Goal: Task Accomplishment & Management: Manage account settings

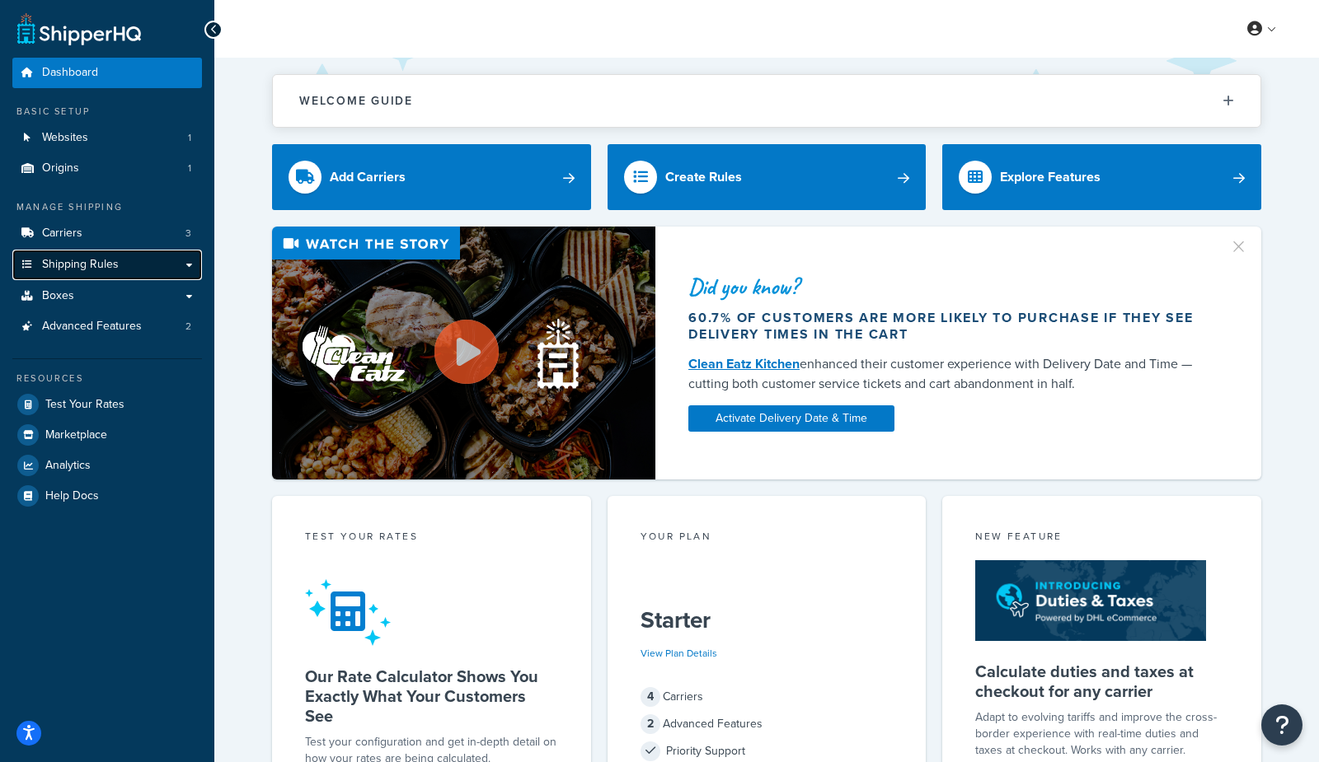
click at [71, 259] on span "Shipping Rules" at bounding box center [80, 265] width 77 height 14
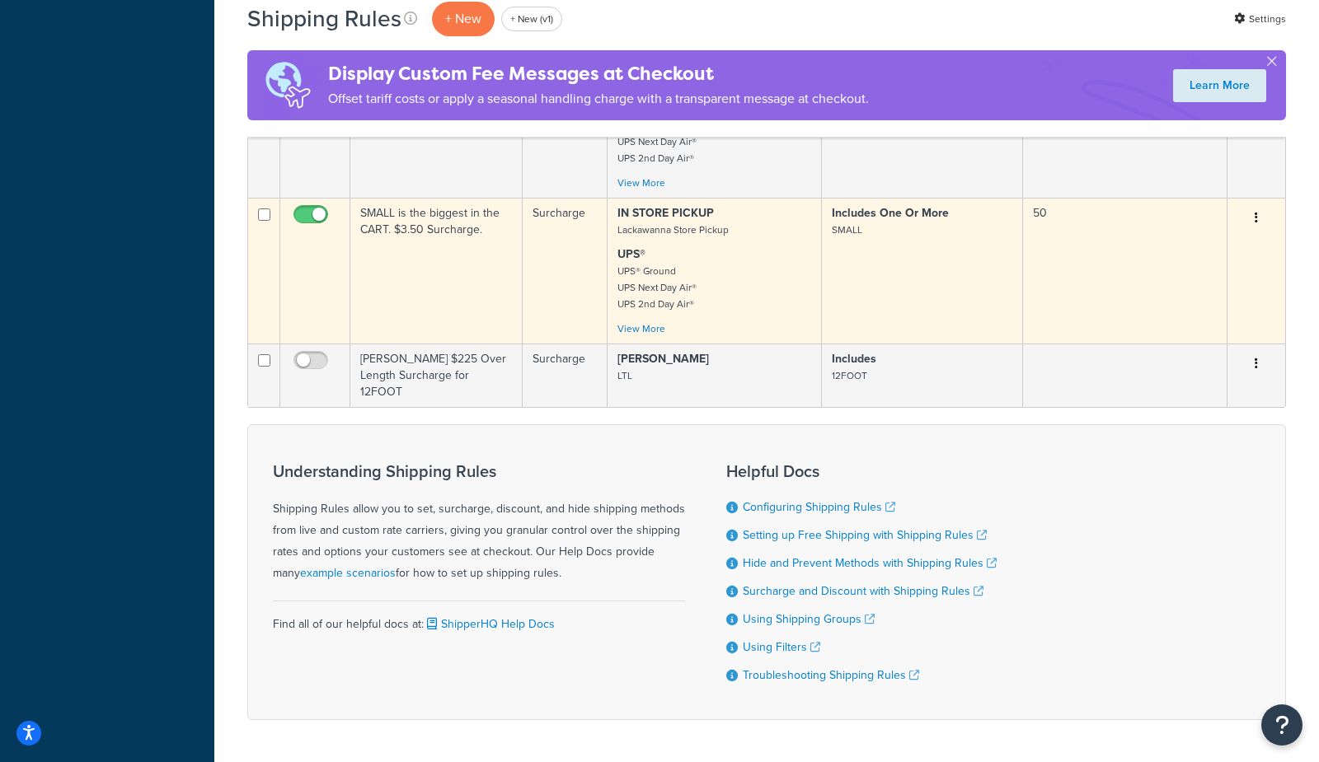
scroll to position [1000, 0]
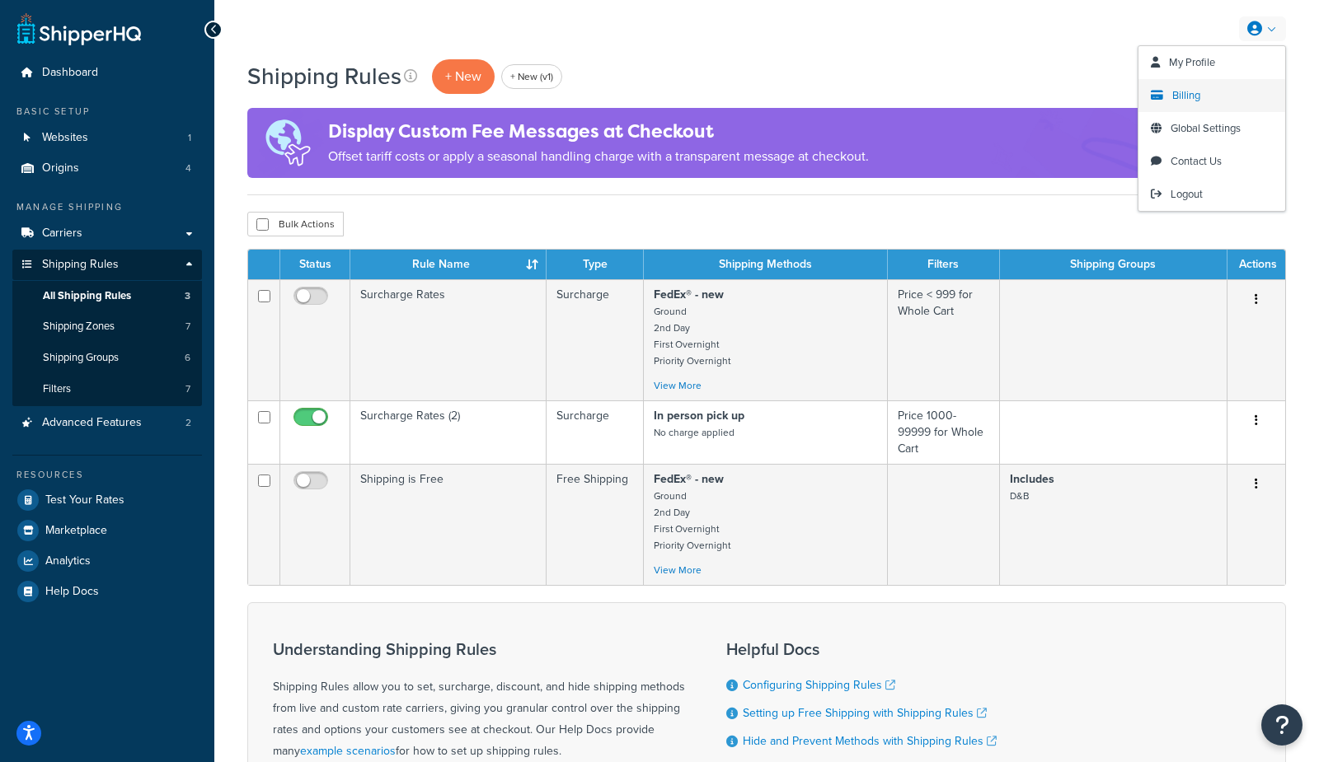
click at [1186, 98] on span "Billing" at bounding box center [1186, 95] width 28 height 16
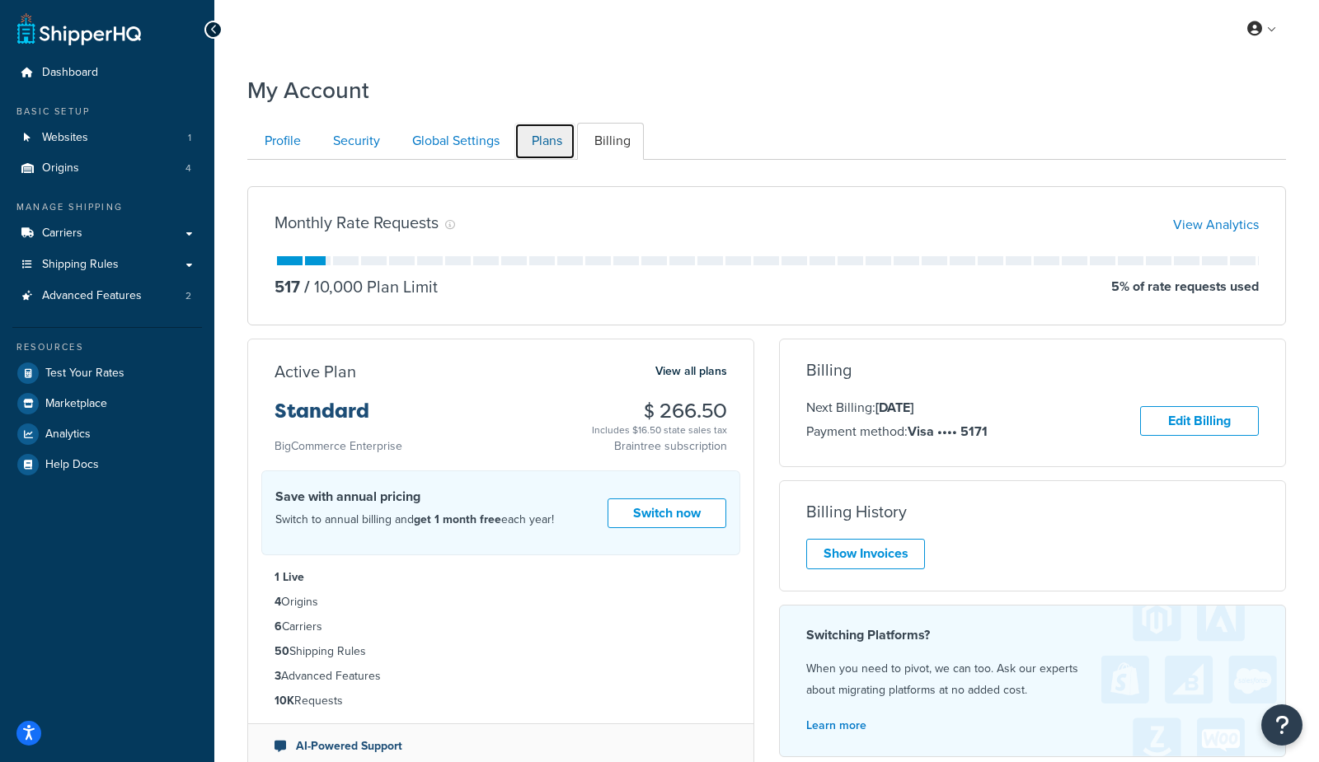
click at [548, 139] on link "Plans" at bounding box center [544, 141] width 61 height 37
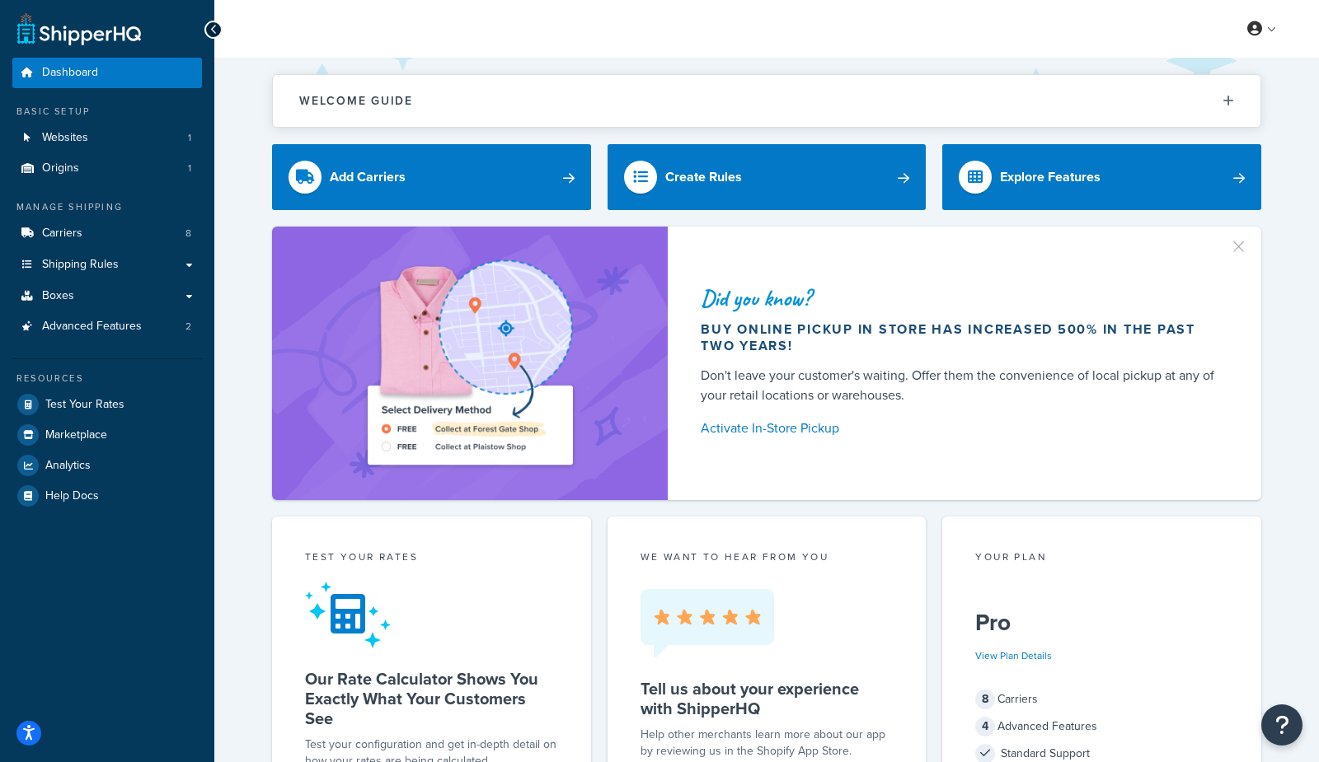
click at [260, 326] on div "Did you know? Buy online pickup in store has increased 500% in the past two yea…" at bounding box center [766, 364] width 1038 height 274
click at [68, 399] on span "Test Your Rates" at bounding box center [84, 405] width 79 height 14
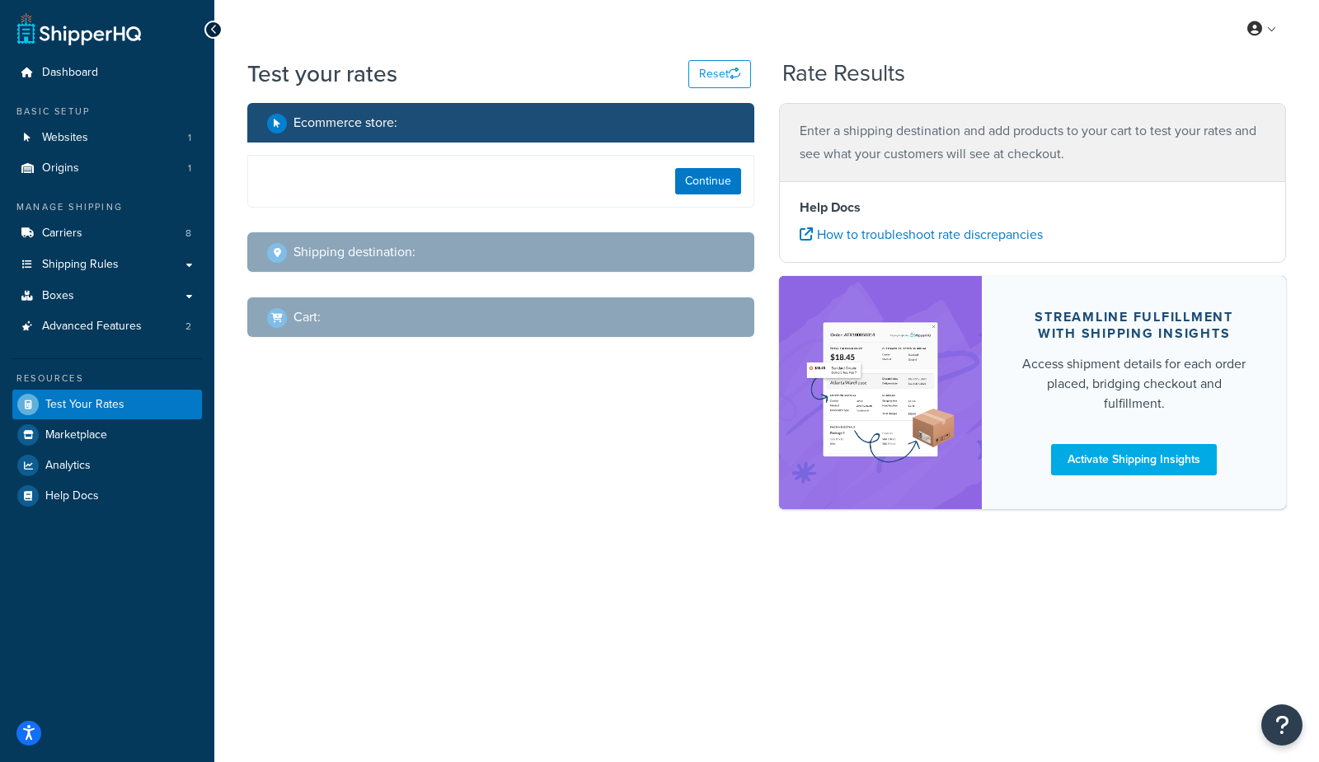
select select "TX"
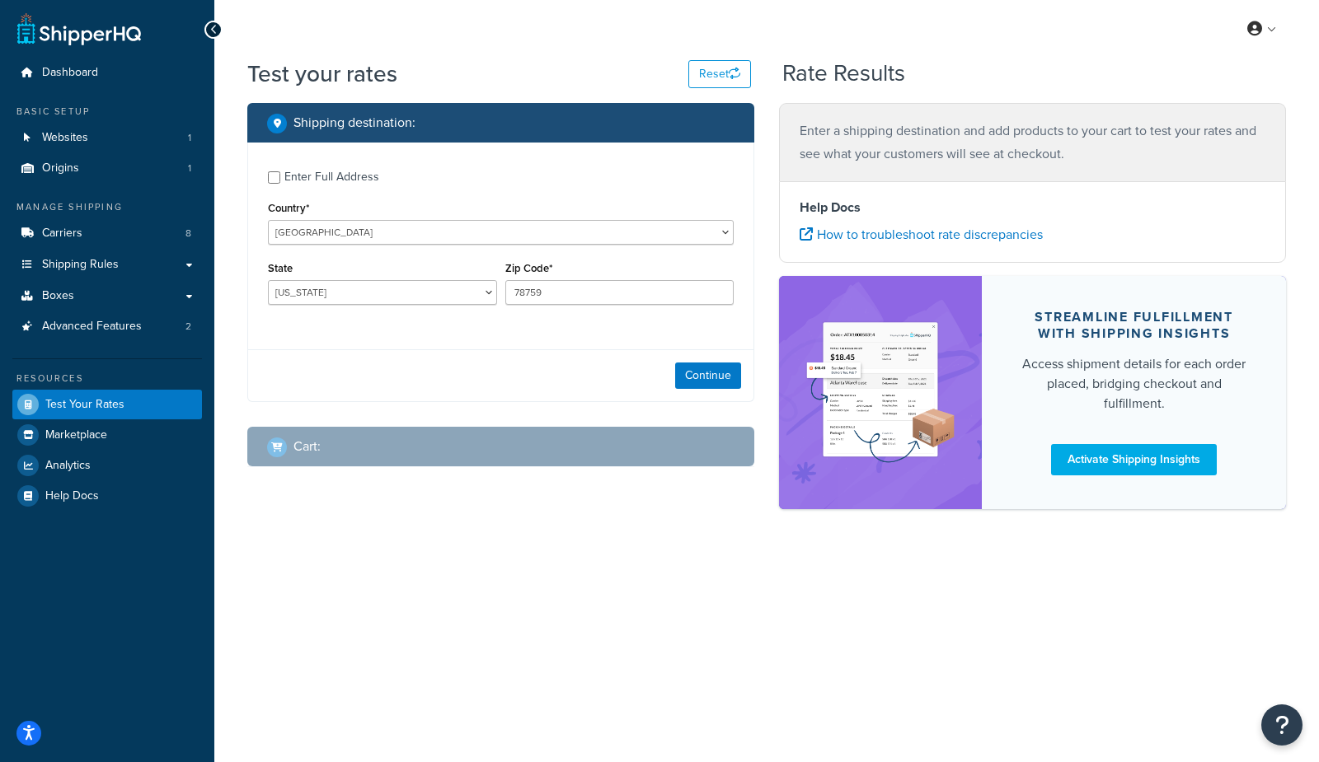
click at [330, 166] on div "Enter Full Address" at bounding box center [331, 177] width 95 height 23
click at [280, 171] on input "Enter Full Address" at bounding box center [274, 177] width 12 height 12
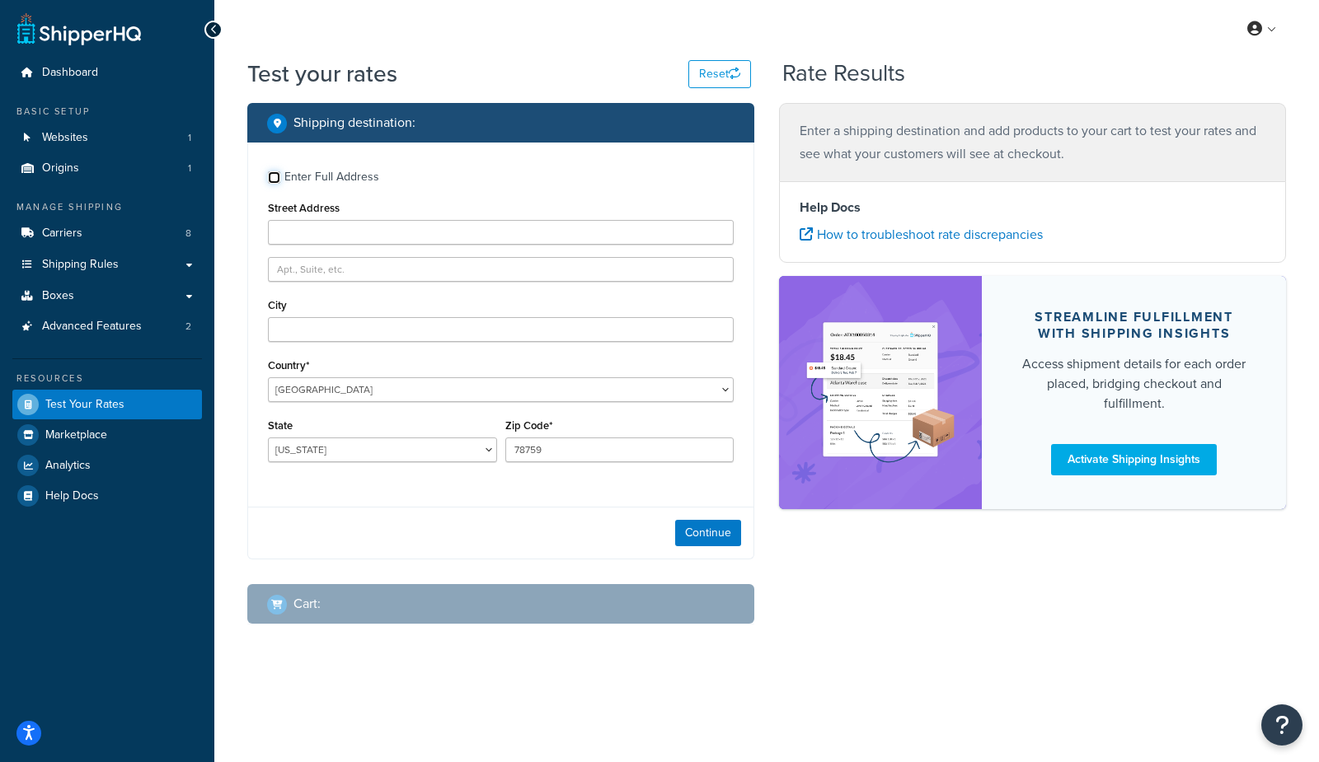
checkbox input "true"
type input "75002"
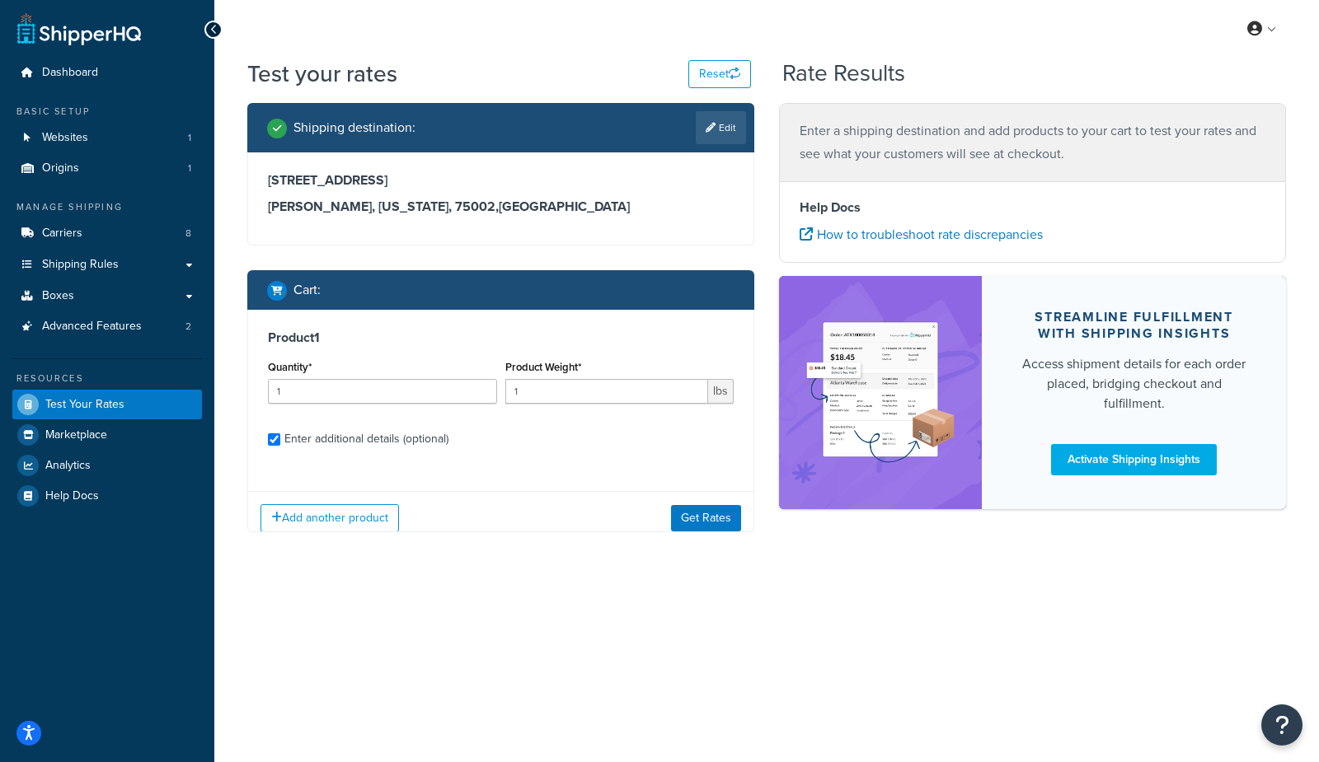
checkbox input "true"
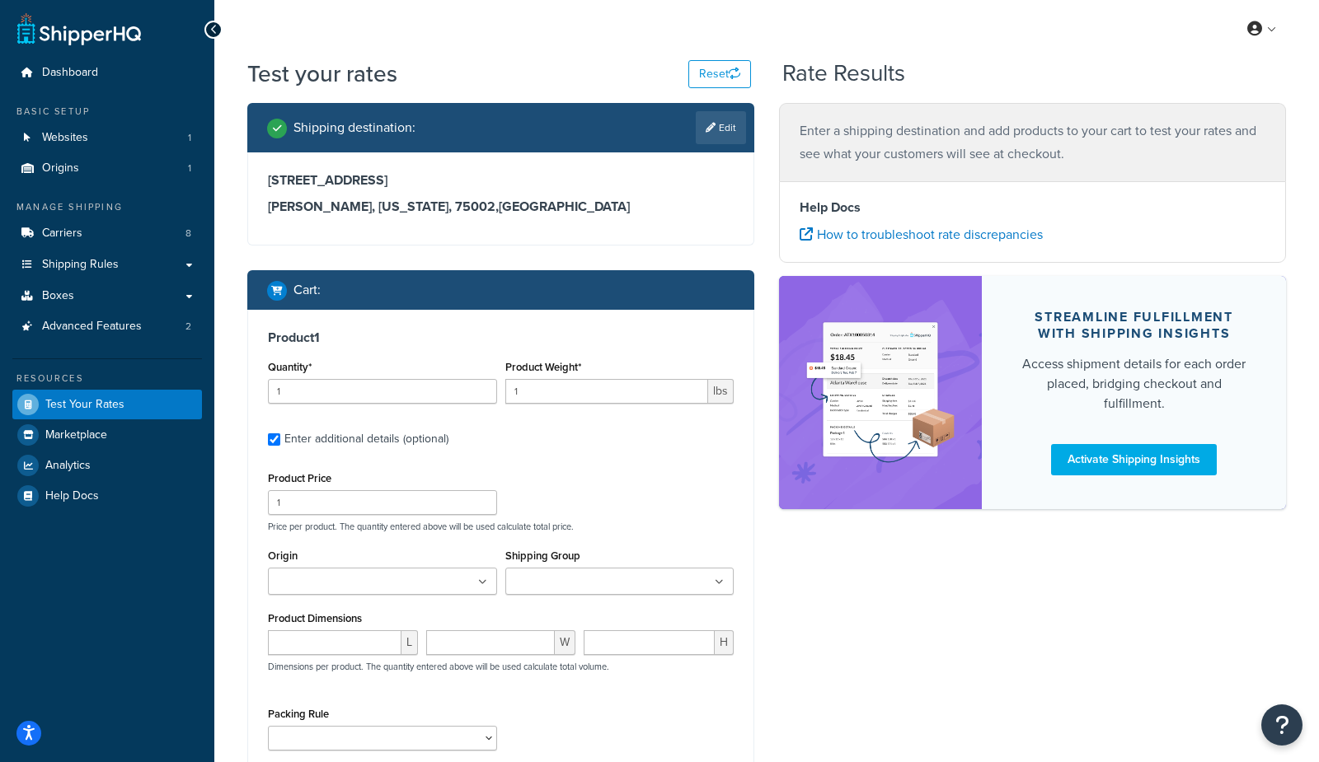
type input "1.3008"
type input "16.95"
type input "1.3008"
type input "12.95"
type input "1.3008"
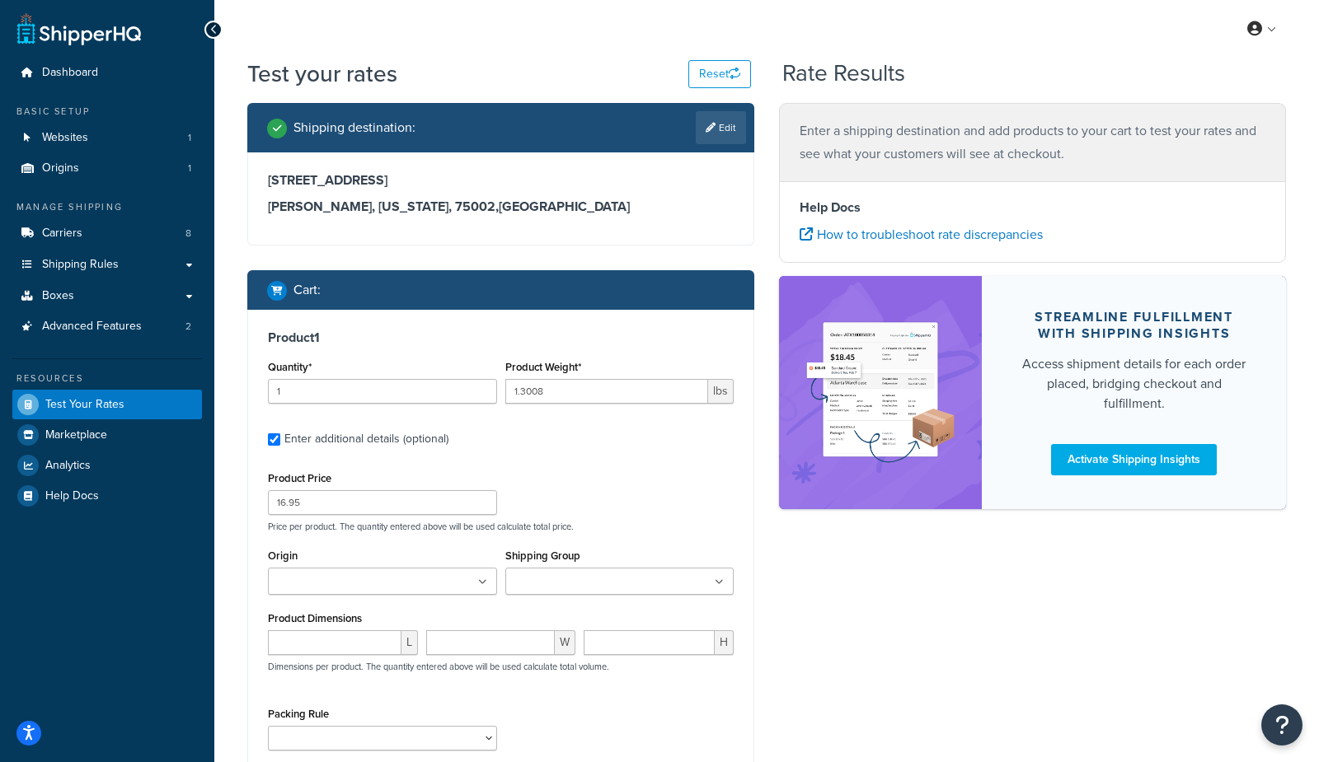
type input "17.49"
type input "1.3008"
type input "18.99"
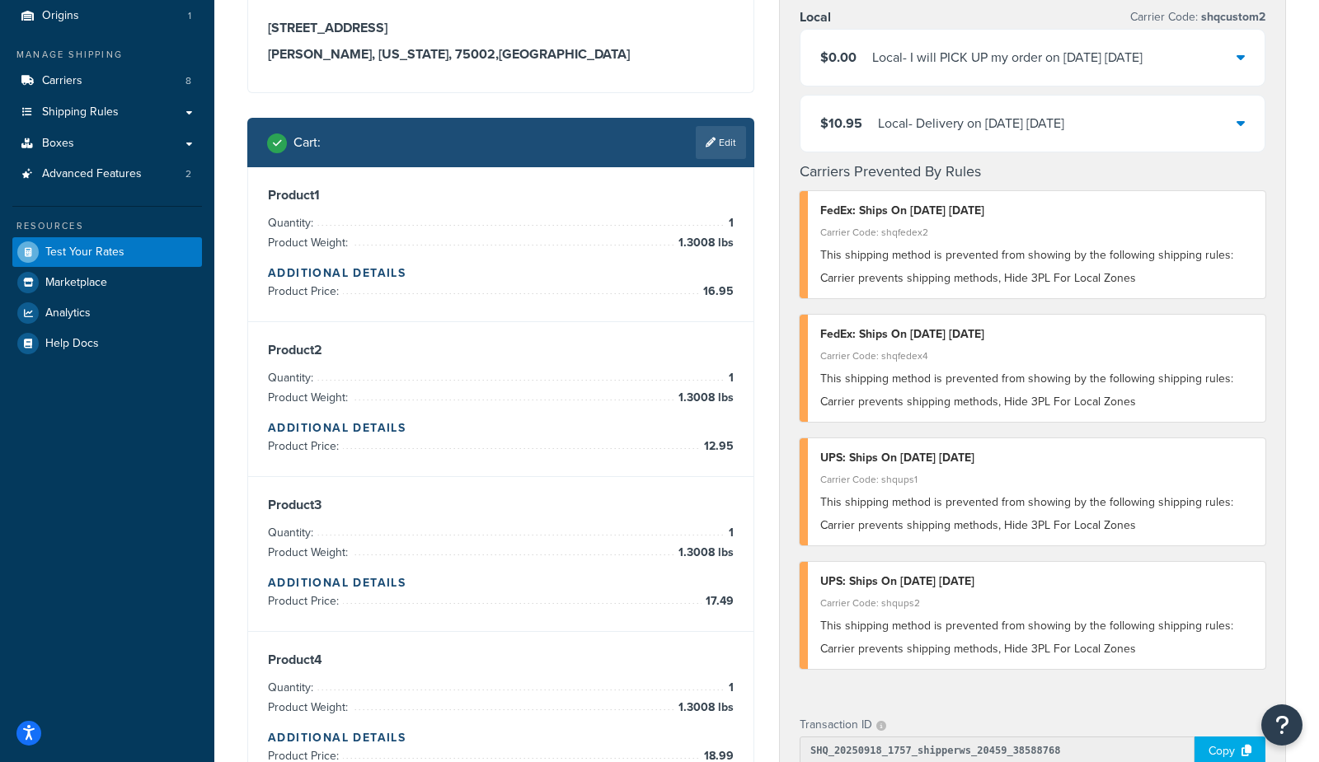
scroll to position [152, 0]
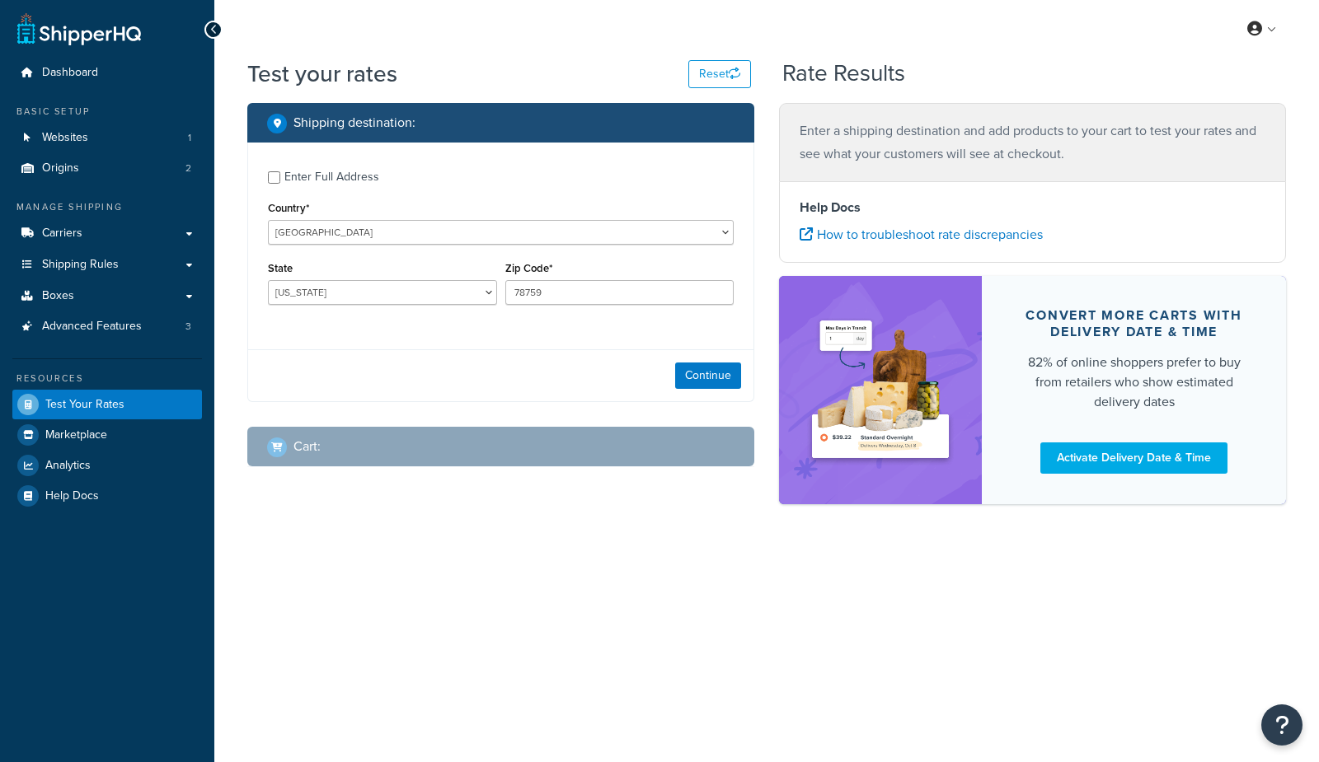
select select "[GEOGRAPHIC_DATA]"
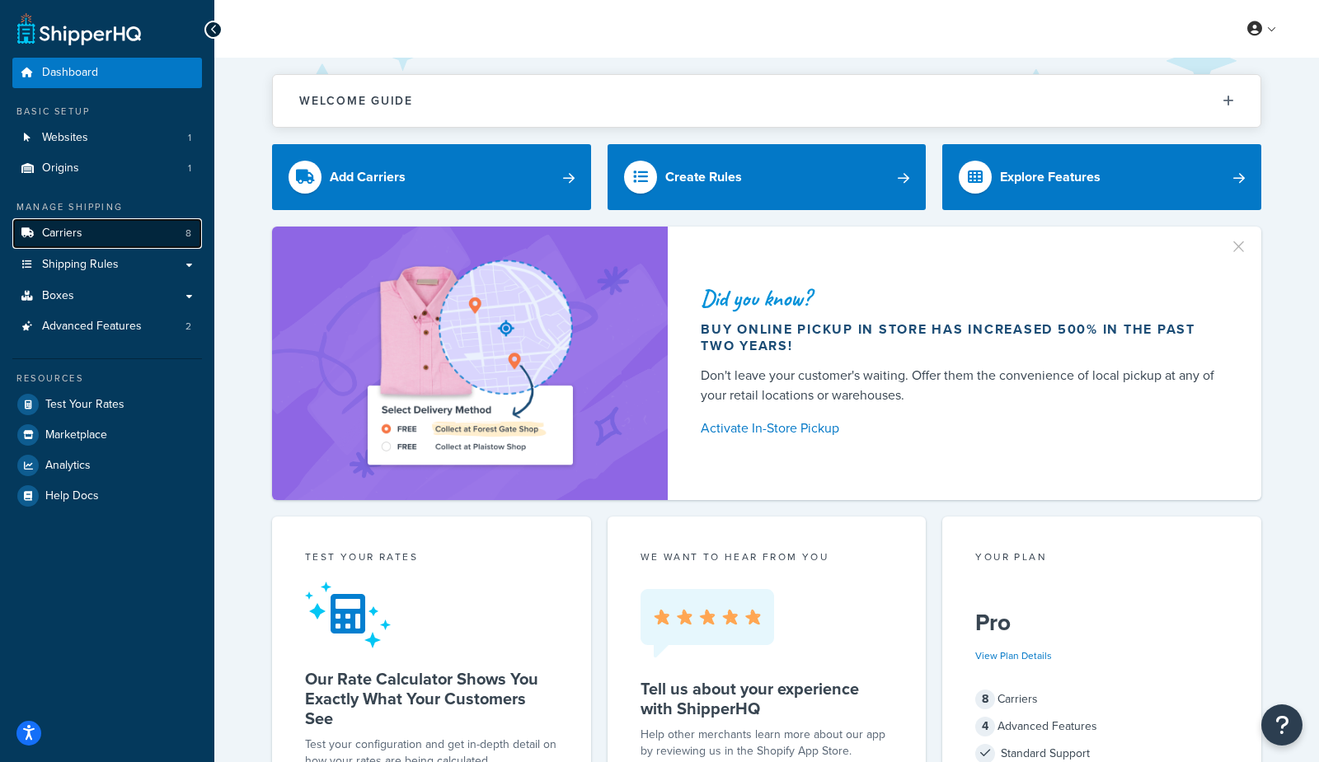
click at [80, 228] on span "Carriers" at bounding box center [62, 234] width 40 height 14
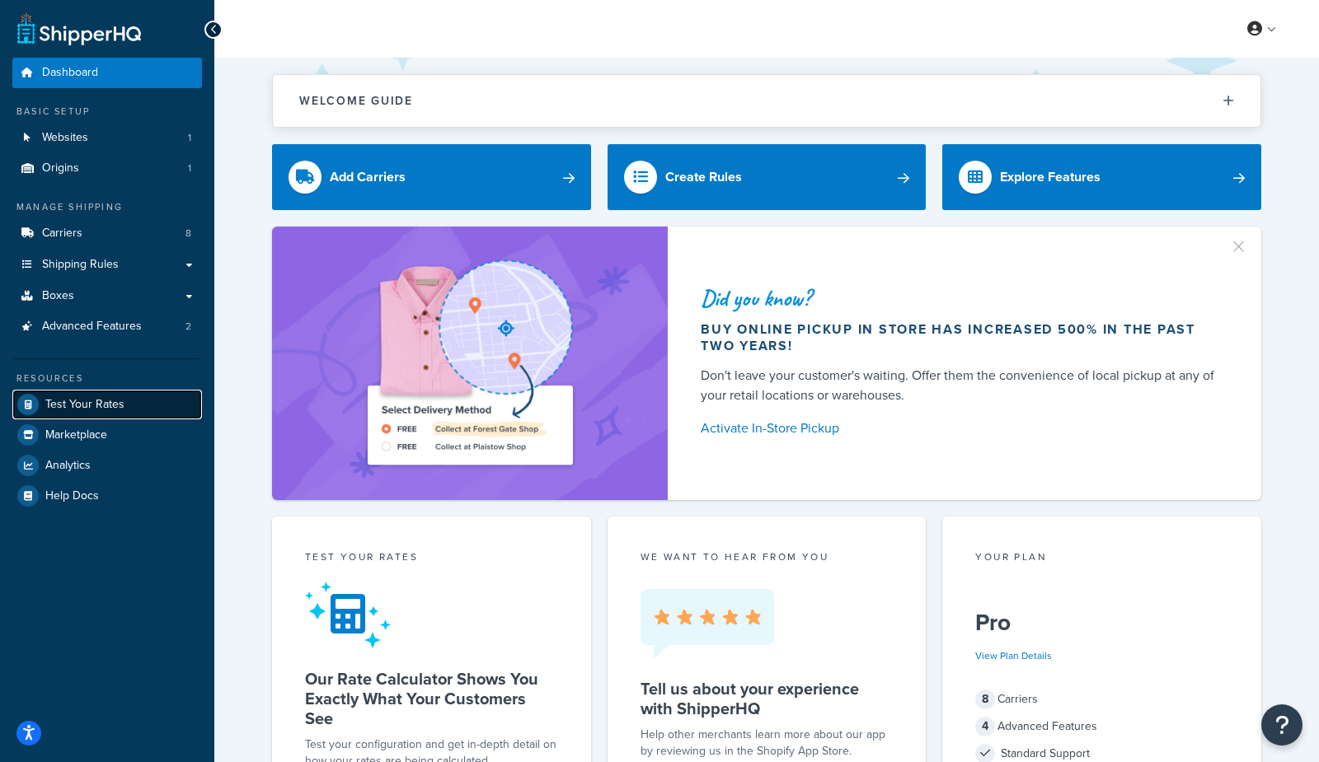
click at [117, 405] on span "Test Your Rates" at bounding box center [84, 405] width 79 height 14
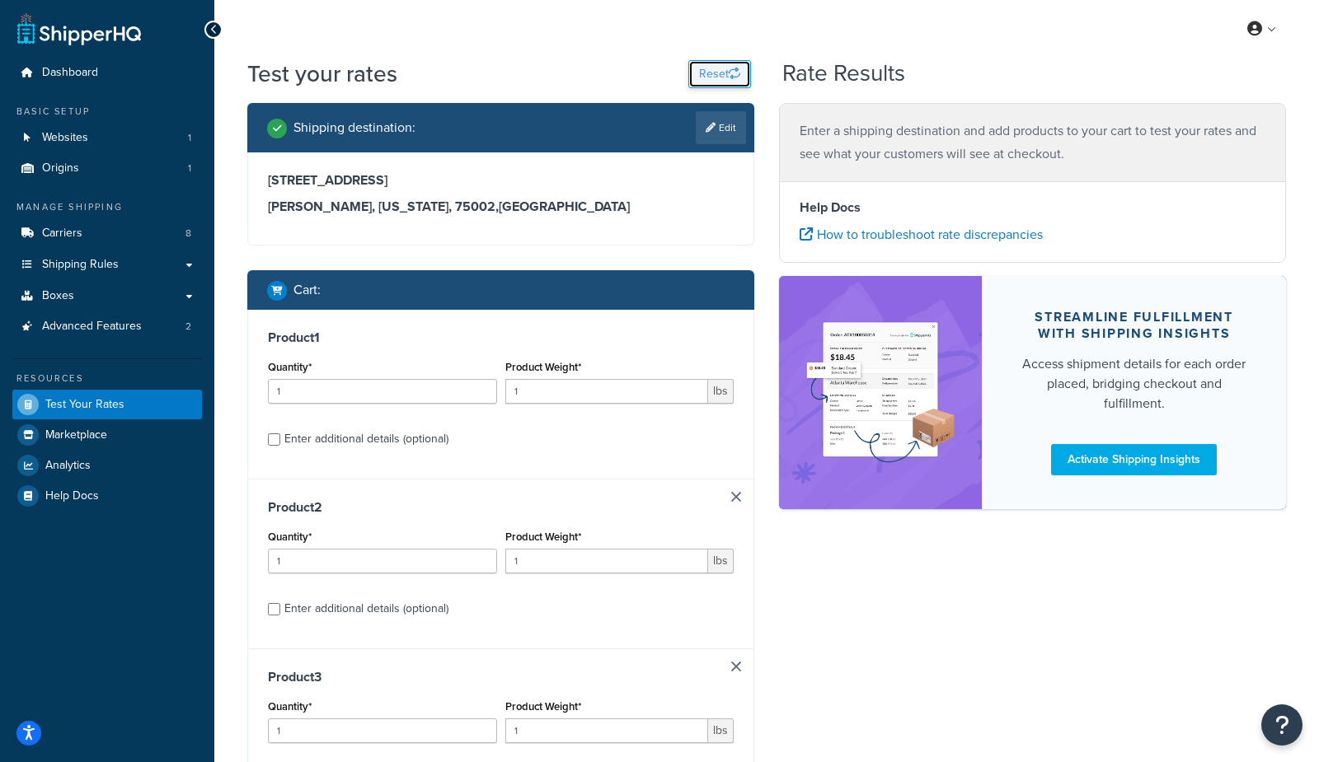
drag, startPoint x: 691, startPoint y: 77, endPoint x: 1121, endPoint y: 25, distance: 432.5
click at [691, 77] on button "Reset" at bounding box center [719, 74] width 63 height 28
select select "[GEOGRAPHIC_DATA]"
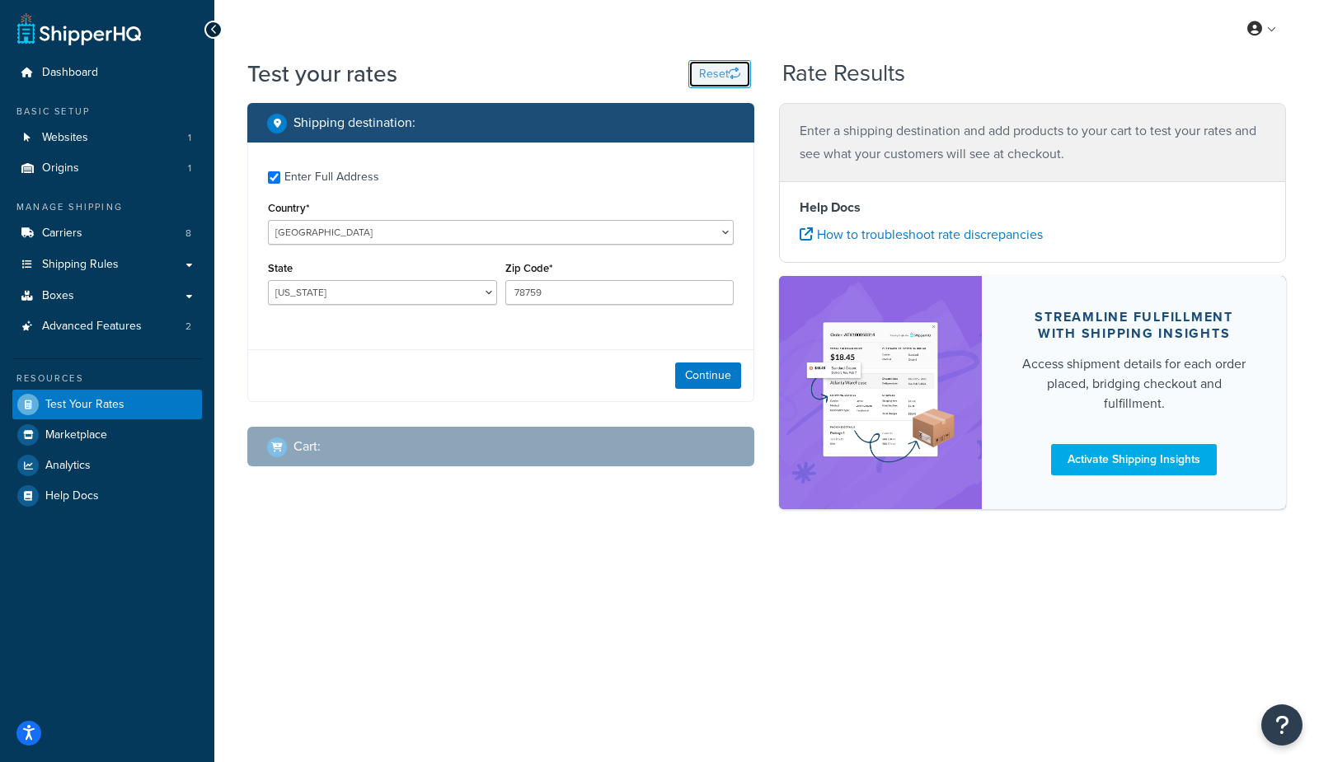
checkbox input "true"
type input "75002"
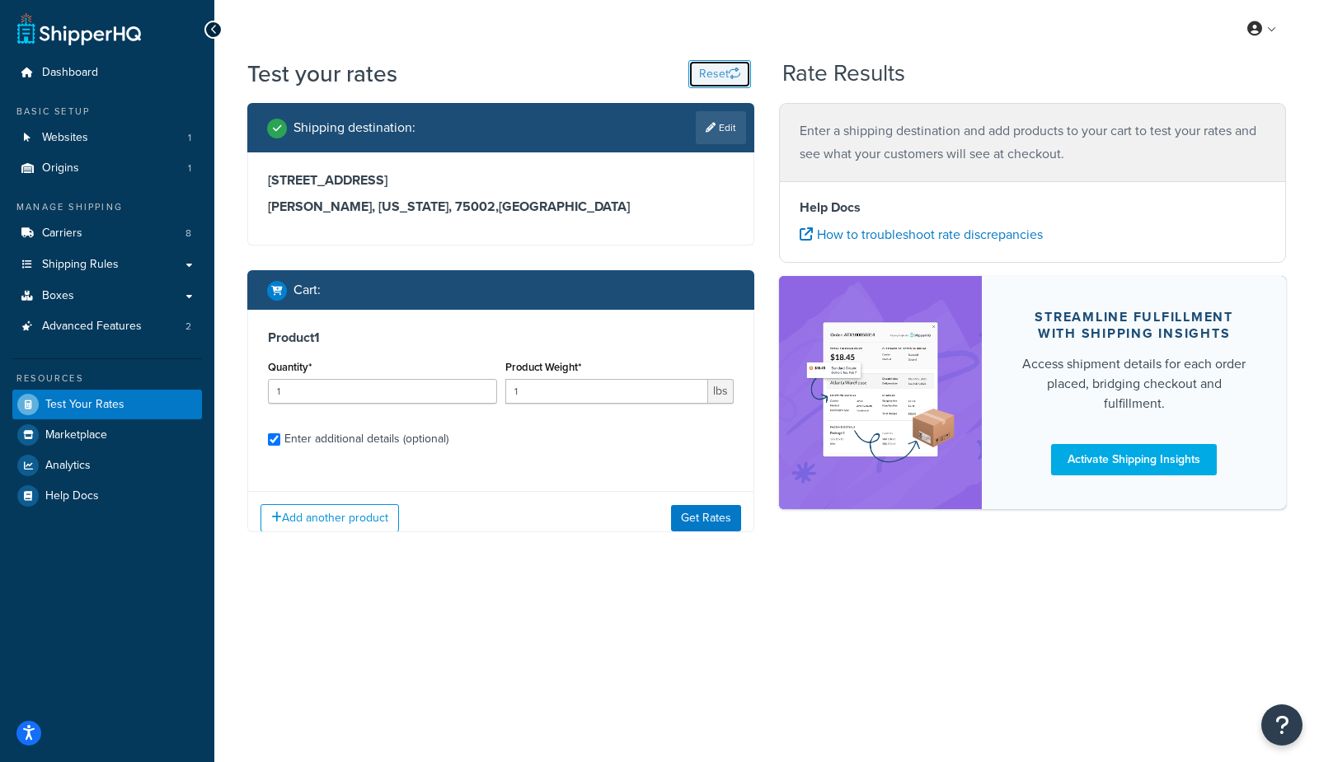
checkbox input "true"
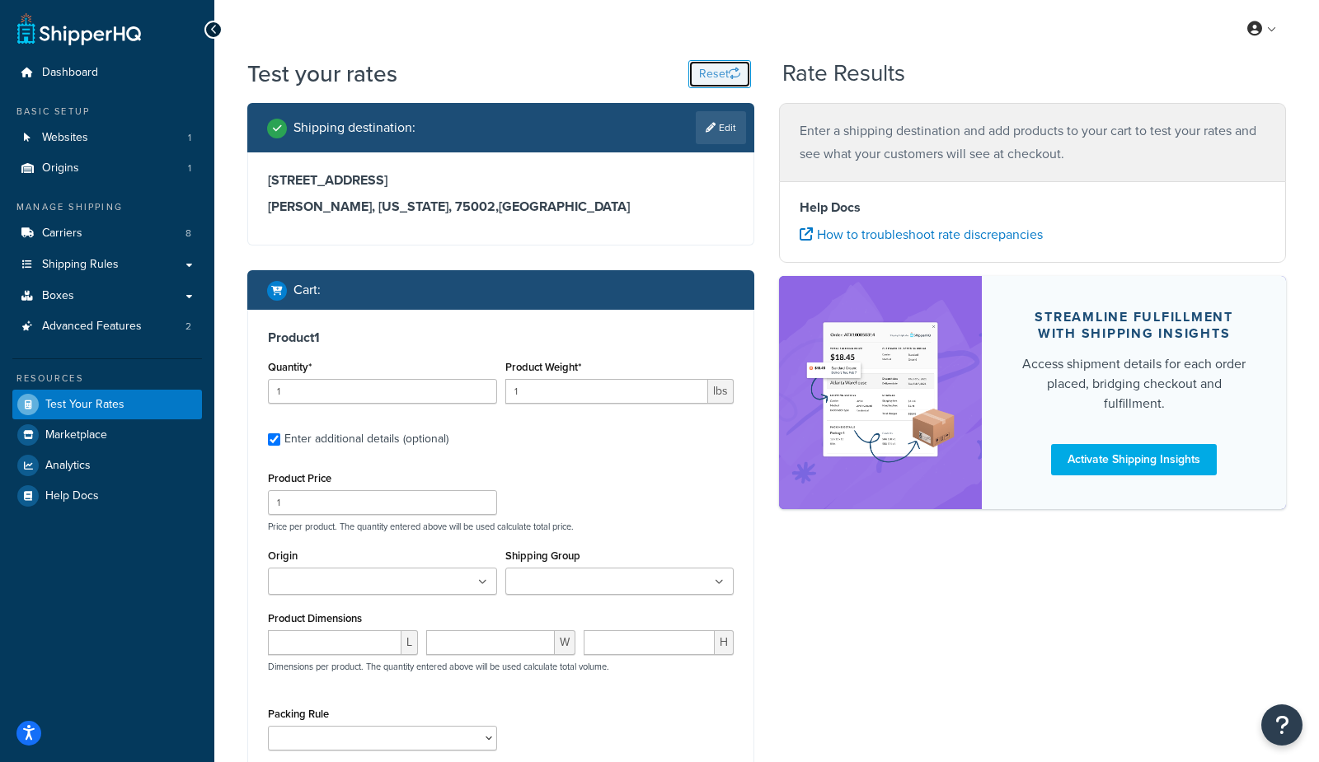
type input "1.3008"
type input "16.95"
type input "1.3008"
type input "12.95"
type input "1.3008"
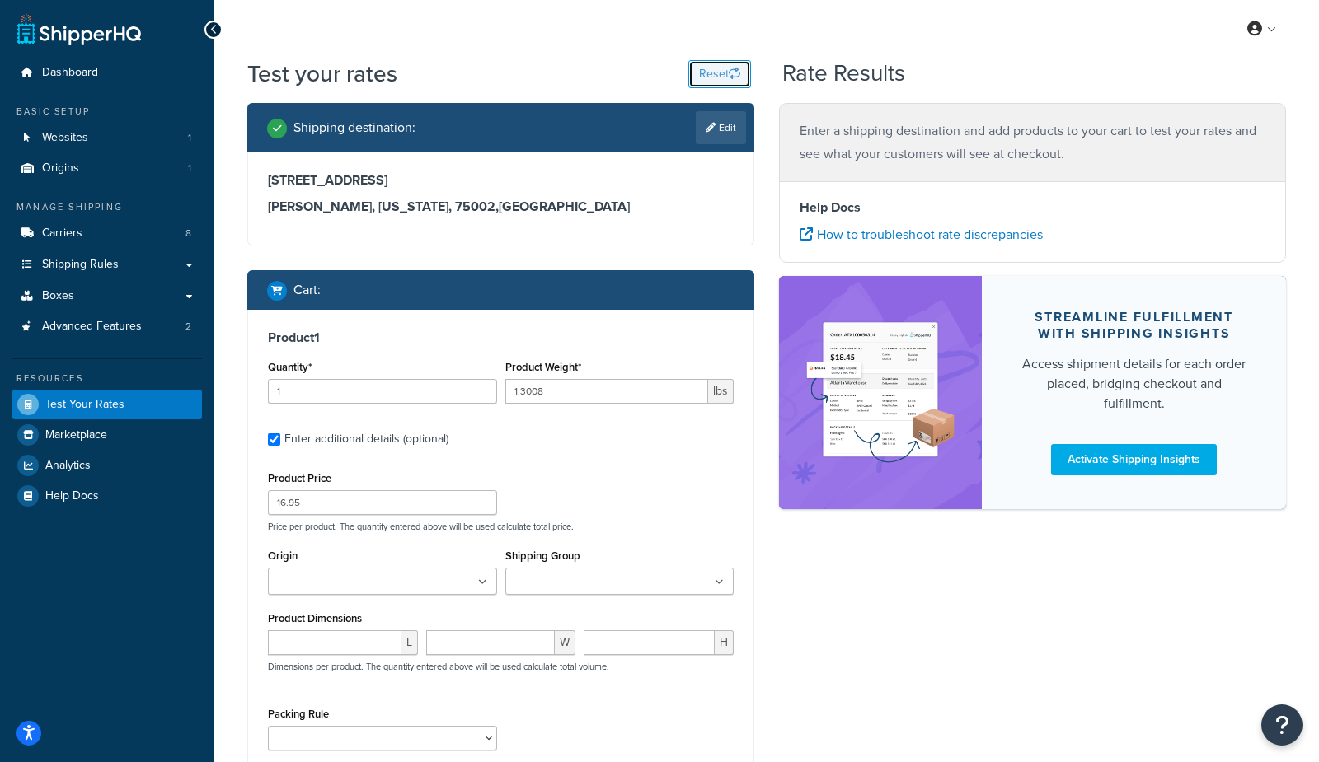
type input "17.49"
type input "1.3008"
type input "18.99"
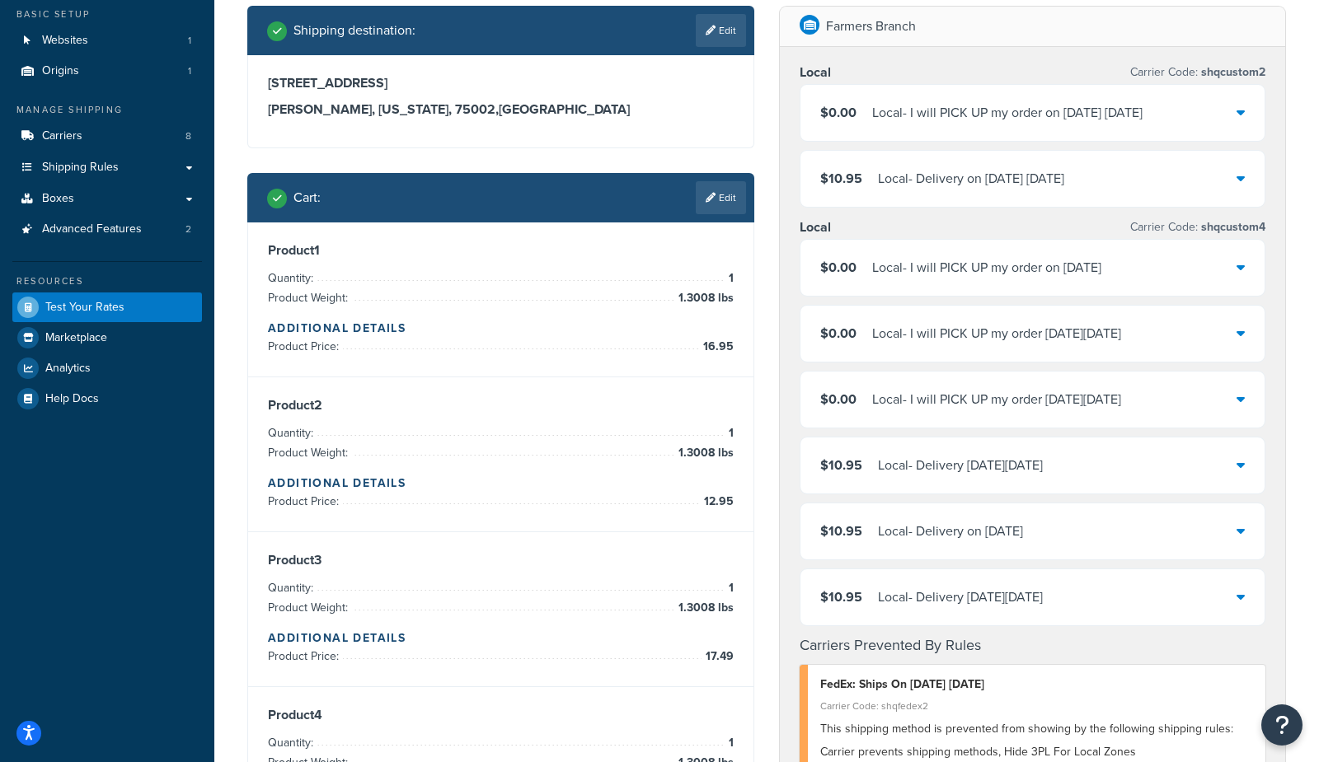
scroll to position [96, 0]
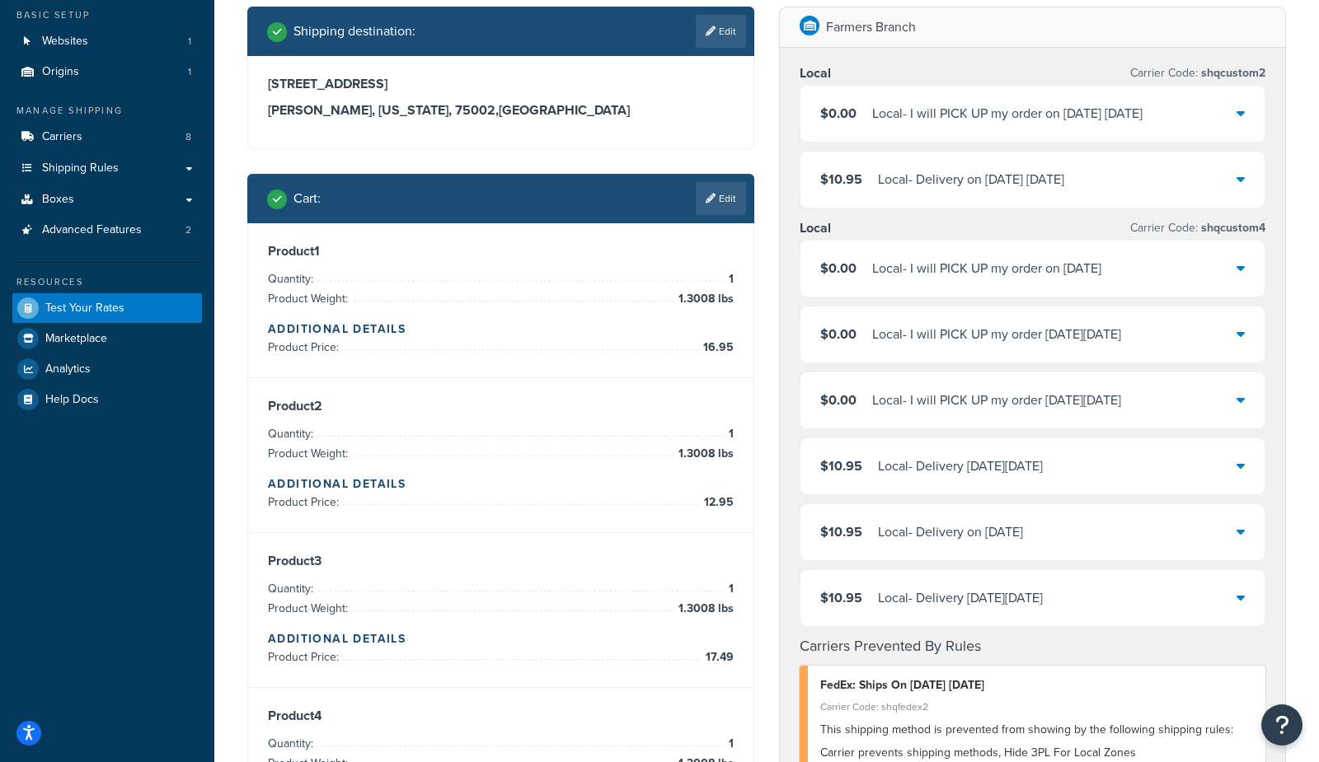
click at [874, 257] on div "Local - I will PICK UP my order on Sun, 9/21/2025" at bounding box center [986, 268] width 229 height 23
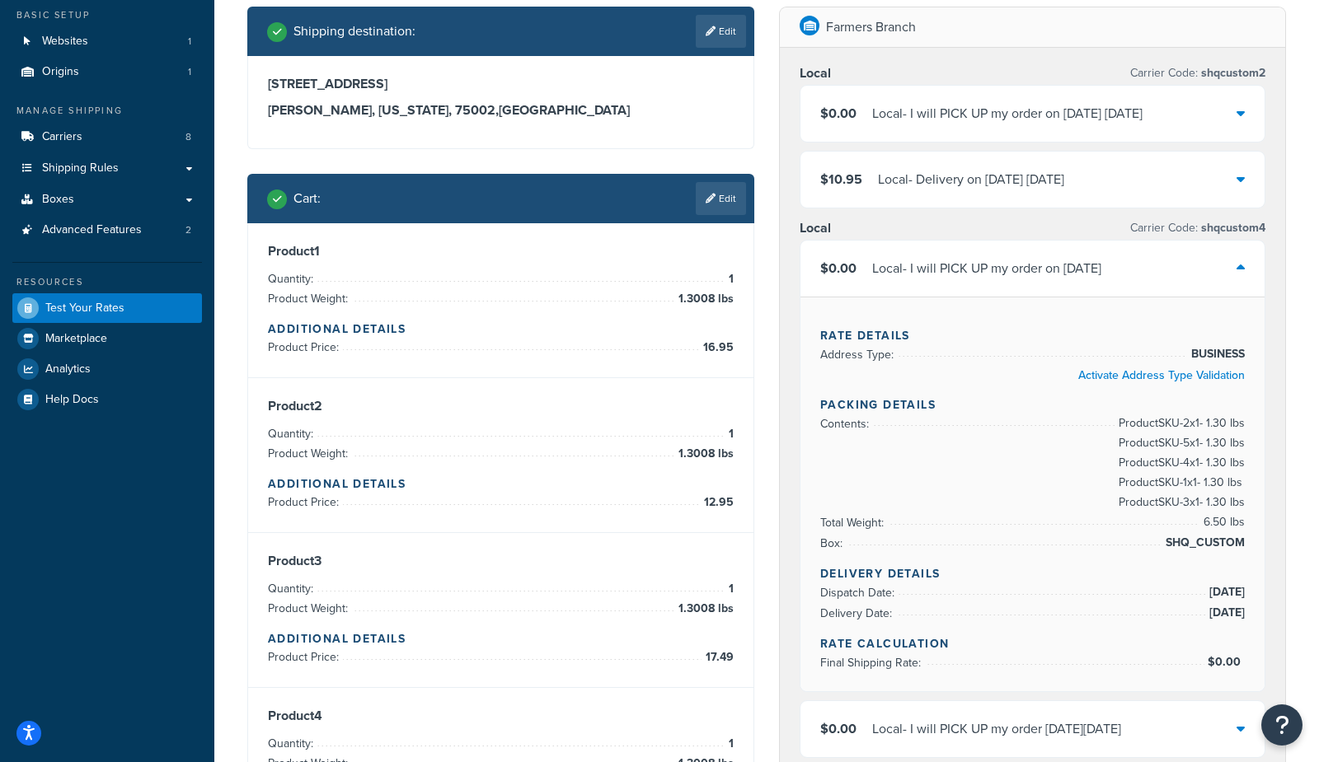
click at [874, 260] on div "Local - I will PICK UP my order on Sun, 9/21/2025" at bounding box center [986, 268] width 229 height 23
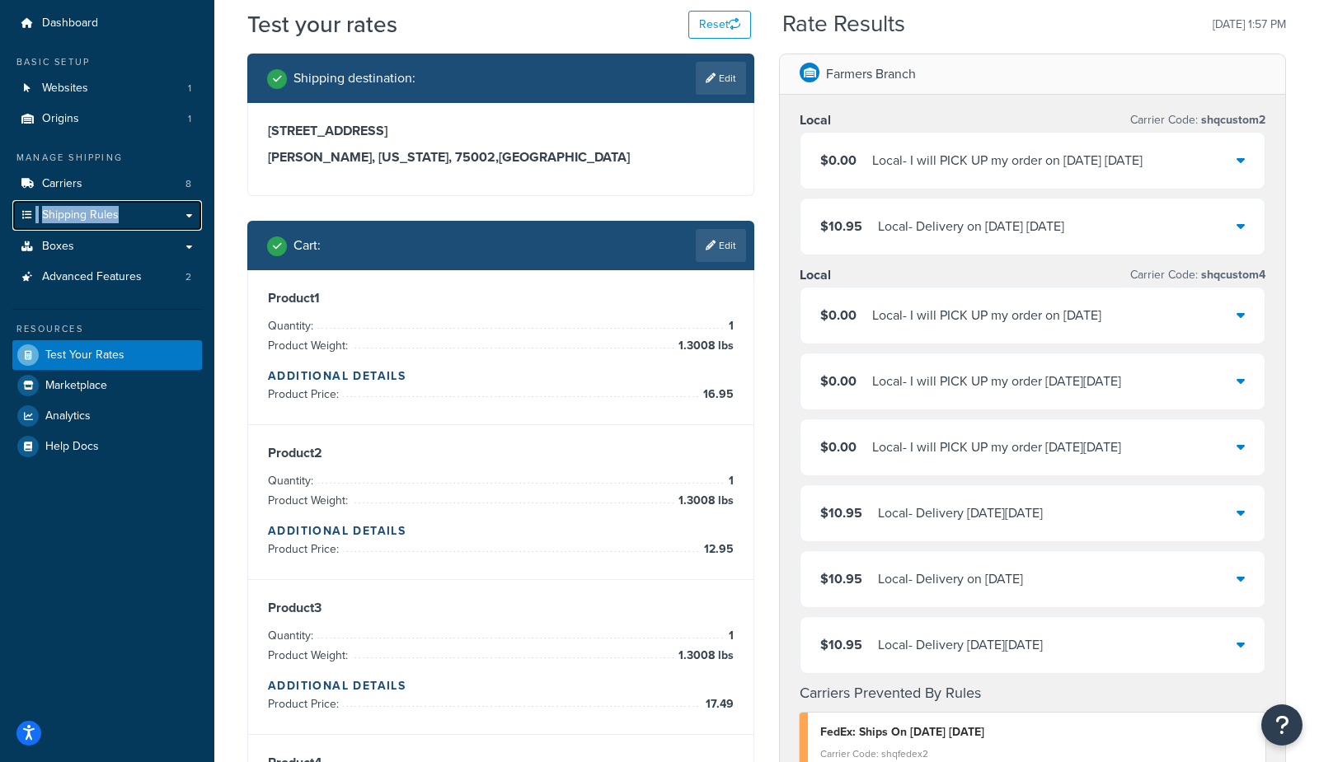
scroll to position [40, 0]
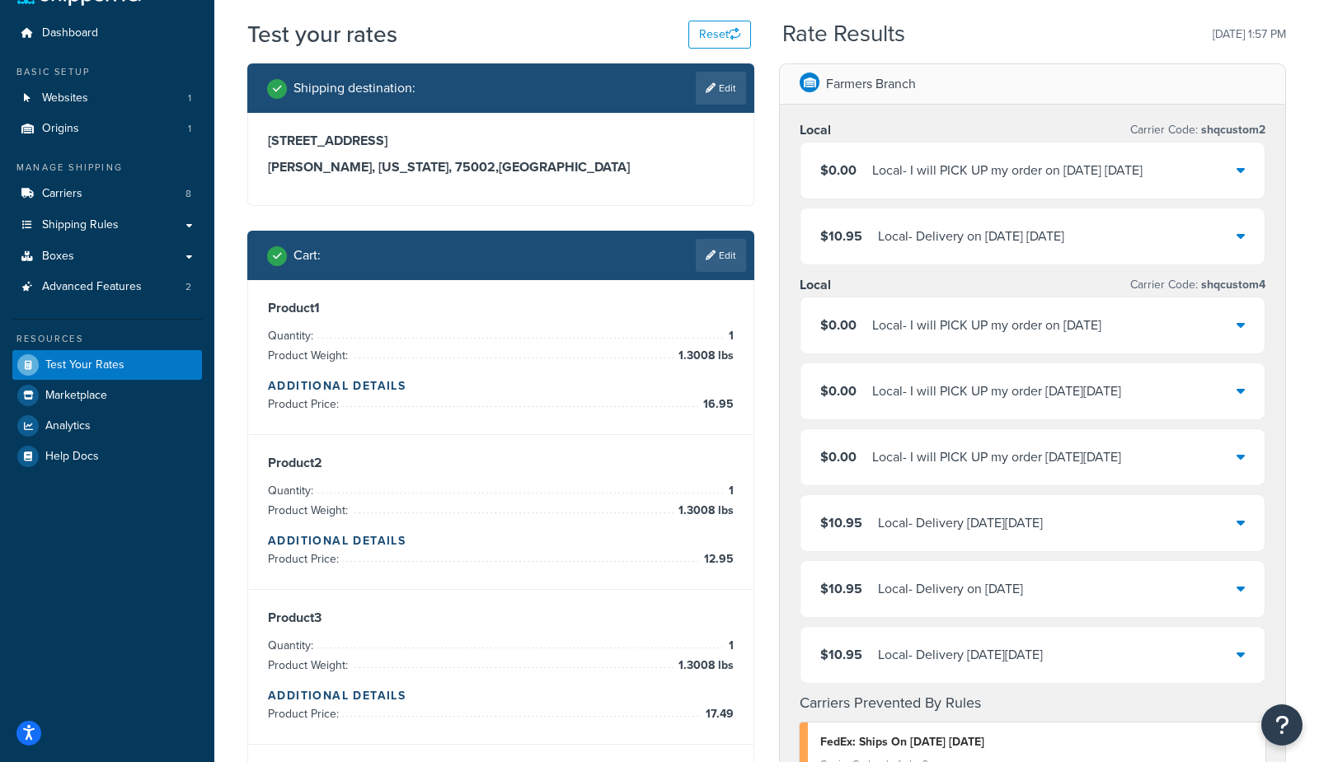
click at [890, 324] on div "Local - I will PICK UP my order on Sun, 9/21/2025" at bounding box center [986, 325] width 229 height 23
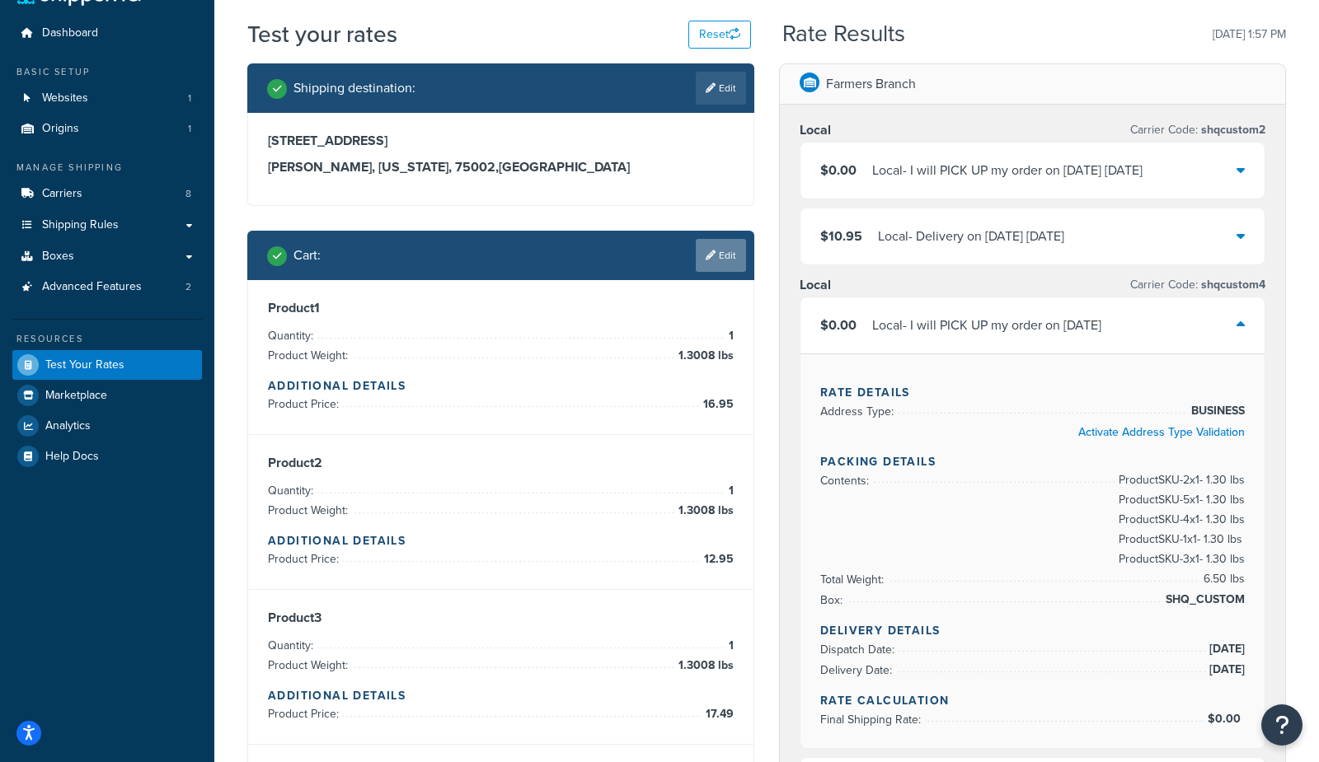
click at [714, 256] on link "Edit" at bounding box center [721, 255] width 50 height 33
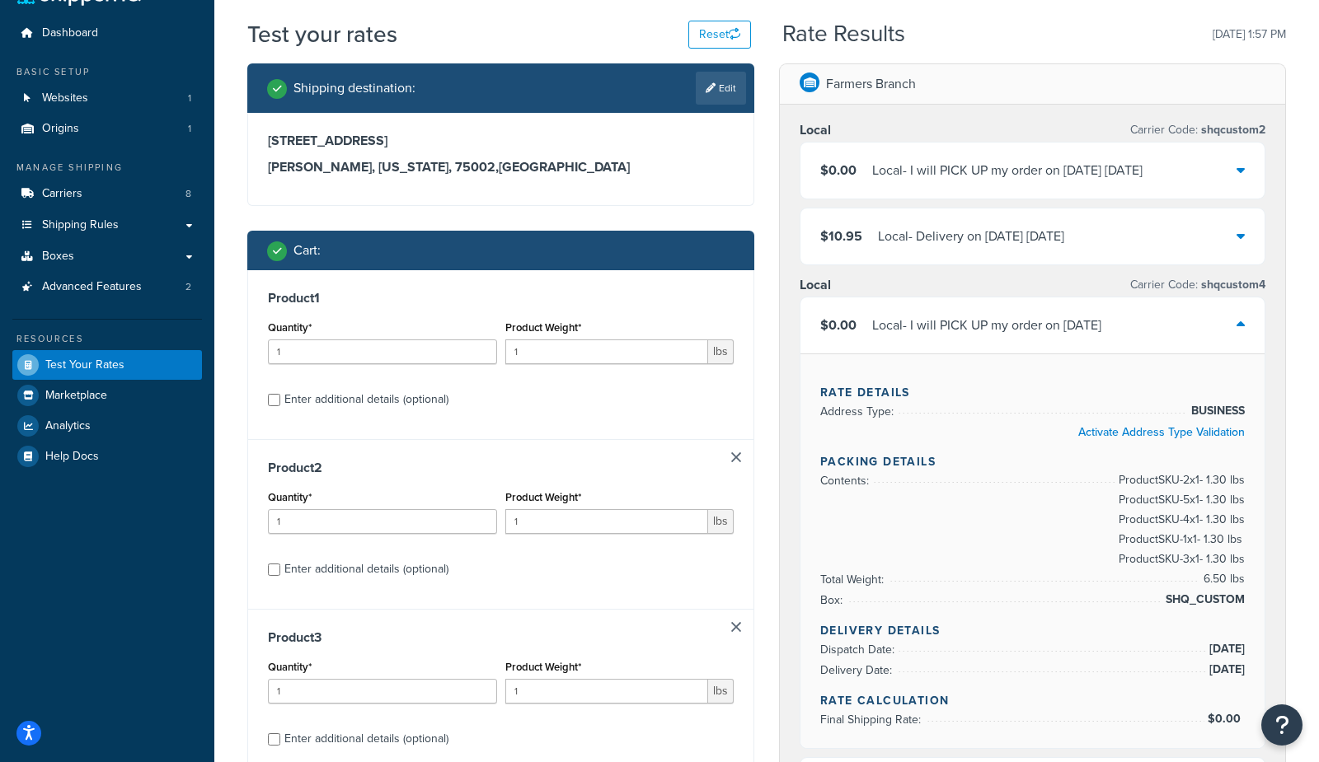
click at [370, 391] on div "Enter additional details (optional)" at bounding box center [366, 399] width 164 height 23
click at [280, 394] on input "Enter additional details (optional)" at bounding box center [274, 400] width 12 height 12
checkbox input "true"
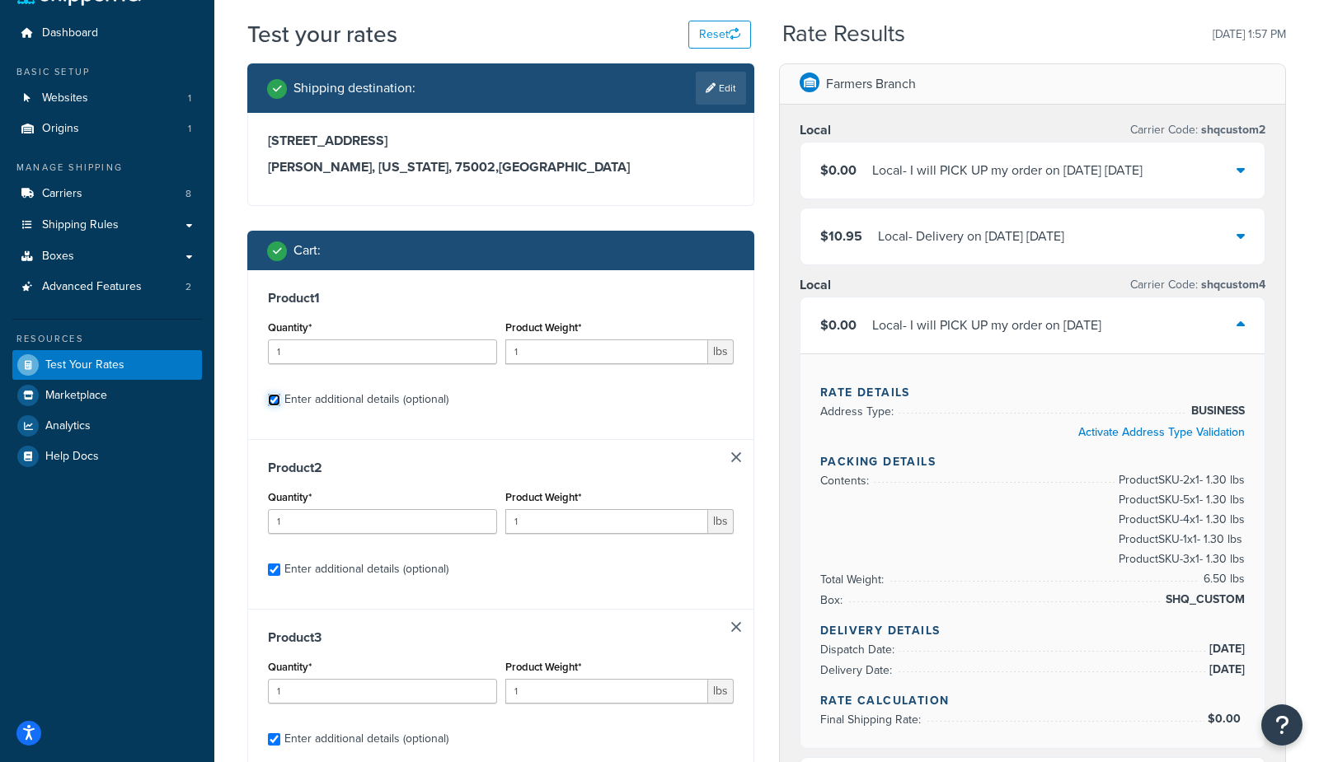
checkbox input "true"
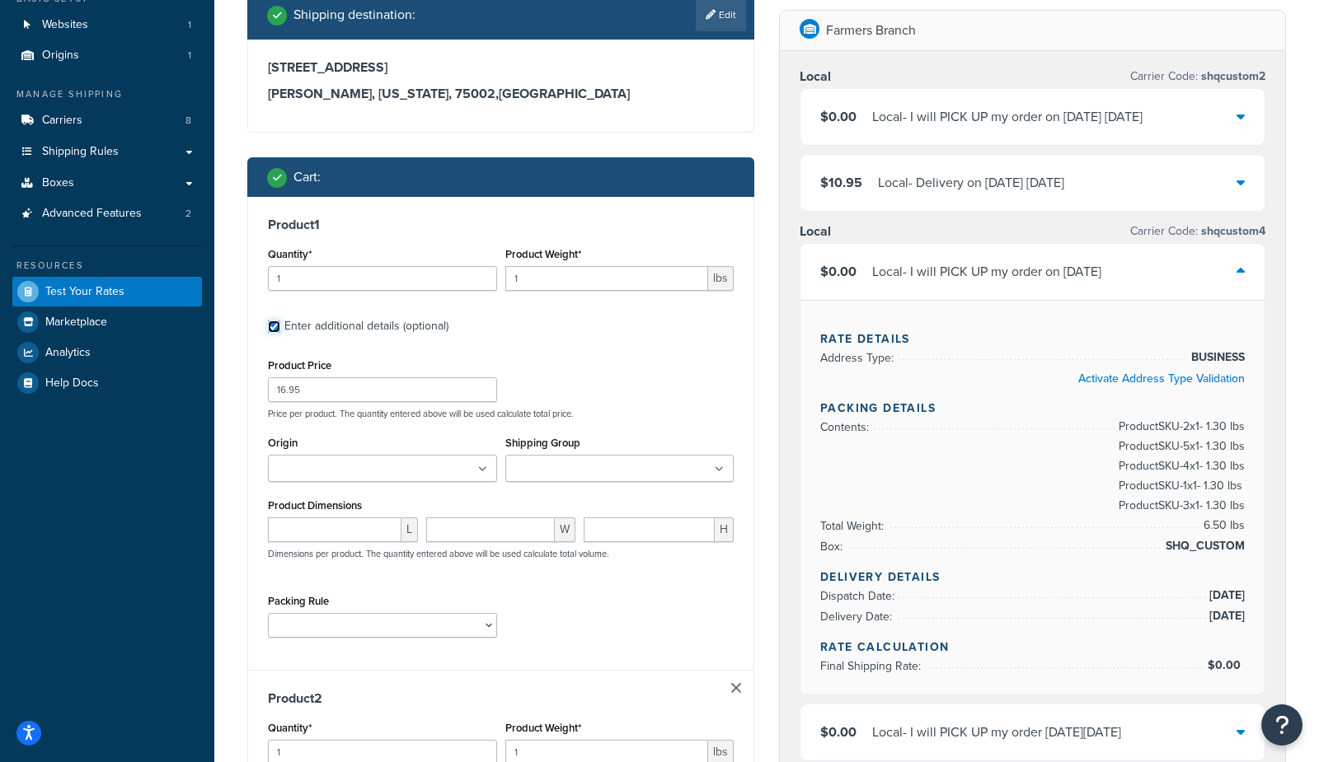
scroll to position [152, 0]
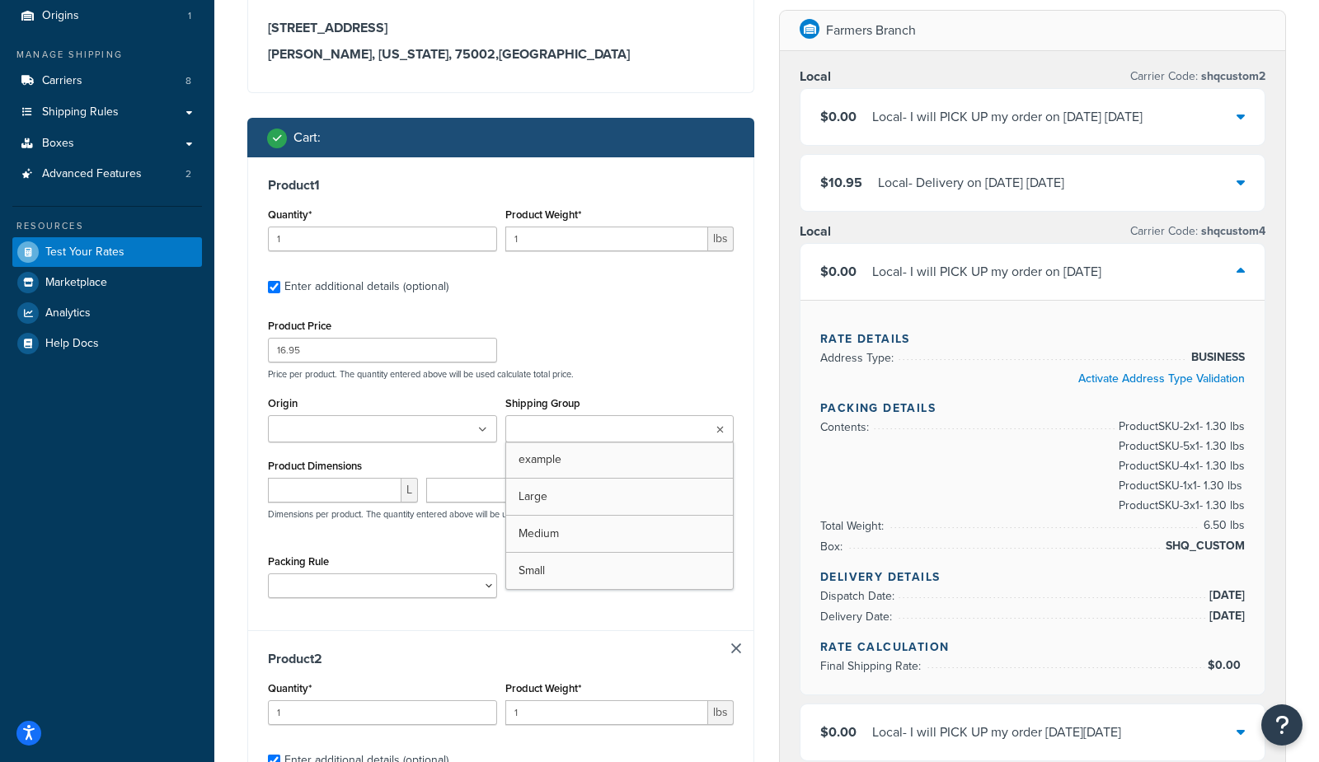
click at [535, 432] on input "Shipping Group" at bounding box center [583, 430] width 146 height 18
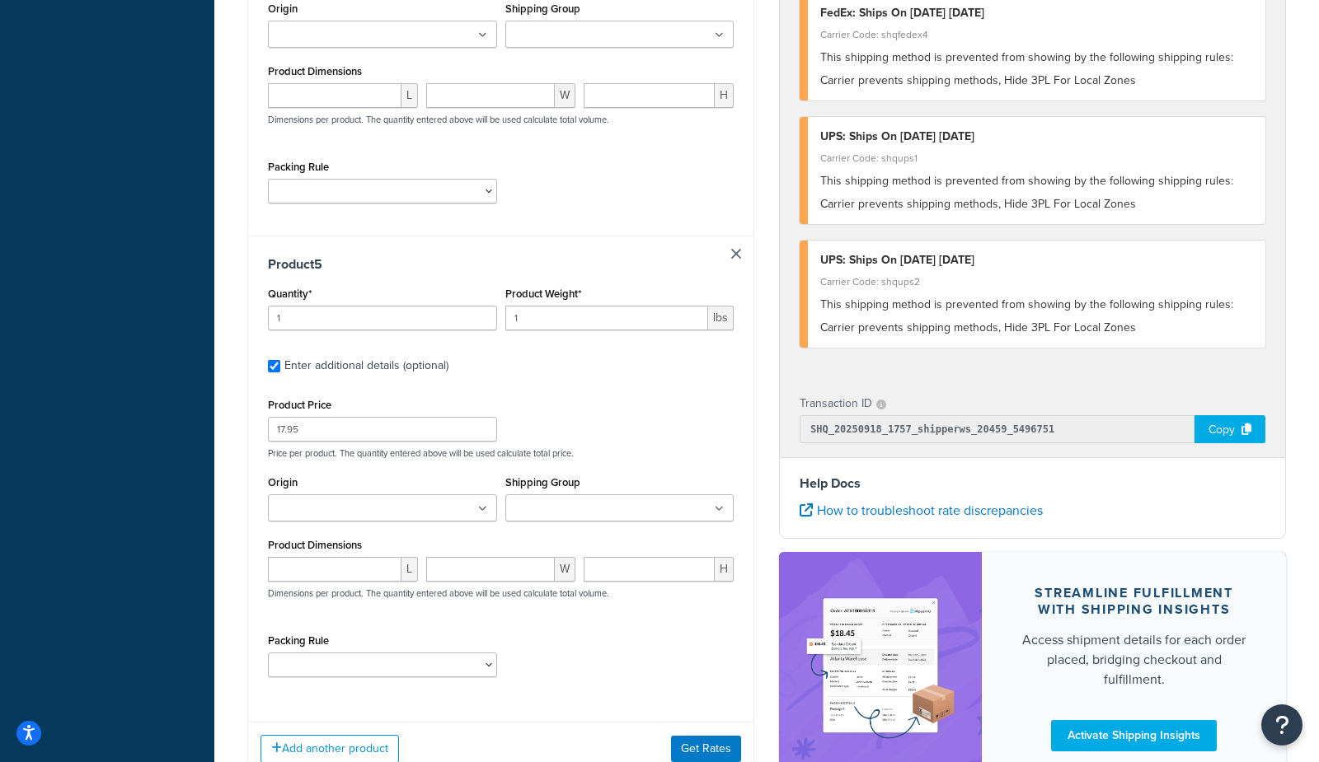
scroll to position [2117, 0]
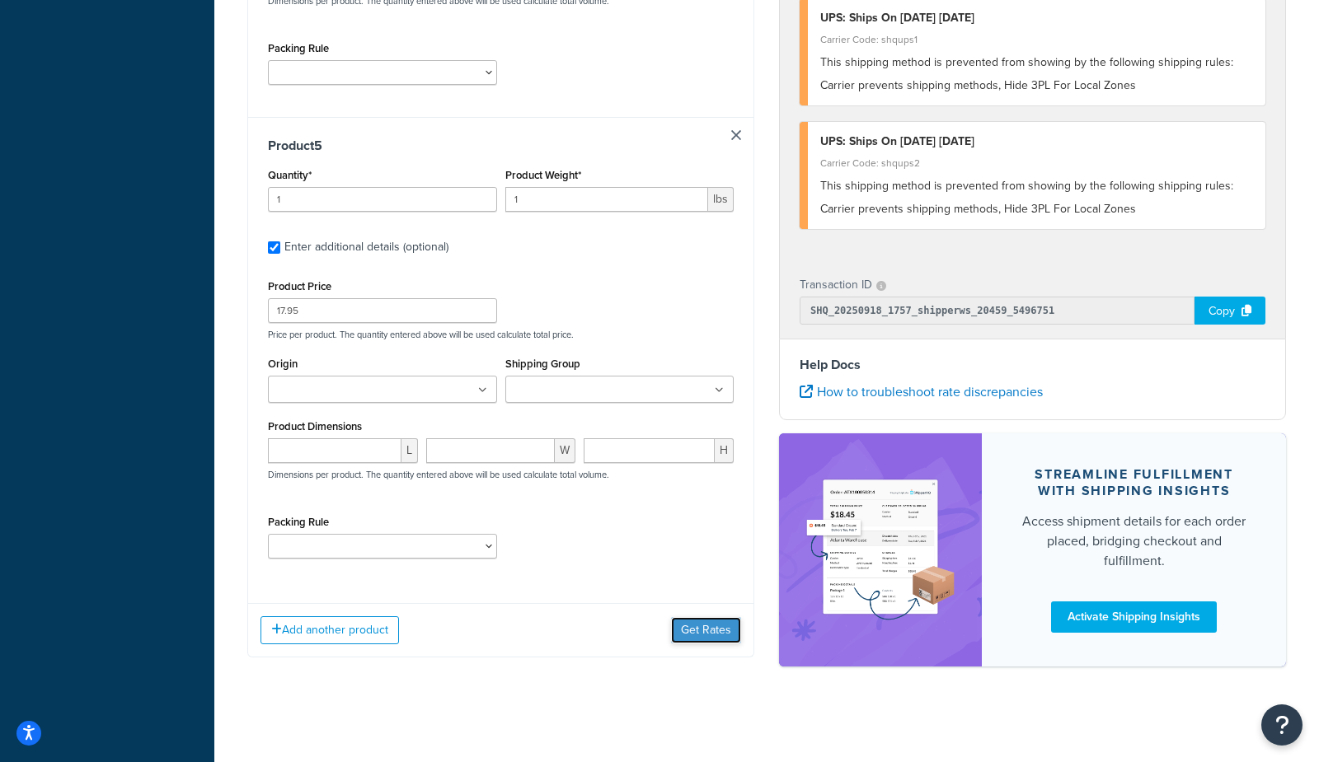
click at [722, 630] on button "Get Rates" at bounding box center [706, 630] width 70 height 26
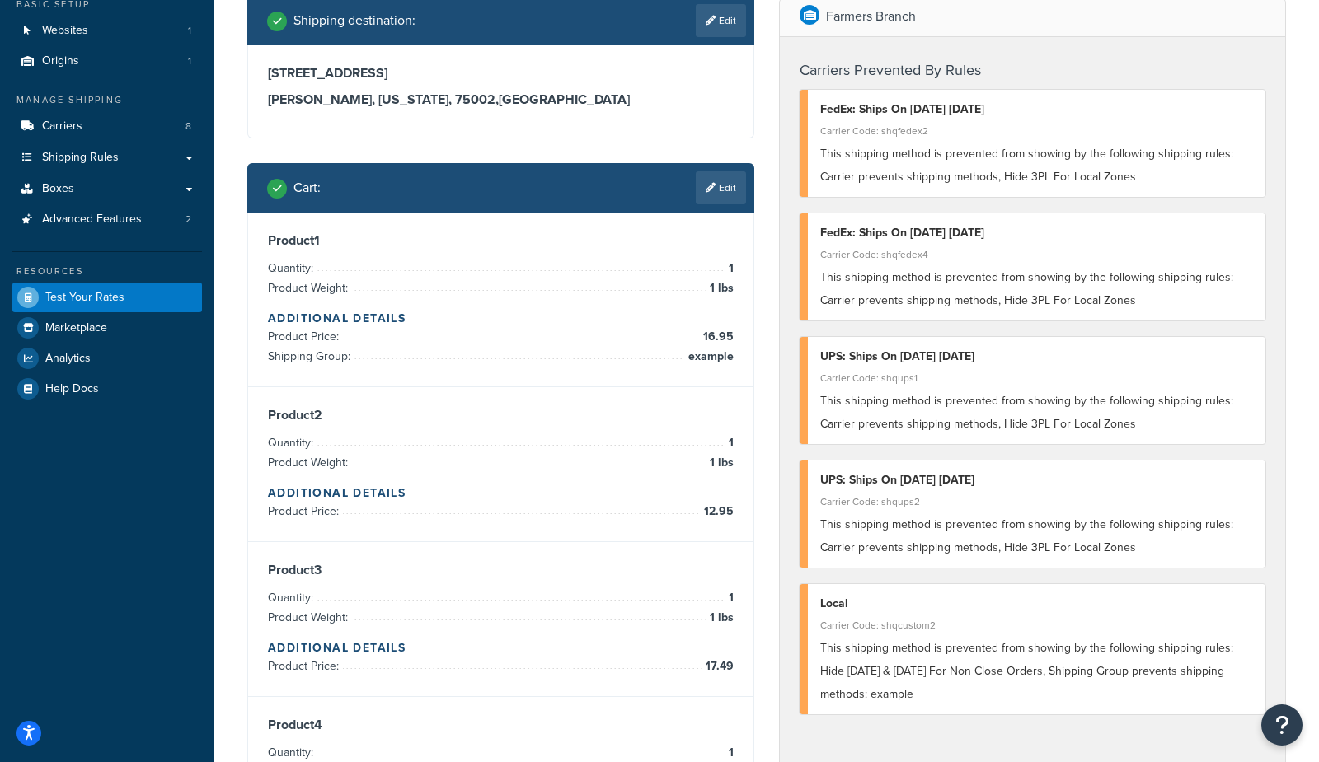
scroll to position [96, 0]
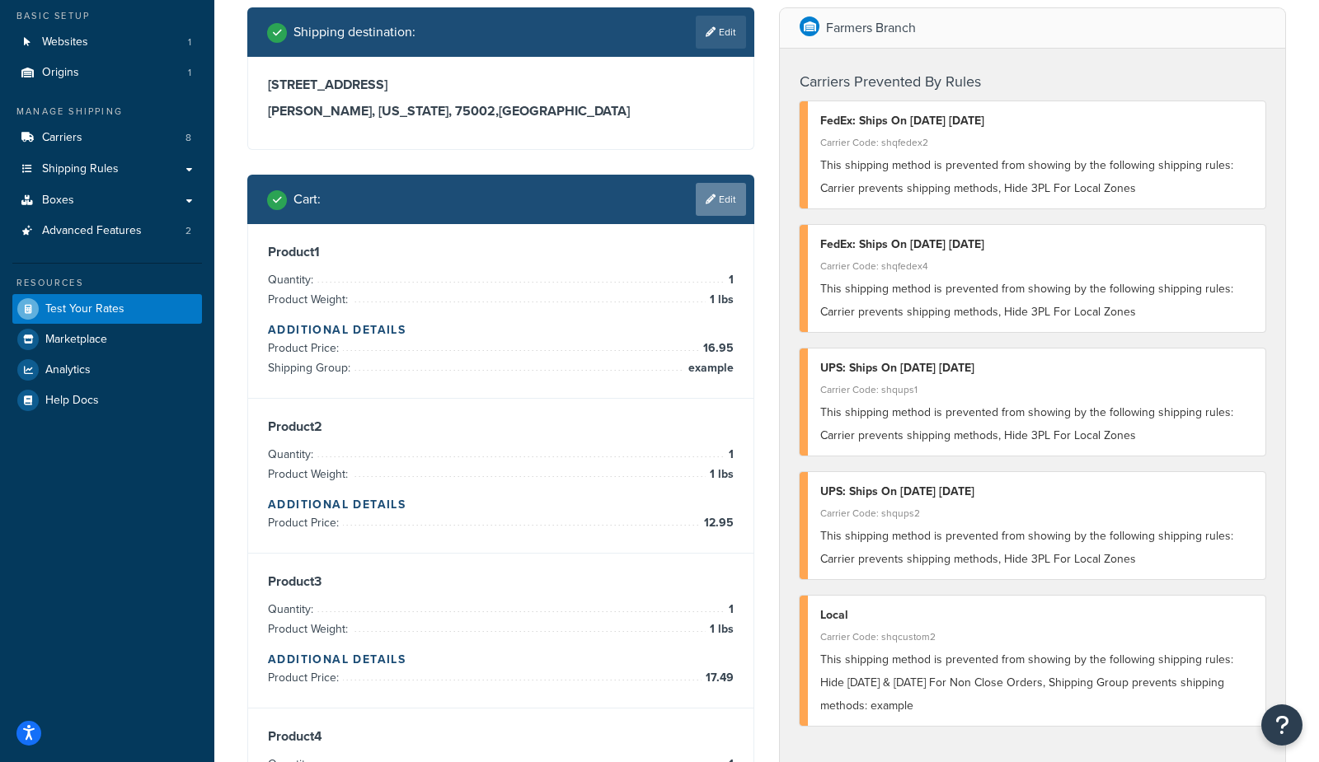
click at [719, 204] on link "Edit" at bounding box center [721, 199] width 50 height 33
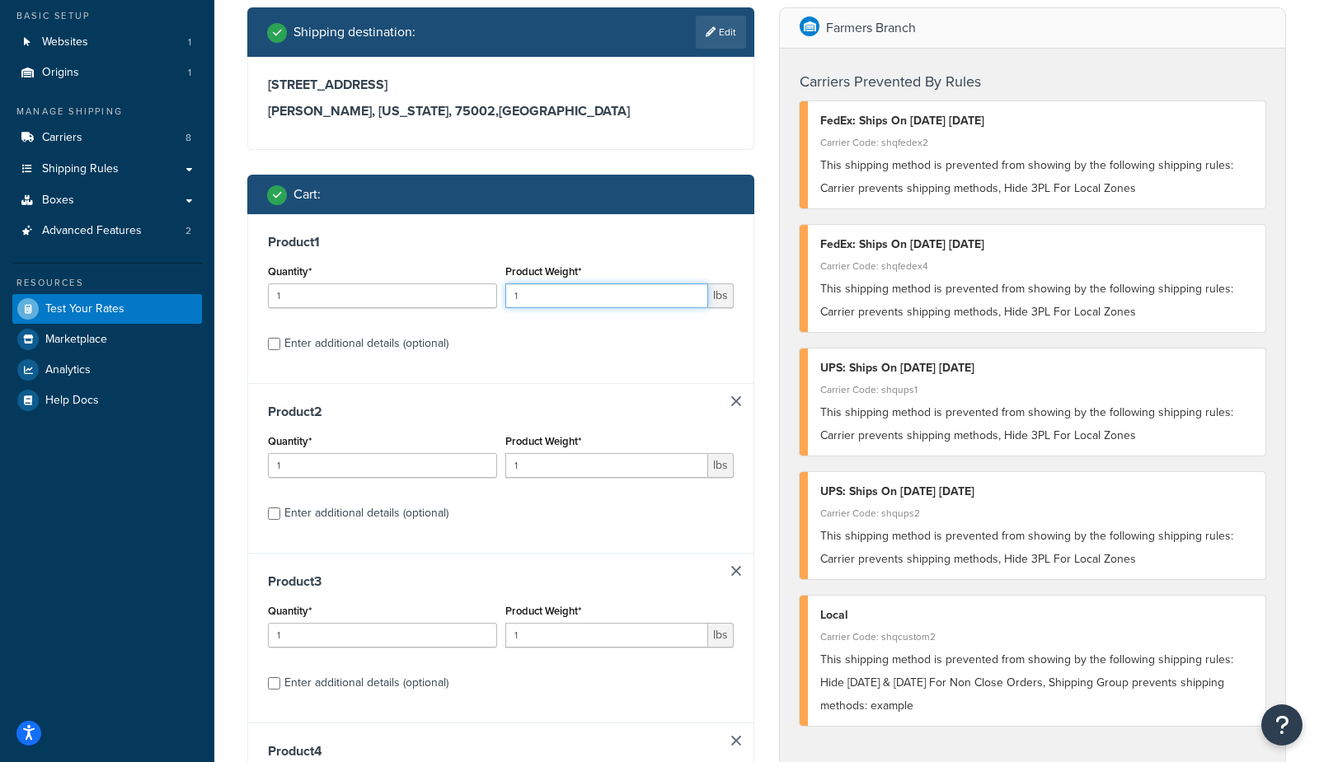
drag, startPoint x: 608, startPoint y: 295, endPoint x: 409, endPoint y: 295, distance: 199.4
click at [409, 295] on div "Quantity* 1 Product Weight* 1 lbs" at bounding box center [501, 290] width 474 height 60
type input "2"
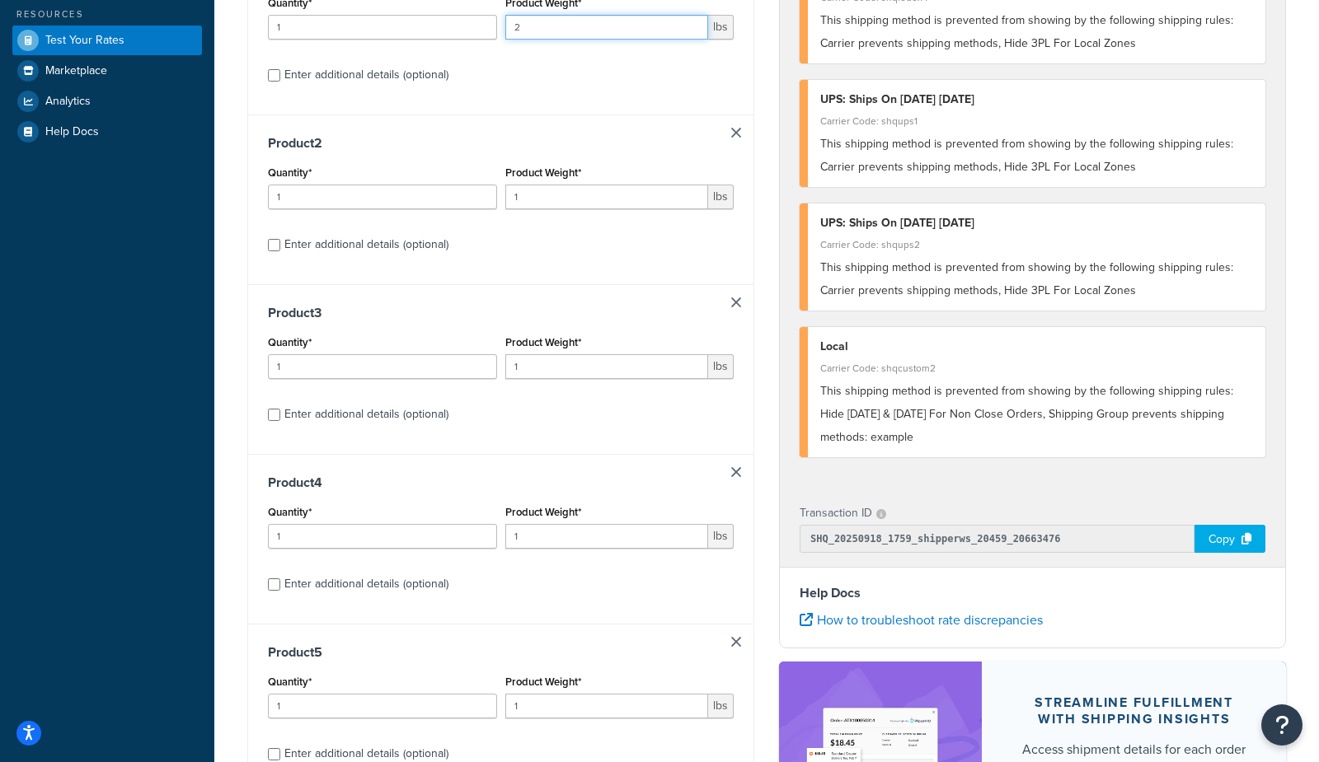
scroll to position [593, 0]
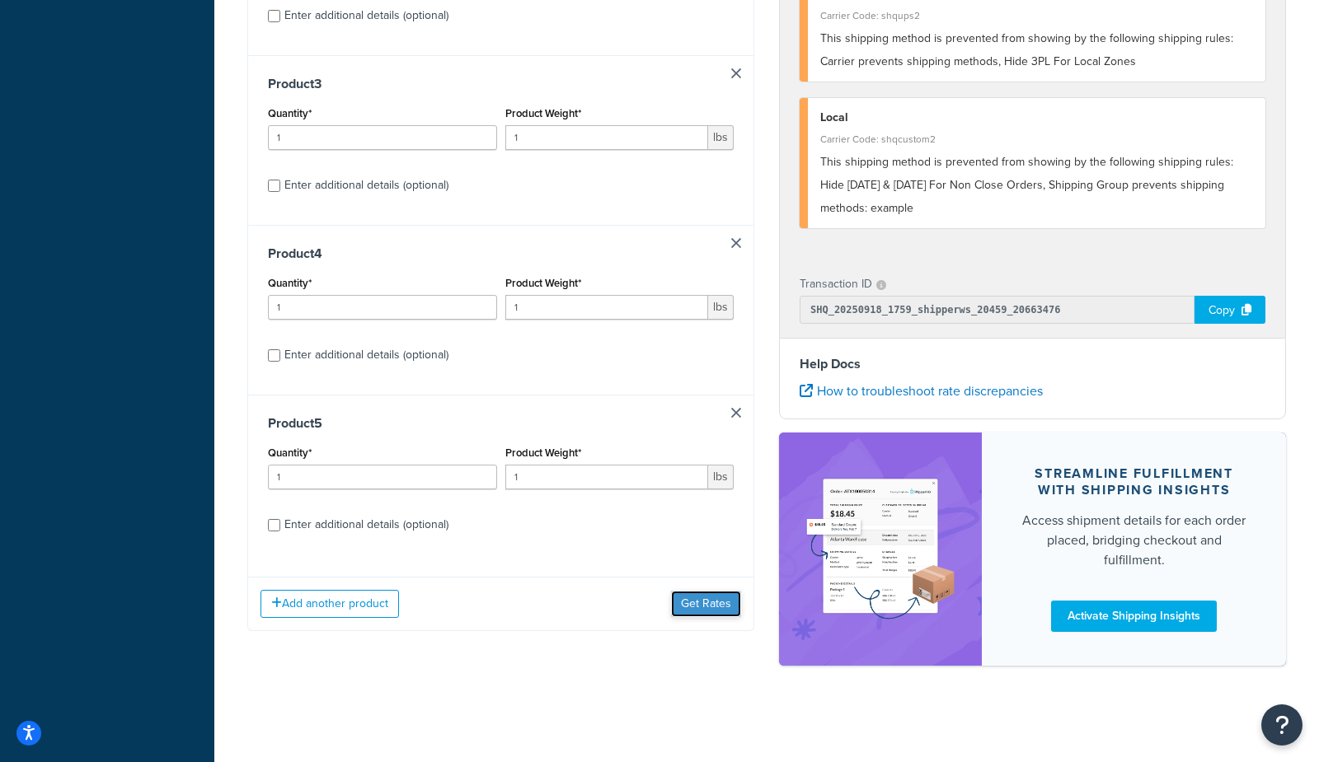
click at [701, 610] on button "Get Rates" at bounding box center [706, 604] width 70 height 26
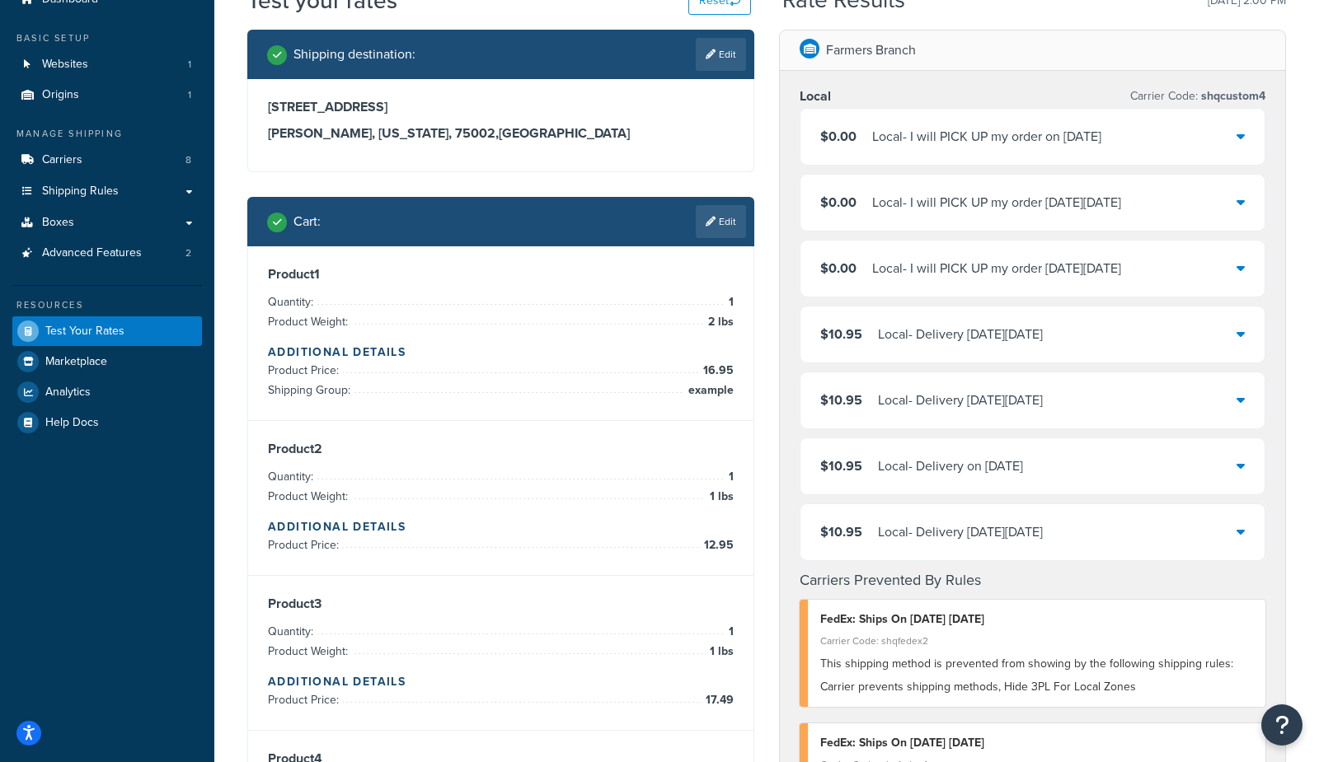
scroll to position [77, 0]
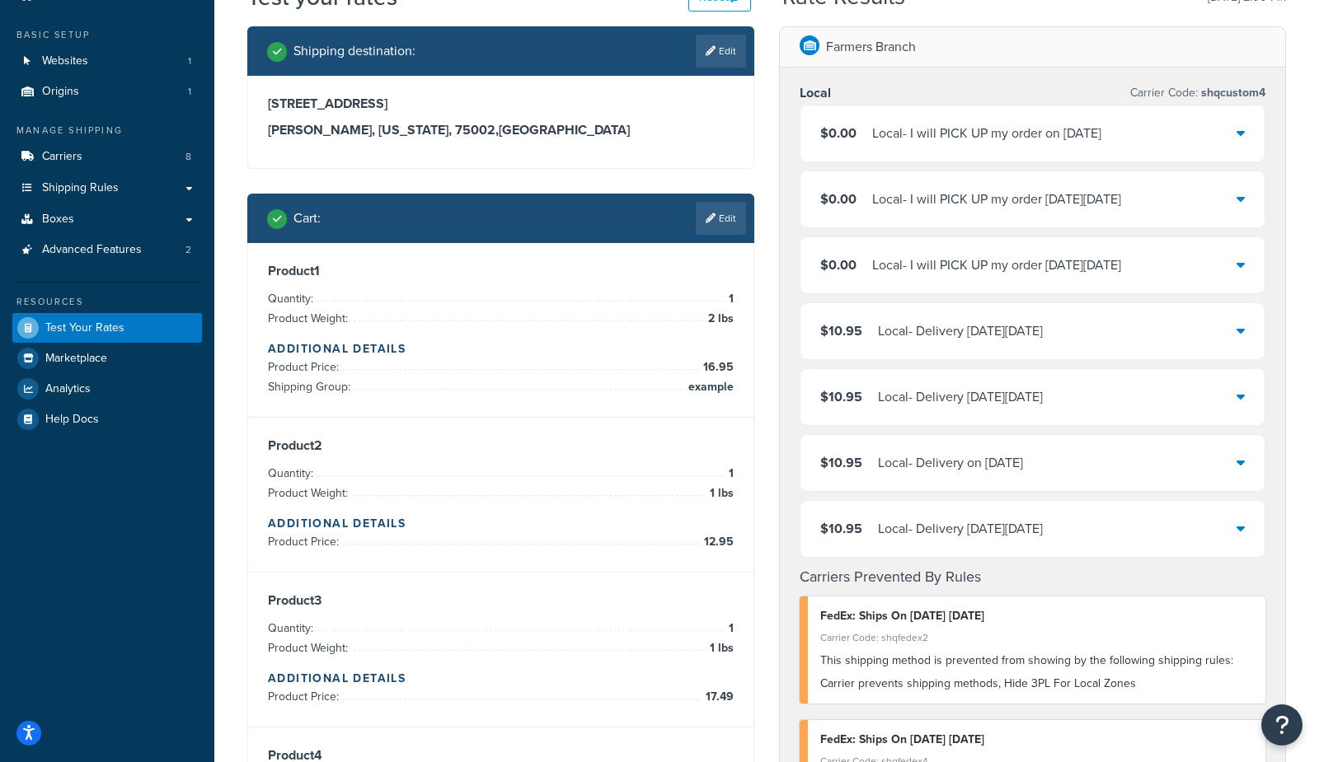
click at [904, 139] on div "Local - I will PICK UP my order on Sun, 9/21/2025" at bounding box center [986, 133] width 229 height 23
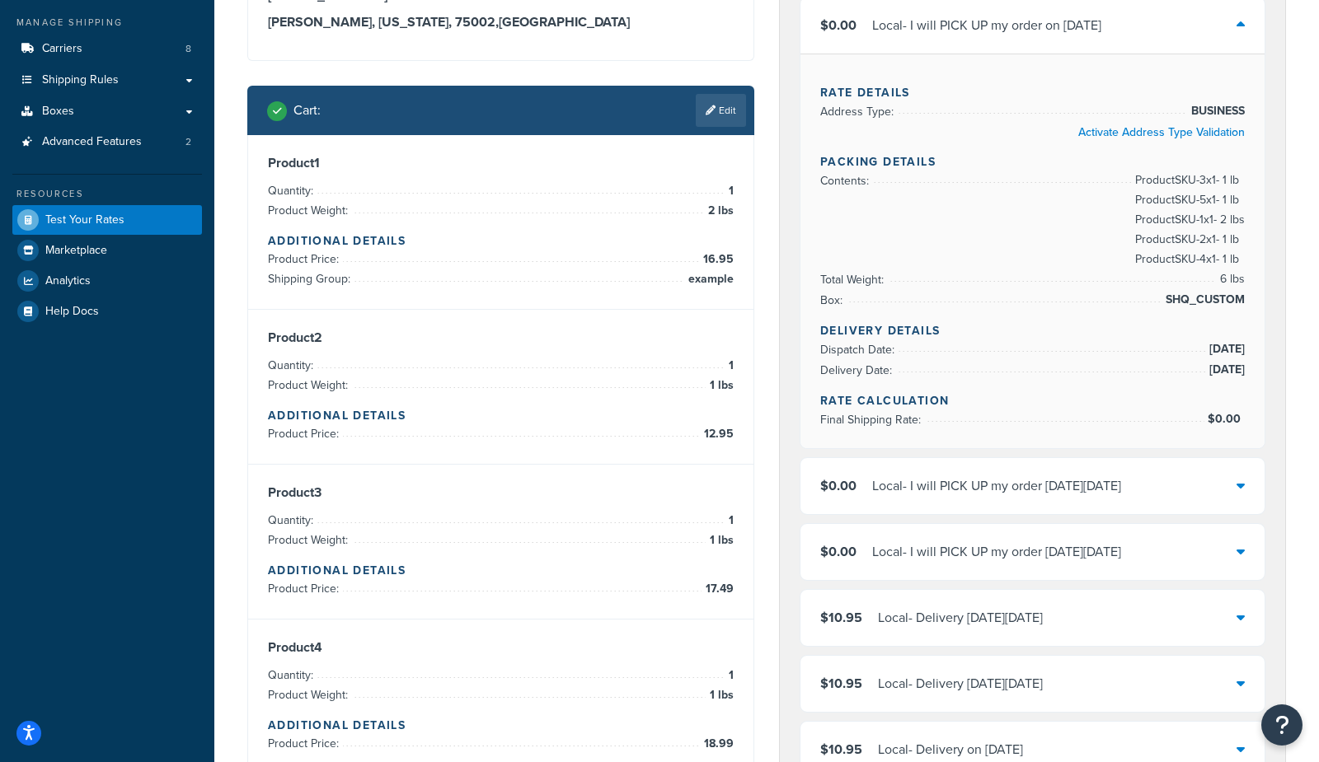
scroll to position [182, 0]
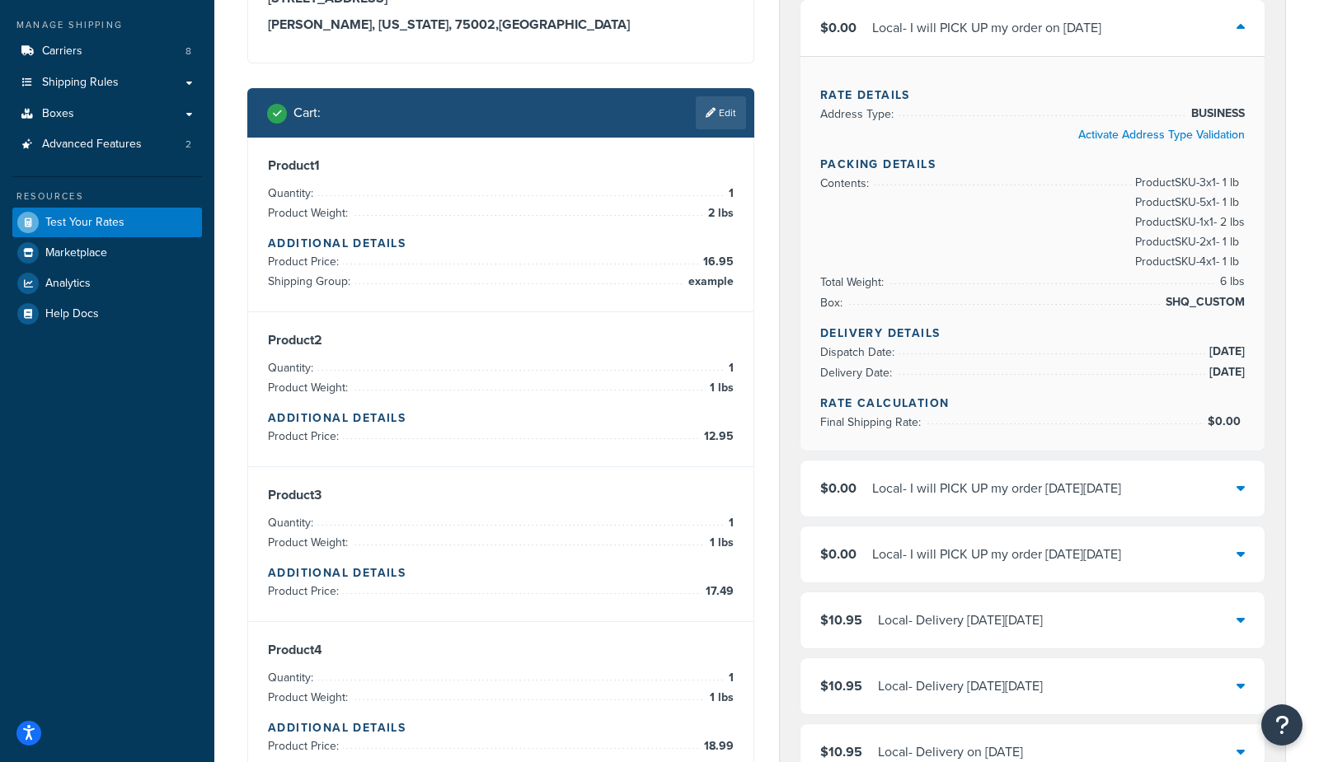
click at [794, 108] on div "Local Carrier Code: shqcustom4 $0.00 Local - I will PICK UP my order on Sun, 9/…" at bounding box center [1032, 751] width 505 height 1579
click at [779, 70] on div "Farmers Branch Local Carrier Code: shqcustom4 $0.00 Local - I will PICK UP my o…" at bounding box center [1032, 770] width 507 height 1699
click at [728, 109] on link "Edit" at bounding box center [721, 112] width 50 height 33
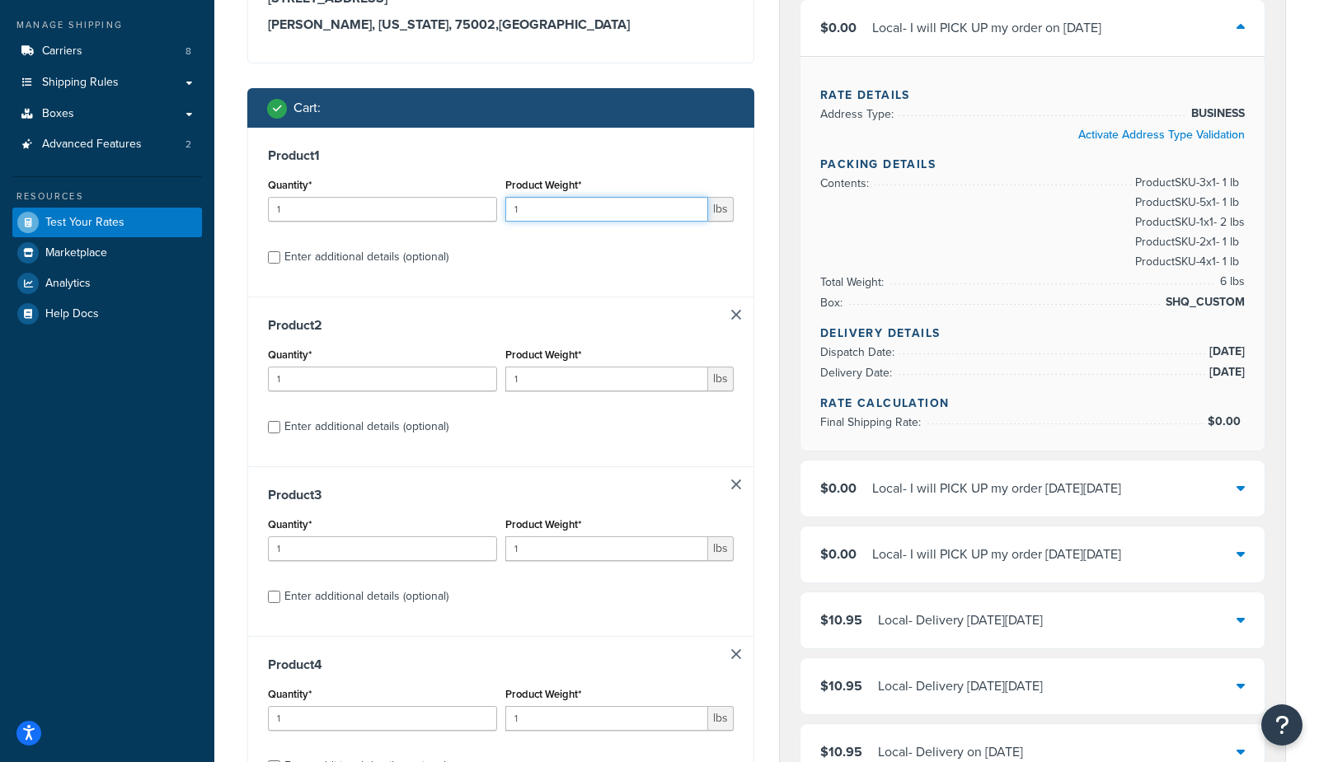
drag, startPoint x: 588, startPoint y: 207, endPoint x: 434, endPoint y: 210, distance: 153.3
click at [434, 210] on div "Quantity* 1 Product Weight* 1 lbs" at bounding box center [501, 204] width 474 height 60
type input "3"
click at [386, 254] on div "Enter additional details (optional)" at bounding box center [366, 257] width 164 height 23
click at [280, 254] on input "Enter additional details (optional)" at bounding box center [274, 257] width 12 height 12
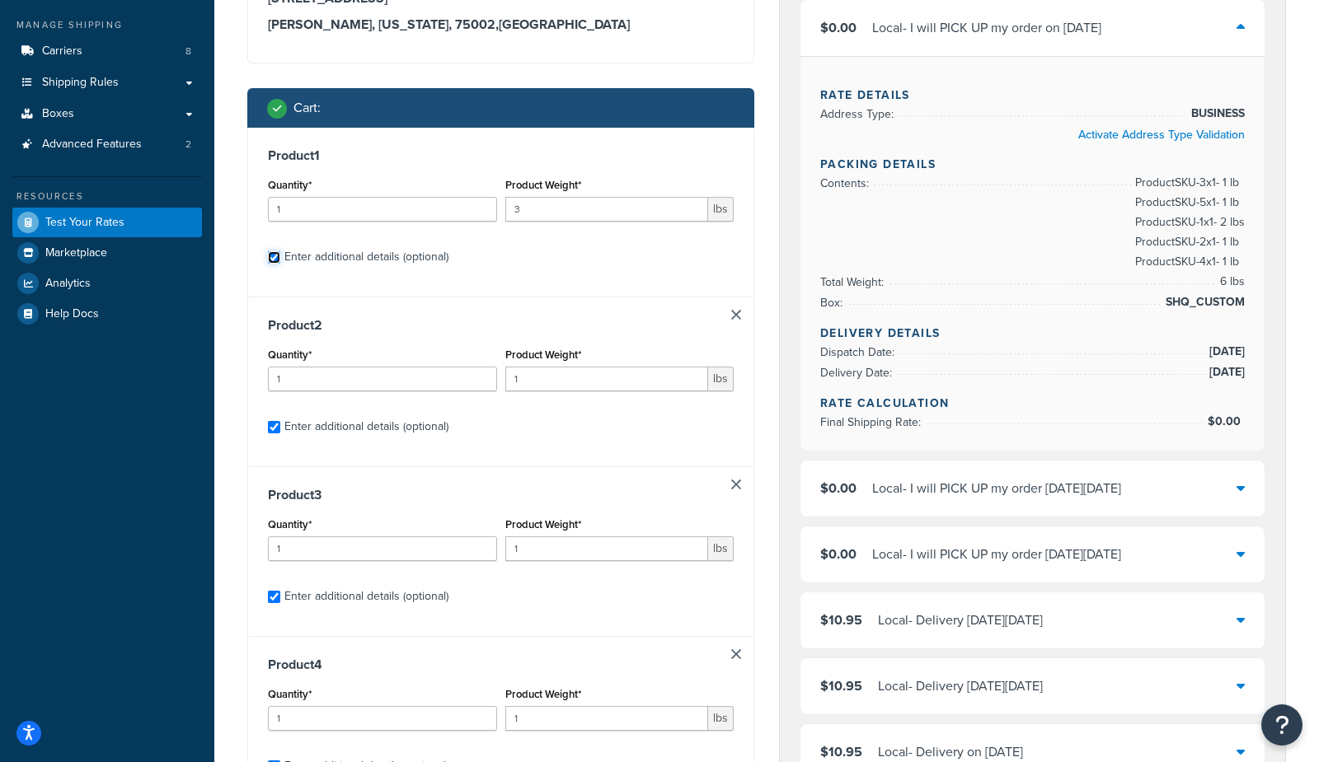
checkbox input "true"
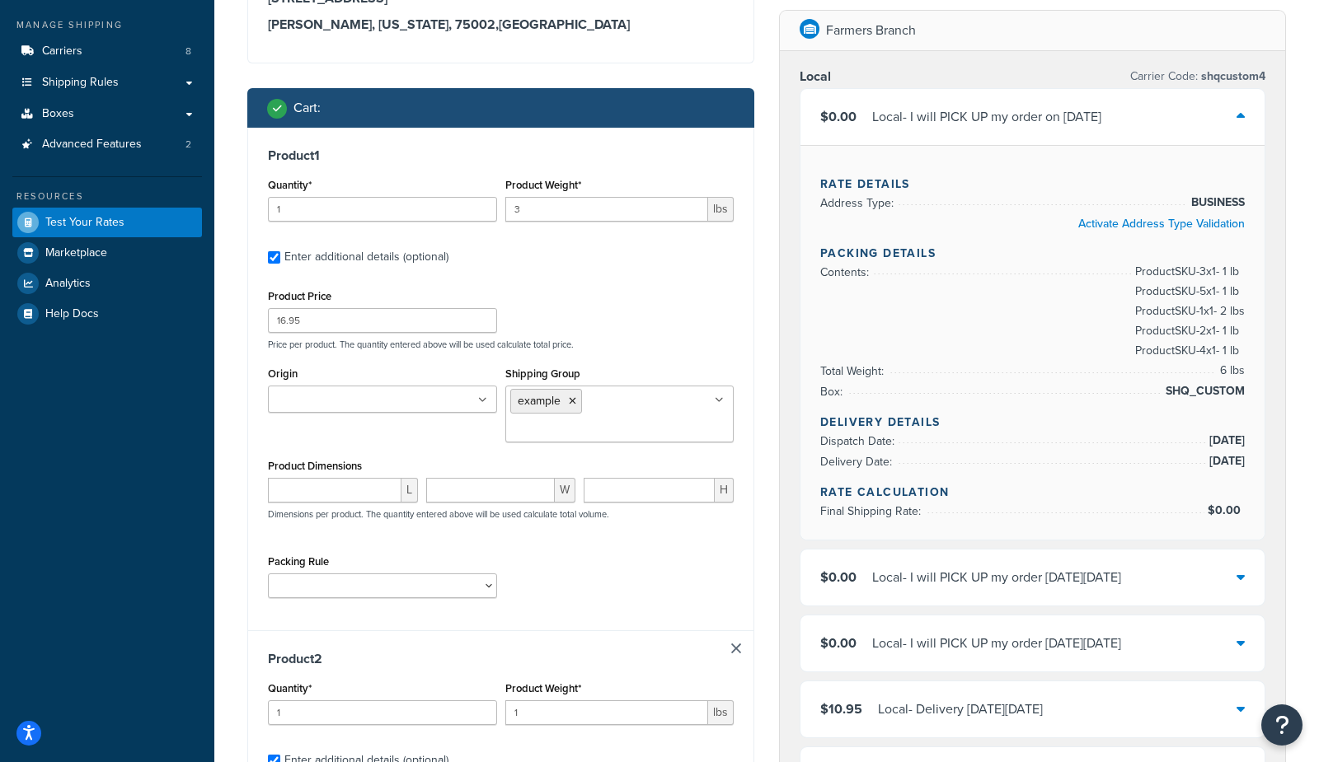
click at [570, 401] on icon at bounding box center [572, 401] width 7 height 10
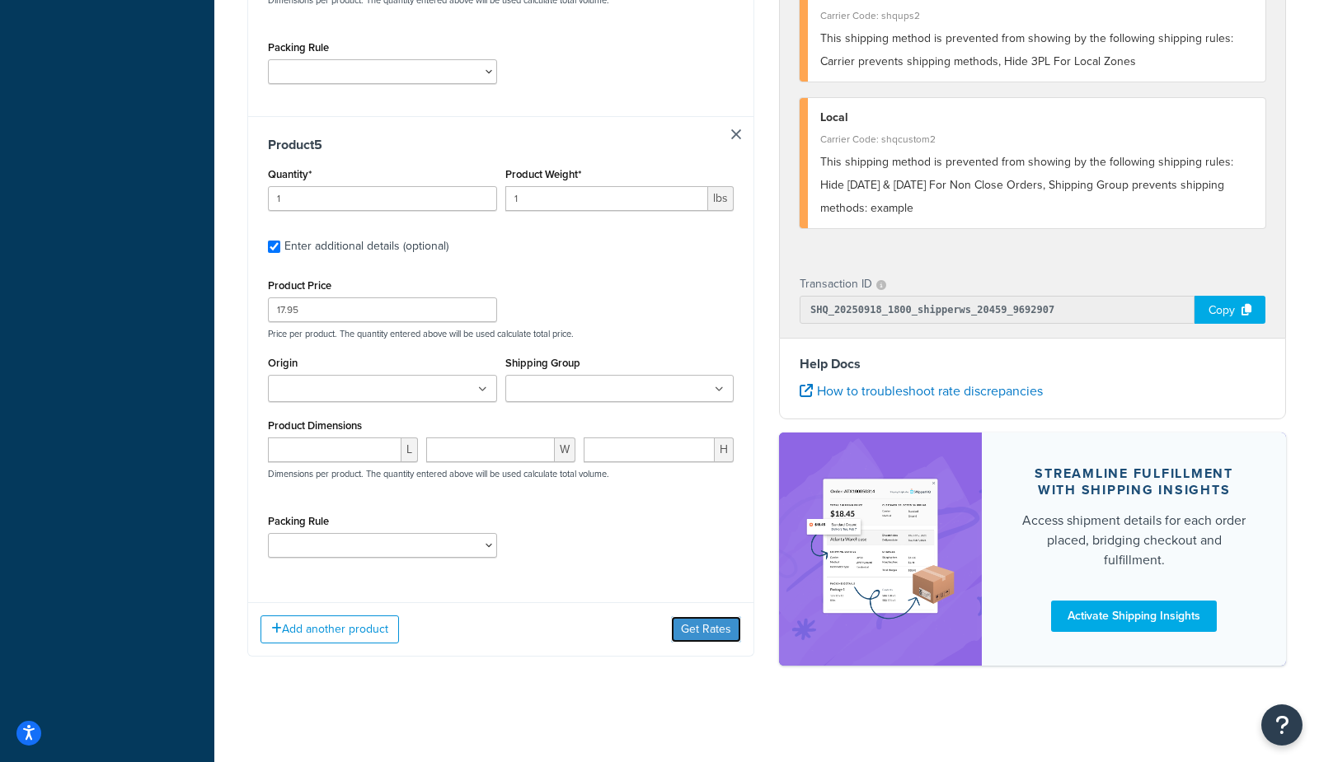
drag, startPoint x: 729, startPoint y: 625, endPoint x: 726, endPoint y: 611, distance: 14.4
click at [728, 623] on button "Get Rates" at bounding box center [706, 629] width 70 height 26
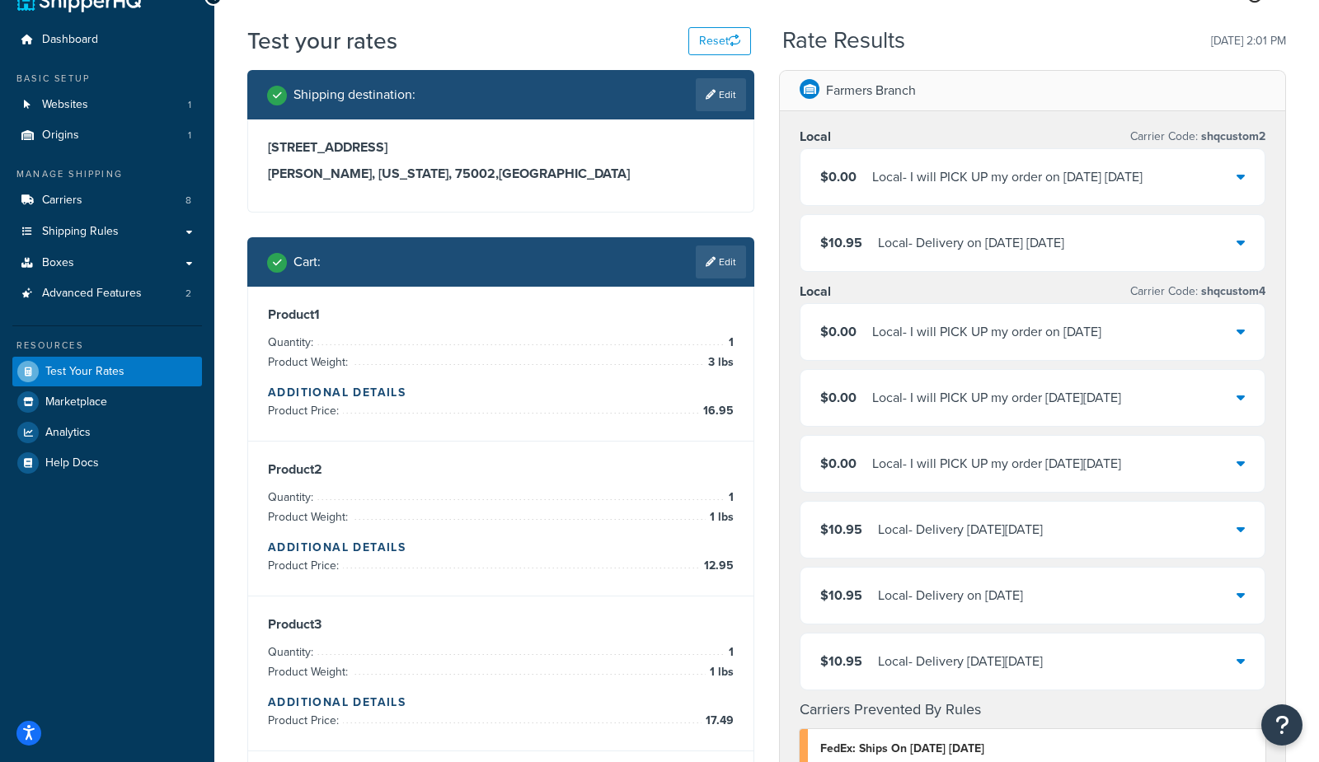
scroll to position [30, 0]
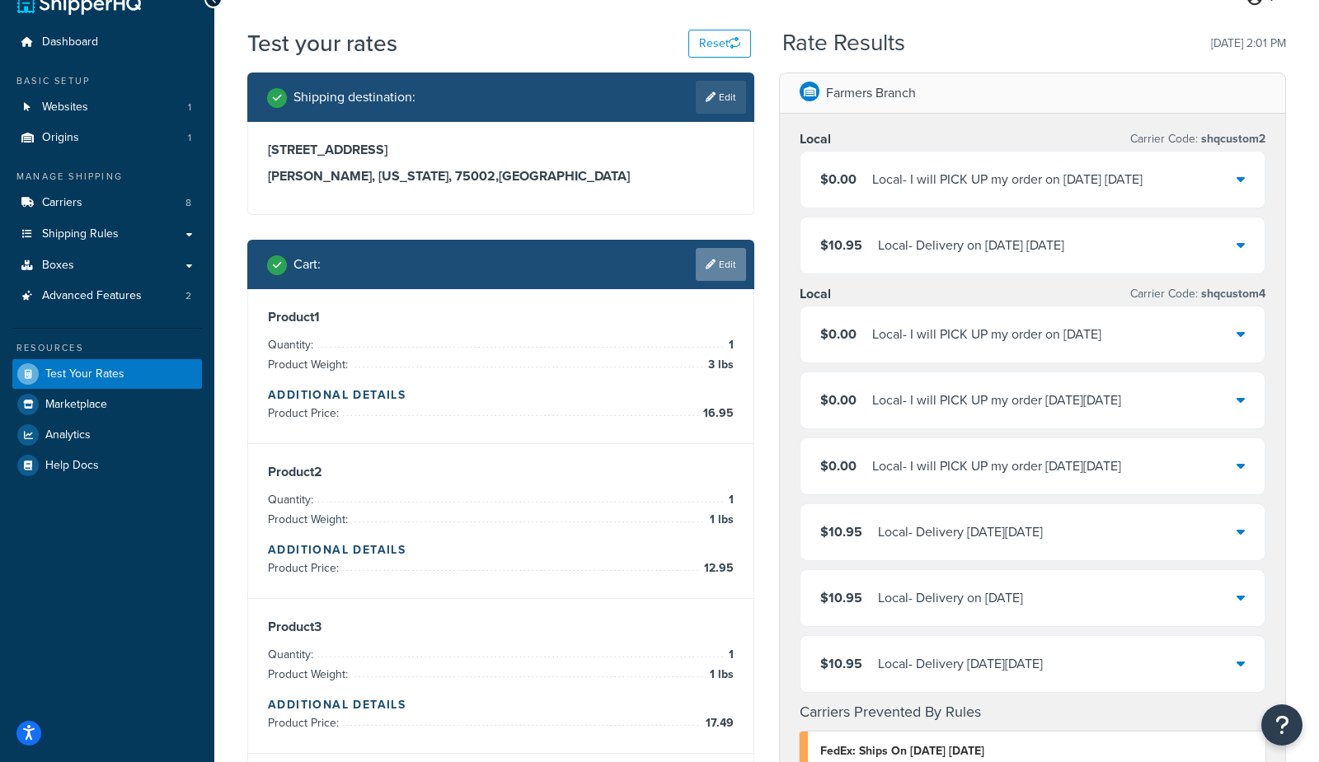
click at [714, 278] on link "Edit" at bounding box center [721, 264] width 50 height 33
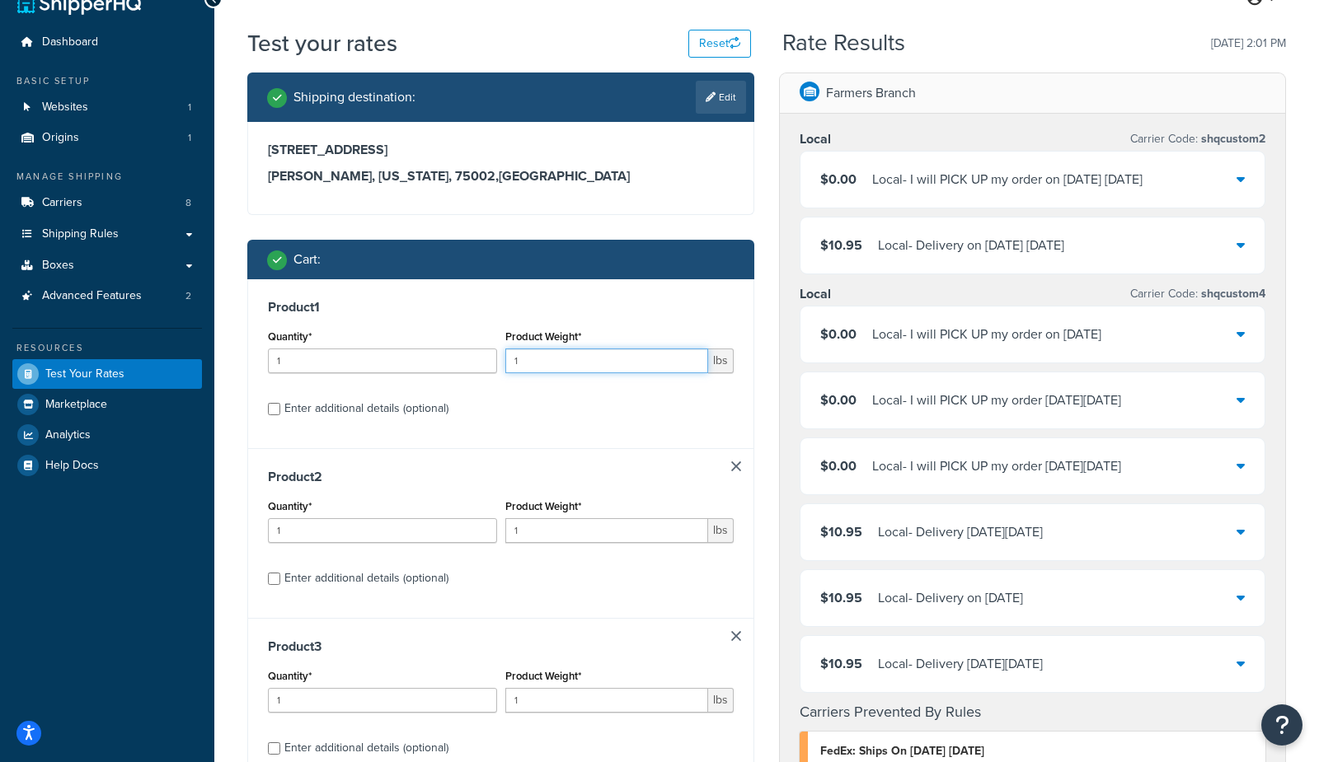
drag, startPoint x: 588, startPoint y: 363, endPoint x: 380, endPoint y: 361, distance: 207.7
click at [380, 361] on div "Quantity* 1 Product Weight* 1 lbs" at bounding box center [501, 356] width 474 height 60
type input "4"
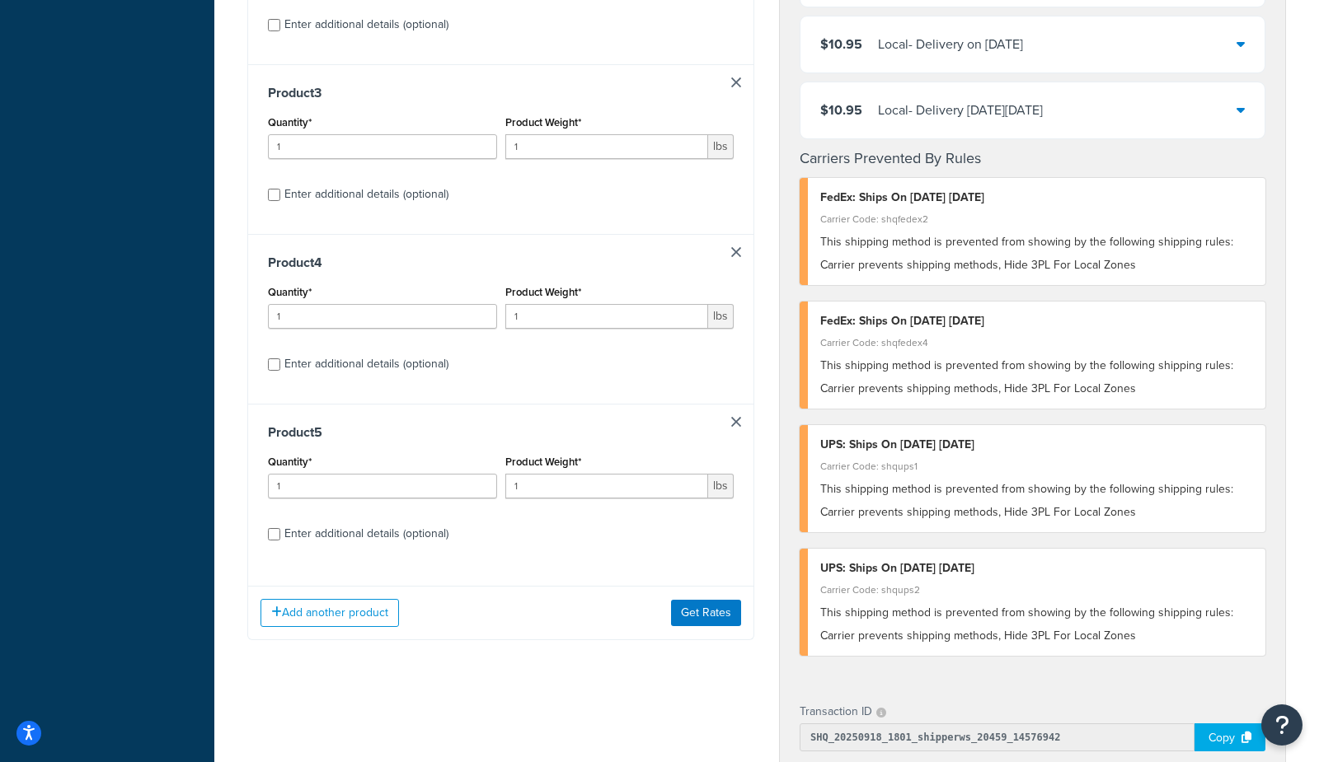
scroll to position [1008, 0]
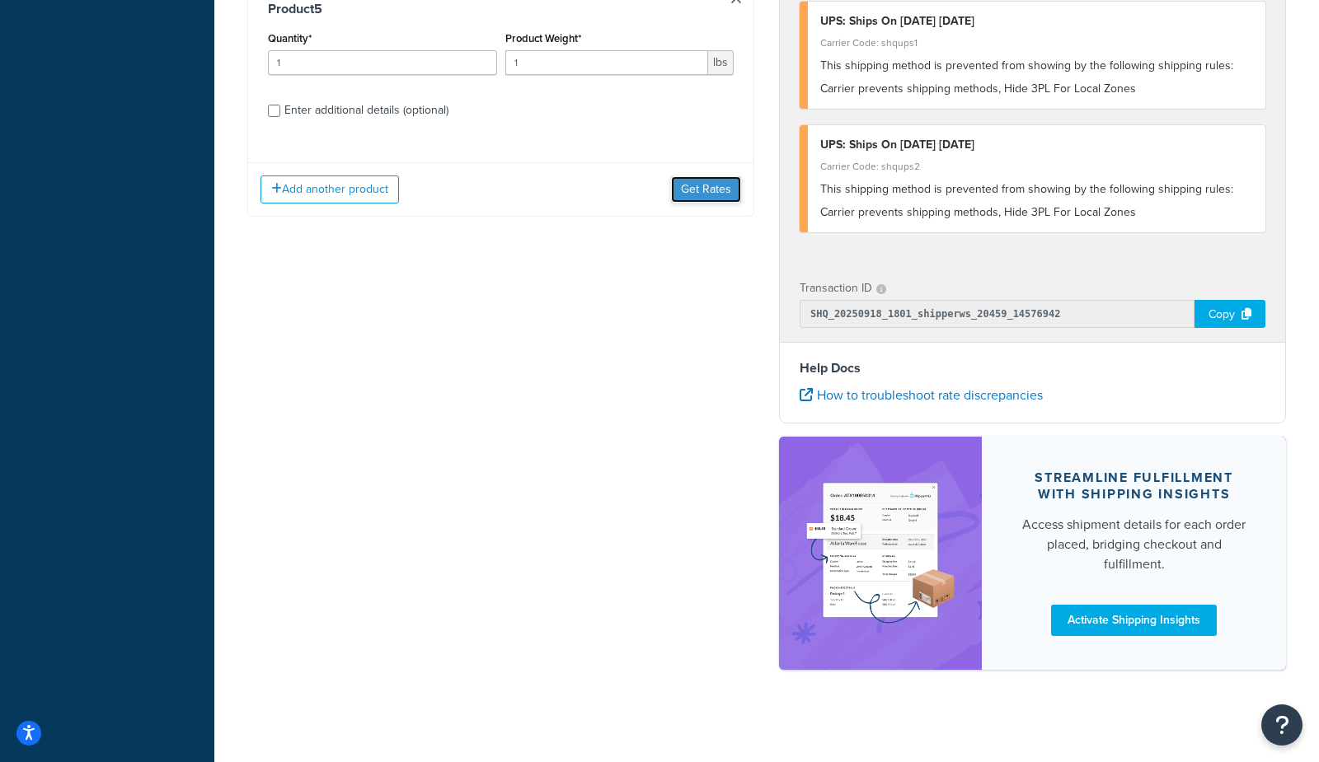
click at [694, 186] on button "Get Rates" at bounding box center [706, 189] width 70 height 26
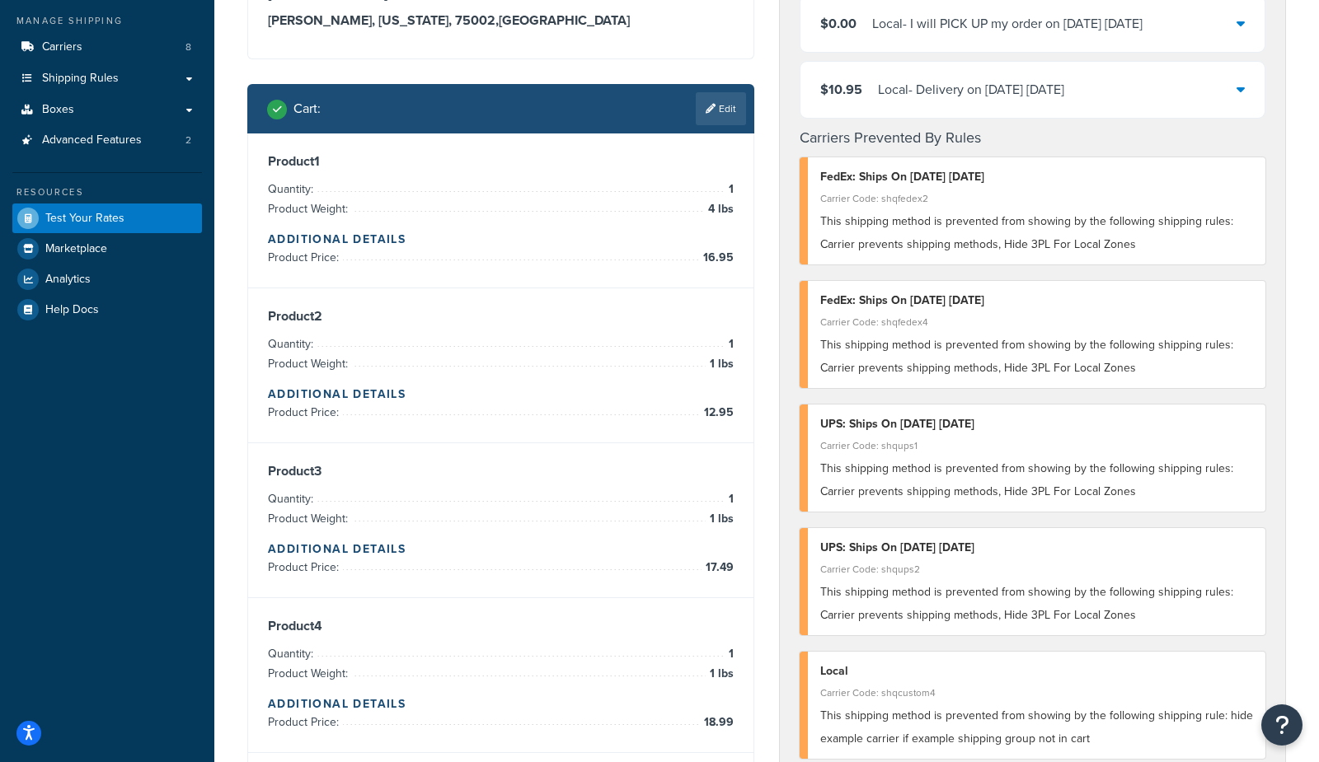
scroll to position [183, 0]
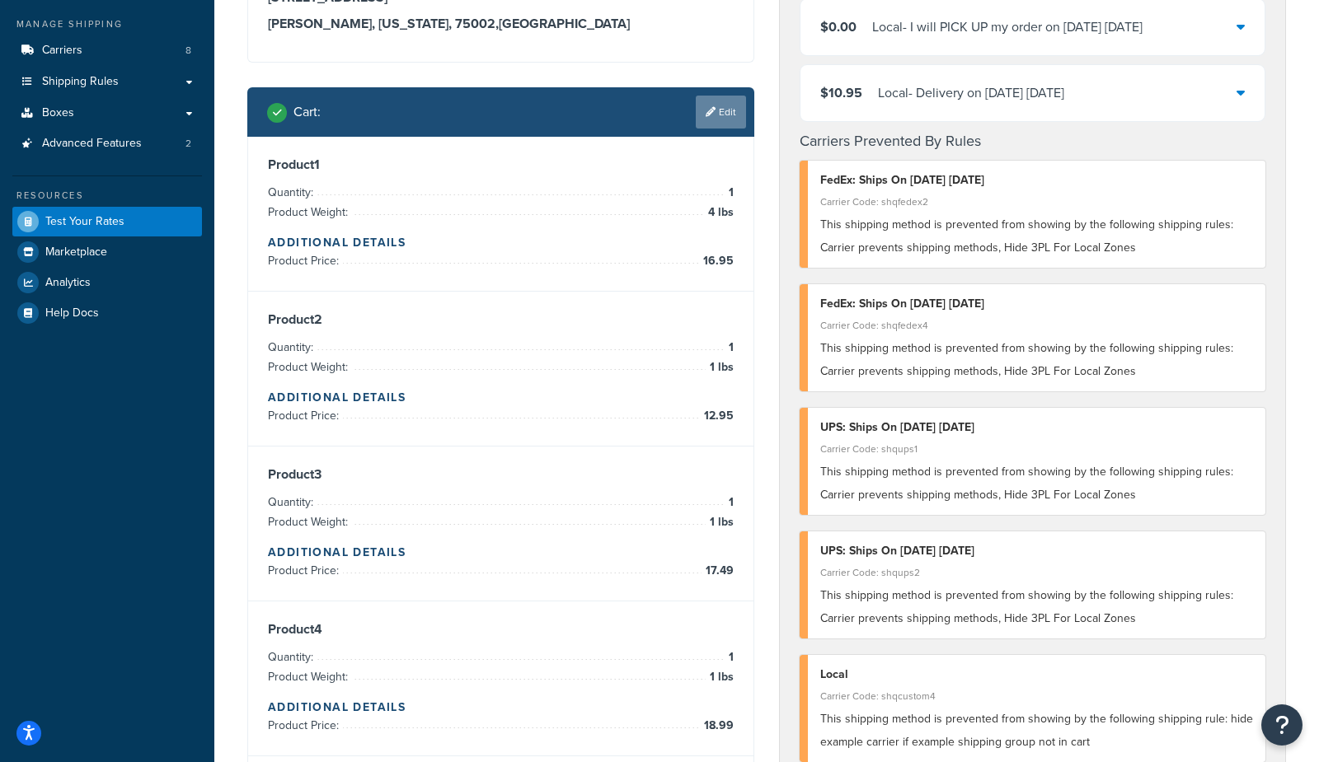
click at [727, 111] on link "Edit" at bounding box center [721, 112] width 50 height 33
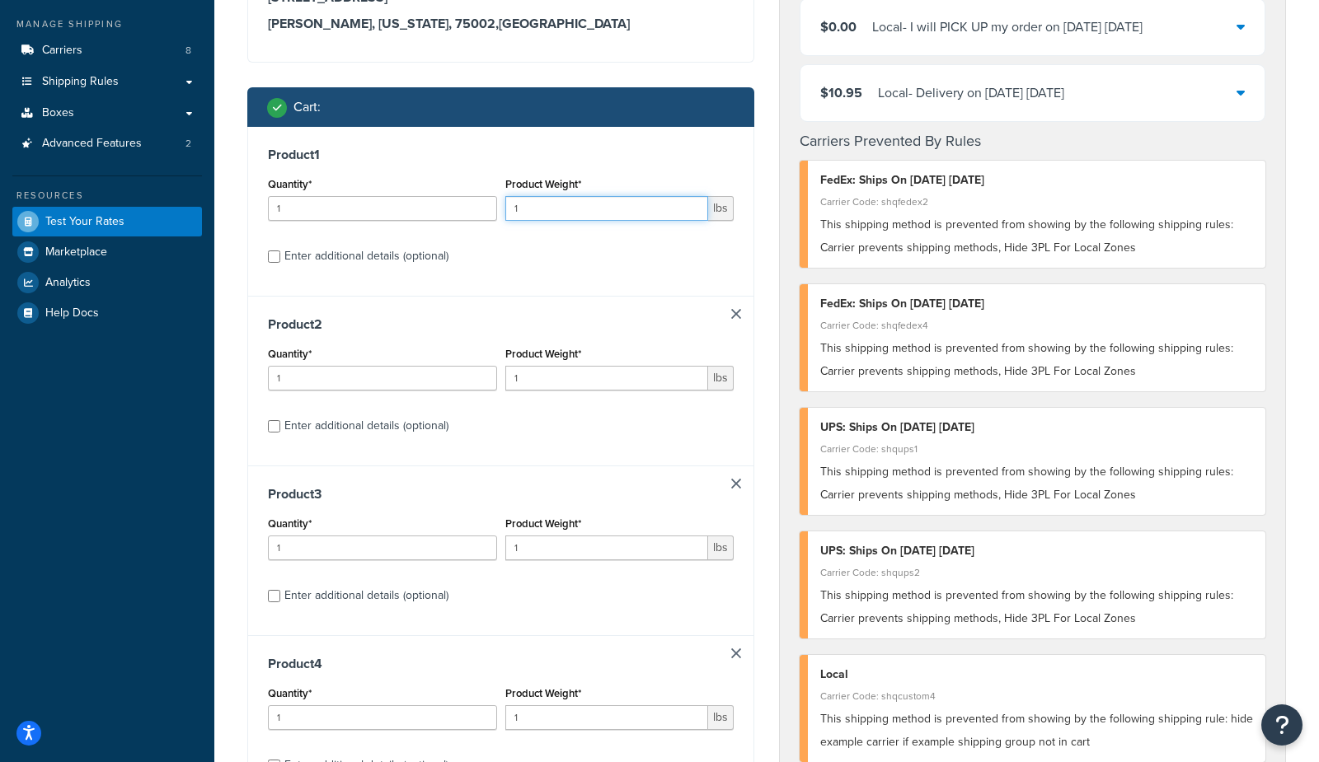
drag, startPoint x: 591, startPoint y: 209, endPoint x: 425, endPoint y: 199, distance: 165.9
click at [425, 199] on div "Quantity* 1 Product Weight* 1 lbs" at bounding box center [501, 203] width 474 height 60
type input "5"
click at [767, 284] on div "Farmers Branch Local Carrier Code: shqcustom2 $0.00 Local - I will PICK UP my o…" at bounding box center [1032, 567] width 532 height 1295
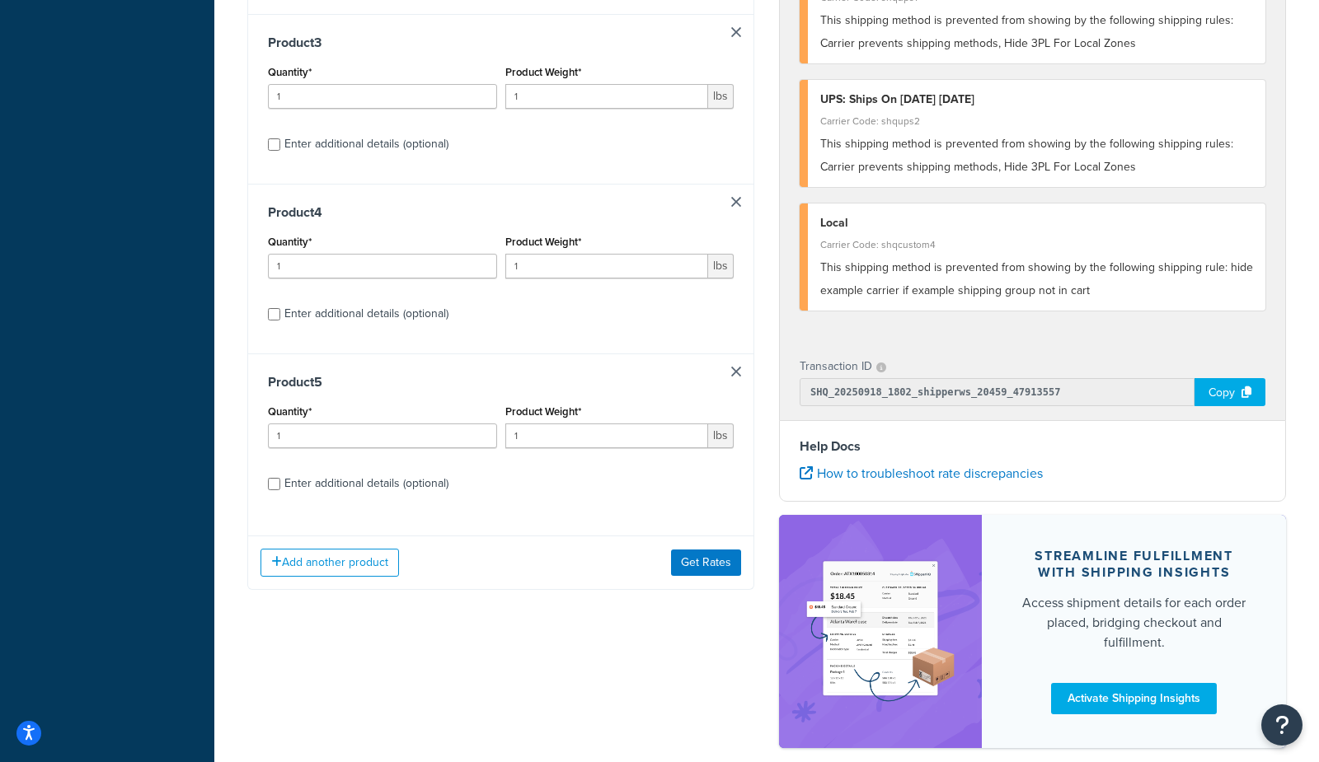
scroll to position [716, 0]
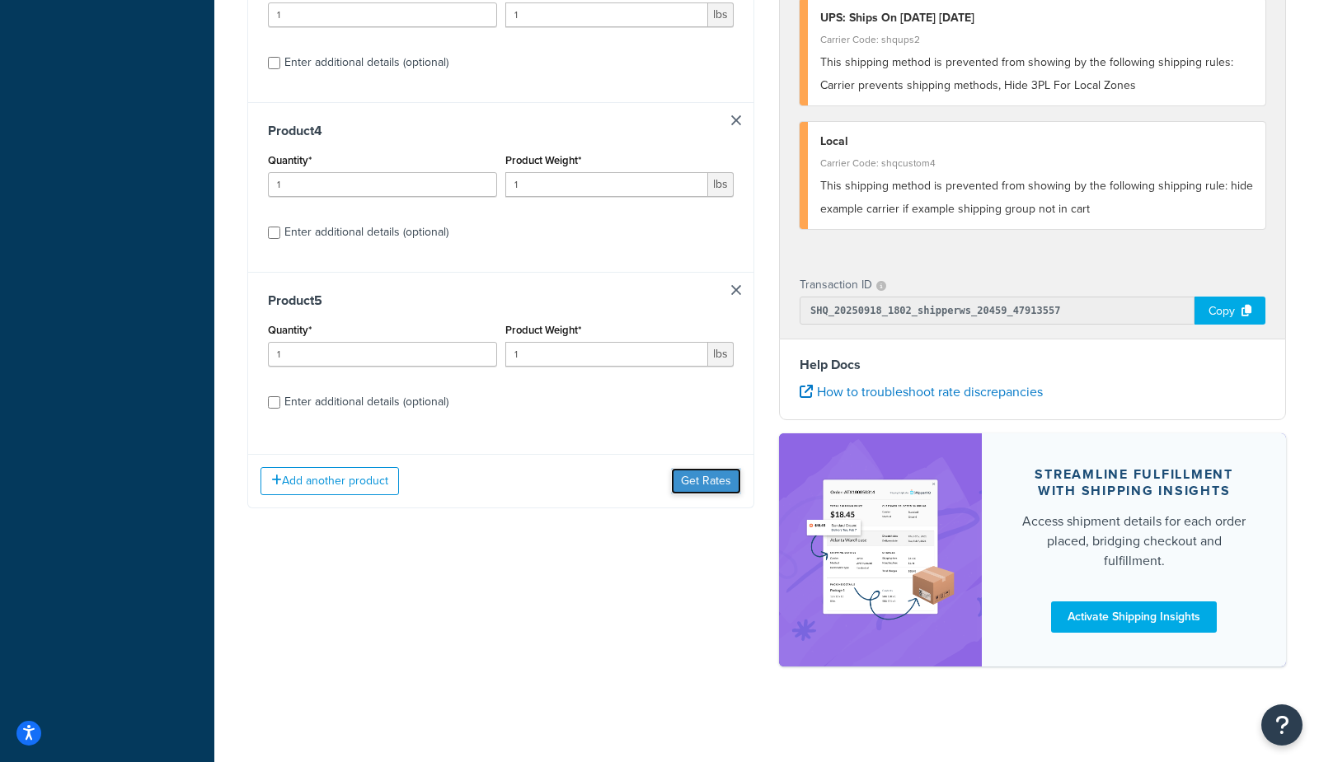
click at [698, 485] on button "Get Rates" at bounding box center [706, 481] width 70 height 26
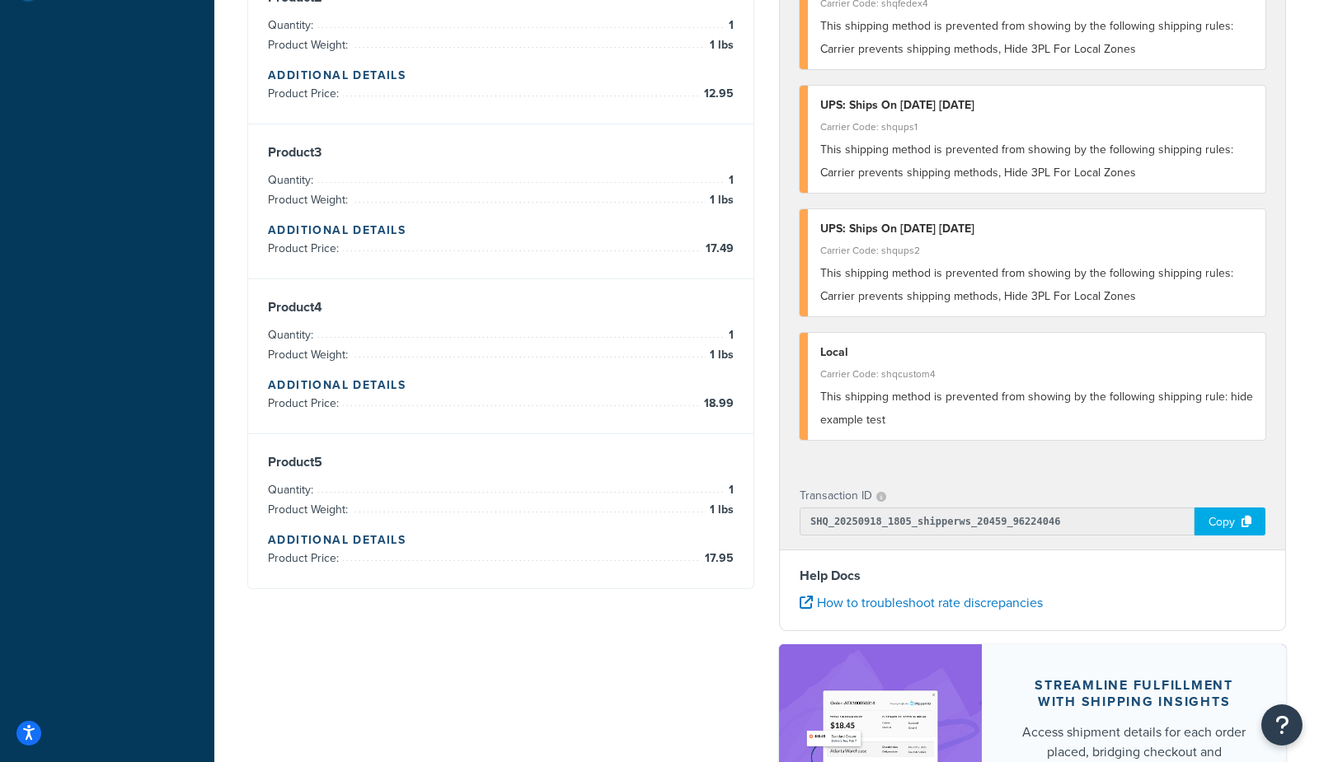
scroll to position [515, 0]
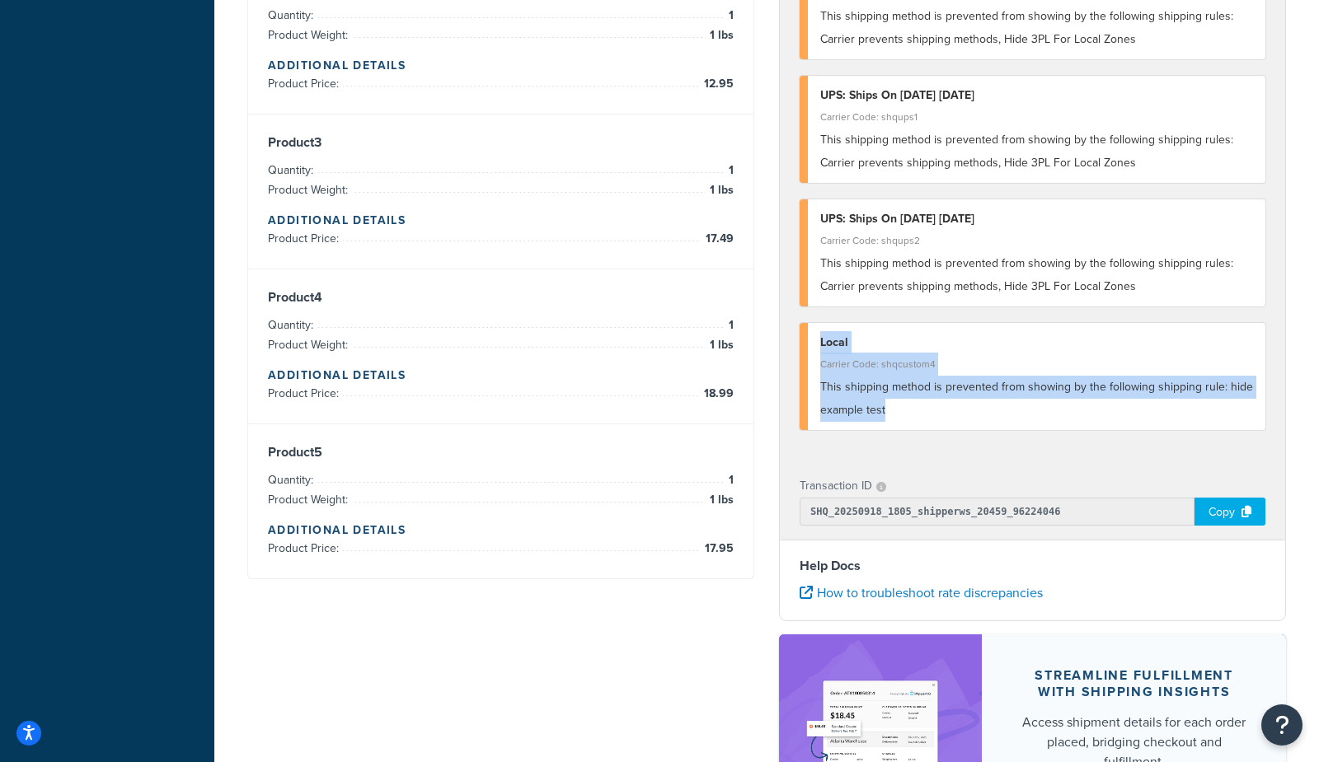
drag, startPoint x: 897, startPoint y: 411, endPoint x: 813, endPoint y: 349, distance: 104.8
click at [813, 349] on div "Local Carrier Code: shqcustom4 This shipping method is prevented from showing b…" at bounding box center [1032, 376] width 466 height 107
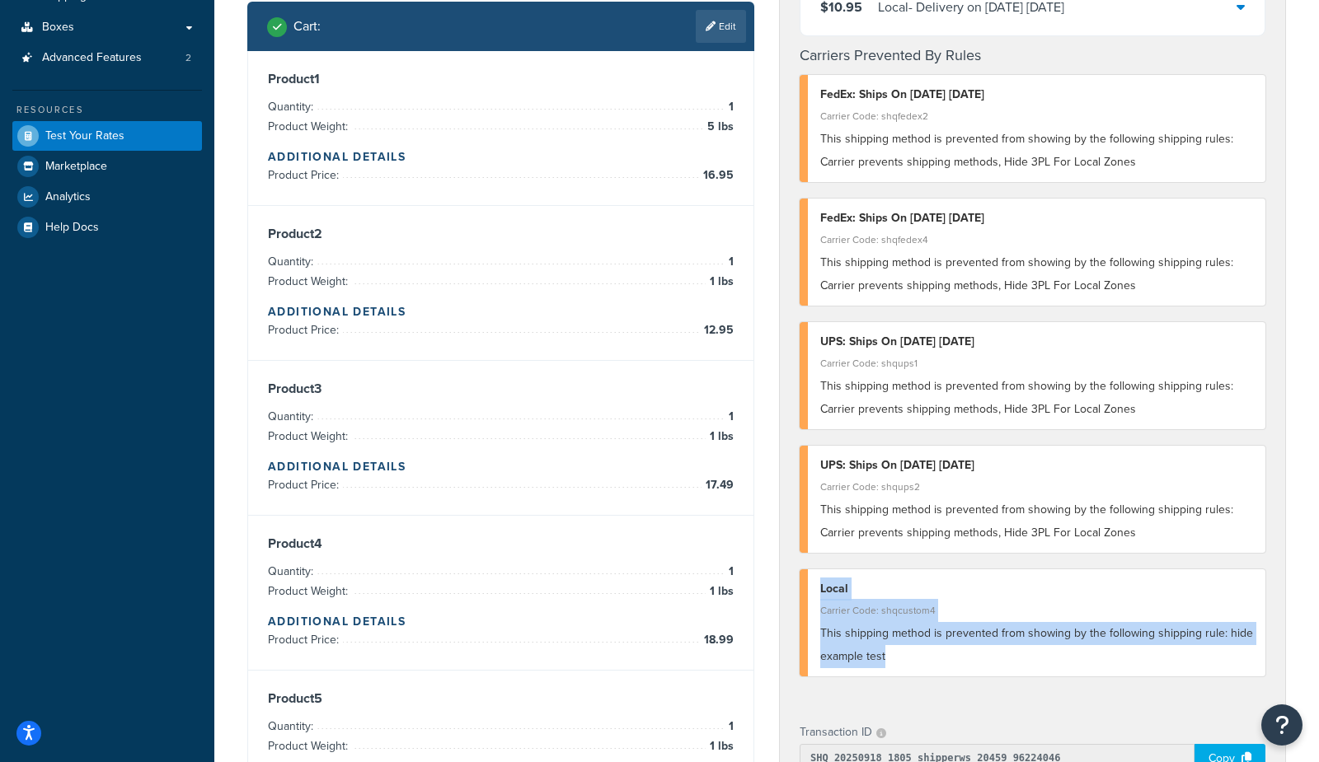
scroll to position [0, 0]
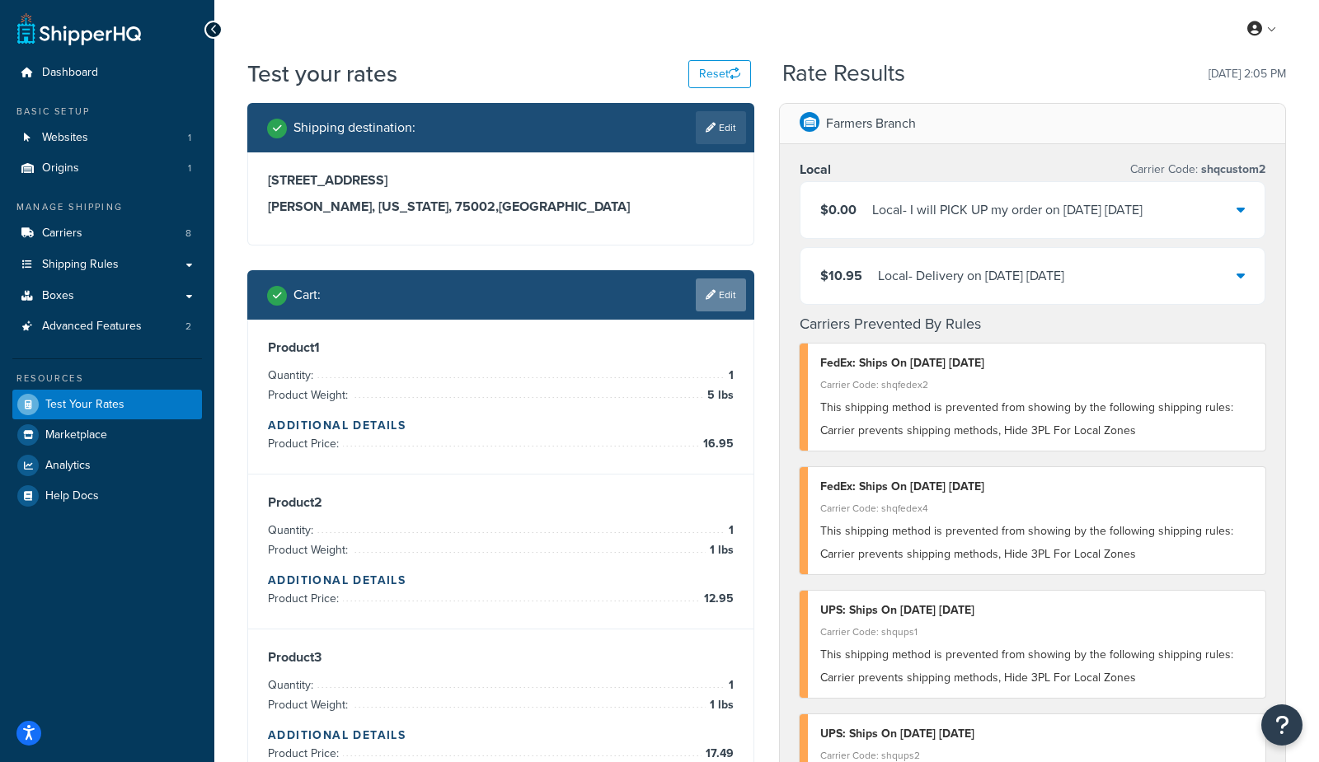
click at [717, 292] on link "Edit" at bounding box center [721, 295] width 50 height 33
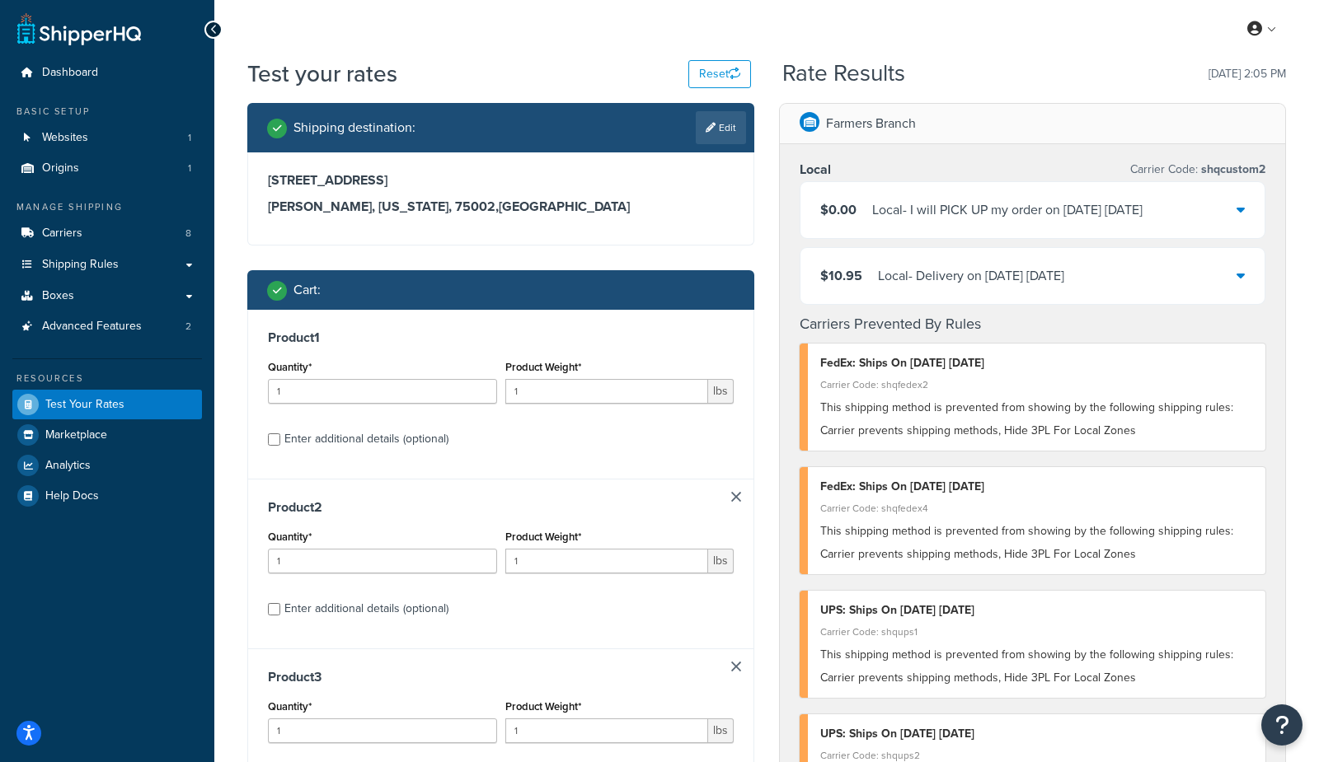
click at [412, 429] on div "Enter additional details (optional)" at bounding box center [366, 439] width 164 height 23
click at [280, 433] on input "Enter additional details (optional)" at bounding box center [274, 439] width 12 height 12
checkbox input "true"
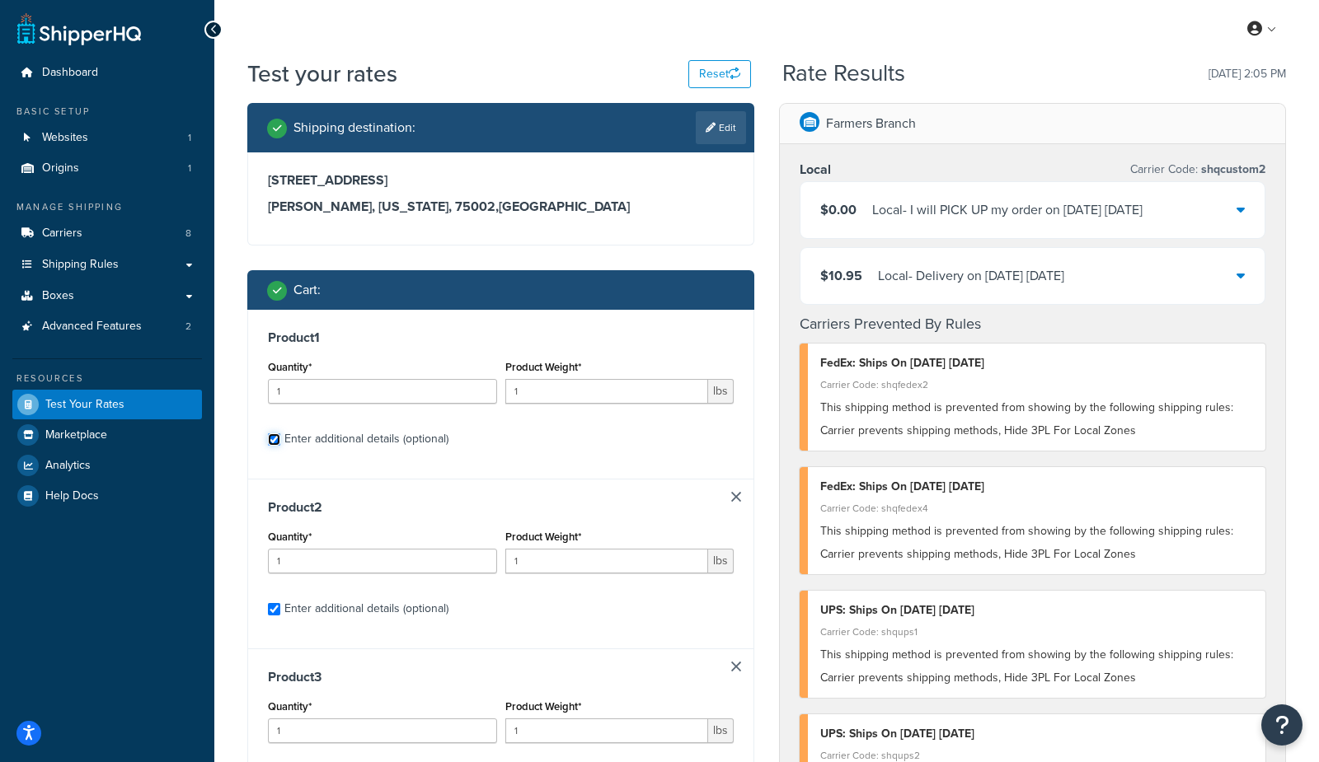
checkbox input "true"
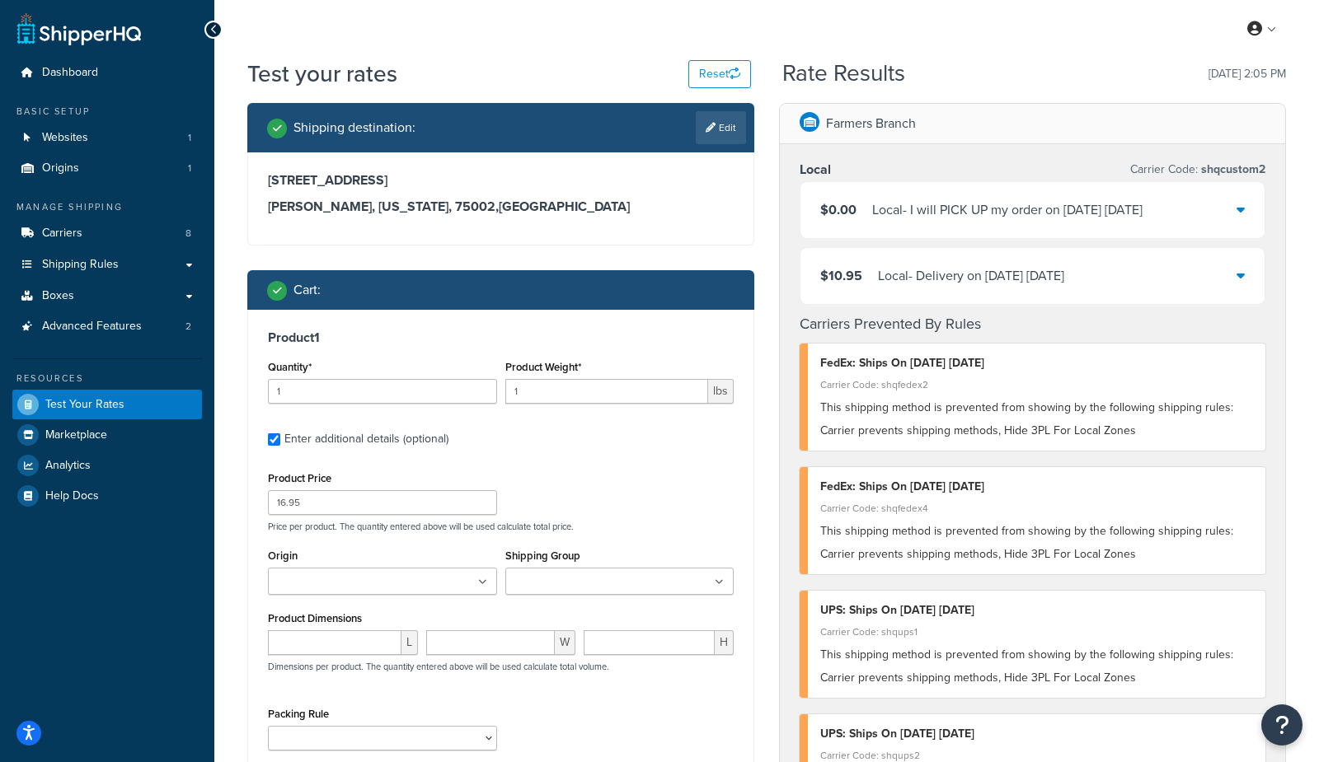
click at [545, 584] on input "Shipping Group" at bounding box center [583, 583] width 146 height 18
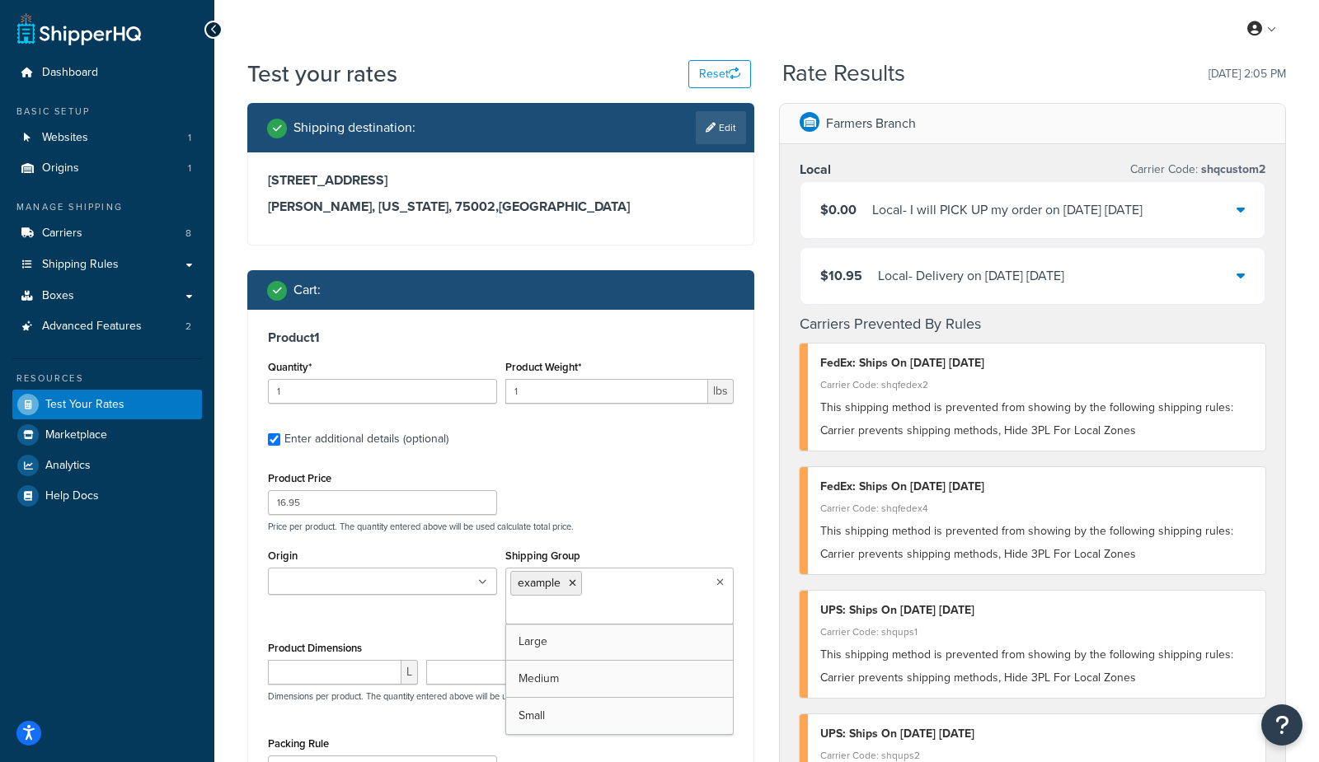
drag, startPoint x: 544, startPoint y: 633, endPoint x: 539, endPoint y: 539, distance: 94.1
drag, startPoint x: 579, startPoint y: 392, endPoint x: 461, endPoint y: 387, distance: 117.9
click at [461, 387] on div "Quantity* 1 Product Weight* 1 lbs" at bounding box center [501, 386] width 474 height 60
type input "8"
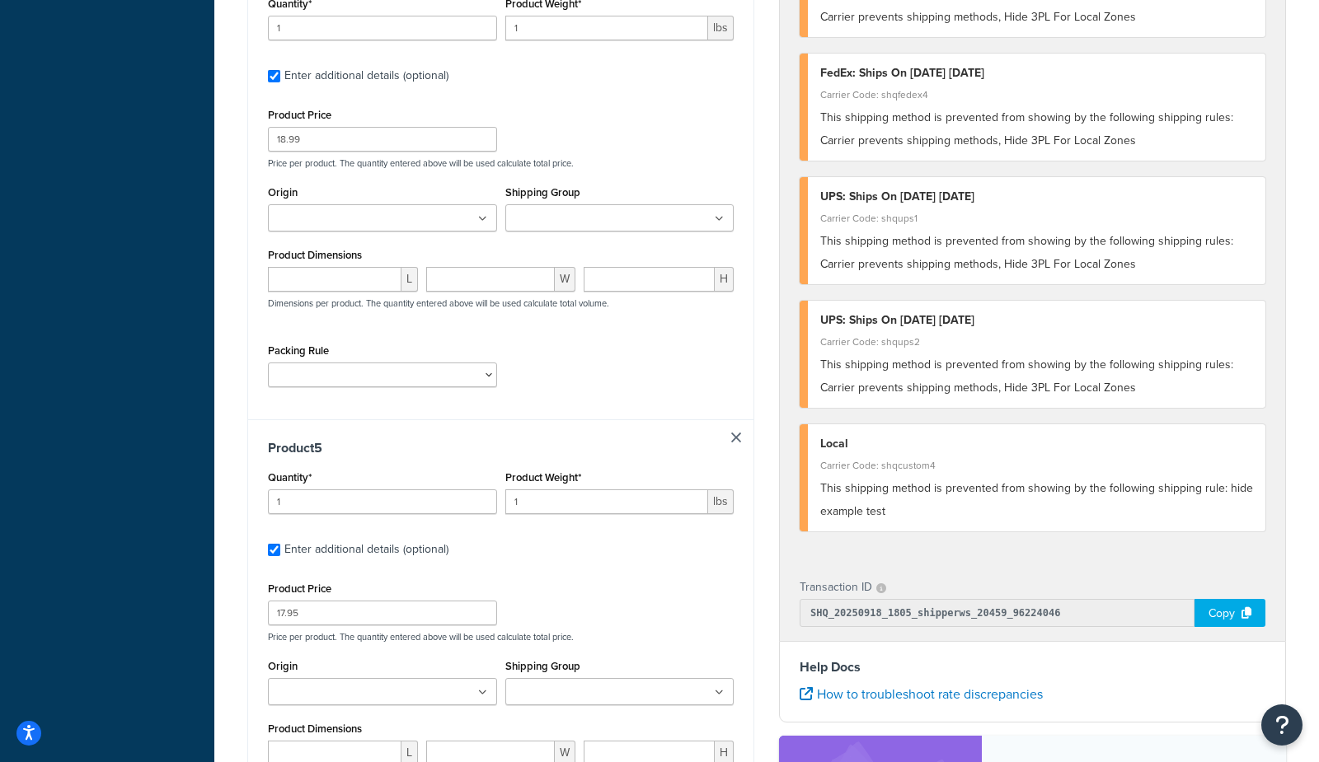
scroll to position [2117, 0]
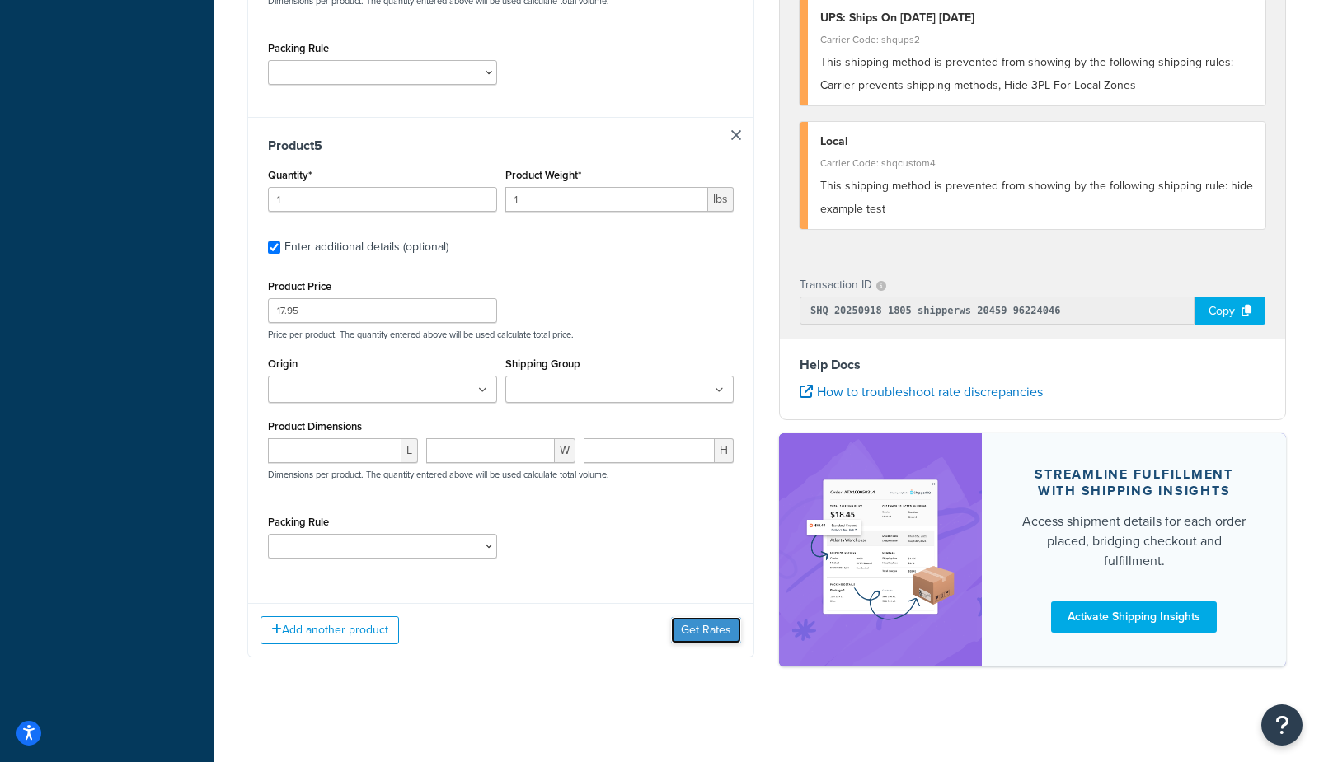
drag, startPoint x: 713, startPoint y: 632, endPoint x: 675, endPoint y: 419, distance: 216.0
click at [713, 632] on button "Get Rates" at bounding box center [706, 630] width 70 height 26
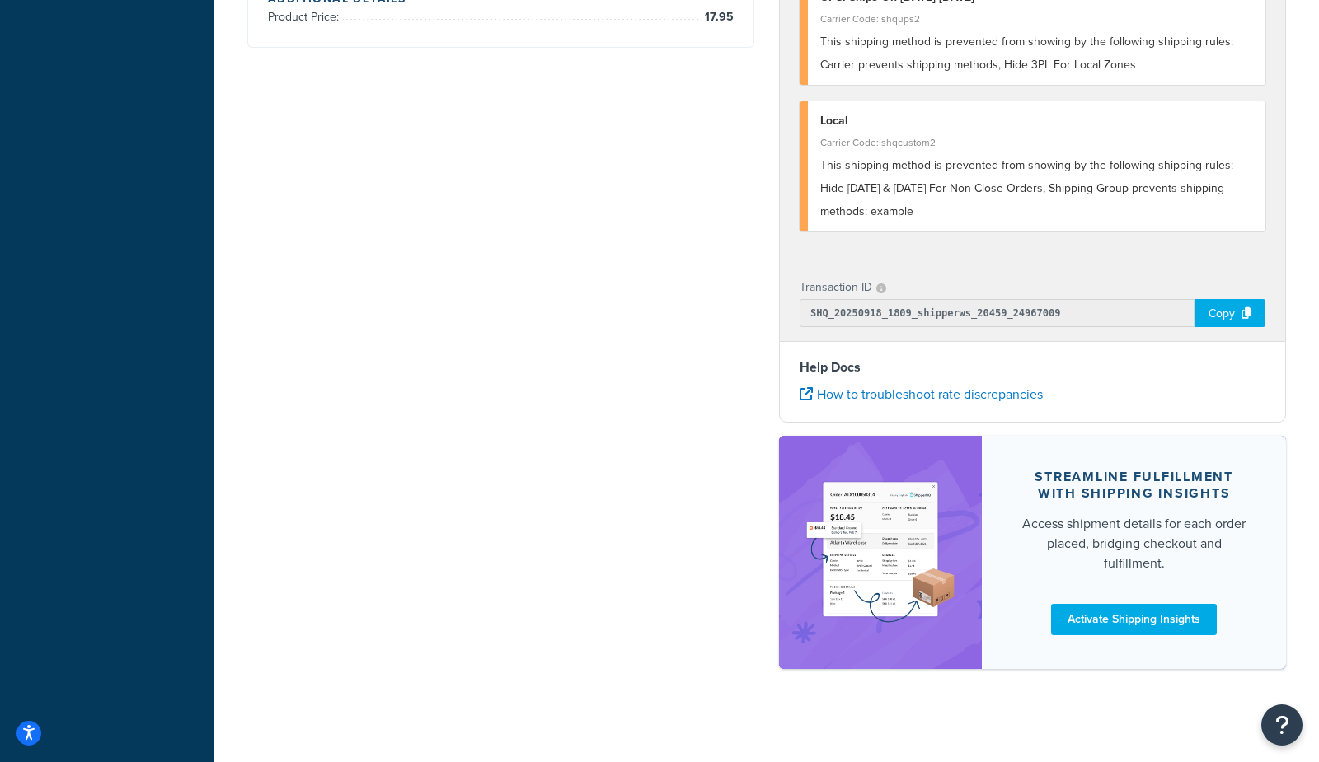
scroll to position [0, 0]
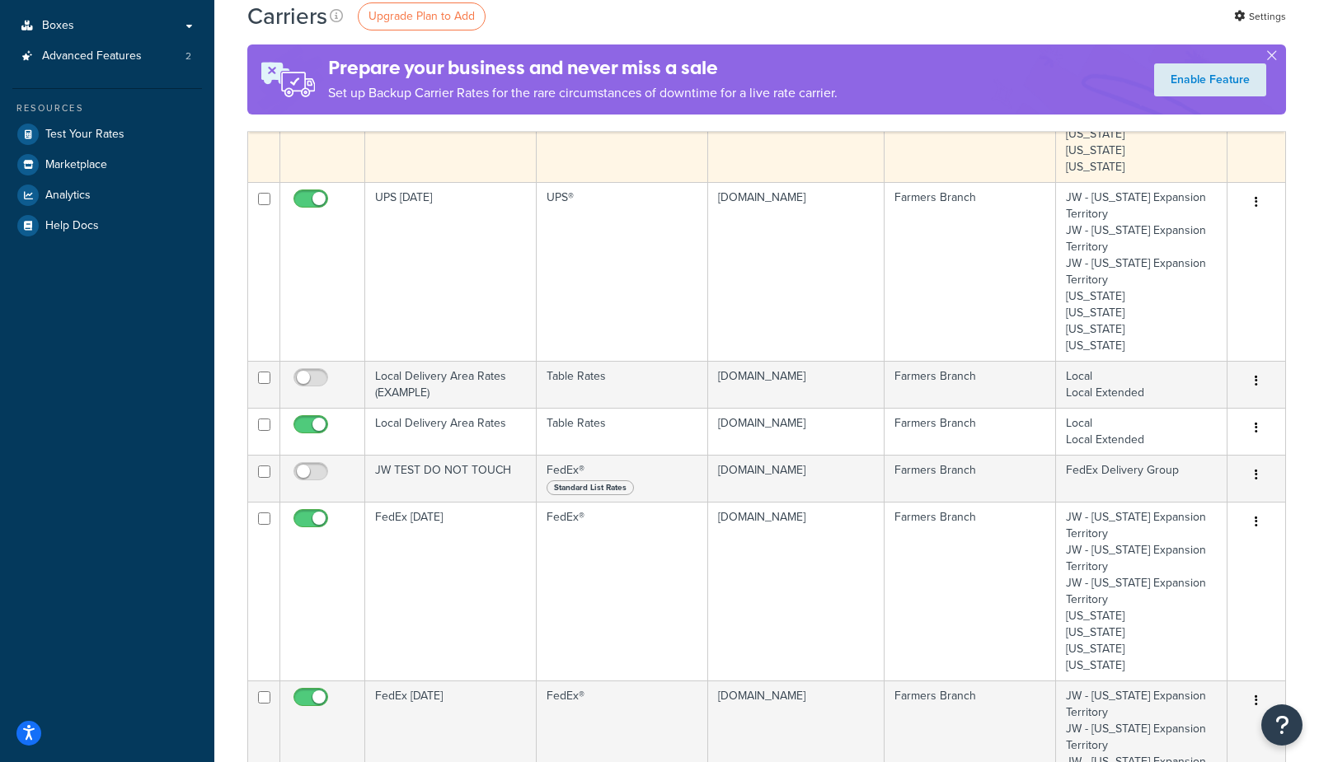
scroll to position [272, 0]
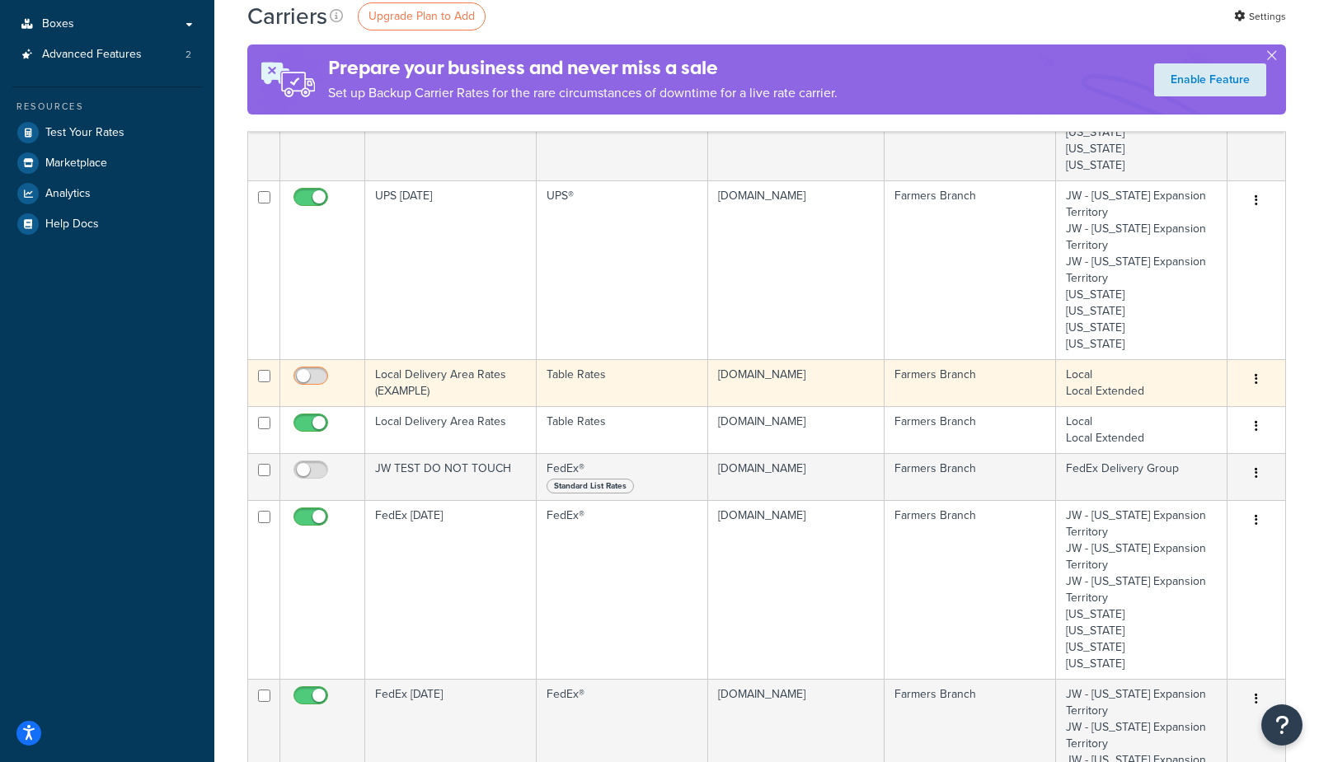
click at [312, 375] on input "checkbox" at bounding box center [312, 380] width 45 height 21
click at [306, 373] on input "checkbox" at bounding box center [312, 380] width 45 height 21
checkbox input "false"
click at [458, 381] on td "Local Delivery Area Rates (EXAMPLE)" at bounding box center [450, 382] width 171 height 47
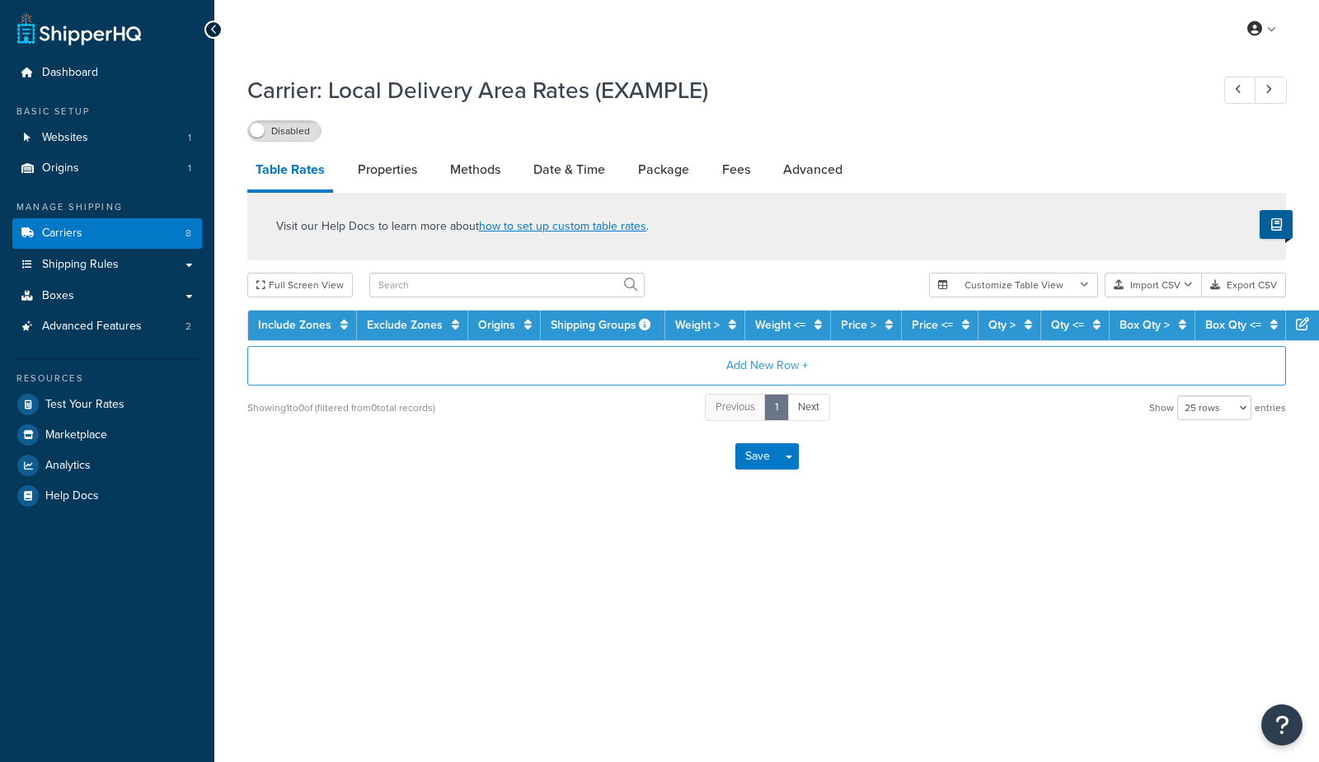
select select "25"
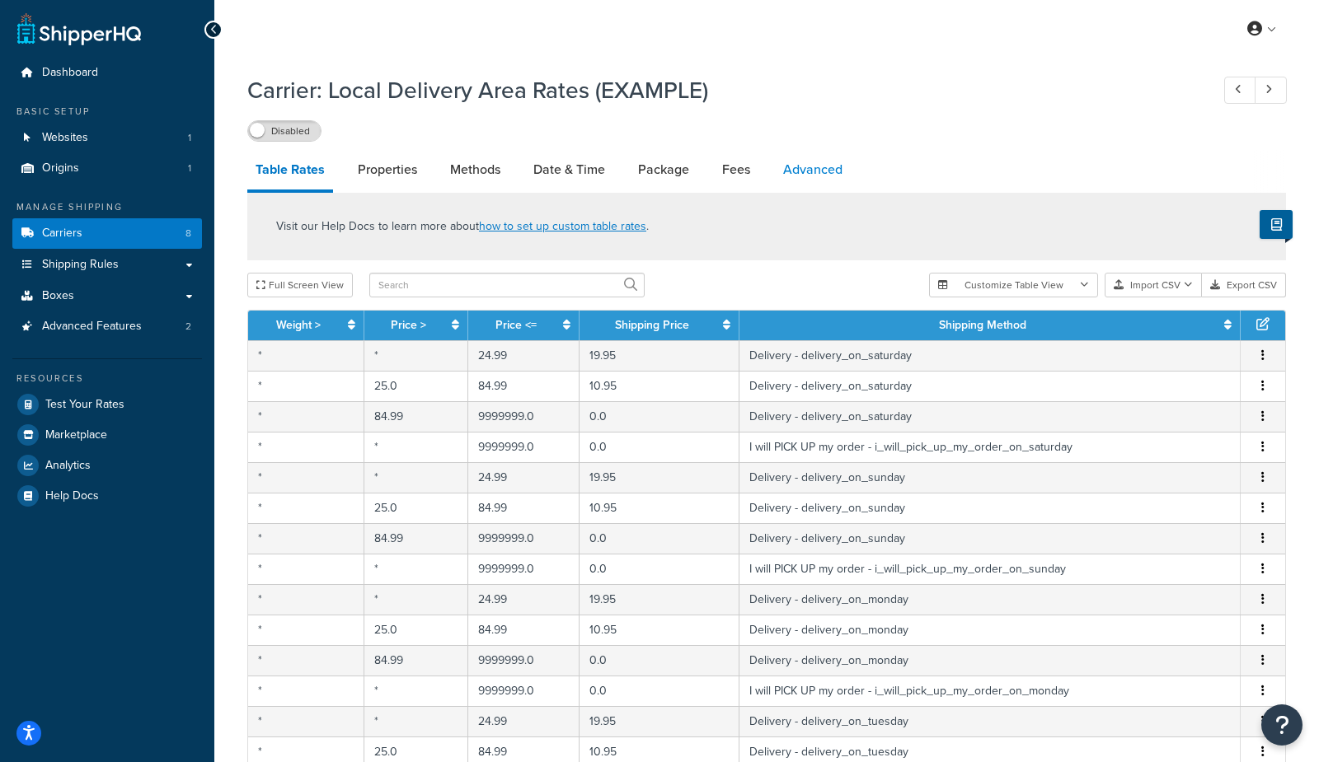
click at [806, 177] on link "Advanced" at bounding box center [813, 170] width 76 height 40
select select "false"
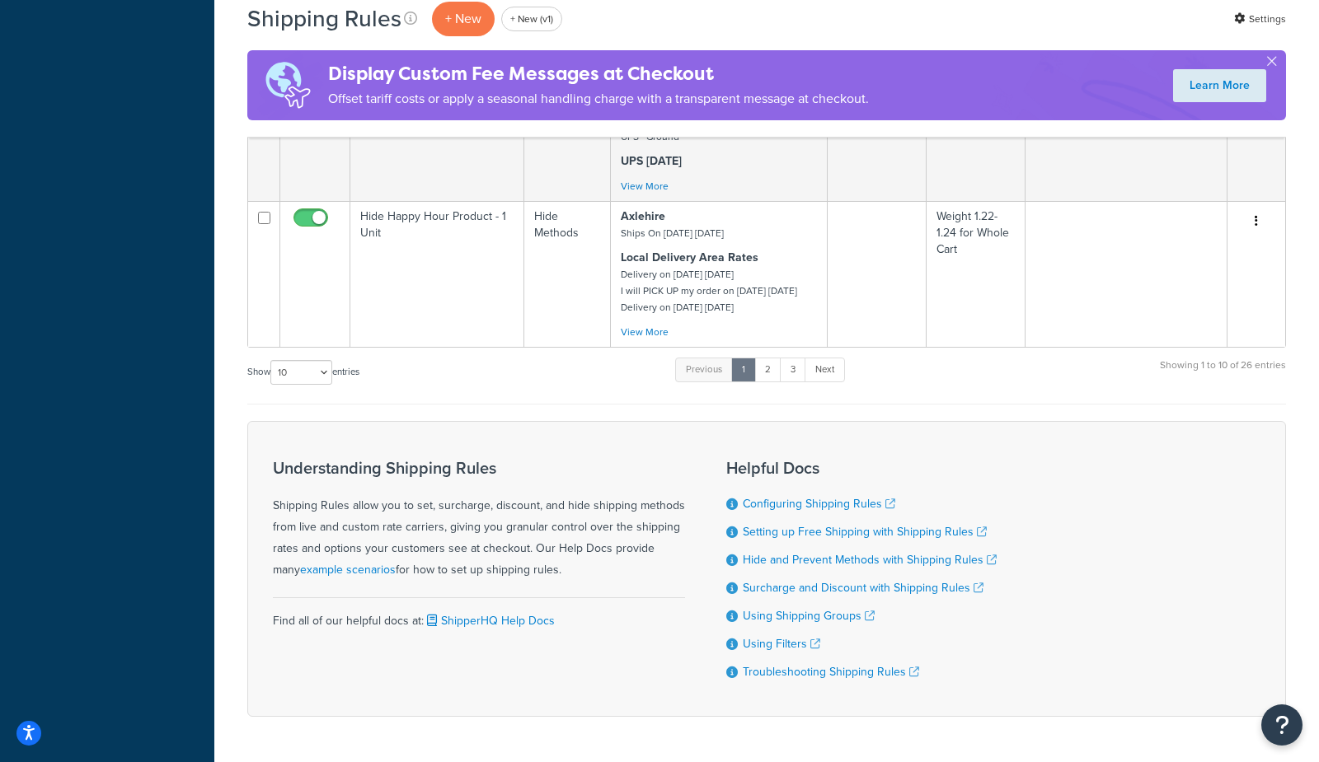
scroll to position [1534, 0]
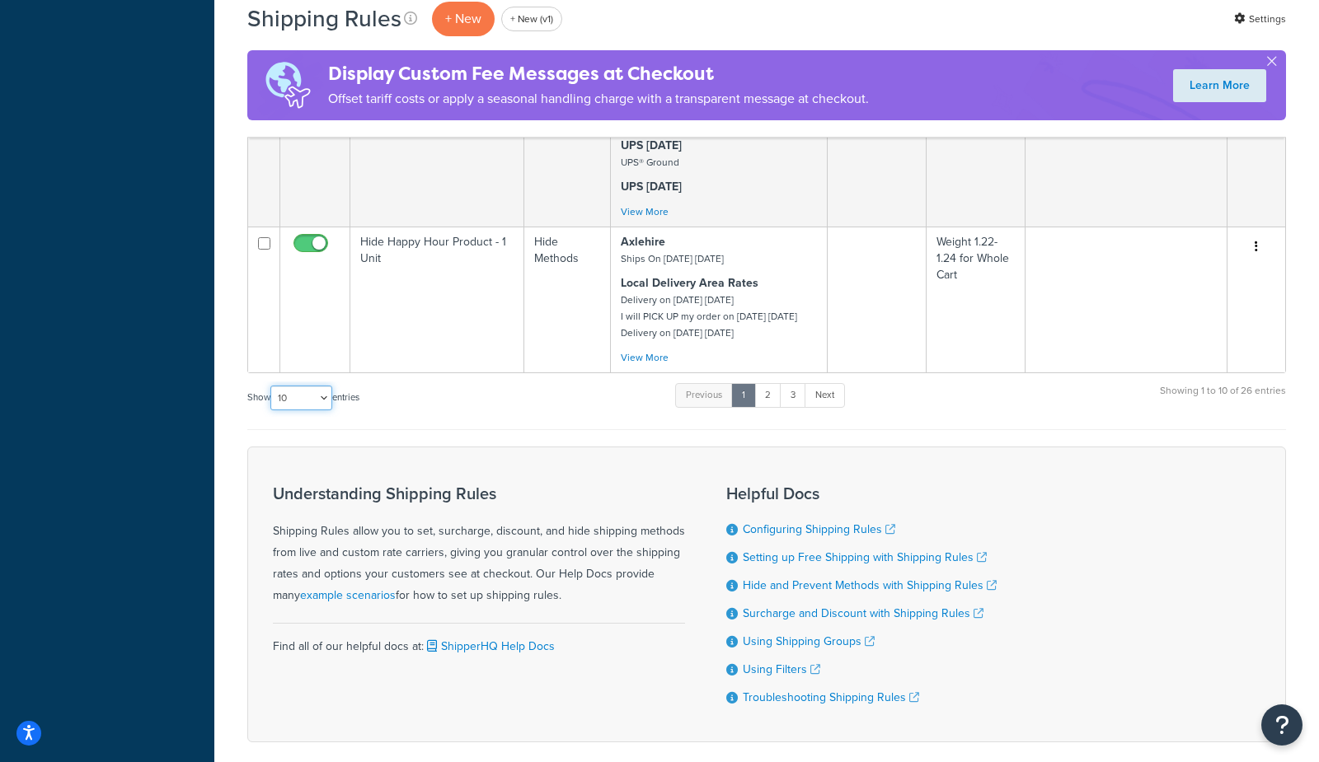
click at [304, 410] on select "10 15 25 50 100 1000" at bounding box center [301, 398] width 62 height 25
select select "50"
click at [272, 410] on select "10 15 25 50 100 1000" at bounding box center [301, 398] width 62 height 25
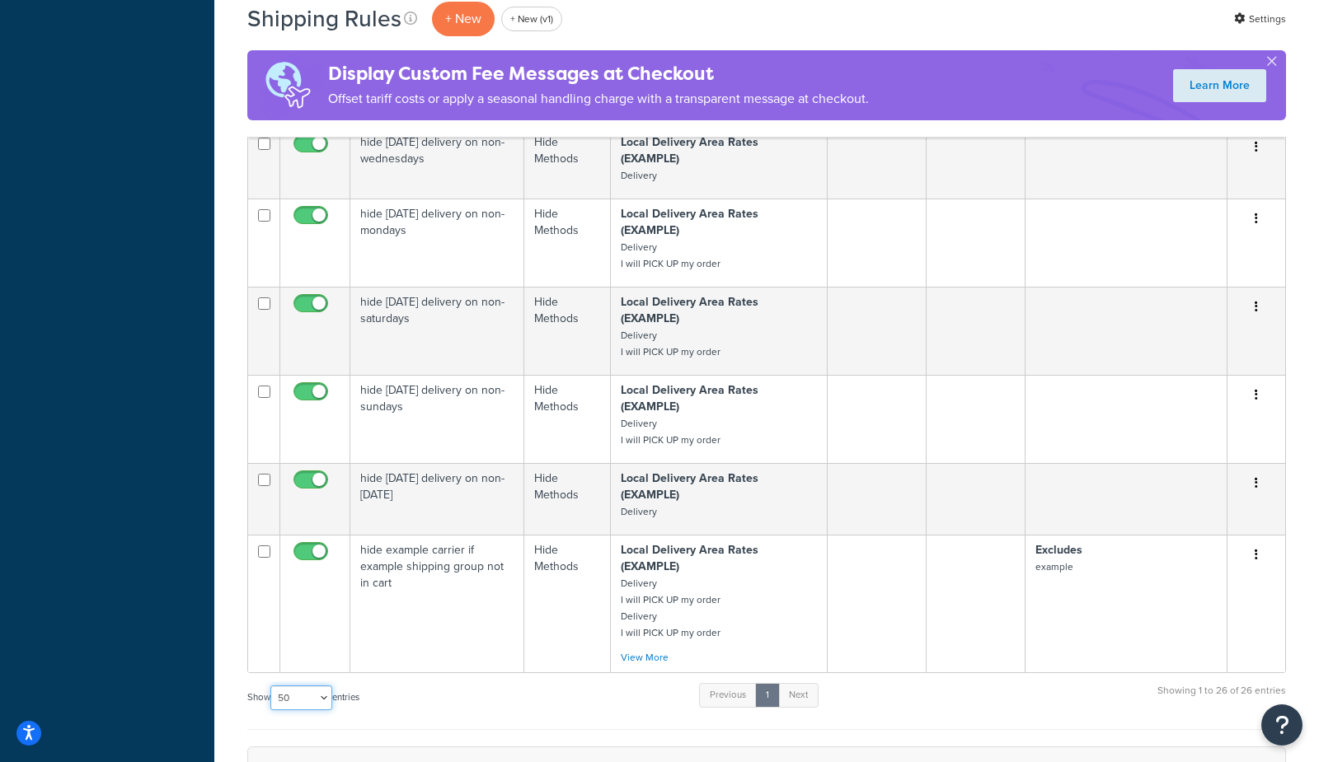
scroll to position [2740, 0]
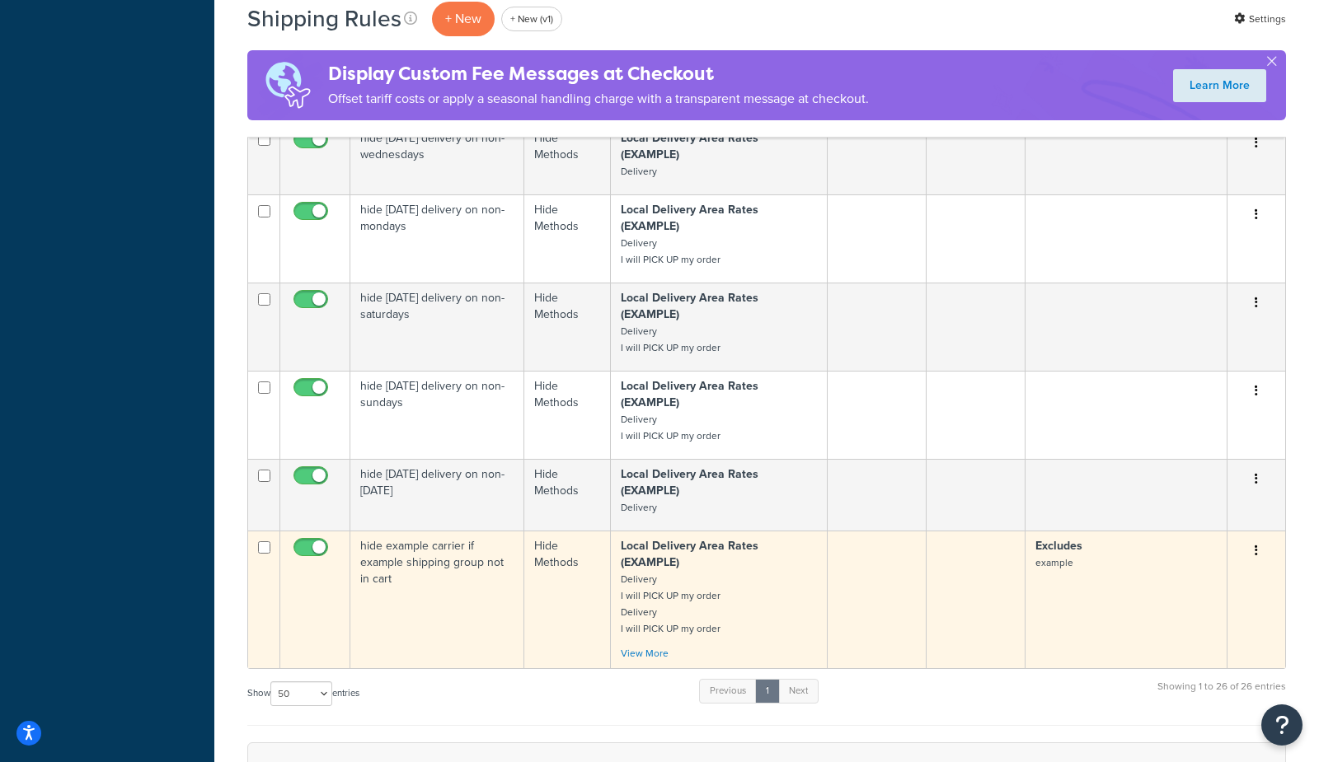
click at [413, 634] on td "hide example carrier if example shipping group not in cart" at bounding box center [437, 600] width 174 height 138
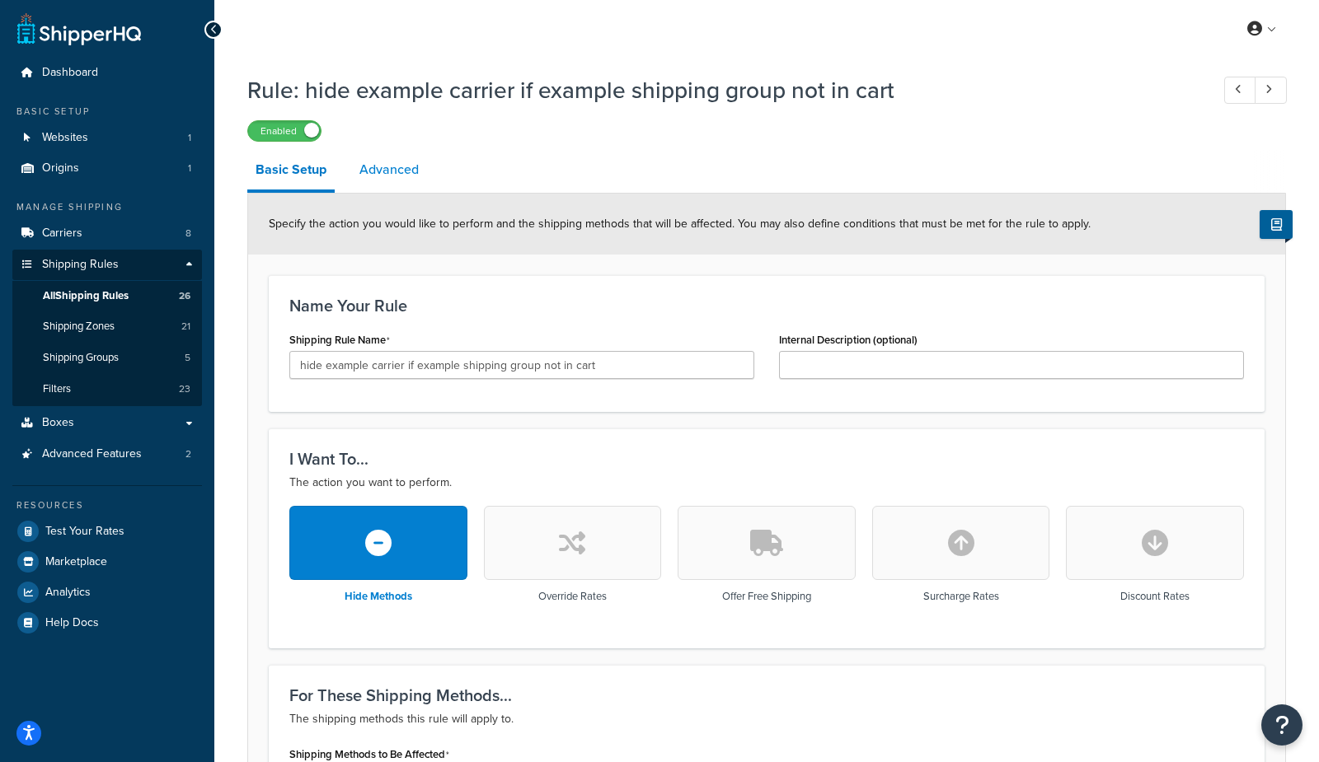
click at [402, 171] on link "Advanced" at bounding box center [389, 170] width 76 height 40
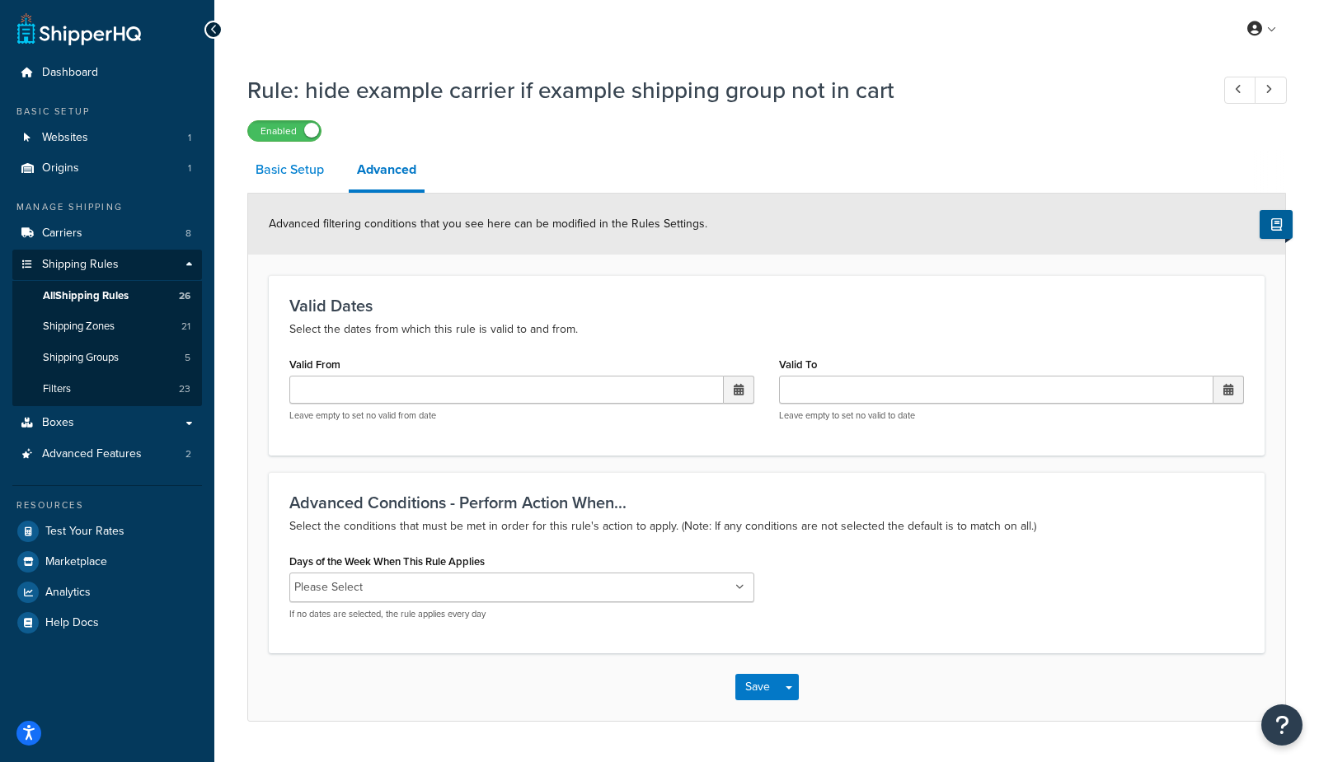
drag, startPoint x: 291, startPoint y: 182, endPoint x: 292, endPoint y: 193, distance: 10.7
click at [291, 182] on link "Basic Setup" at bounding box center [289, 170] width 85 height 40
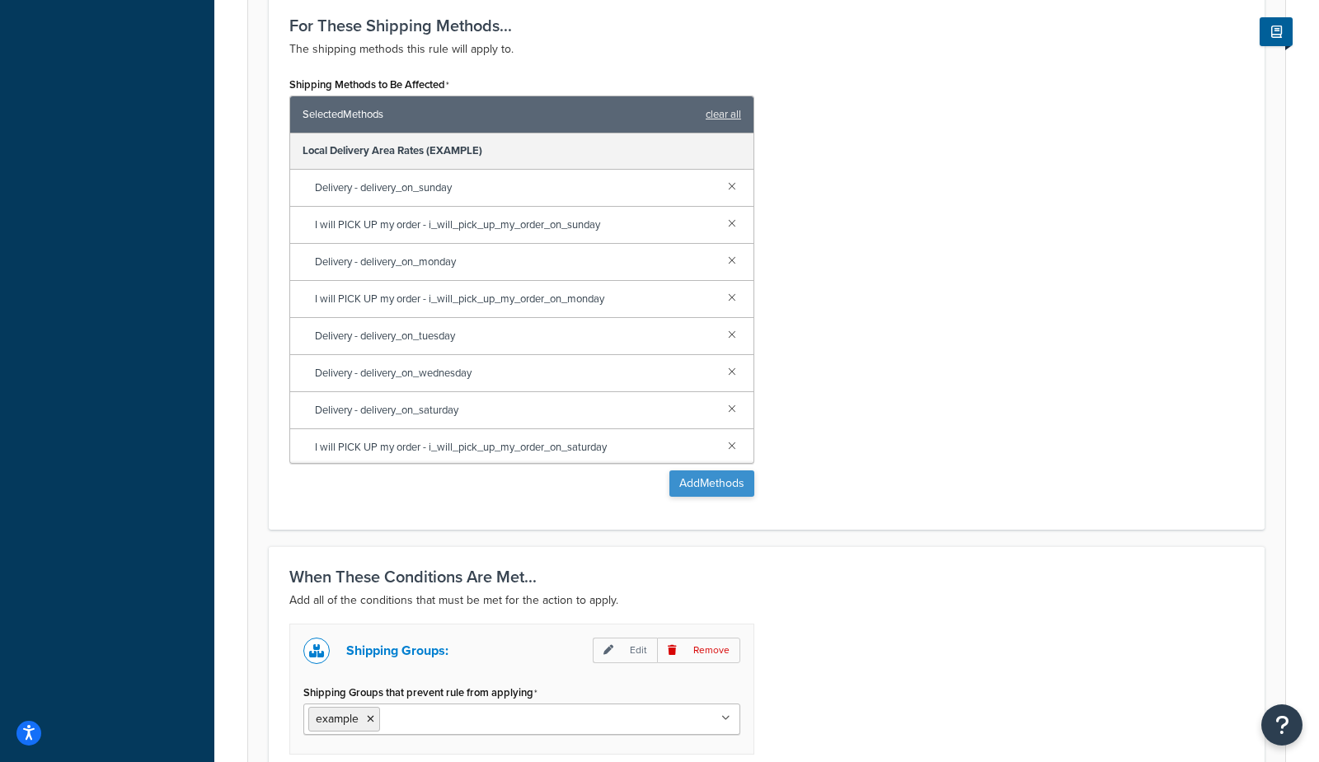
scroll to position [668, 0]
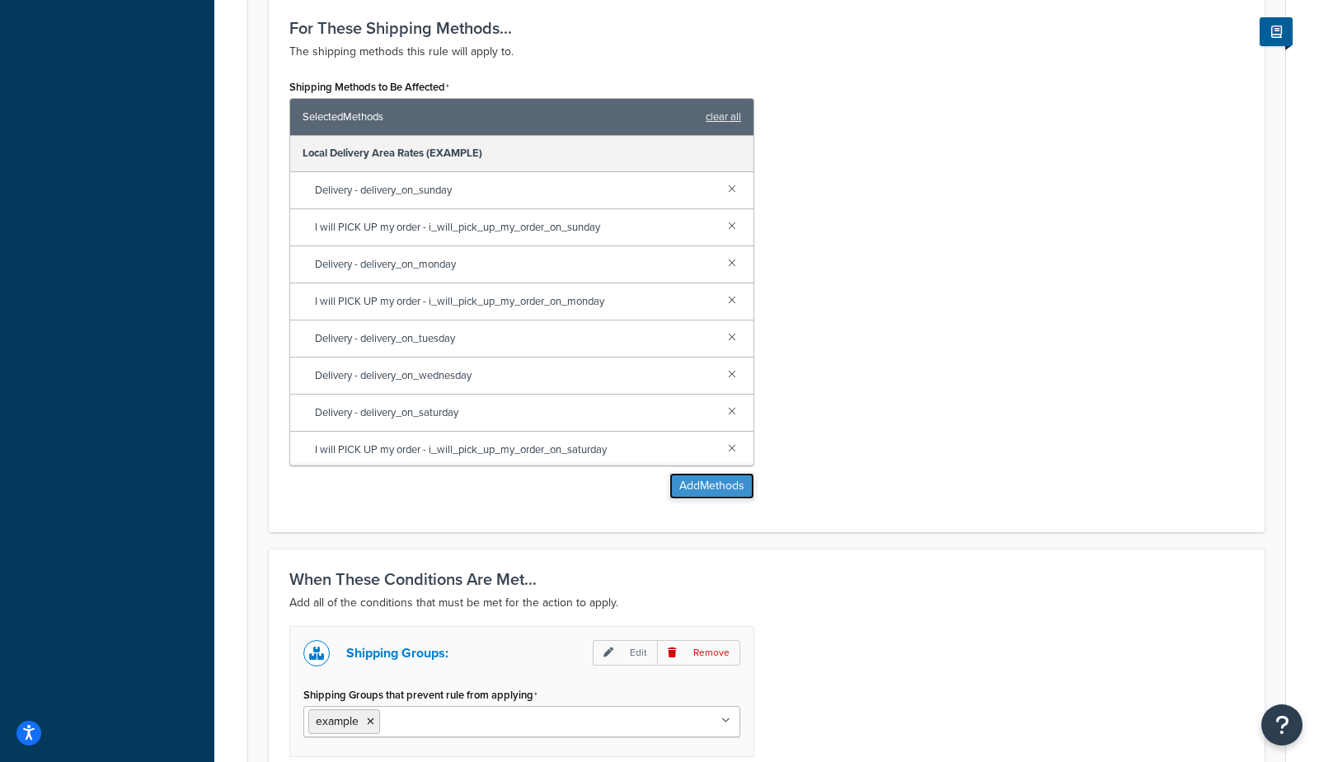
click at [682, 485] on button "Add Methods" at bounding box center [711, 486] width 85 height 26
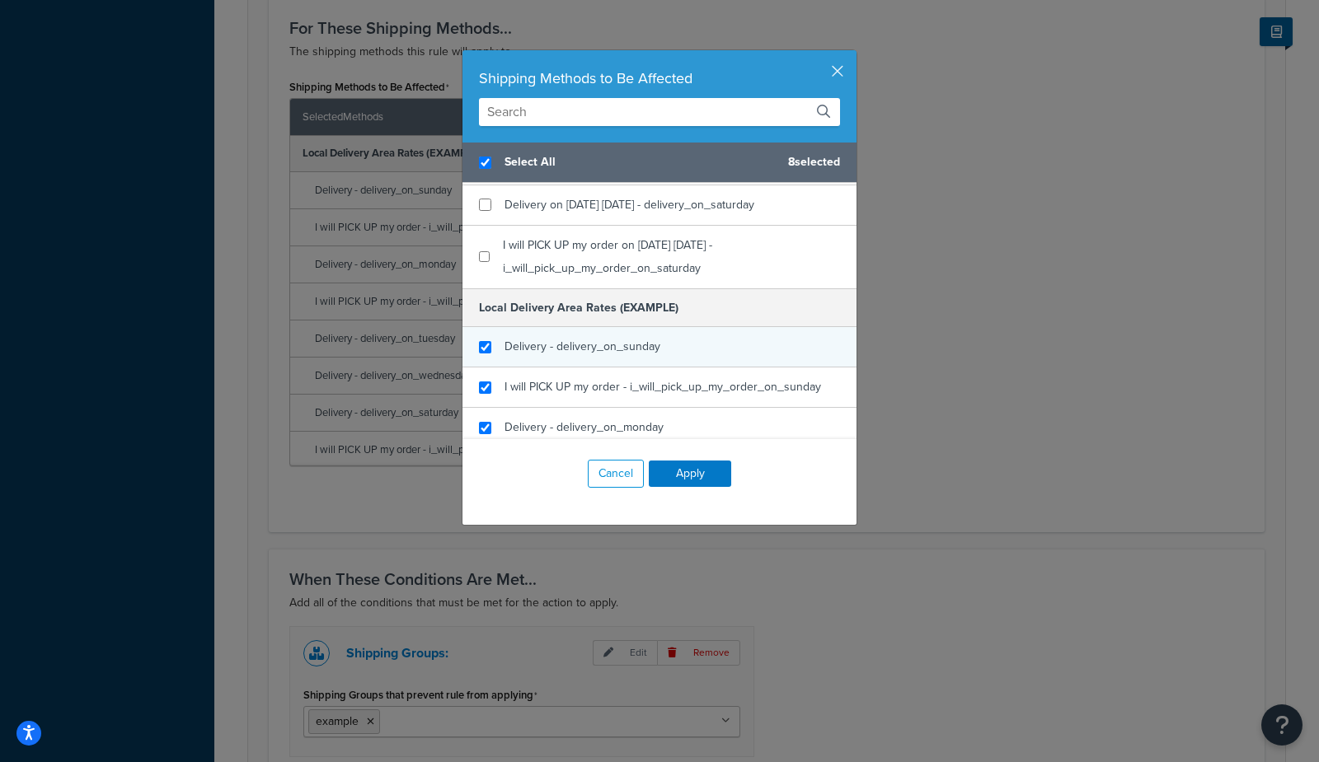
scroll to position [404, 0]
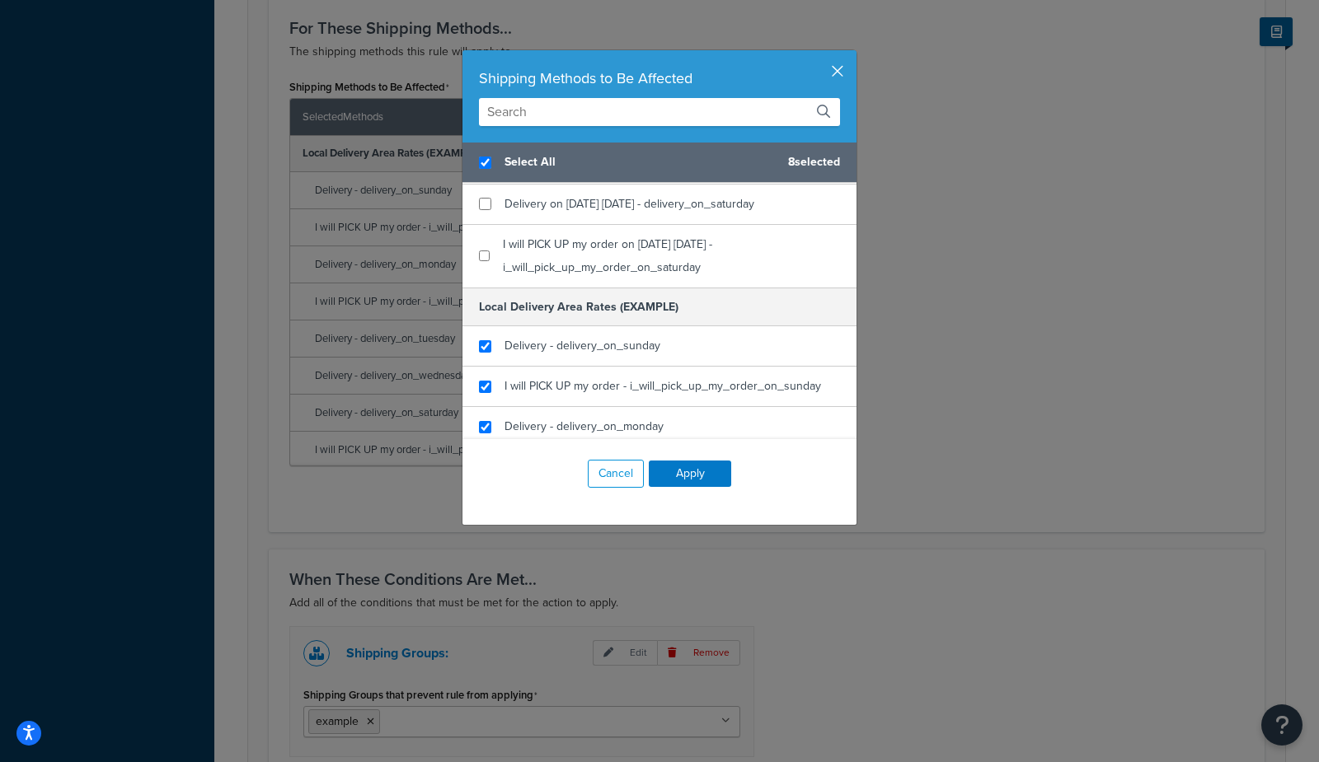
click at [852, 54] on button "button" at bounding box center [854, 52] width 4 height 4
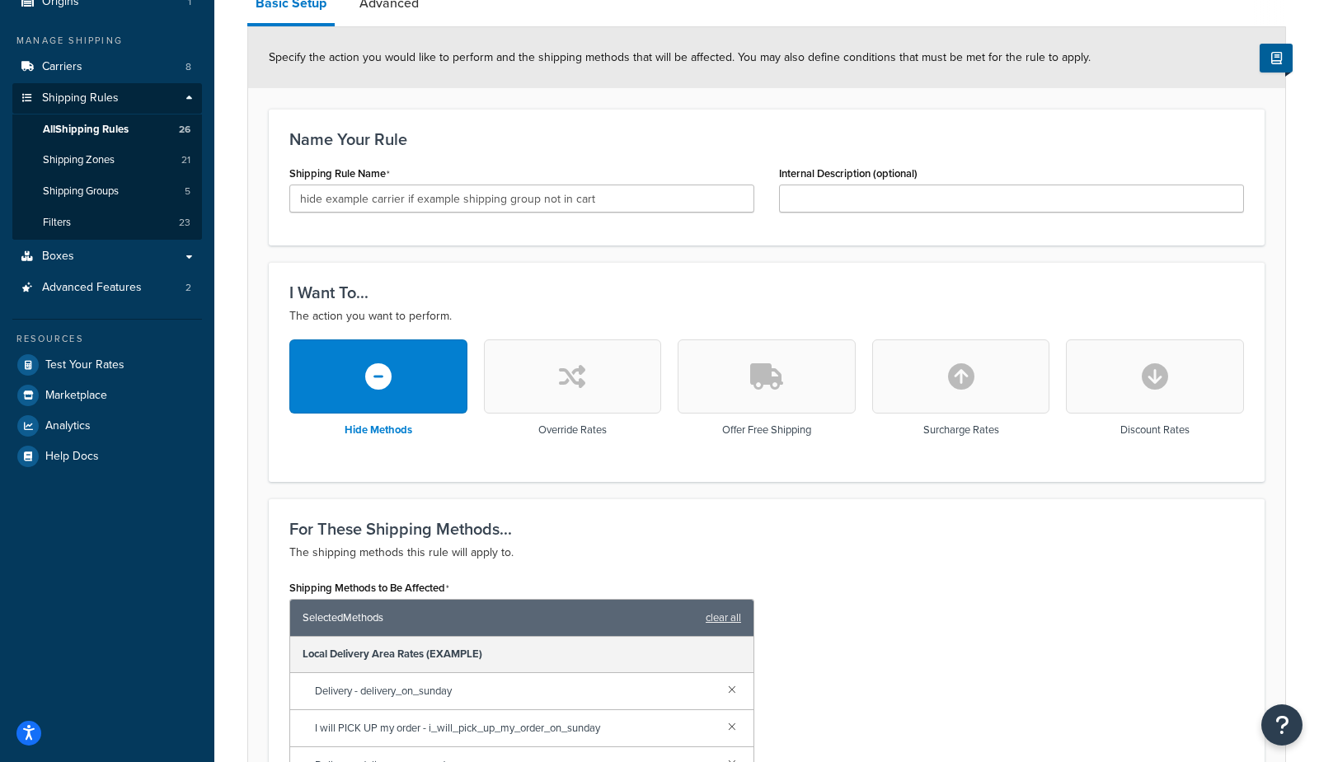
scroll to position [0, 0]
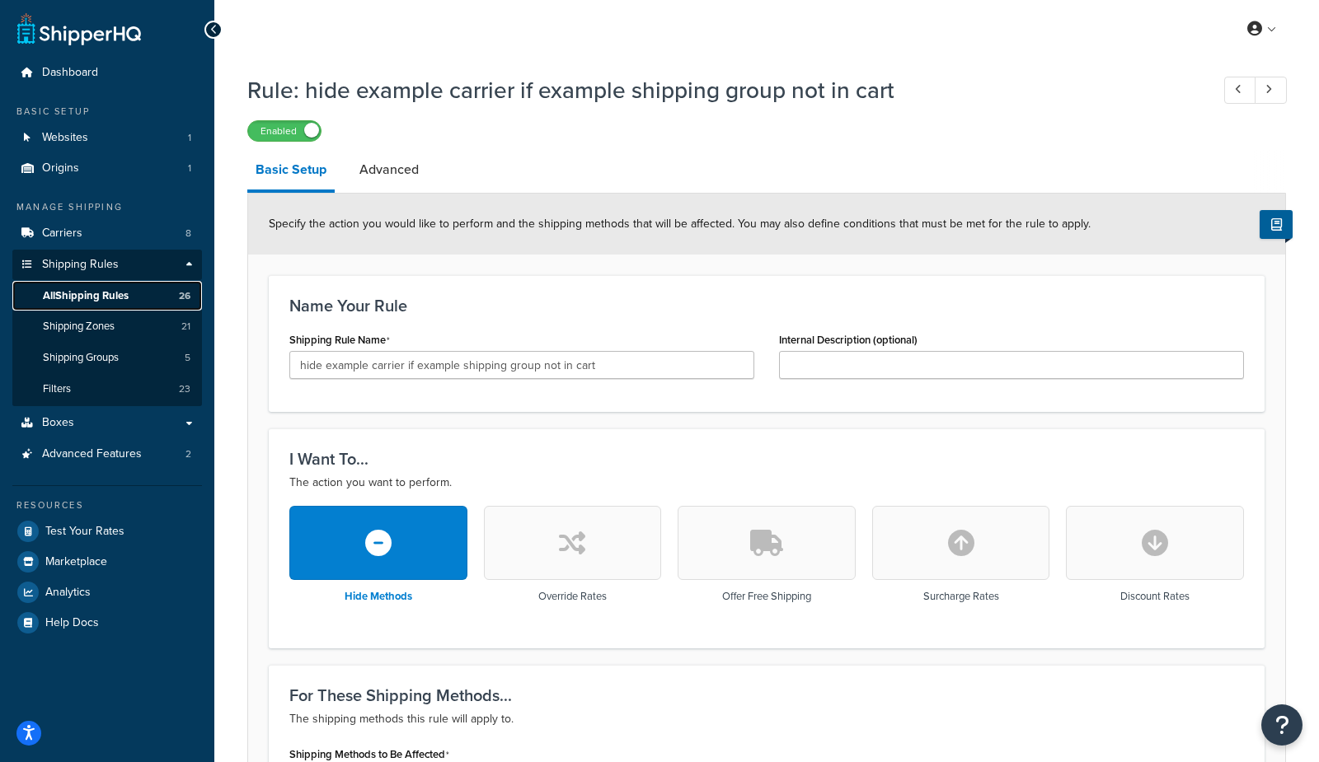
click at [155, 291] on link "All Shipping Rules 26" at bounding box center [107, 296] width 190 height 30
click at [401, 176] on link "Advanced" at bounding box center [389, 170] width 76 height 40
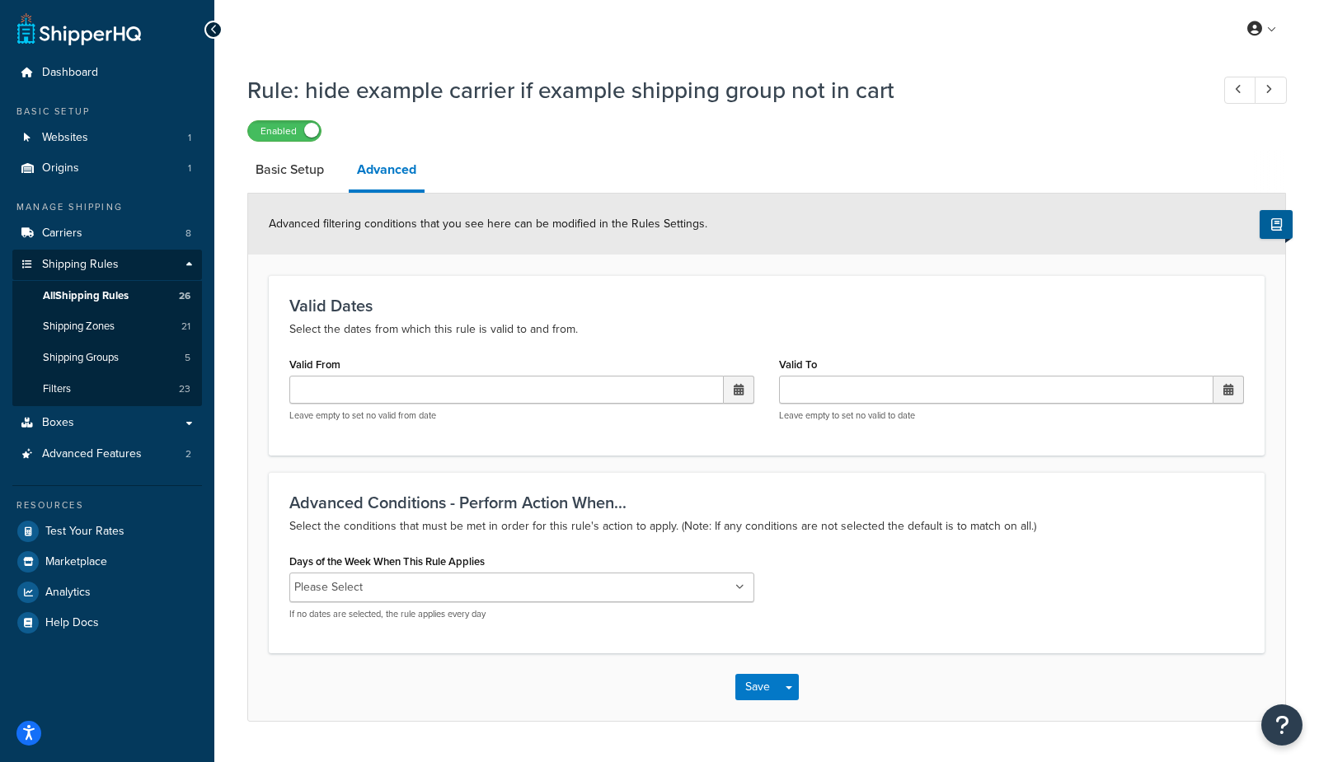
scroll to position [40, 0]
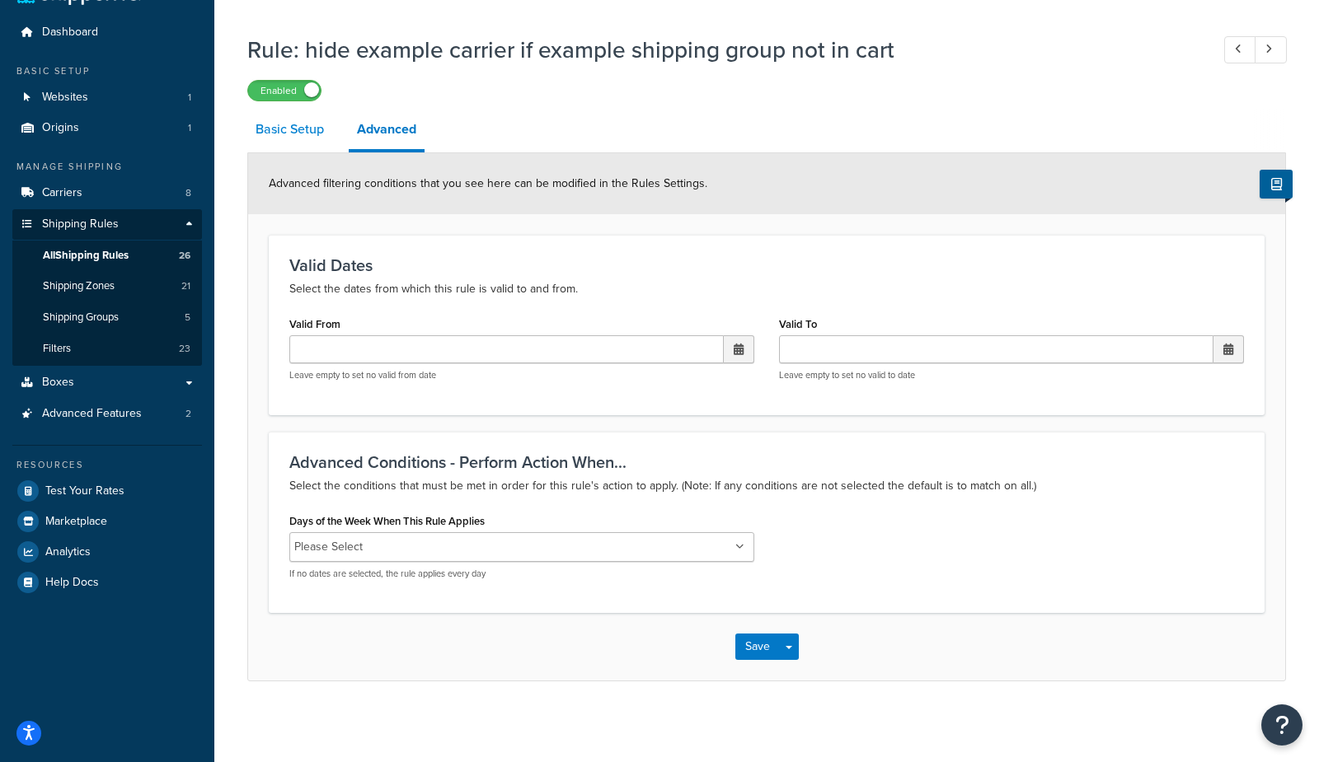
click at [299, 126] on link "Basic Setup" at bounding box center [289, 130] width 85 height 40
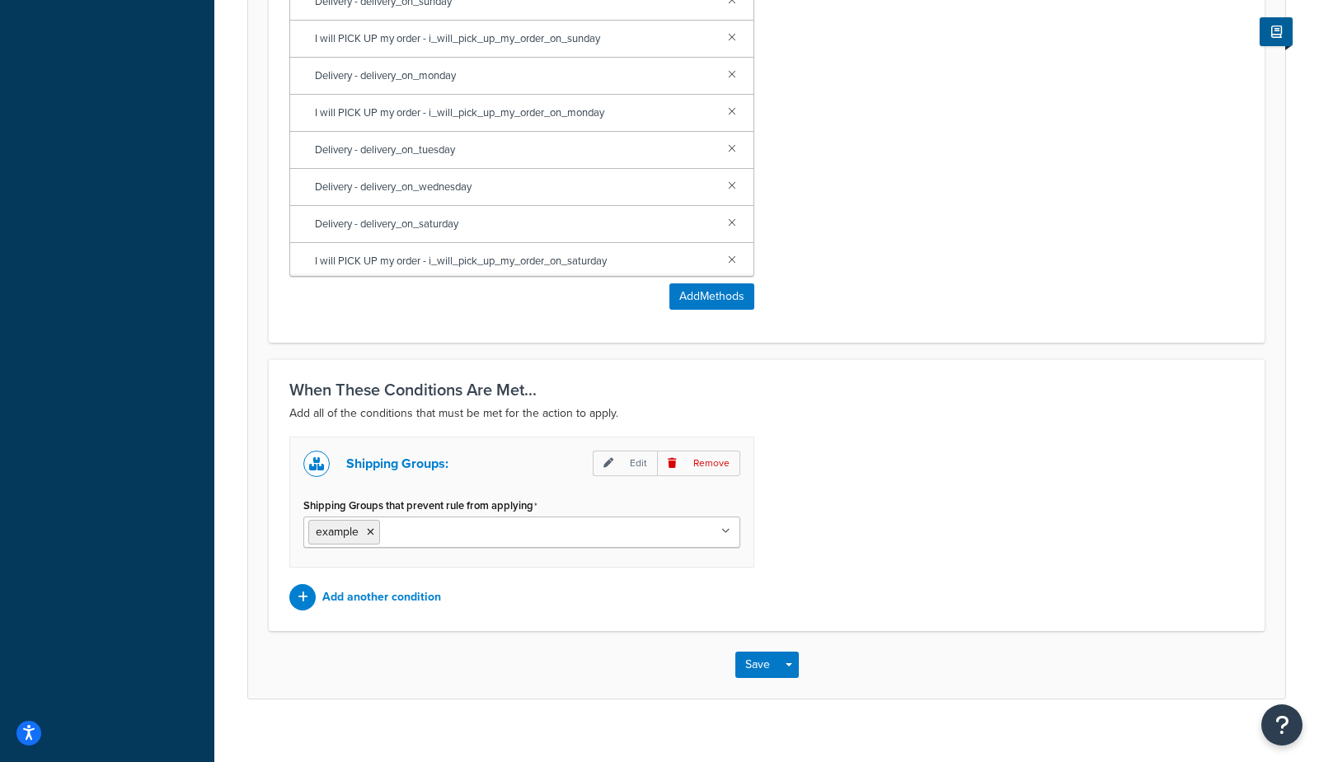
scroll to position [872, 0]
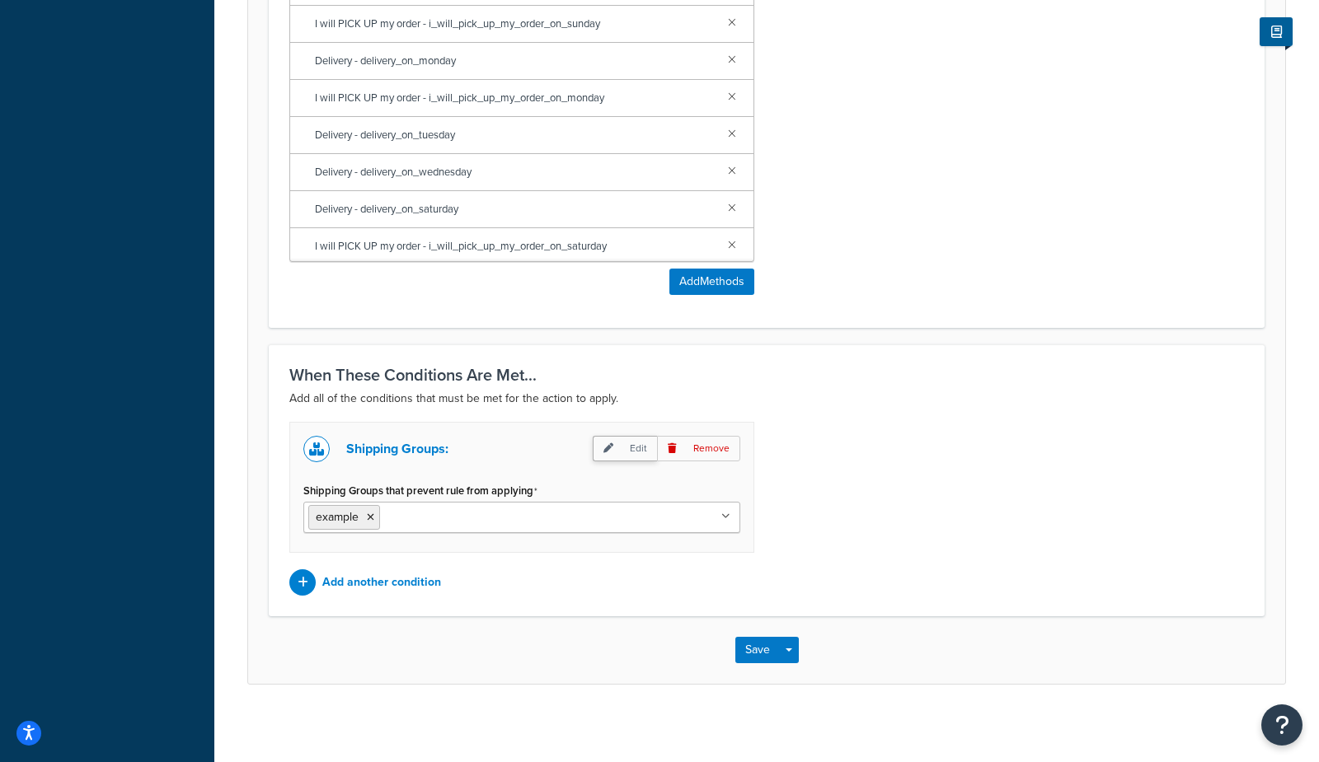
click at [635, 450] on p "Edit" at bounding box center [625, 449] width 64 height 26
select select "any"
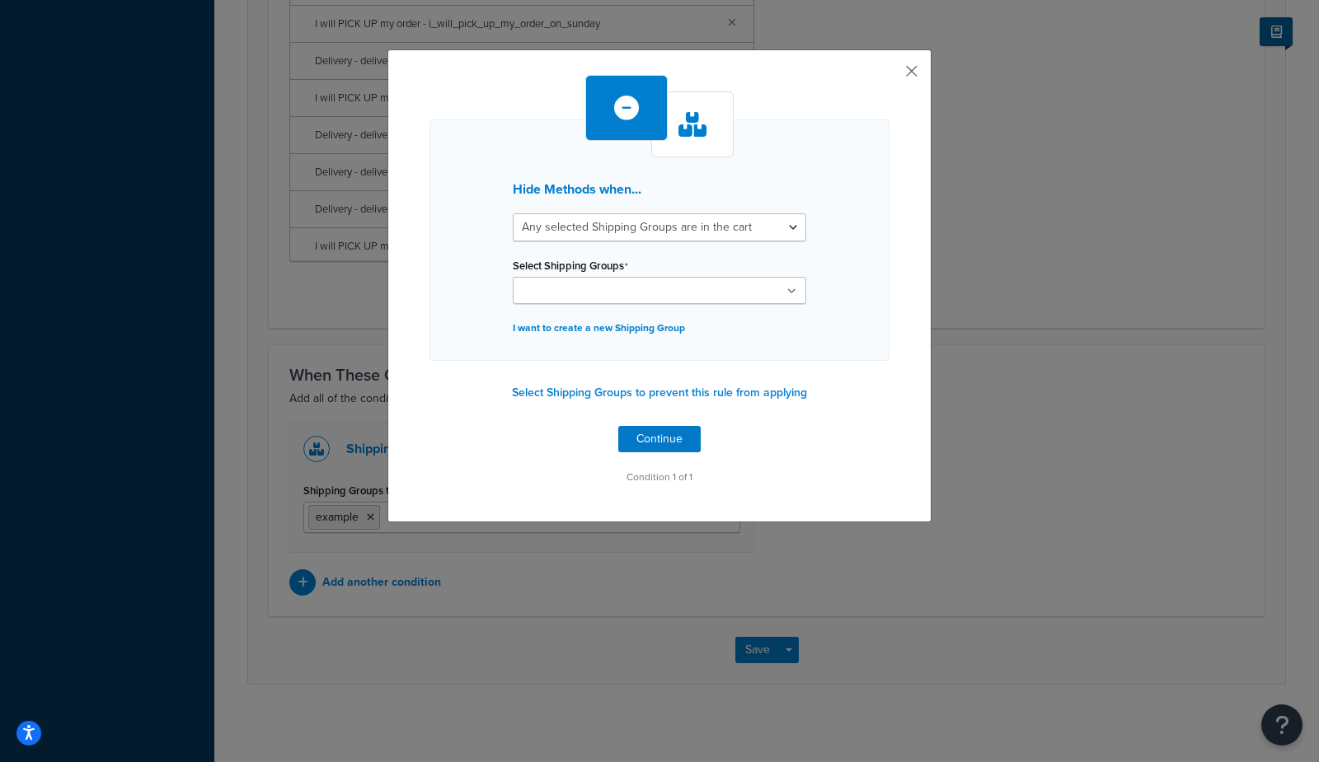
click at [889, 75] on button "button" at bounding box center [887, 77] width 4 height 4
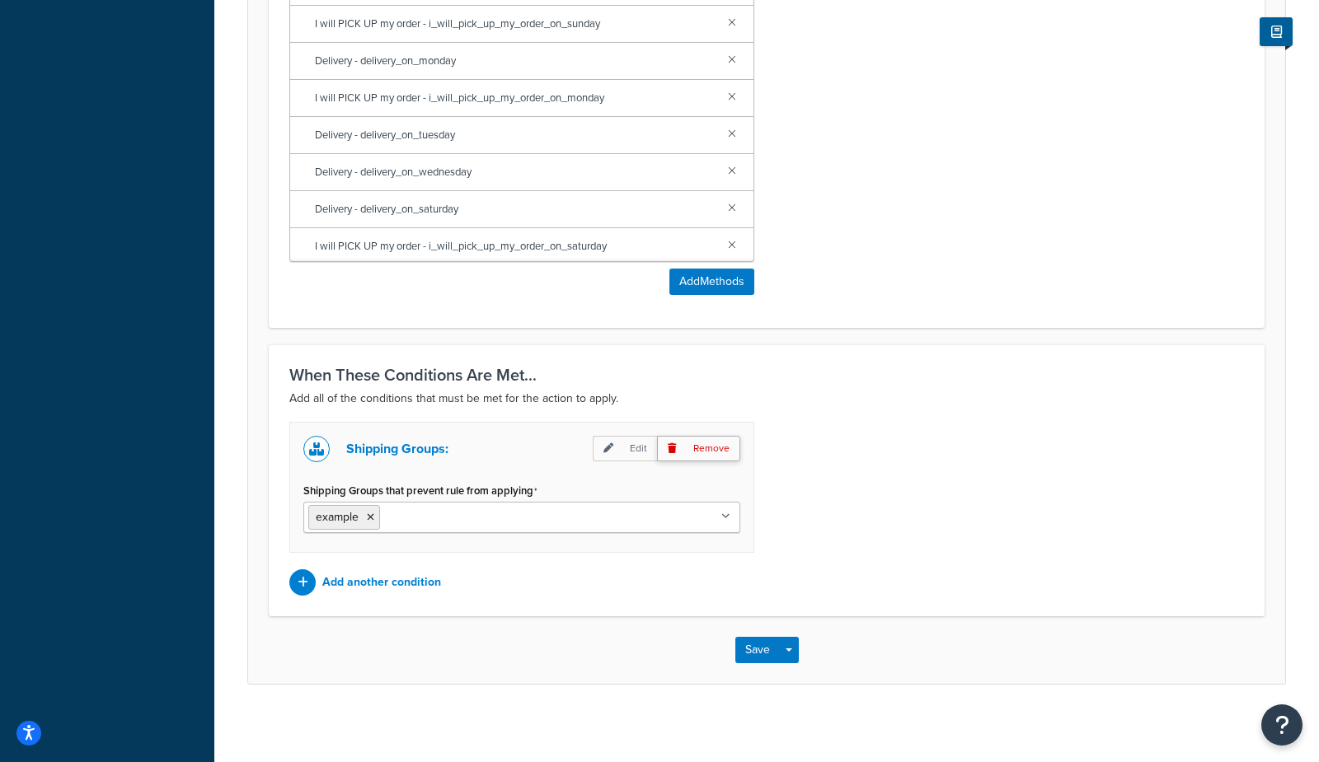
click at [694, 445] on p "Remove" at bounding box center [698, 449] width 83 height 26
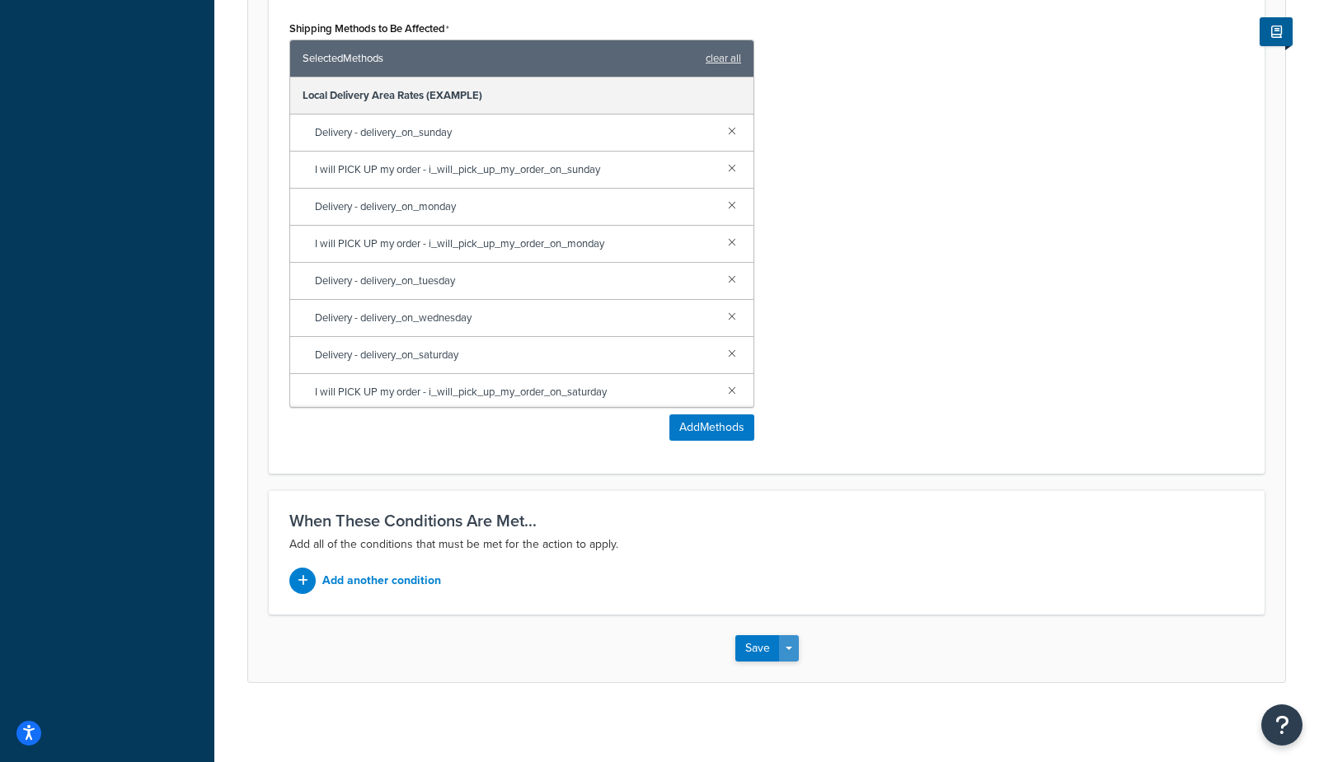
click at [789, 647] on span "button" at bounding box center [788, 648] width 7 height 3
click at [806, 682] on button "Save and Edit" at bounding box center [814, 679] width 159 height 35
click at [750, 642] on button "Save" at bounding box center [757, 648] width 45 height 26
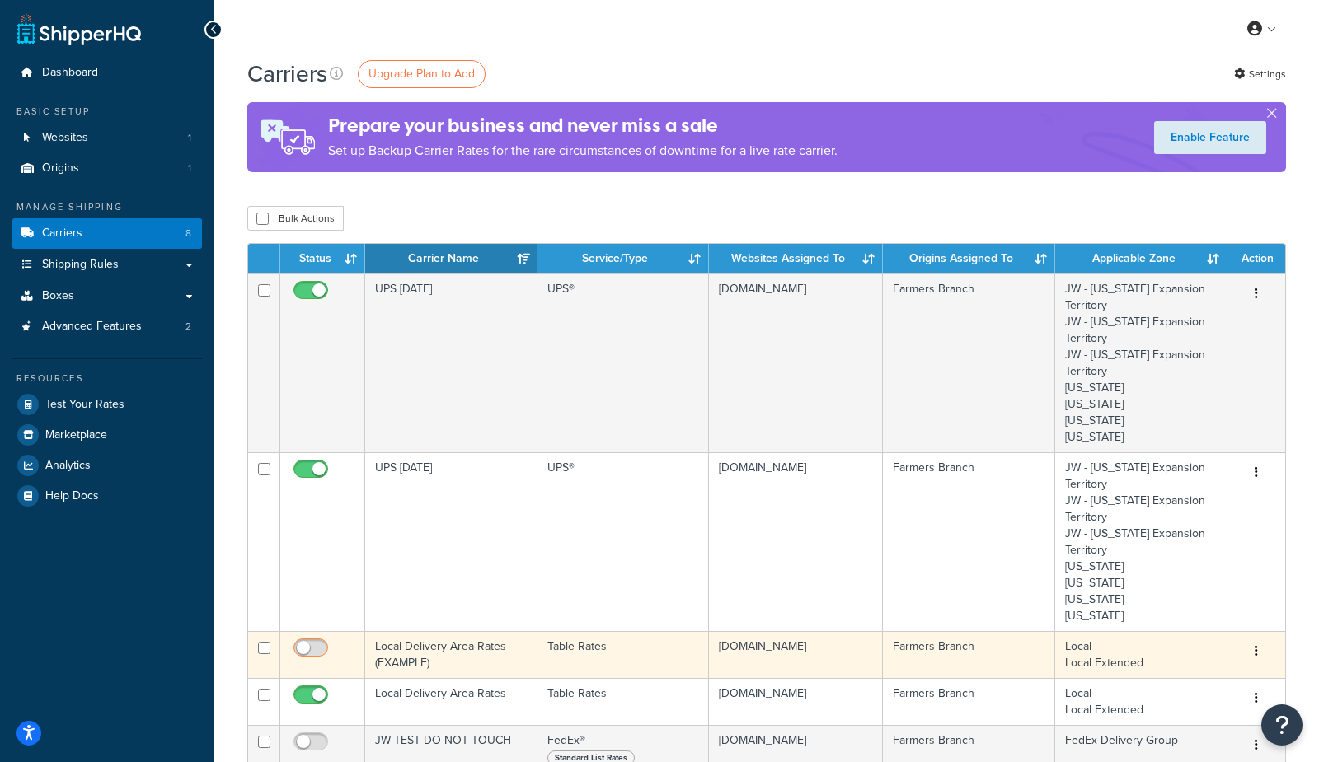
click at [317, 642] on input "checkbox" at bounding box center [312, 652] width 45 height 21
click at [307, 643] on input "checkbox" at bounding box center [312, 652] width 45 height 21
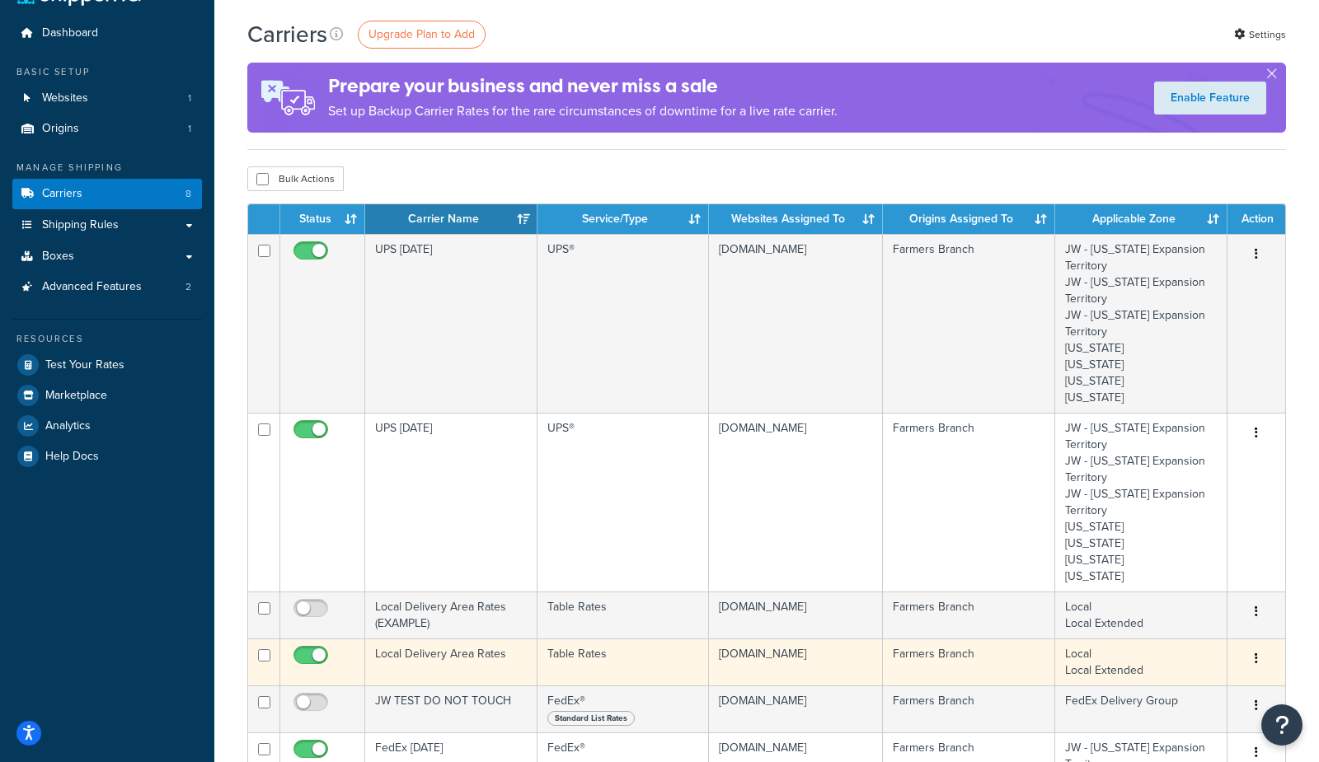
scroll to position [50, 0]
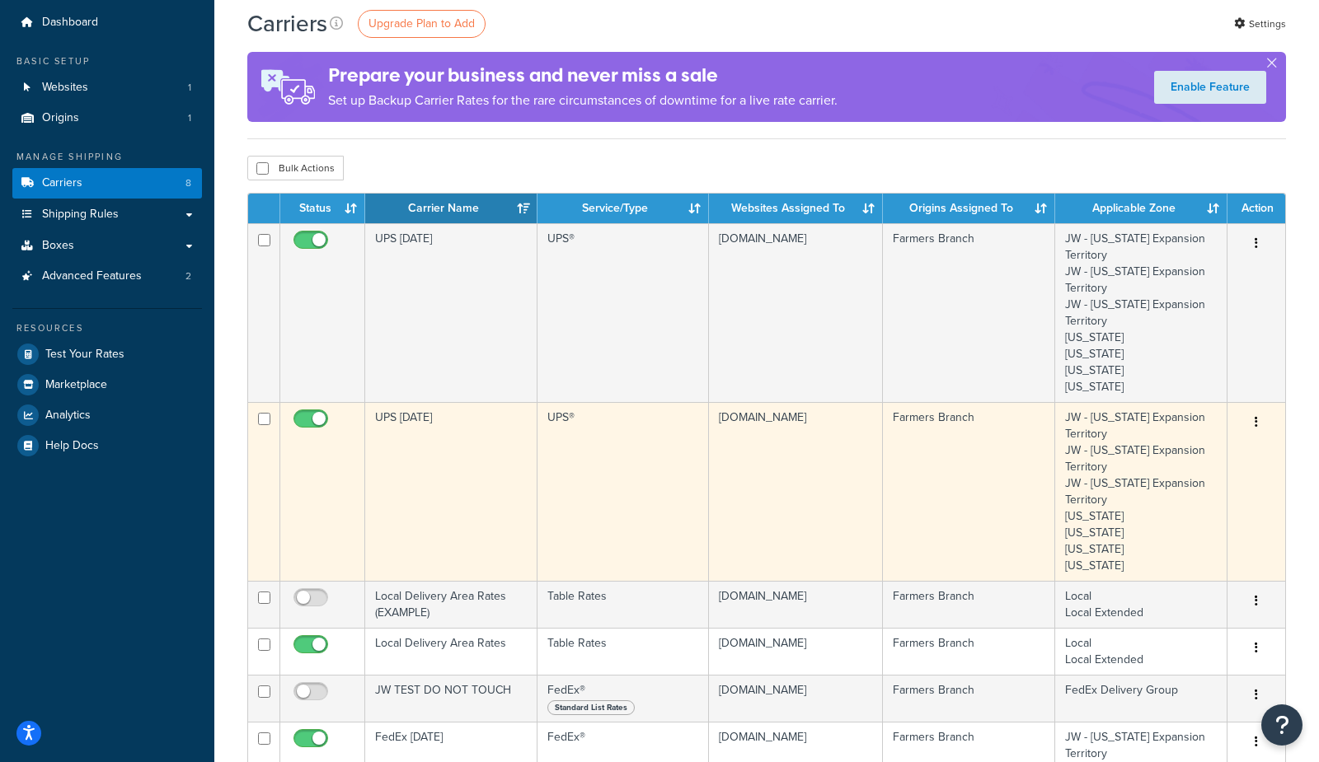
drag, startPoint x: 311, startPoint y: 594, endPoint x: 335, endPoint y: 573, distance: 32.1
click at [311, 593] on input "checkbox" at bounding box center [312, 602] width 45 height 21
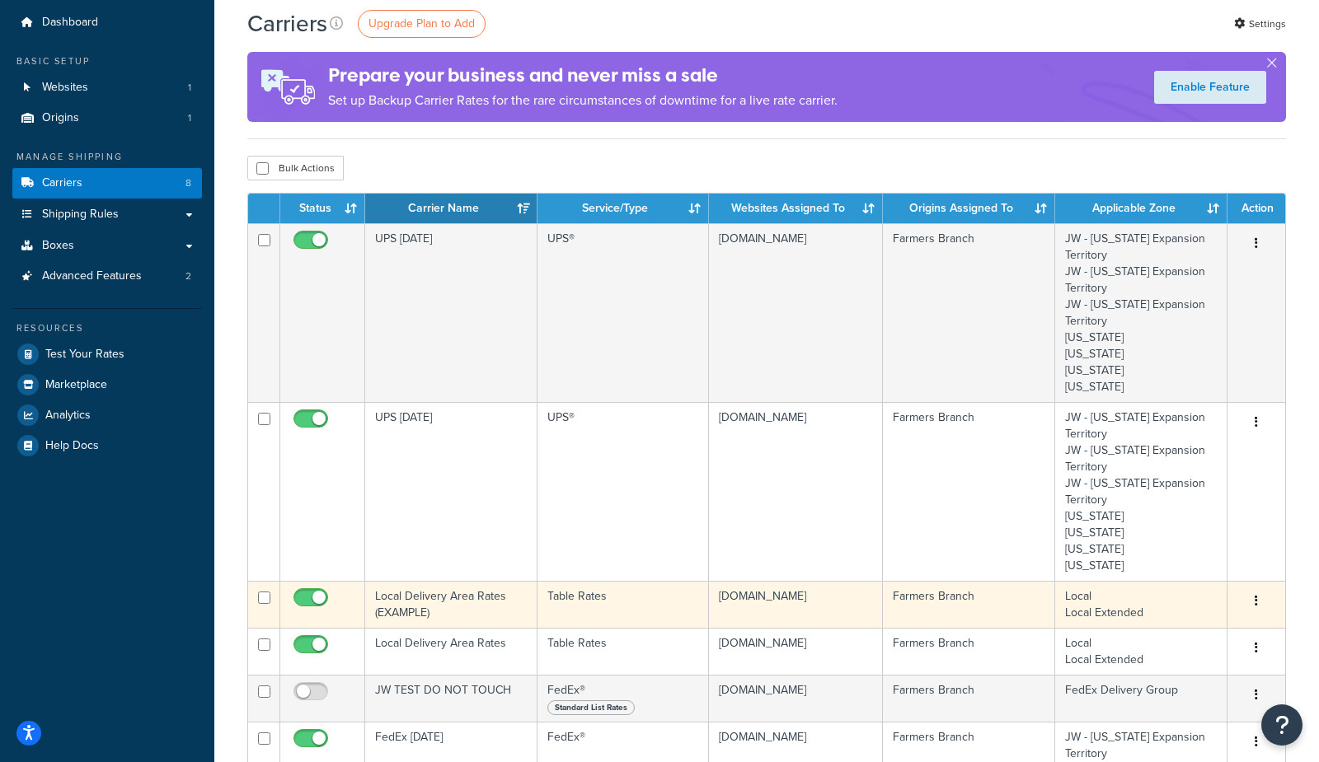
click at [309, 595] on input "checkbox" at bounding box center [312, 602] width 45 height 21
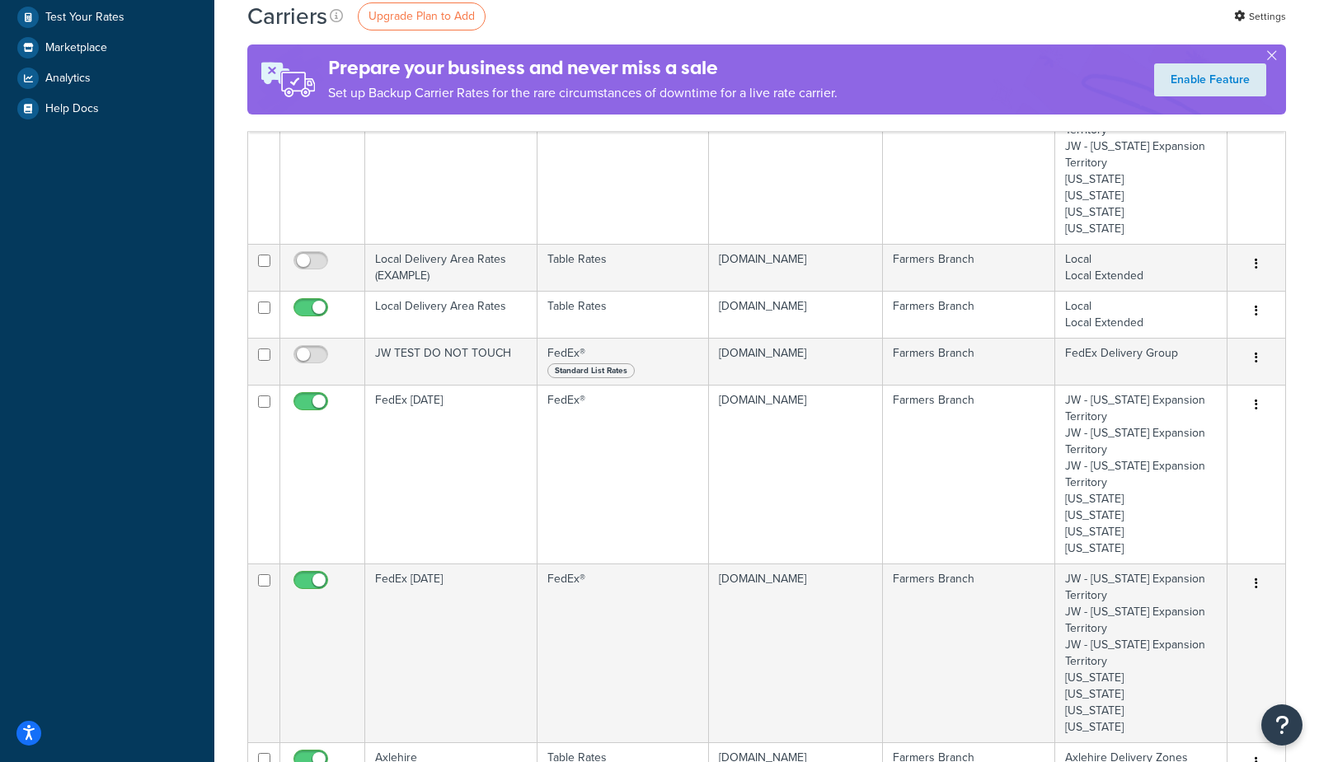
scroll to position [405, 0]
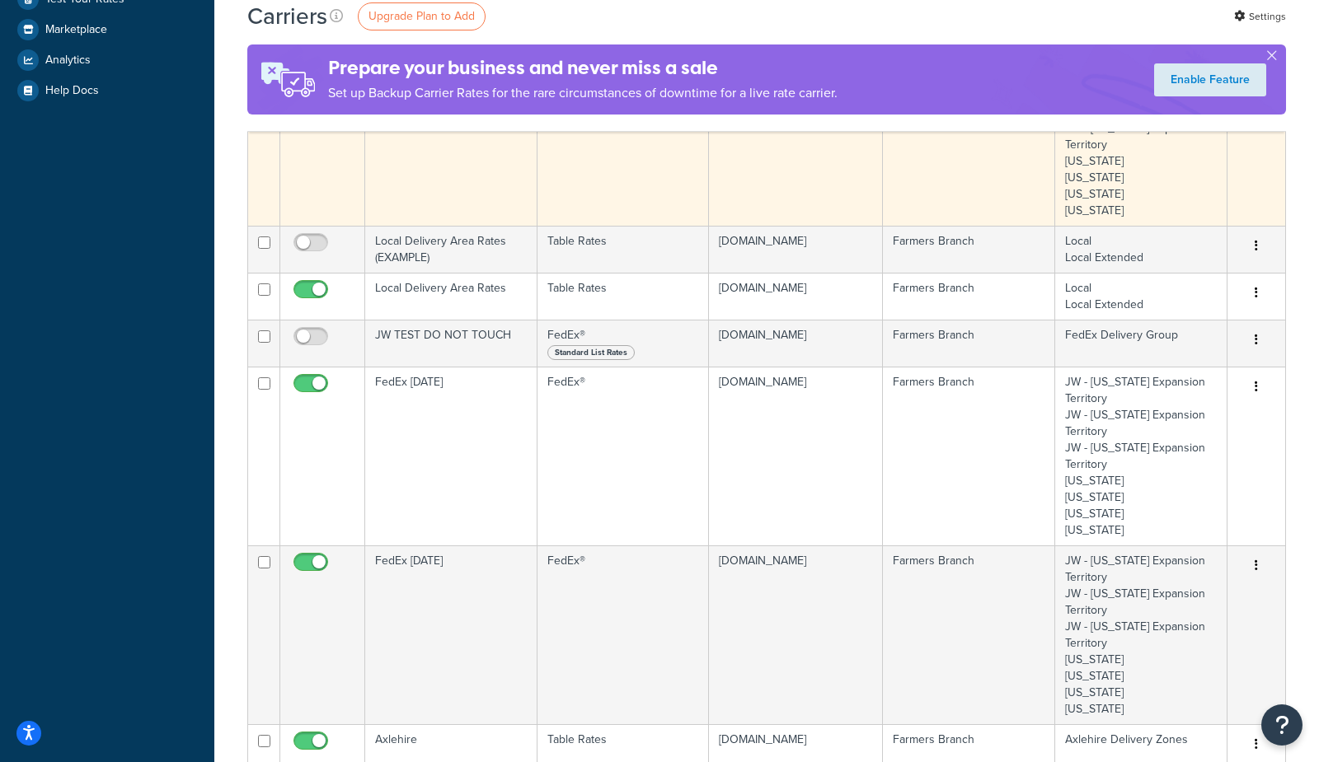
drag, startPoint x: 314, startPoint y: 244, endPoint x: 508, endPoint y: 139, distance: 220.1
click at [312, 244] on input "checkbox" at bounding box center [312, 247] width 45 height 21
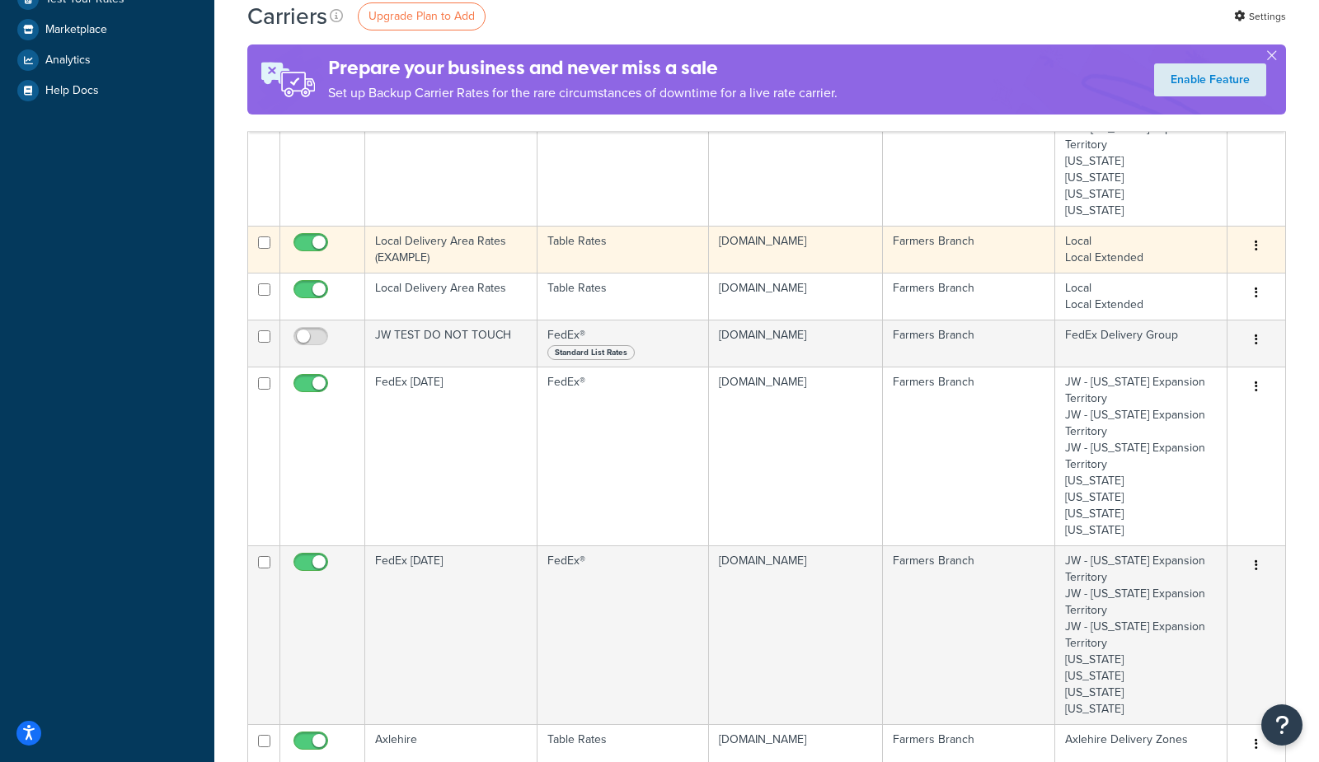
click at [311, 244] on input "checkbox" at bounding box center [312, 247] width 45 height 21
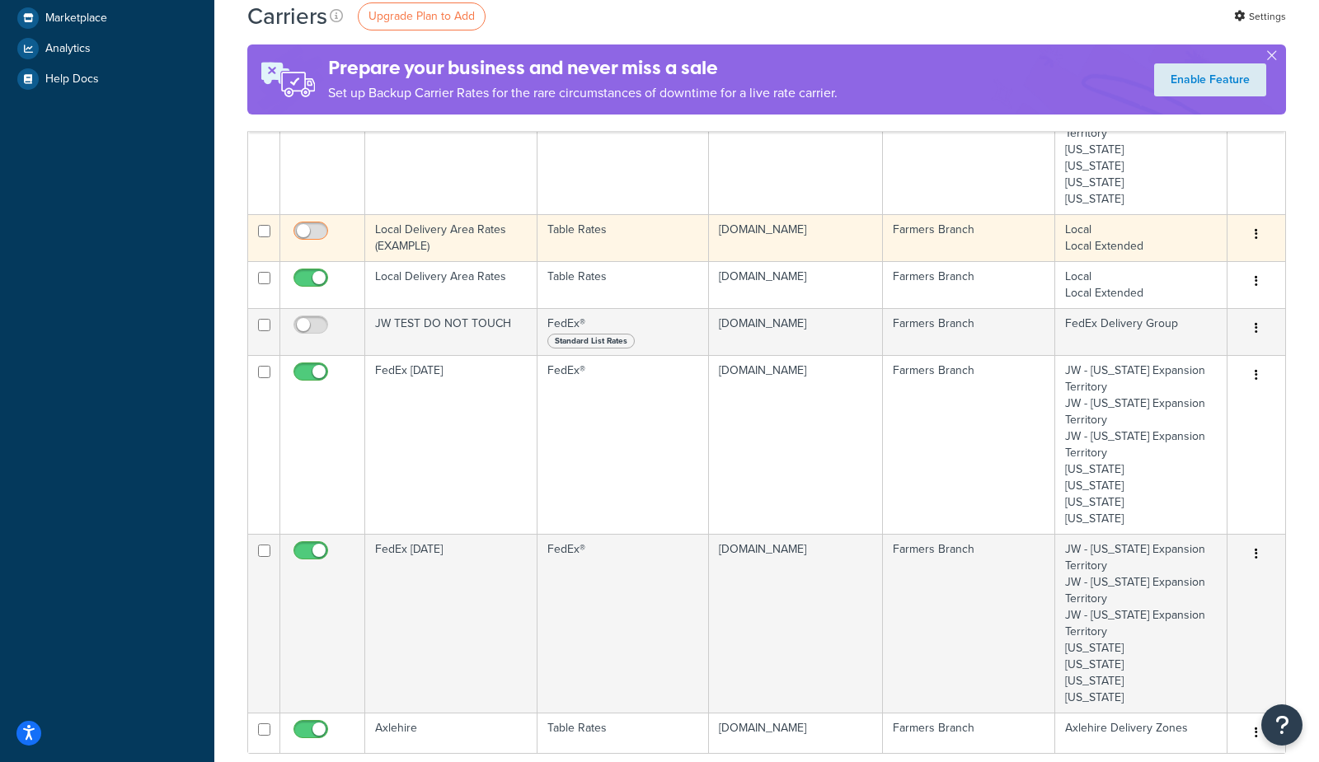
scroll to position [419, 0]
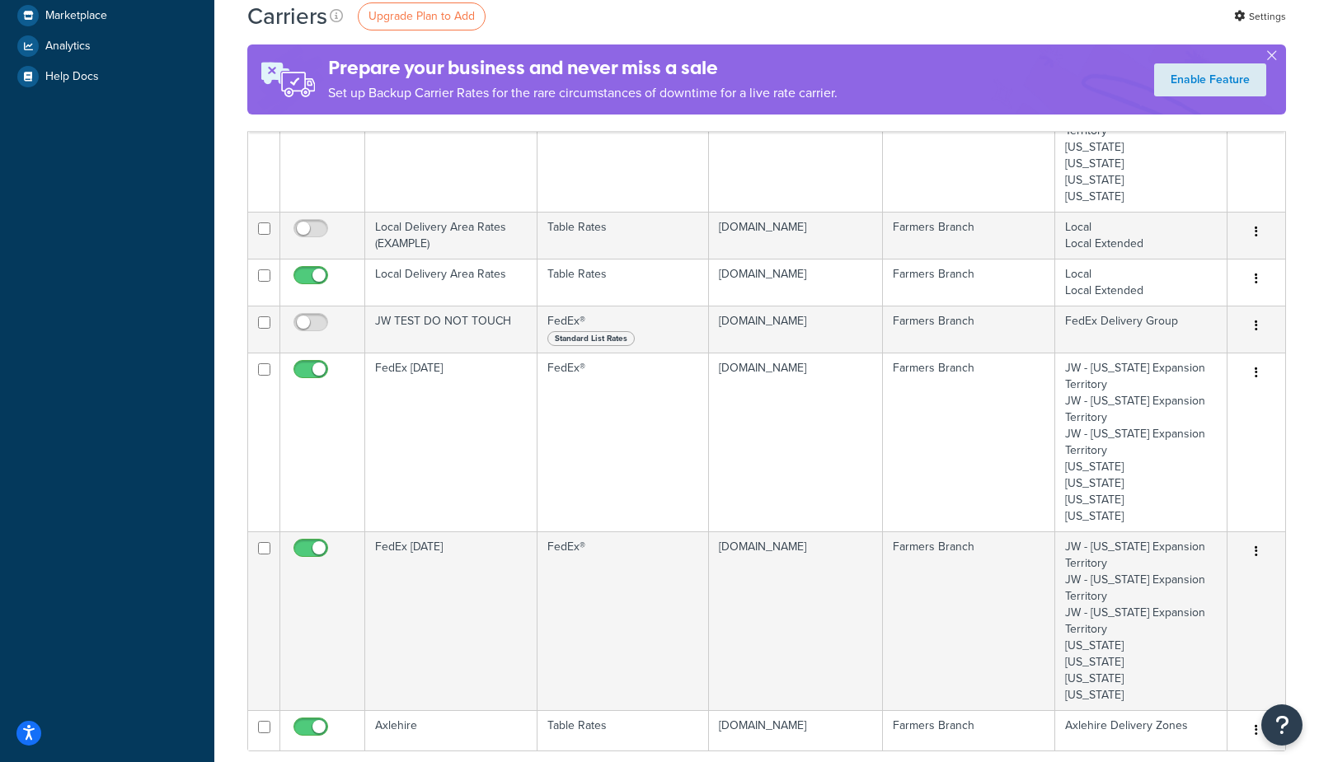
drag, startPoint x: 314, startPoint y: 228, endPoint x: 605, endPoint y: 28, distance: 353.2
click at [314, 228] on input "checkbox" at bounding box center [312, 233] width 45 height 21
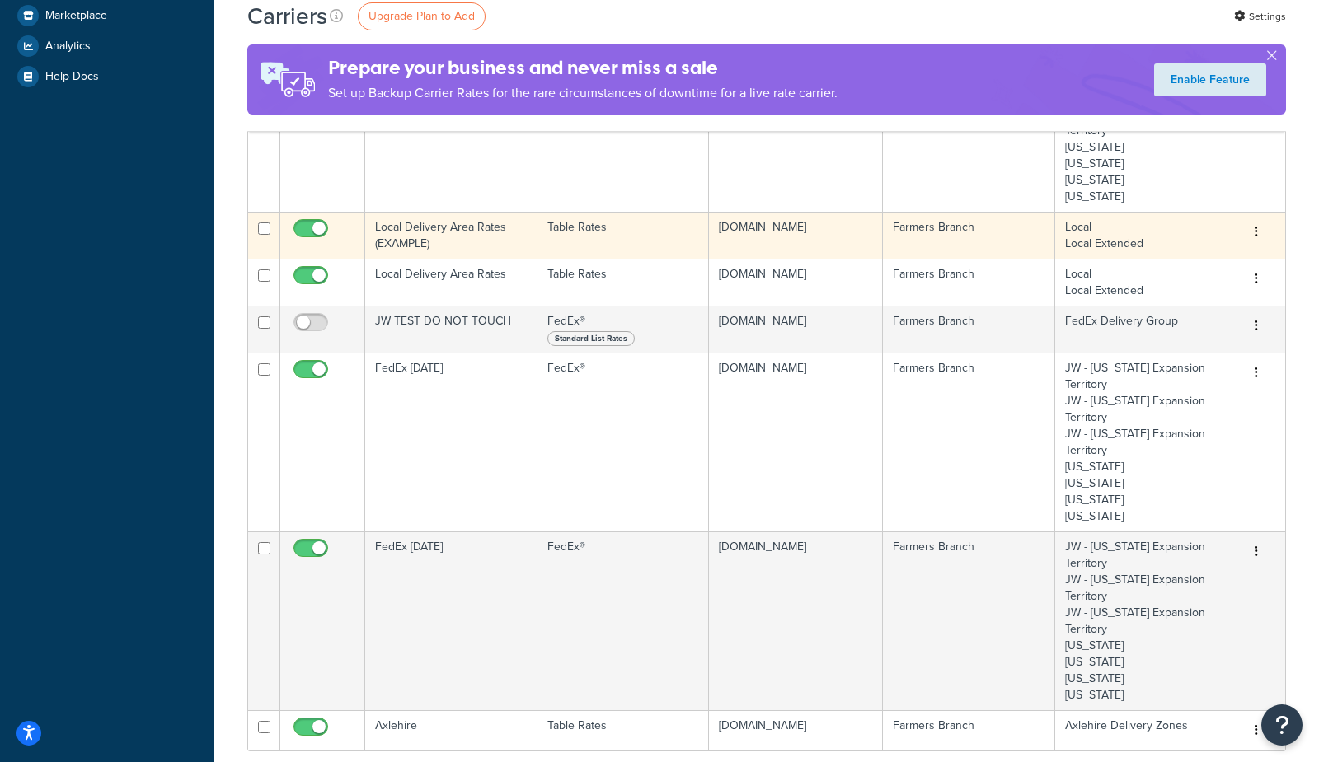
click at [312, 223] on input "checkbox" at bounding box center [312, 233] width 45 height 21
checkbox input "false"
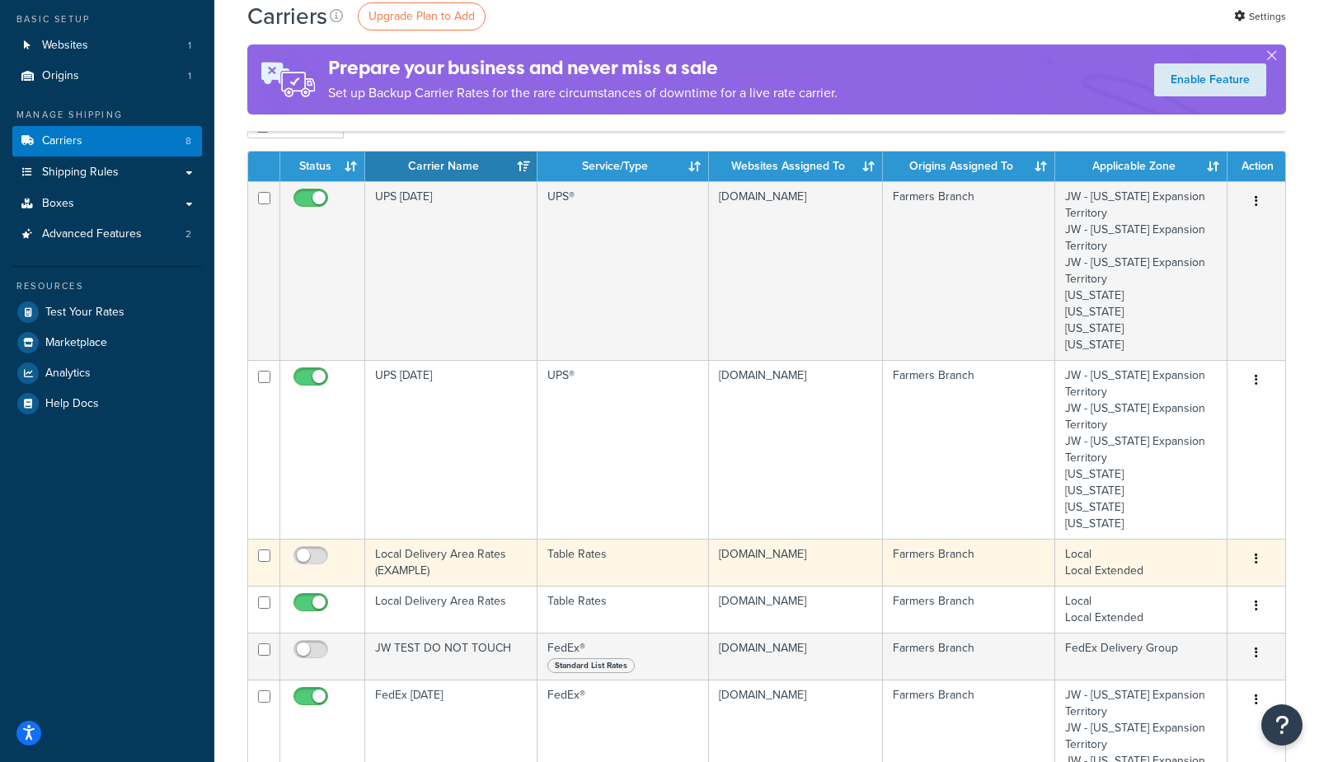
scroll to position [101, 0]
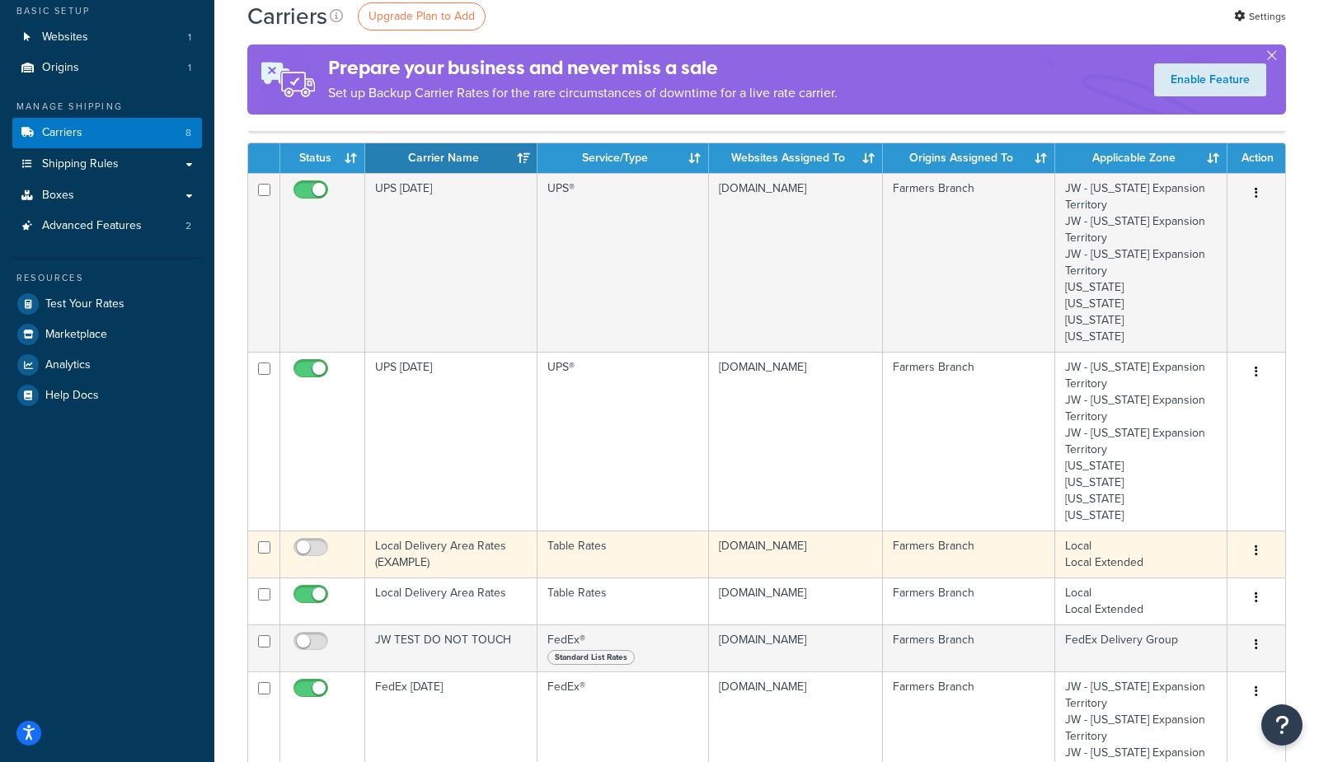
click at [411, 556] on td "Local Delivery Area Rates (EXAMPLE)" at bounding box center [451, 554] width 172 height 47
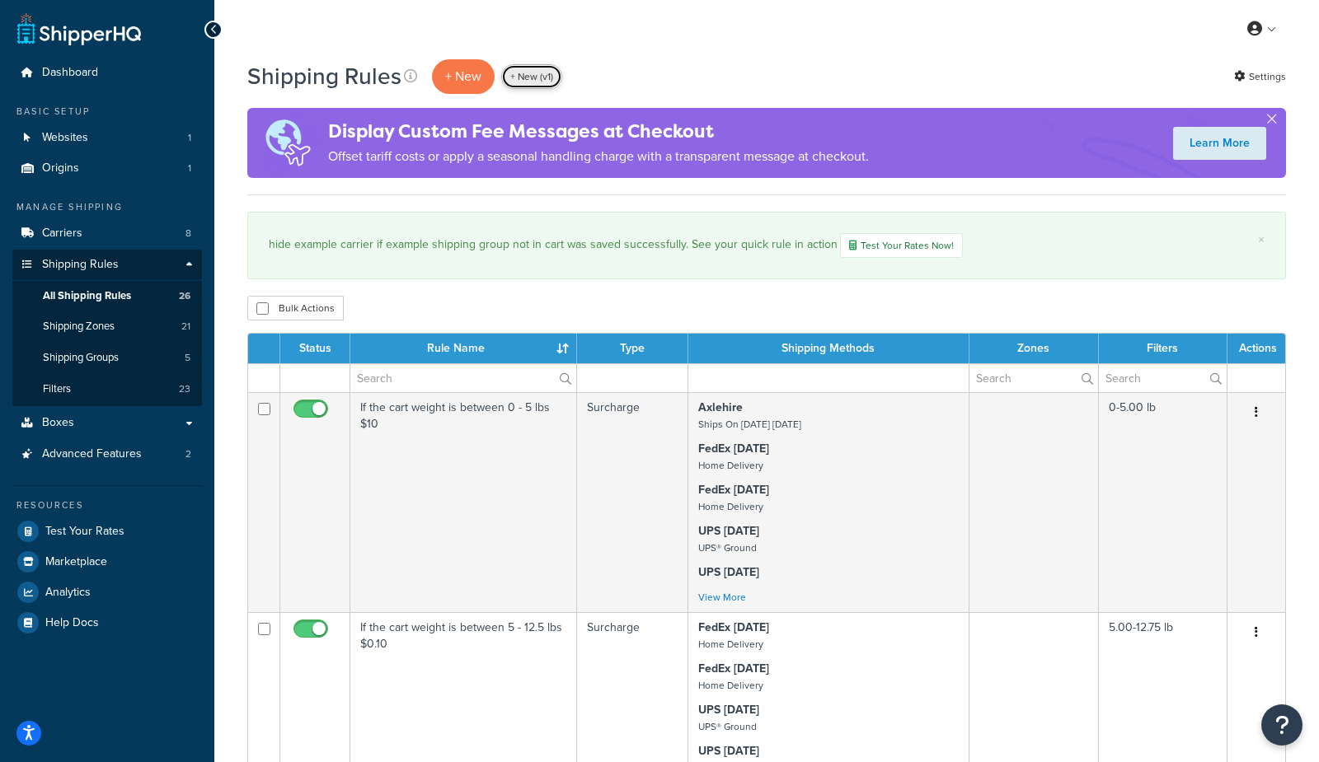
click at [531, 75] on link "+ New (v1)" at bounding box center [531, 76] width 61 height 25
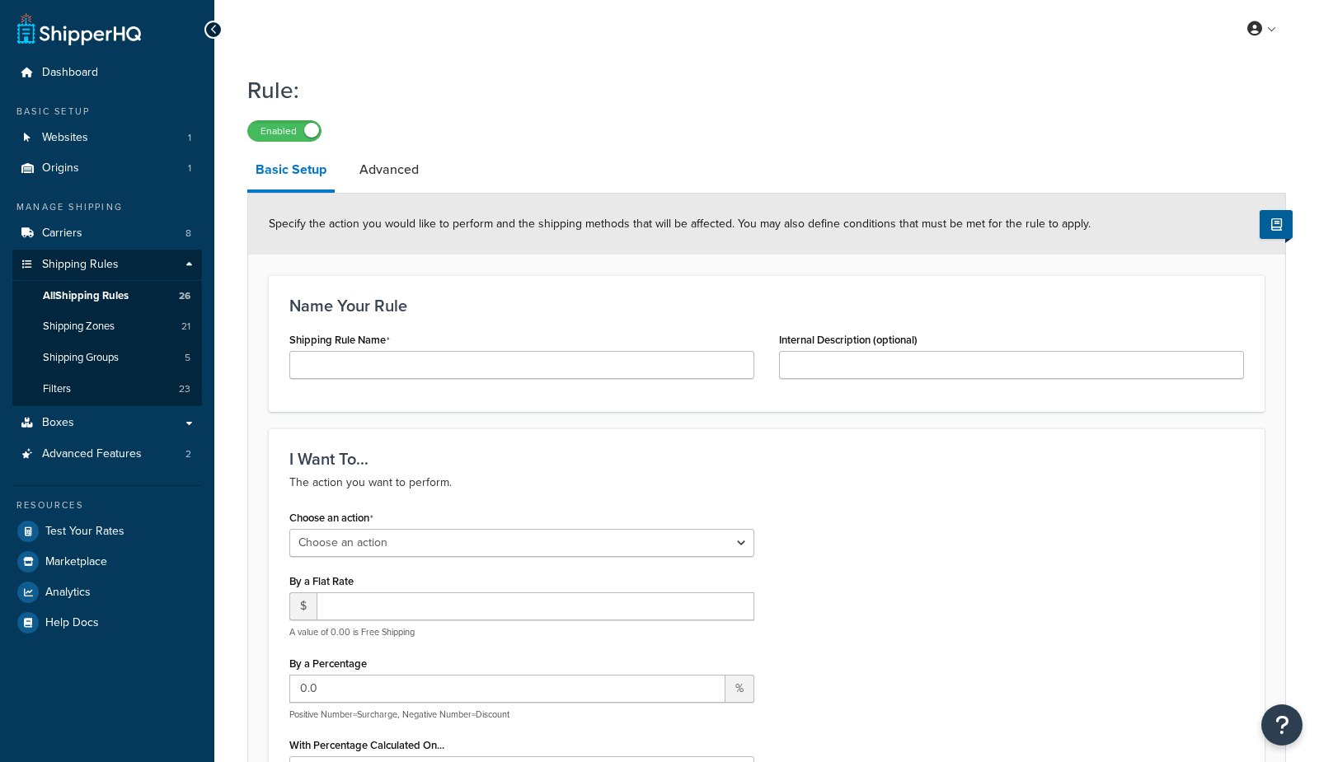
select select "ORDER"
click at [445, 369] on input "Shipping Rule Name" at bounding box center [521, 365] width 465 height 28
type input "hide example test"
drag, startPoint x: 958, startPoint y: 581, endPoint x: 673, endPoint y: 588, distance: 284.4
click at [953, 579] on div "Choose an action Choose an action Override Rates Surcharge or discount rates Hi…" at bounding box center [766, 683] width 979 height 354
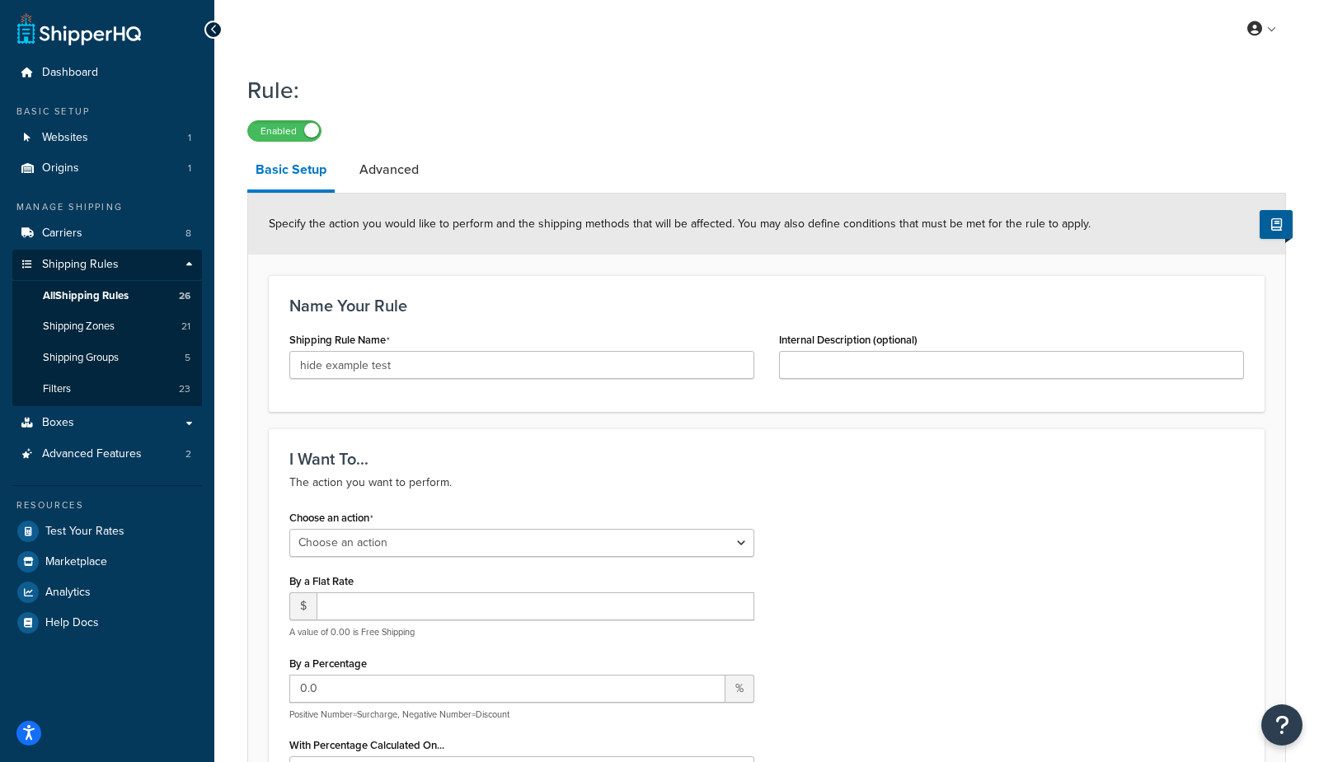
drag, startPoint x: 560, startPoint y: 520, endPoint x: 530, endPoint y: 542, distance: 37.7
click at [544, 527] on div "Choose an action Choose an action Override Rates Surcharge or discount rates Hi…" at bounding box center [521, 531] width 465 height 51
click at [529, 544] on select "Choose an action Override Rates Surcharge or discount rates Hide a shipping met…" at bounding box center [521, 543] width 465 height 28
select select "HIDE"
click at [289, 529] on select "Choose an action Override Rates Surcharge or discount rates Hide a shipping met…" at bounding box center [521, 543] width 465 height 28
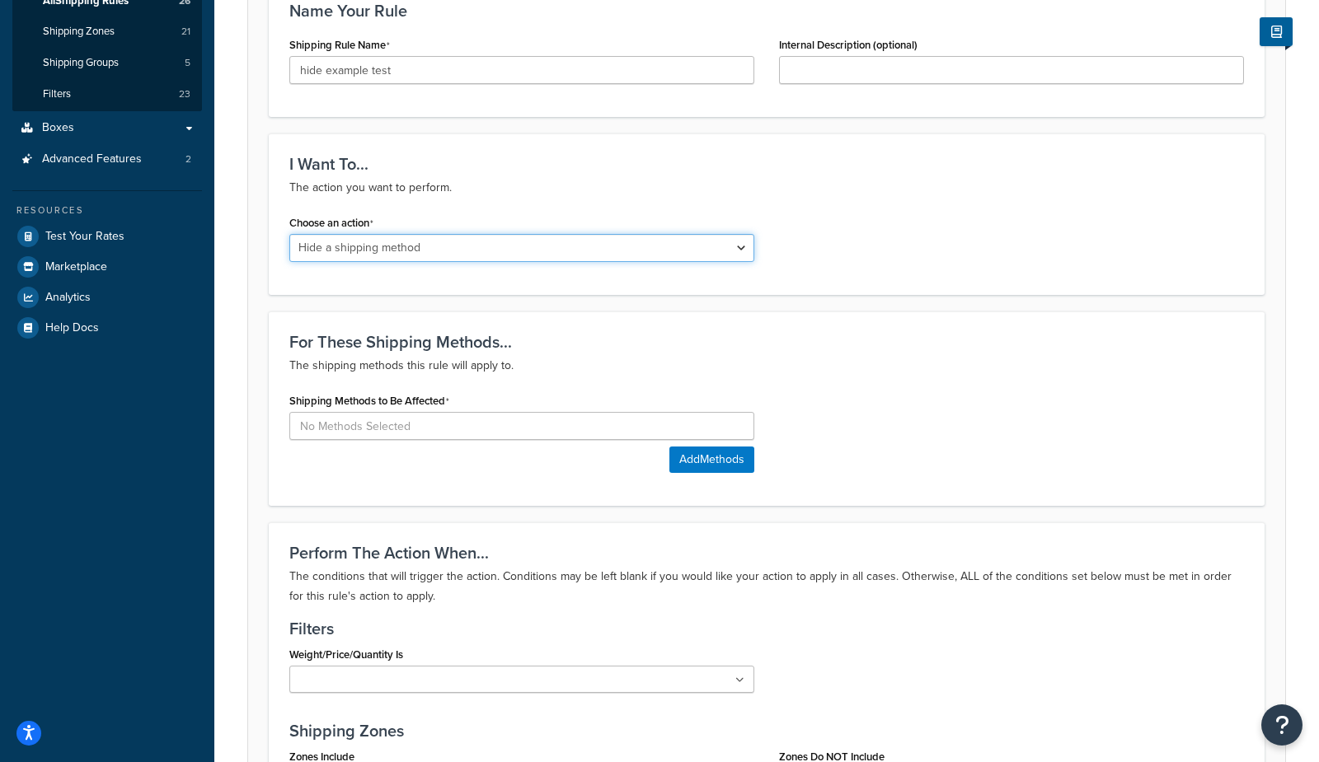
scroll to position [297, 0]
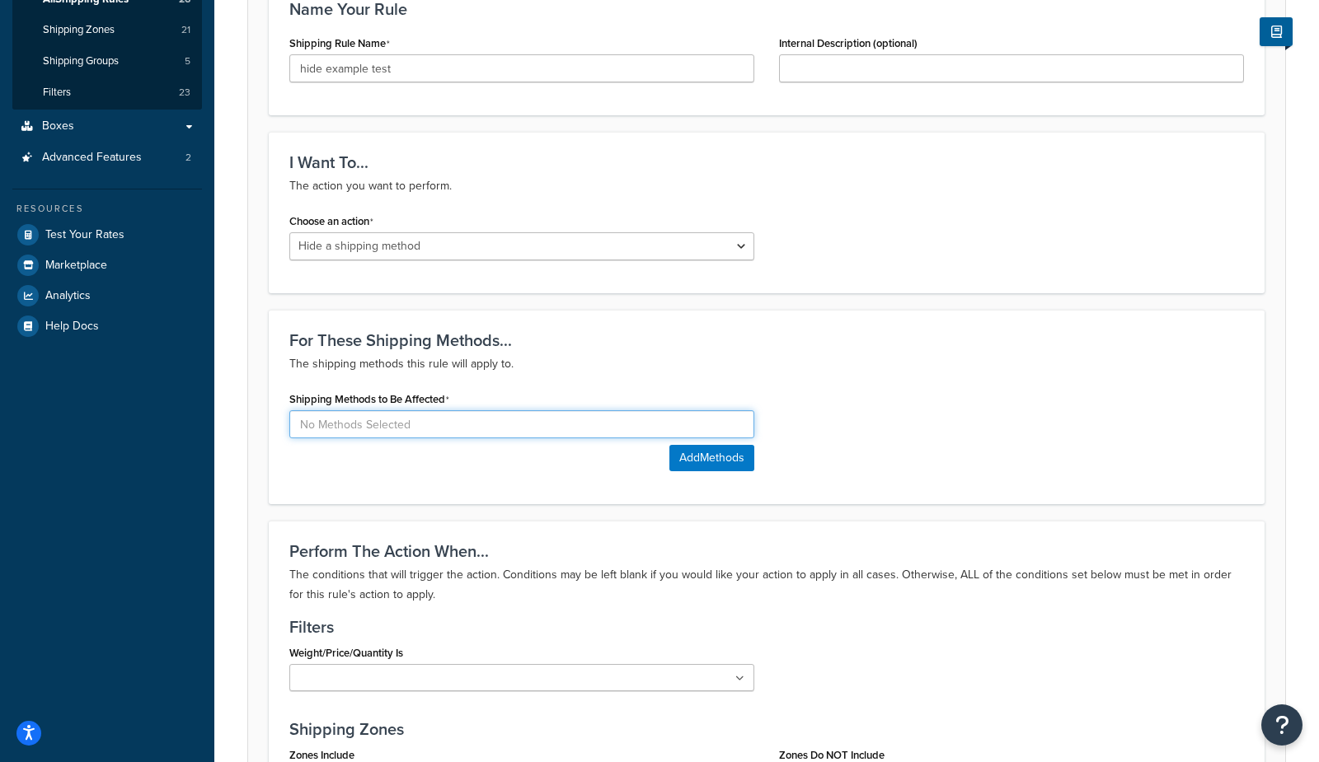
click at [469, 433] on input at bounding box center [521, 424] width 465 height 28
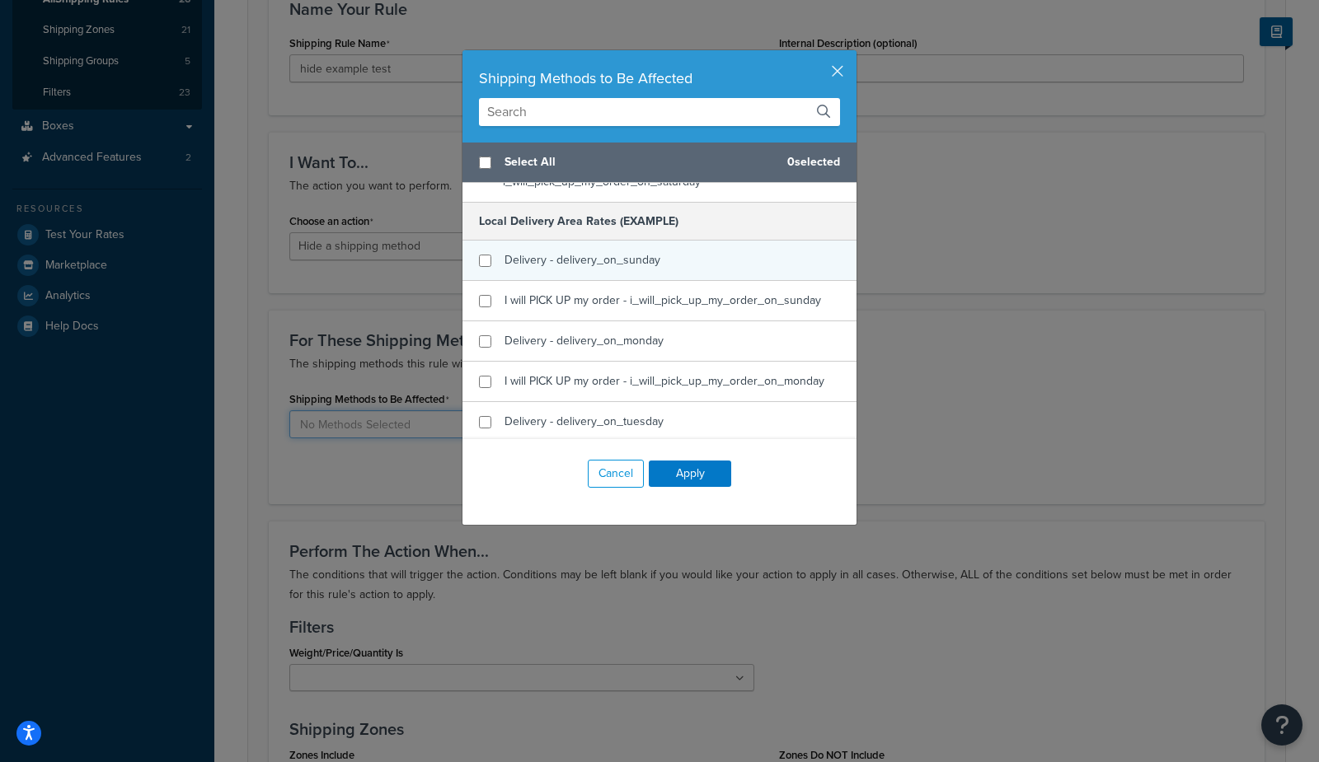
scroll to position [489, 0]
checkbox input "true"
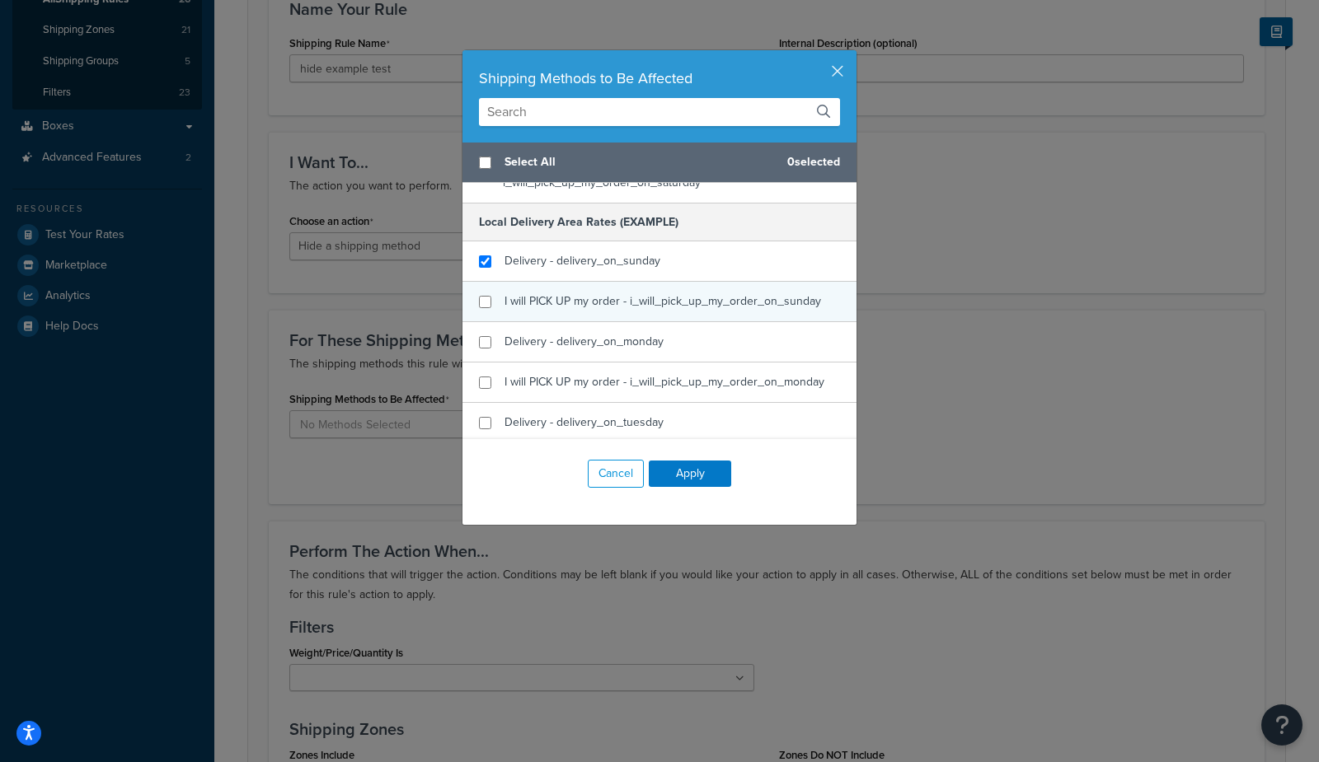
drag, startPoint x: 630, startPoint y: 253, endPoint x: 625, endPoint y: 282, distance: 29.3
click at [628, 255] on span "Delivery - delivery_on_sunday" at bounding box center [582, 260] width 156 height 17
checkbox input "true"
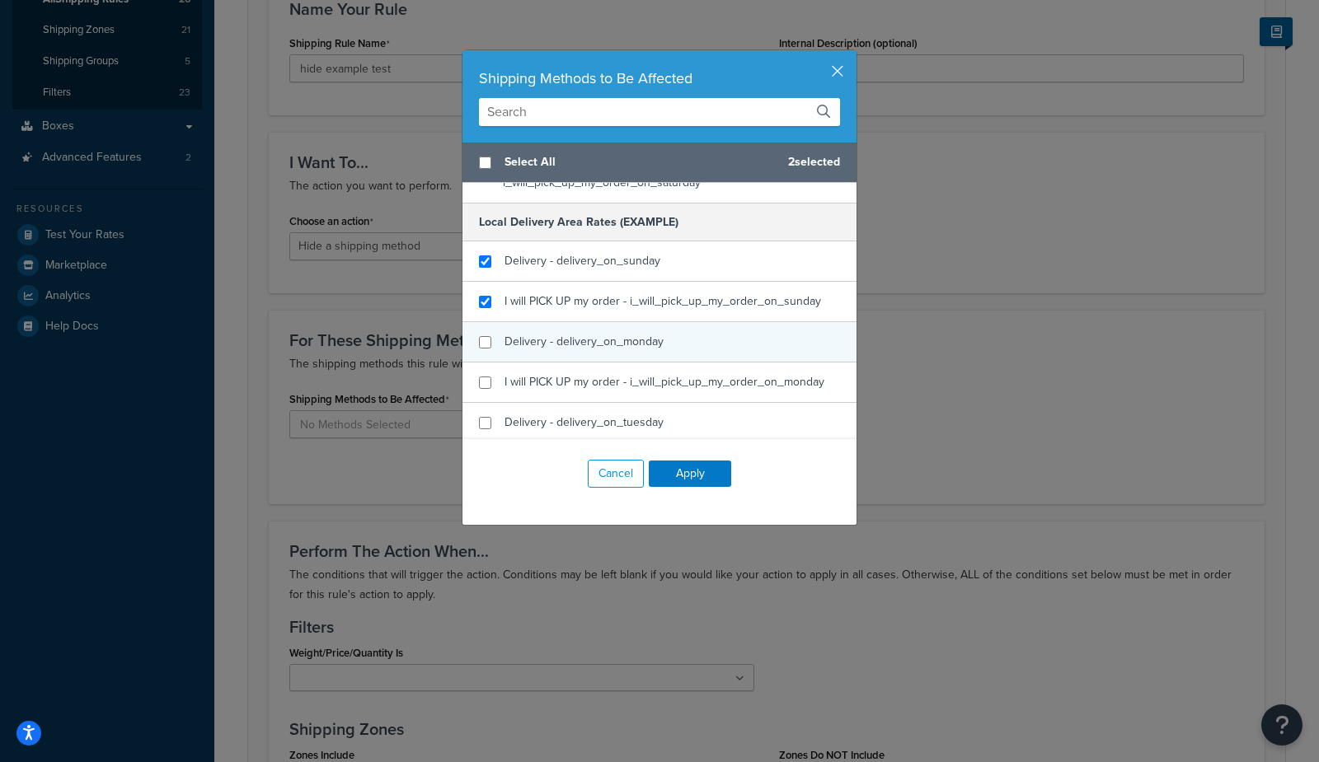
drag, startPoint x: 616, startPoint y: 298, endPoint x: 610, endPoint y: 325, distance: 27.2
click at [615, 299] on span "I will PICK UP my order - i_will_pick_up_my_order_on_sunday" at bounding box center [662, 301] width 316 height 17
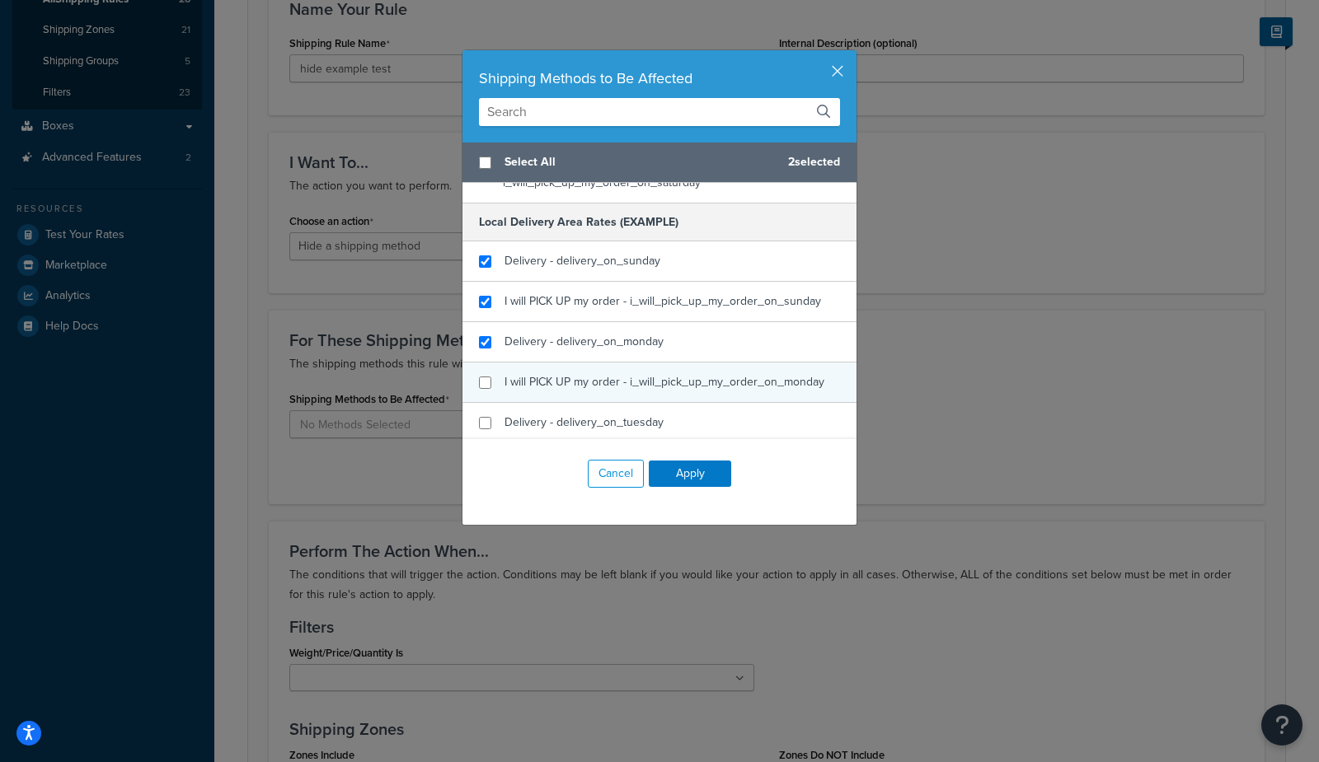
checkbox input "true"
click at [608, 330] on div "Delivery - delivery_on_monday" at bounding box center [583, 341] width 159 height 23
checkbox input "true"
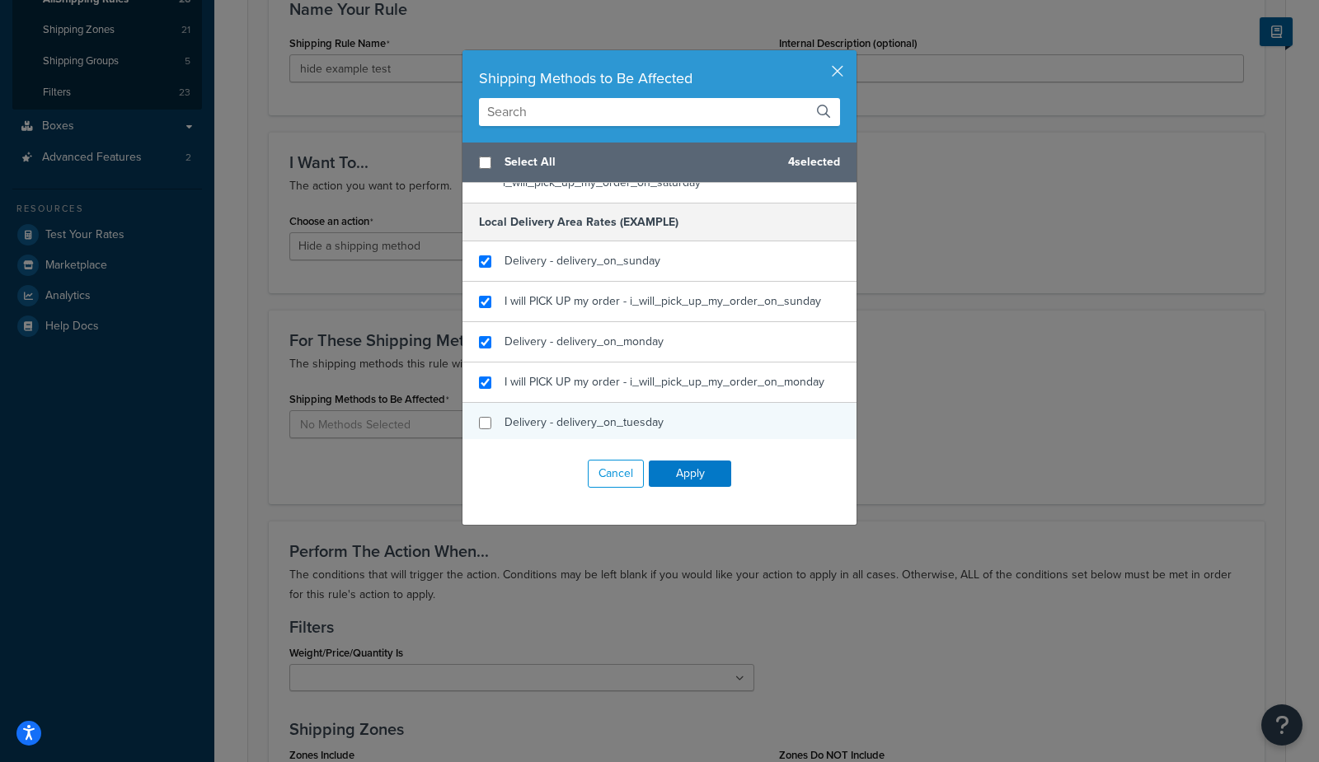
drag, startPoint x: 608, startPoint y: 375, endPoint x: 600, endPoint y: 415, distance: 40.4
click at [608, 376] on span "I will PICK UP my order - i_will_pick_up_my_order_on_monday" at bounding box center [664, 381] width 320 height 17
checkbox input "true"
click at [594, 425] on div "Delivery - delivery_on_tuesday" at bounding box center [583, 422] width 159 height 23
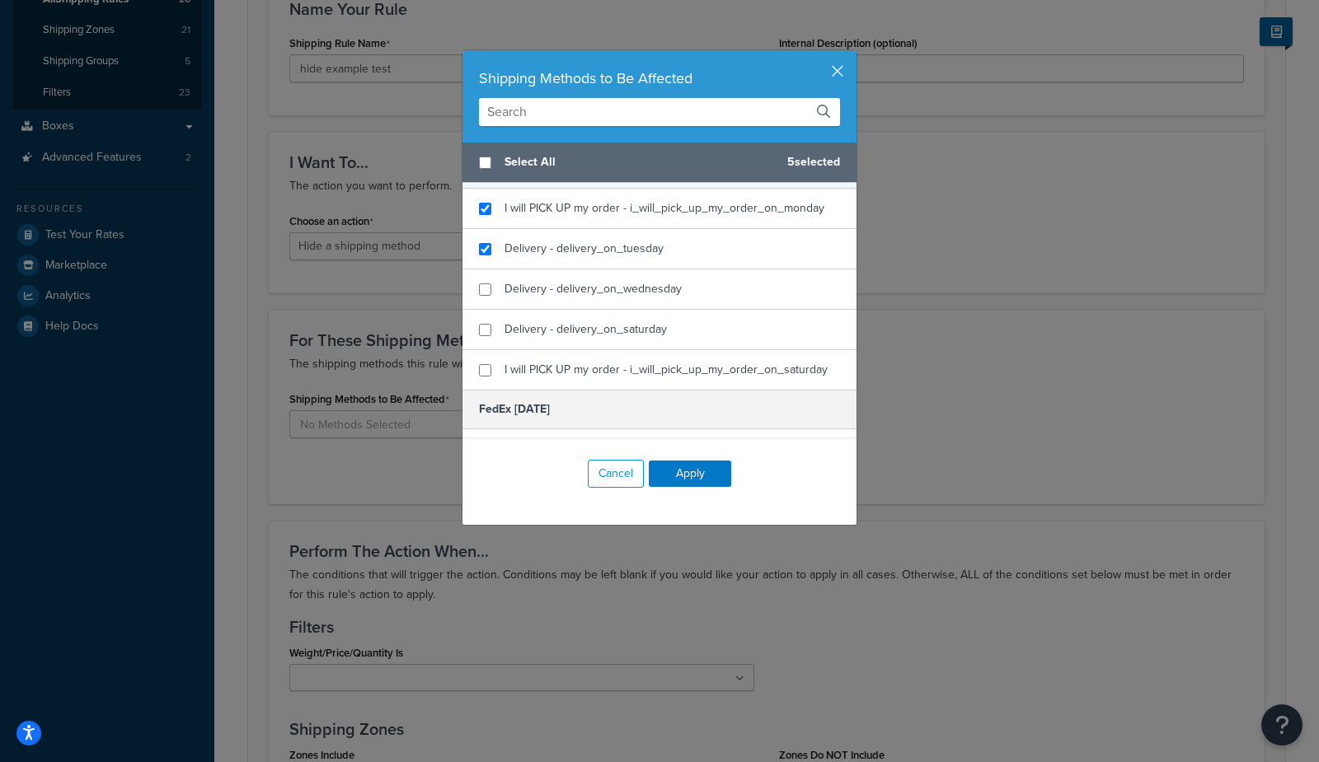
scroll to position [666, 0]
checkbox input "true"
drag, startPoint x: 616, startPoint y: 278, endPoint x: 611, endPoint y: 335, distance: 57.9
click at [614, 293] on div "Delivery - delivery_on_wednesday" at bounding box center [659, 286] width 394 height 40
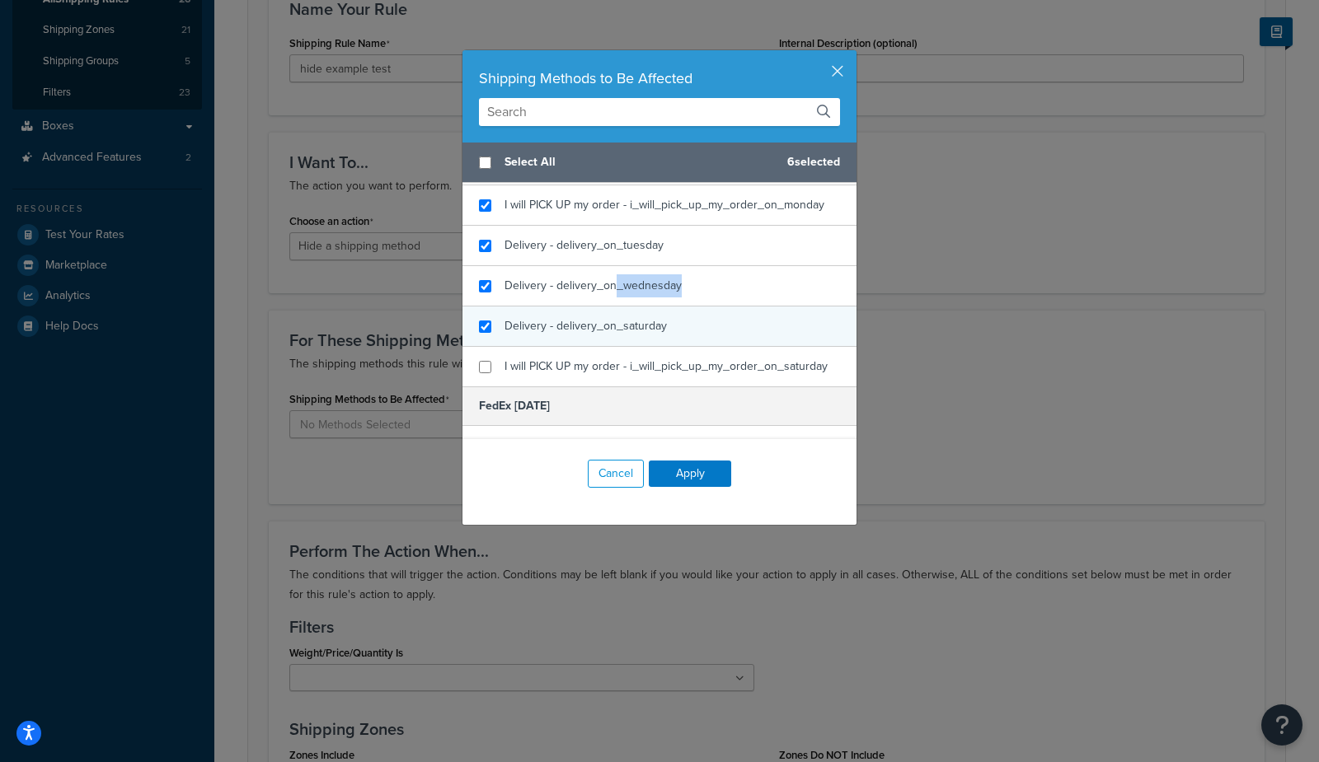
checkbox input "true"
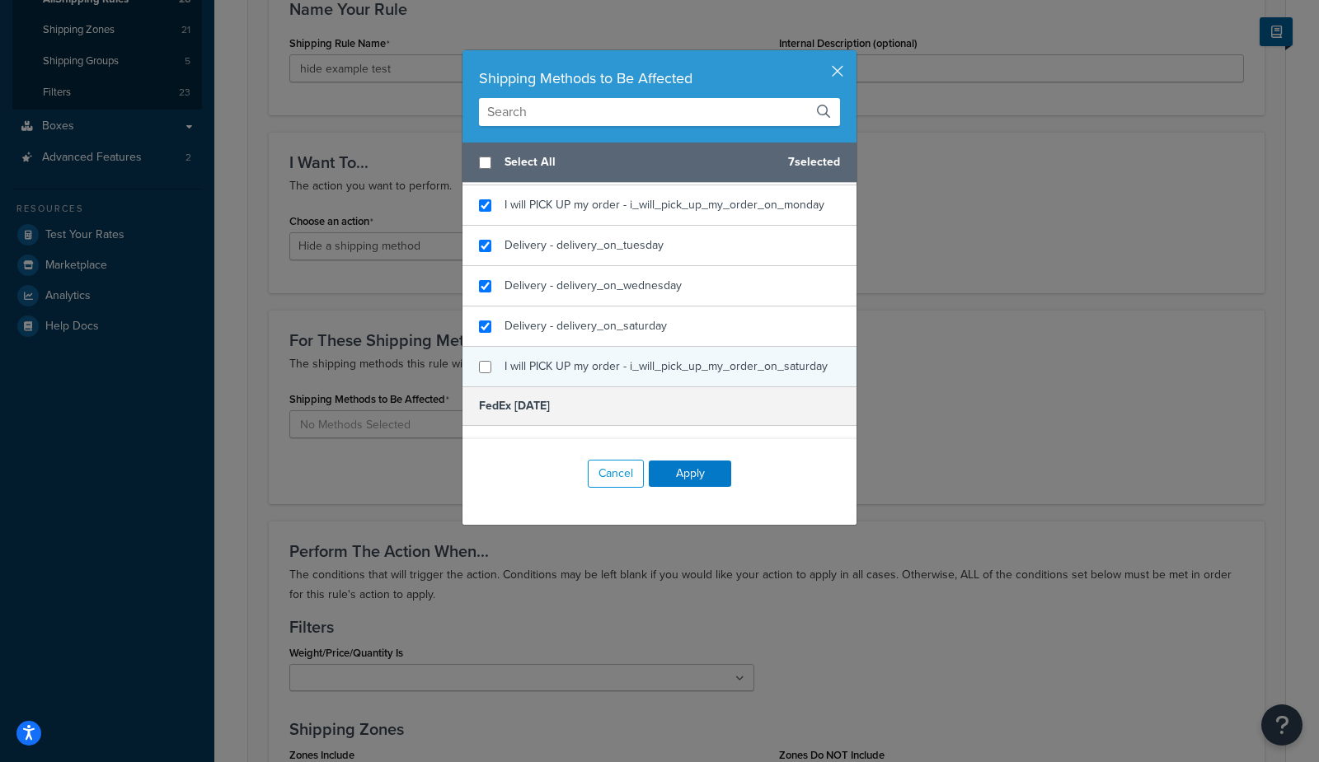
drag, startPoint x: 613, startPoint y: 321, endPoint x: 605, endPoint y: 354, distance: 33.2
click at [609, 333] on div "Delivery - delivery_on_saturday" at bounding box center [659, 327] width 394 height 40
checkbox input "true"
click at [602, 362] on span "I will PICK UP my order - i_will_pick_up_my_order_on_saturday" at bounding box center [665, 366] width 323 height 17
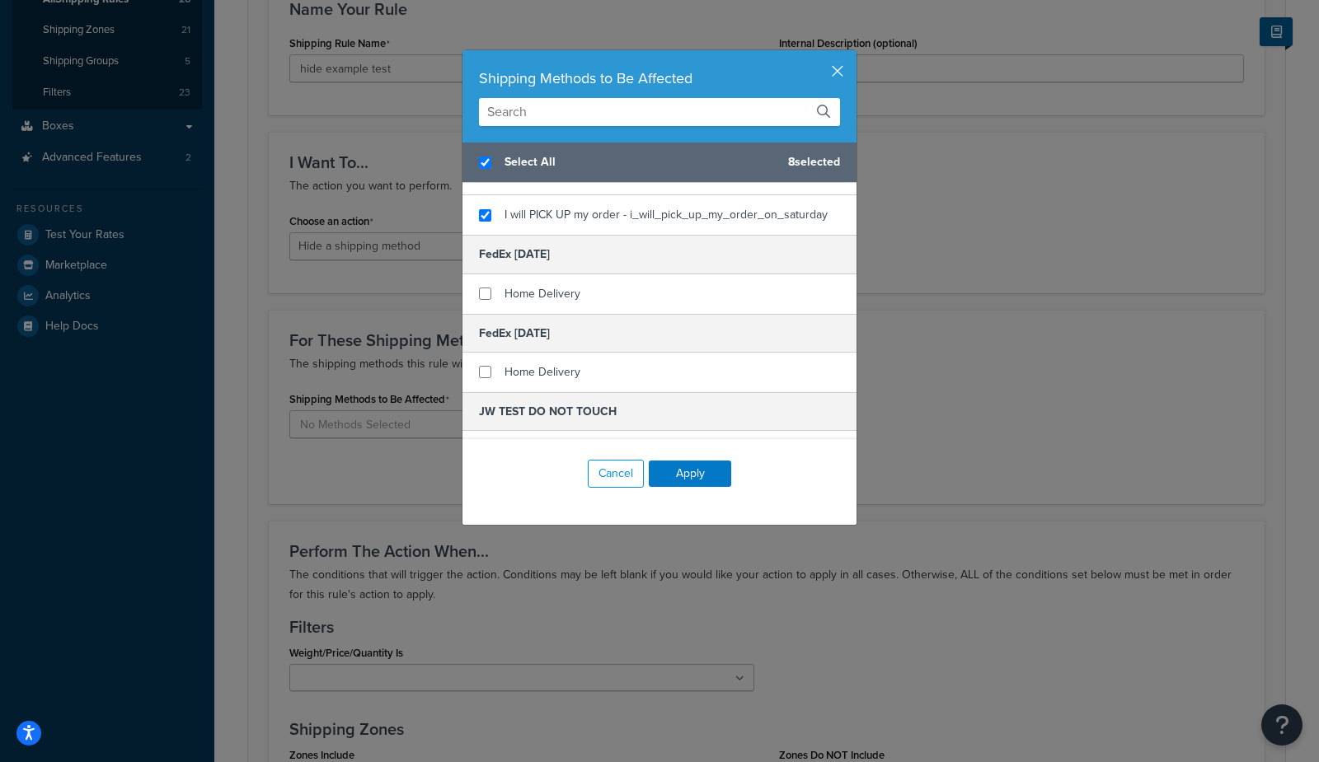
scroll to position [846, 0]
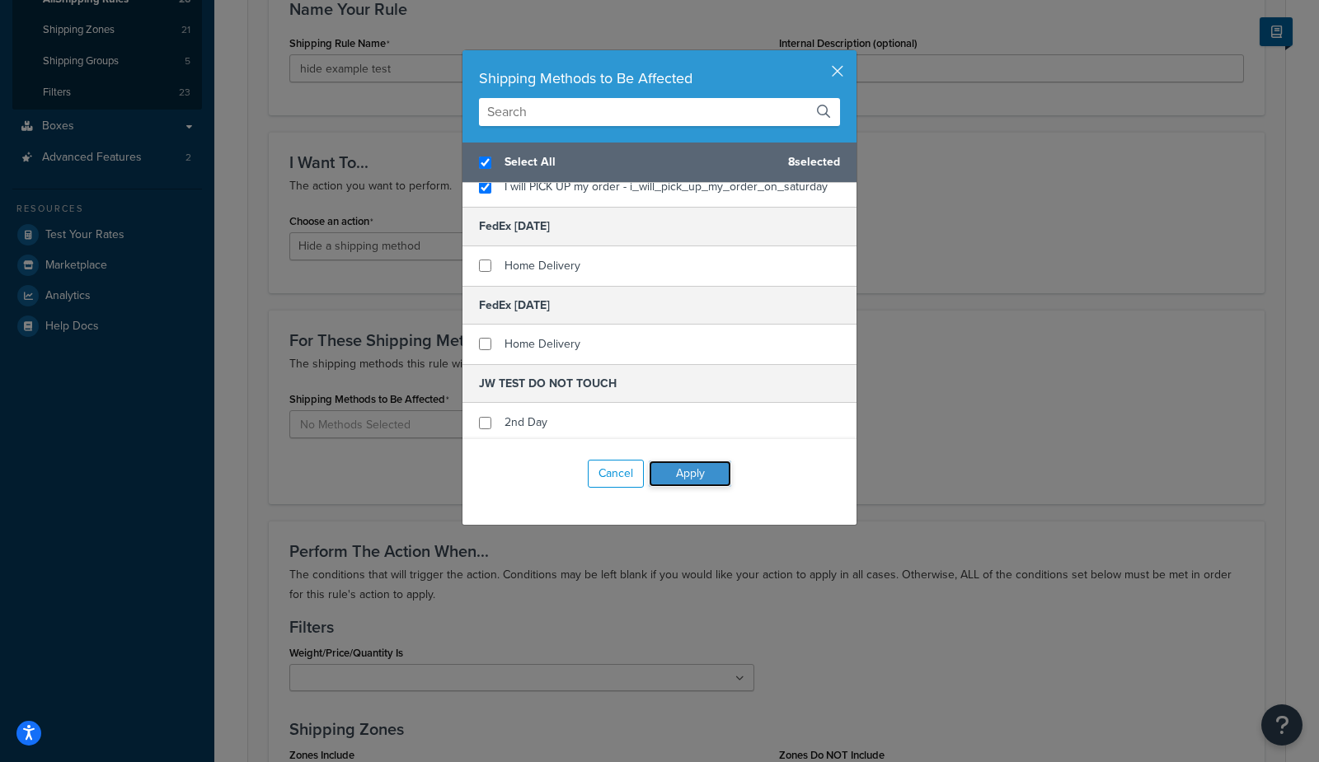
click at [686, 479] on button "Apply" at bounding box center [690, 474] width 82 height 26
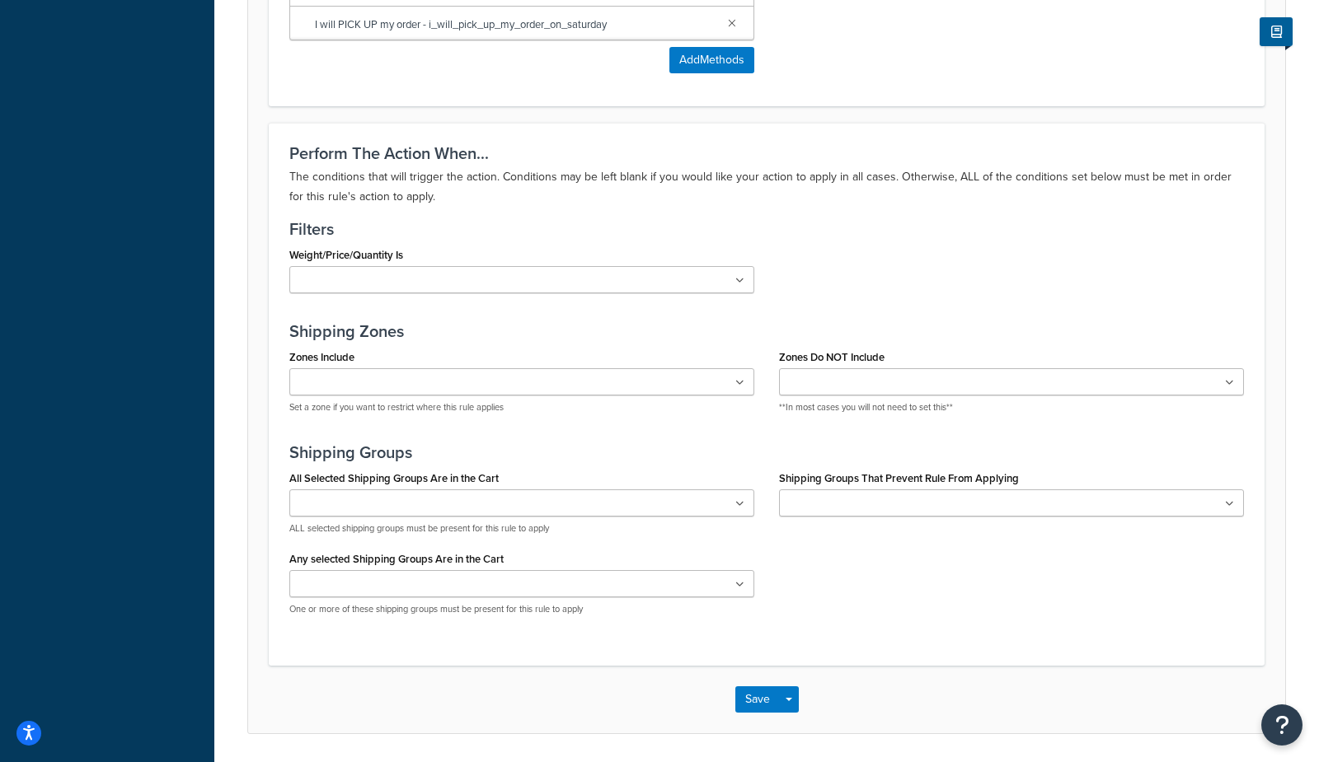
scroll to position [1085, 0]
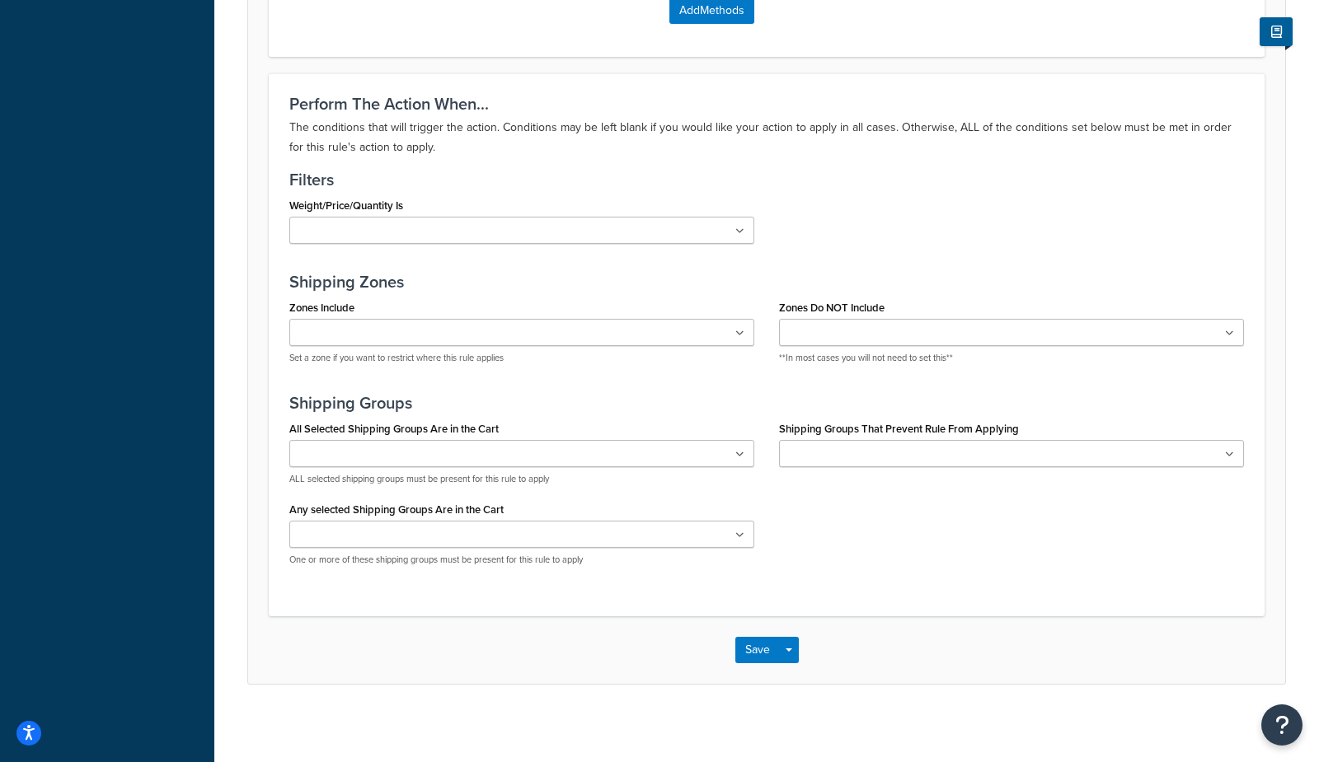
click at [846, 448] on input "Shipping Groups That Prevent Rule From Applying" at bounding box center [857, 455] width 146 height 18
click at [758, 648] on button "Save" at bounding box center [757, 650] width 45 height 26
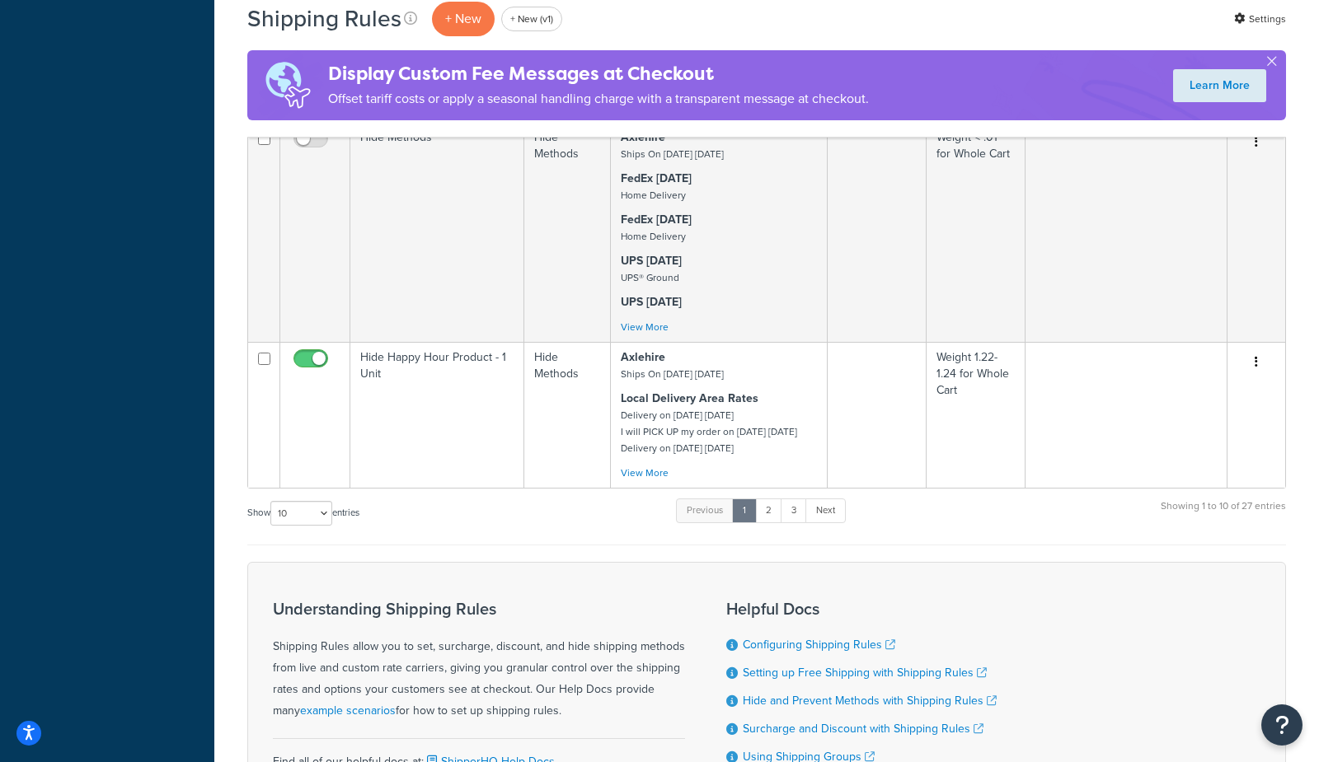
scroll to position [1476, 0]
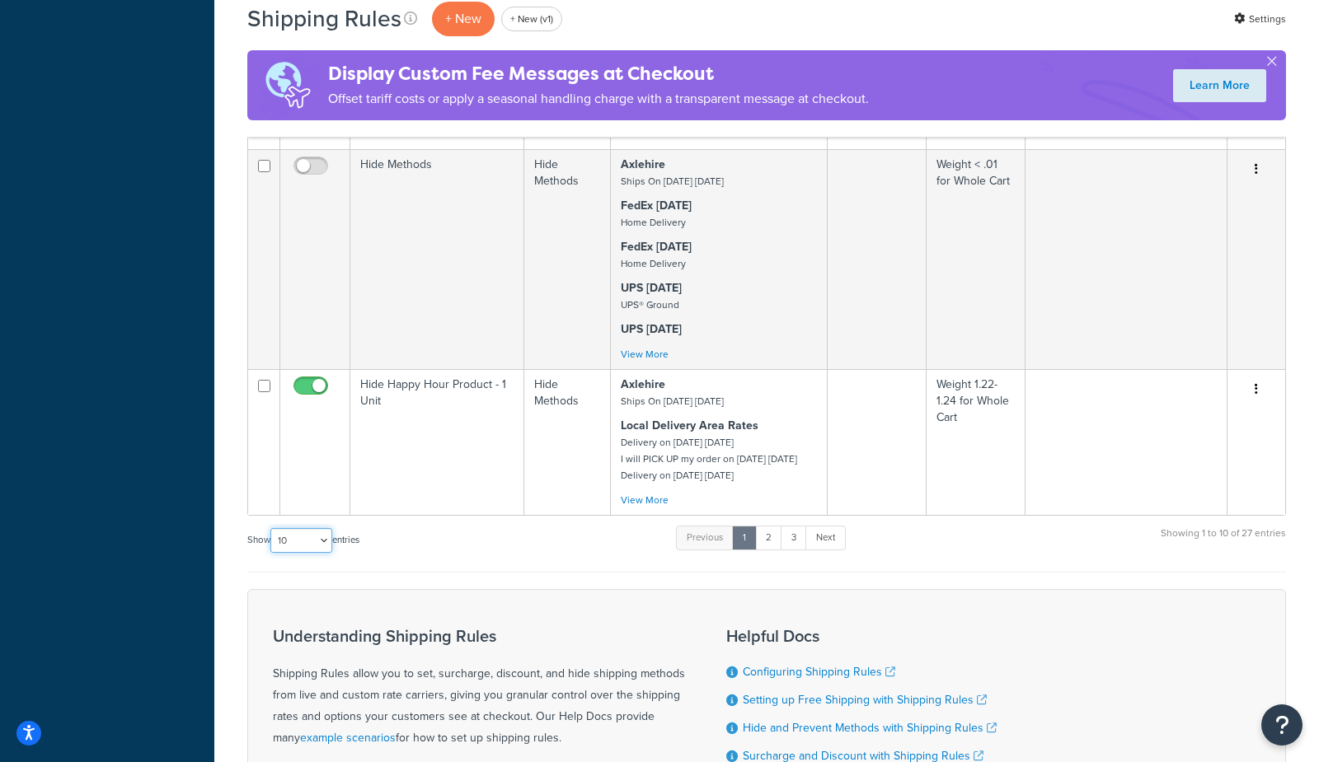
click at [283, 553] on select "10 15 25 50 100 1000" at bounding box center [301, 540] width 62 height 25
select select "100"
click at [272, 553] on select "10 15 25 50 100 1000" at bounding box center [301, 540] width 62 height 25
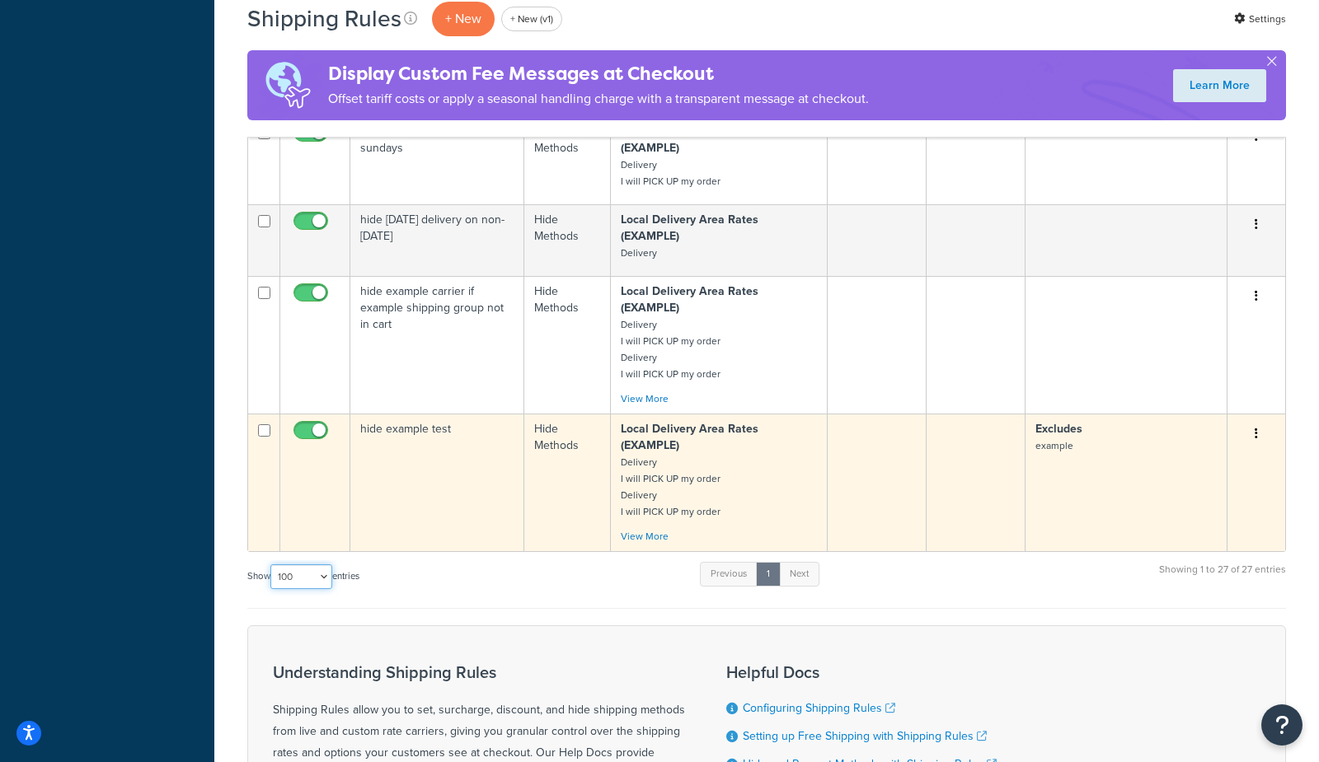
scroll to position [3052, 0]
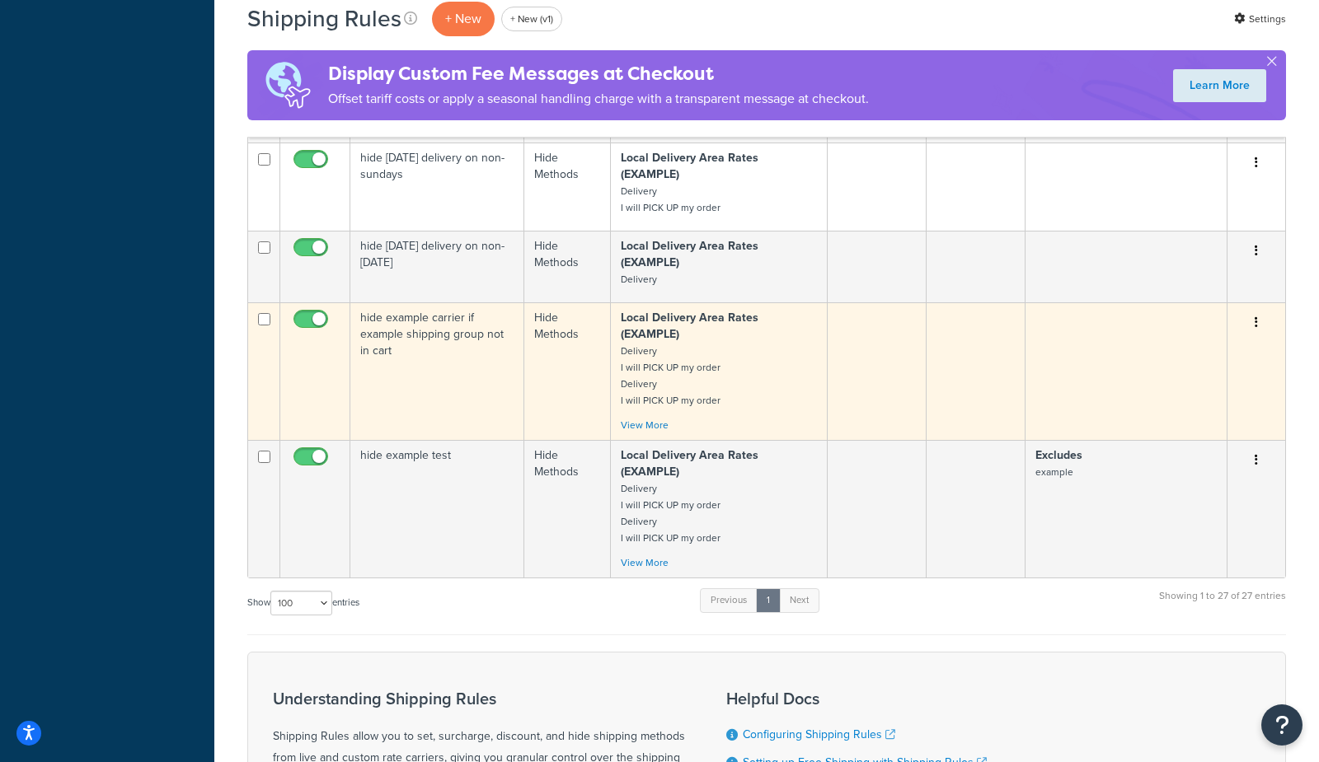
click at [304, 334] on input "checkbox" at bounding box center [312, 323] width 45 height 21
checkbox input "false"
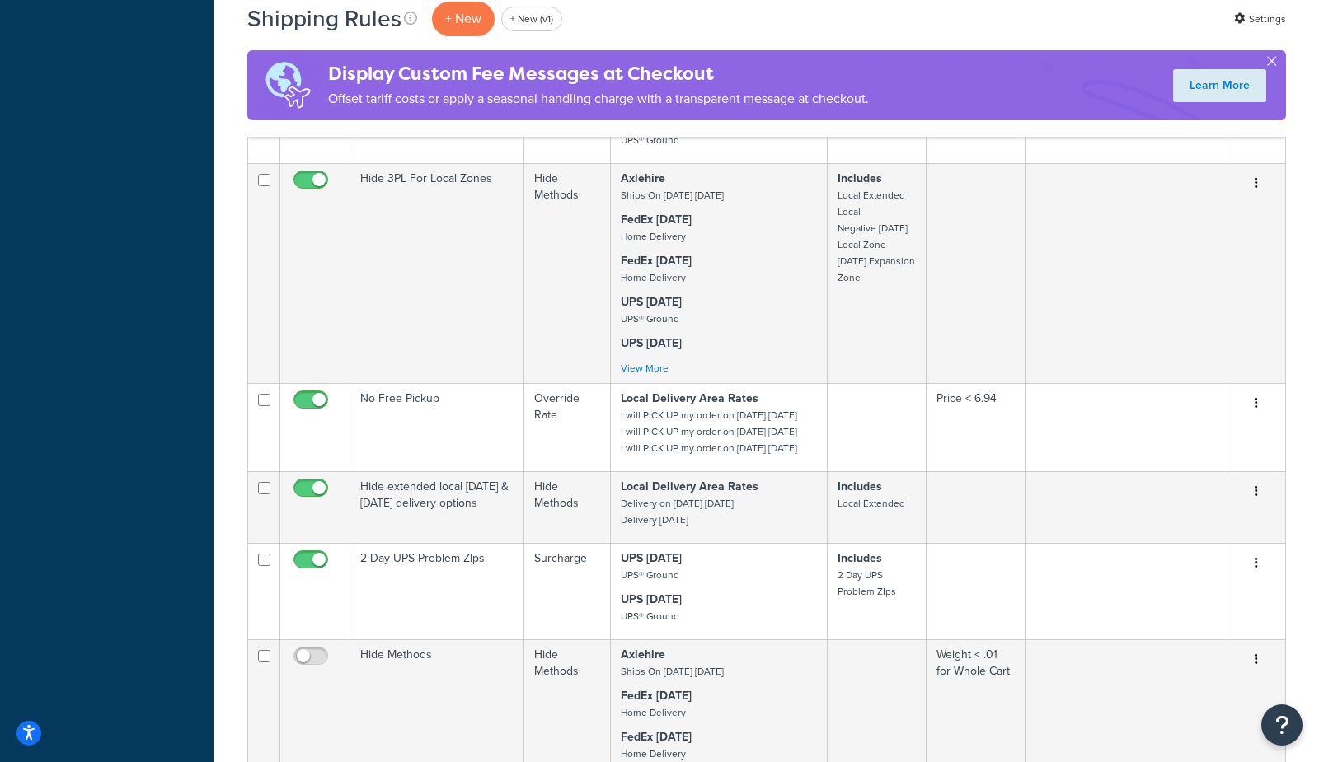
scroll to position [0, 0]
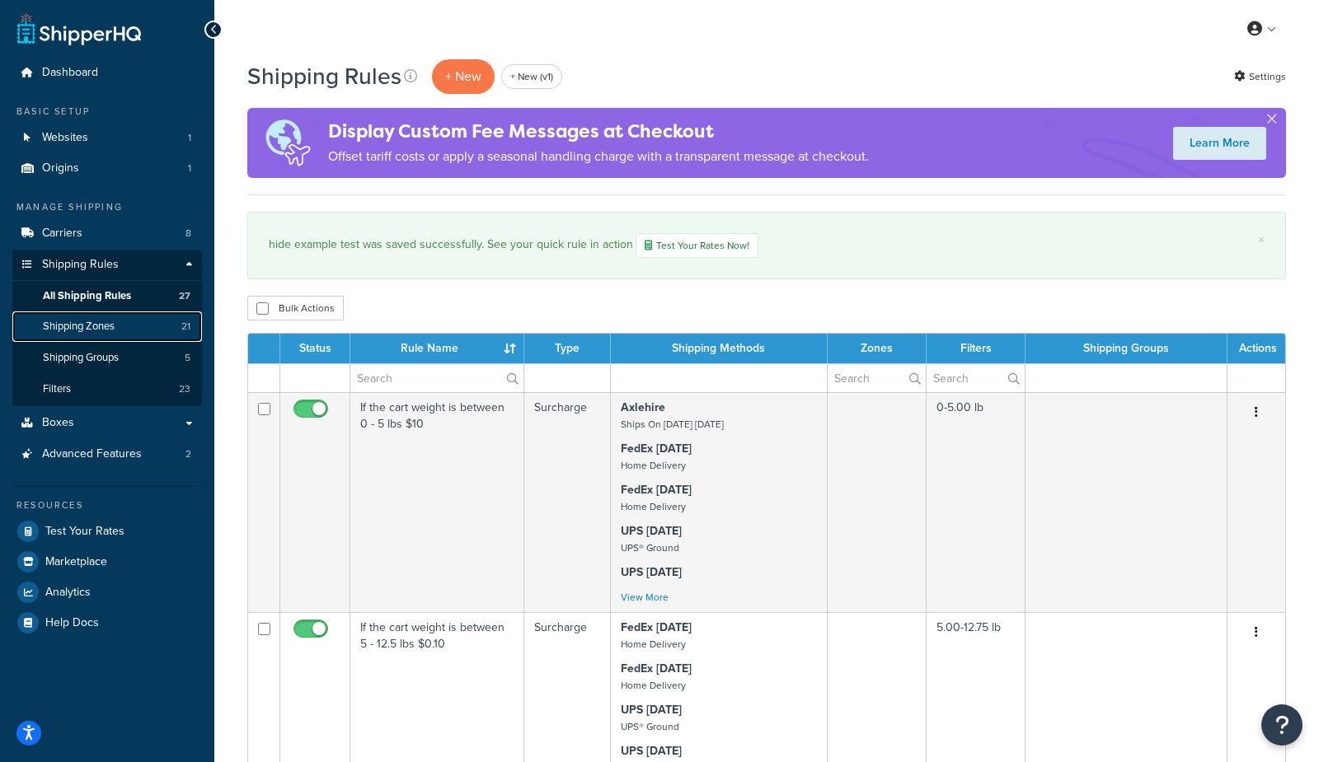
click at [116, 320] on link "Shipping Zones 21" at bounding box center [107, 327] width 190 height 30
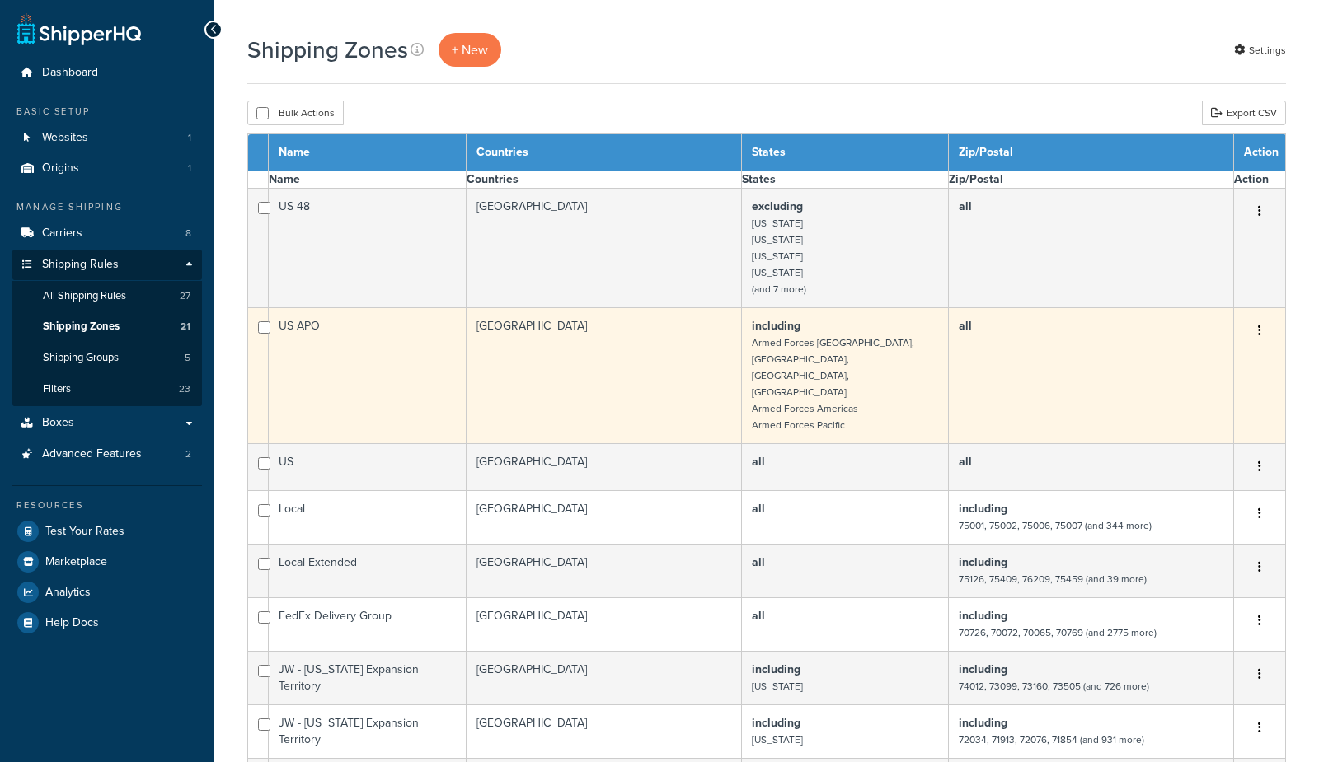
select select "15"
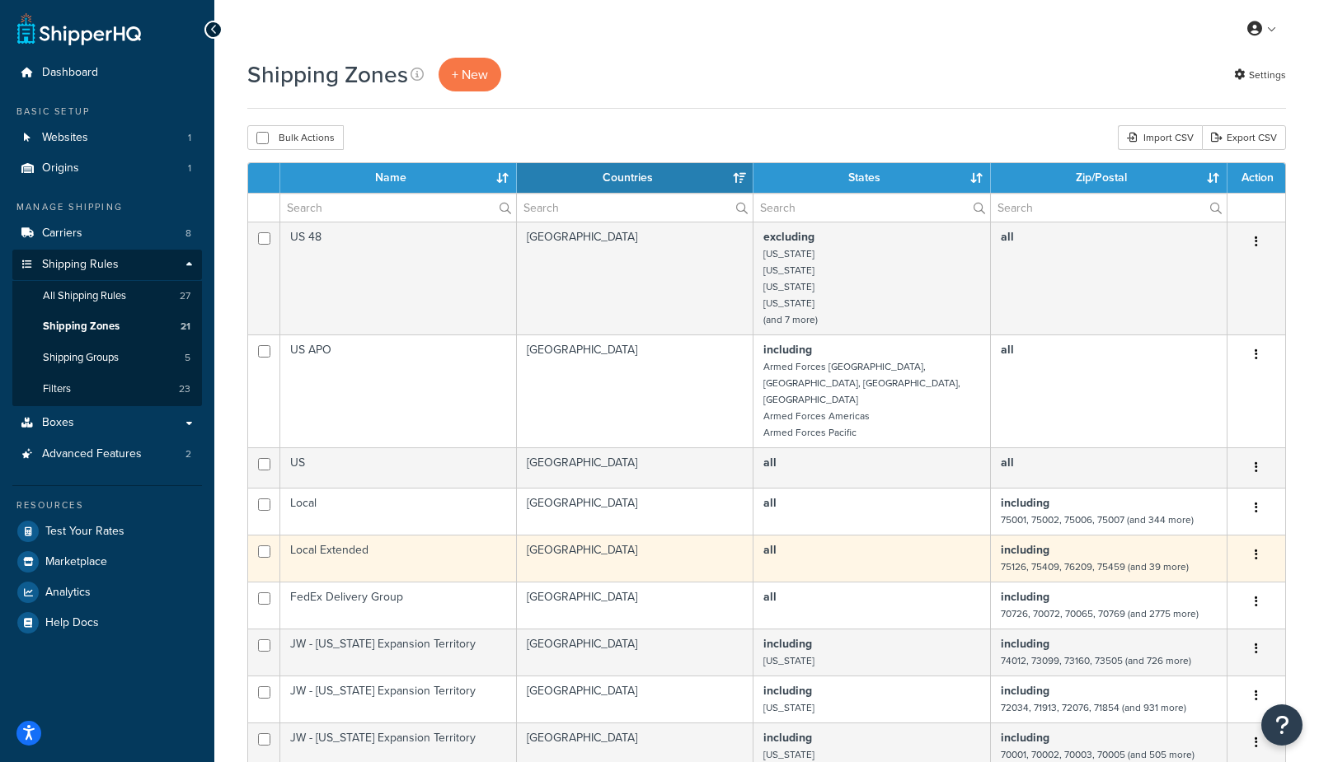
click at [344, 535] on td "Local Extended" at bounding box center [398, 558] width 237 height 47
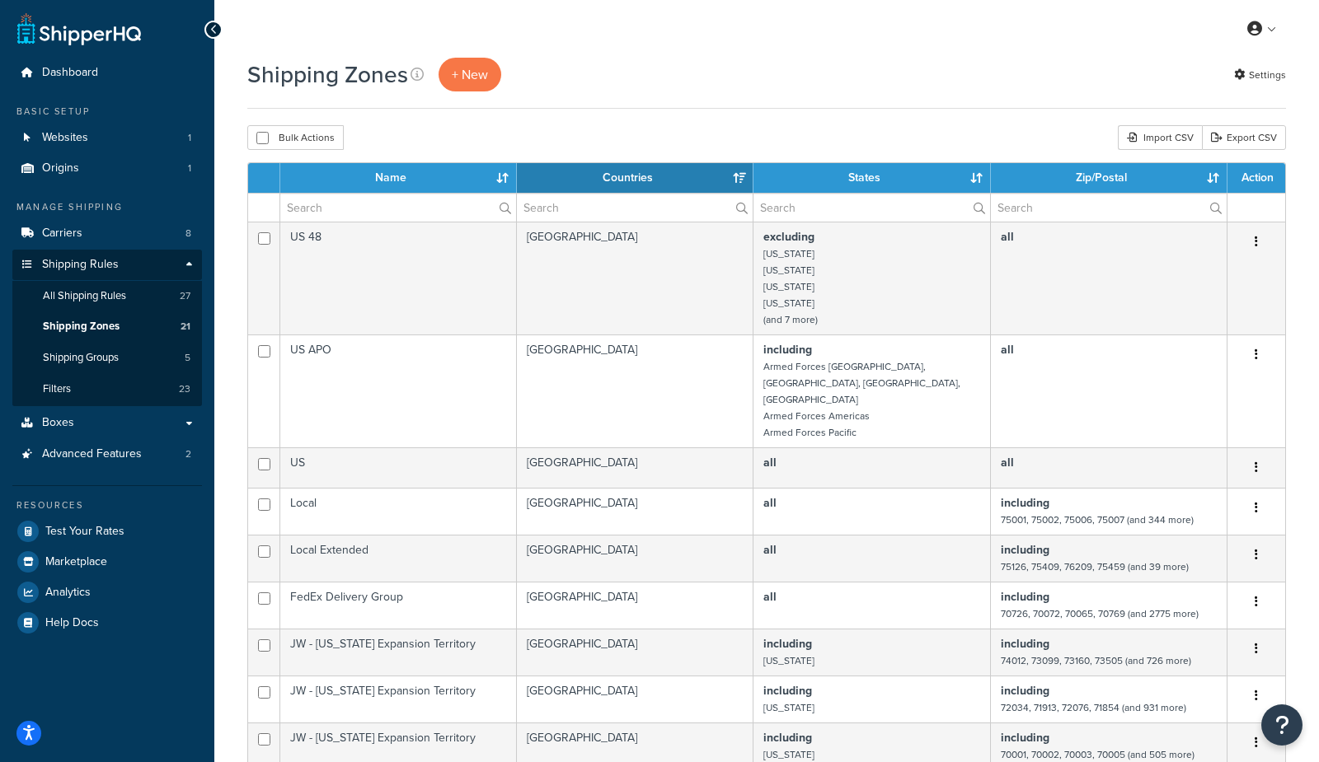
select select "15"
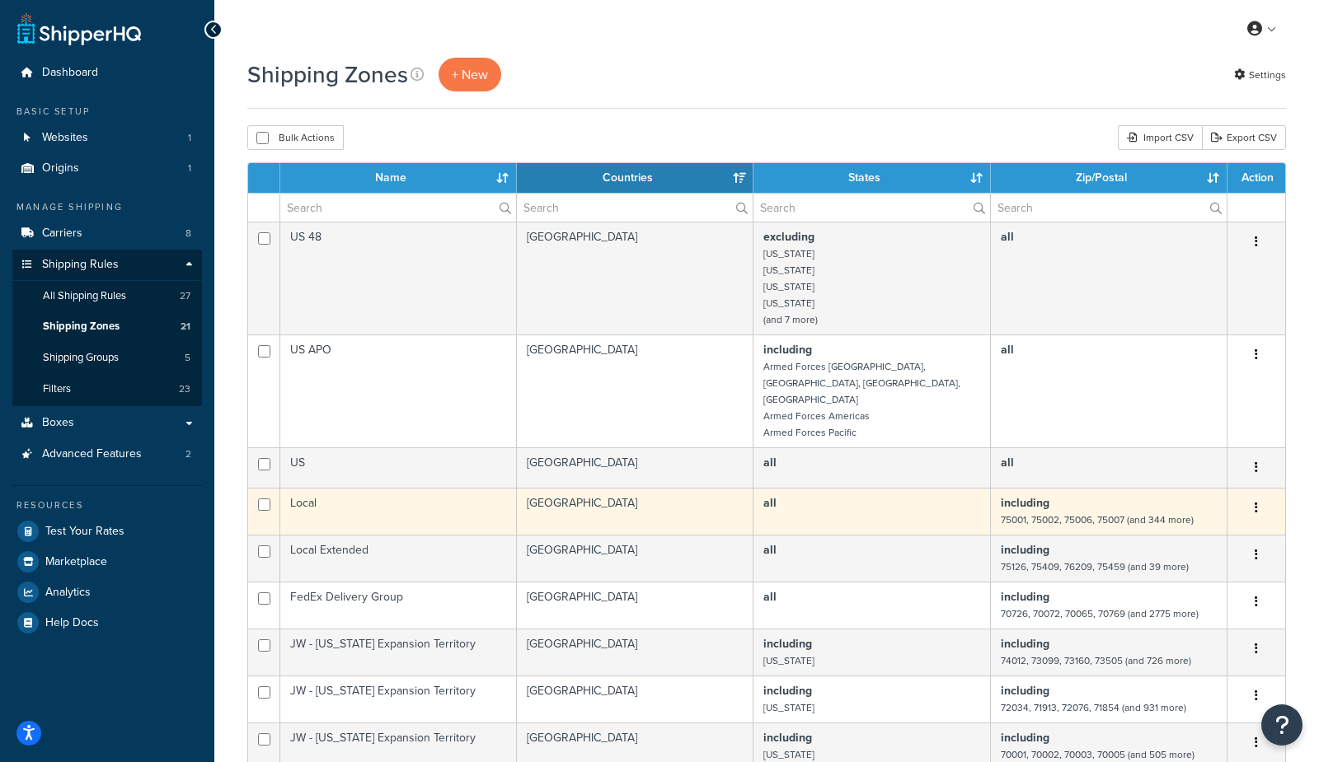
click at [338, 488] on td "Local" at bounding box center [398, 511] width 237 height 47
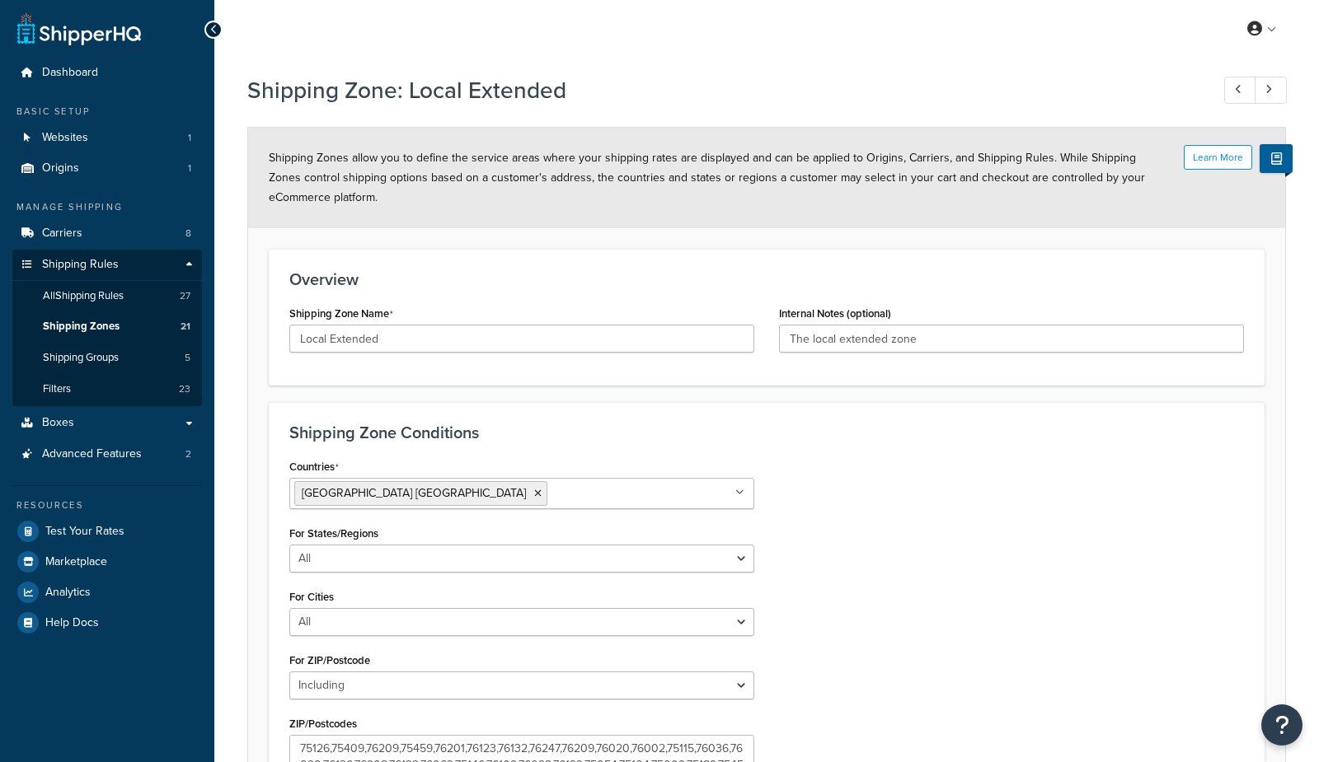
select select "including"
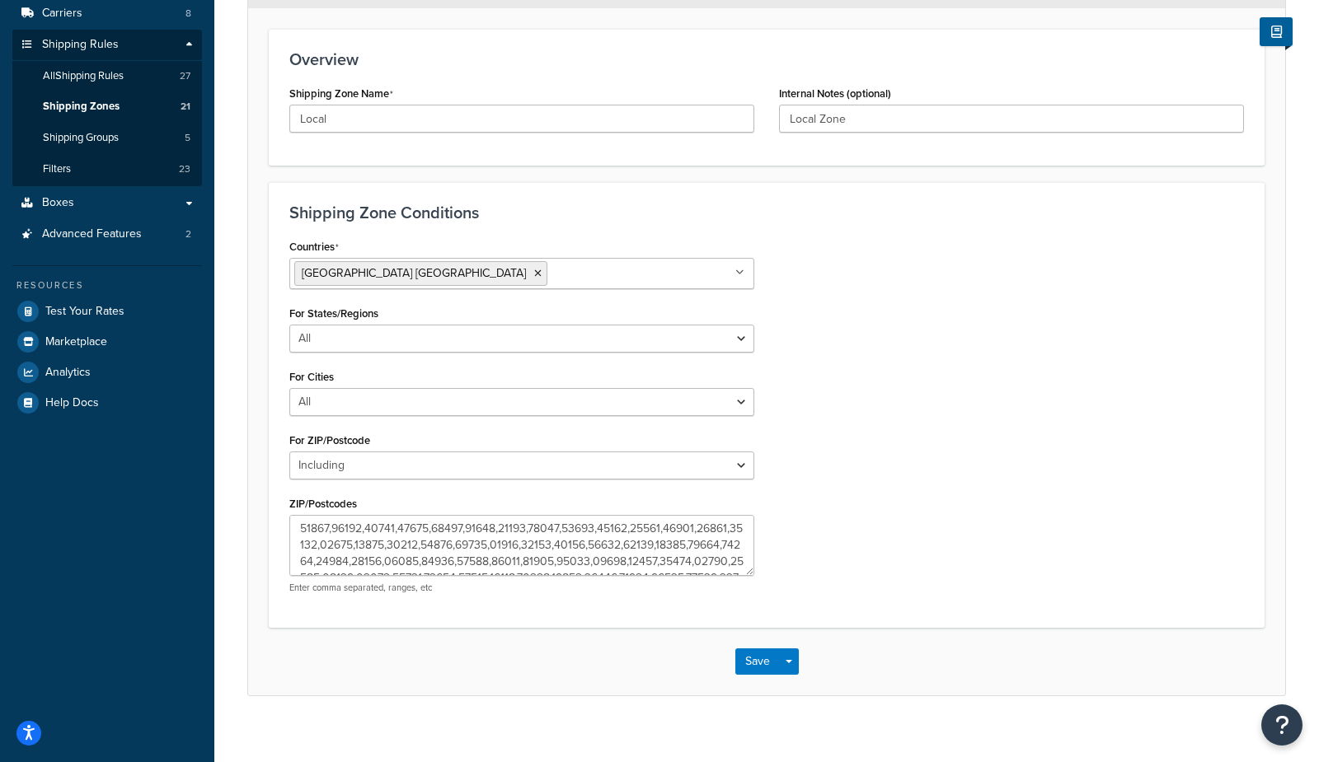
scroll to position [214, 0]
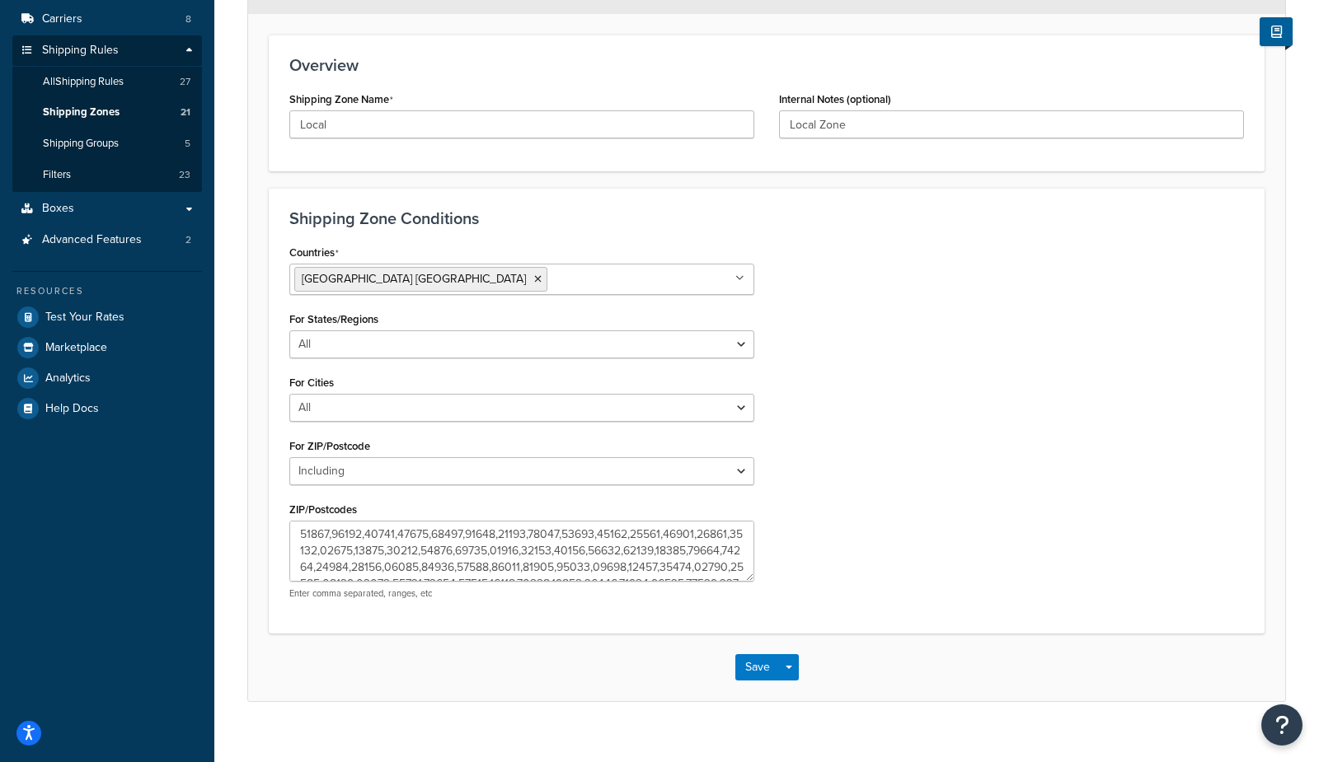
click at [1001, 374] on div "Countries [GEOGRAPHIC_DATA] [GEOGRAPHIC_DATA] All Countries ALL [GEOGRAPHIC_DAT…" at bounding box center [766, 427] width 979 height 372
click at [1053, 360] on div "Countries [GEOGRAPHIC_DATA] [GEOGRAPHIC_DATA] All Countries ALL [GEOGRAPHIC_DAT…" at bounding box center [766, 427] width 979 height 372
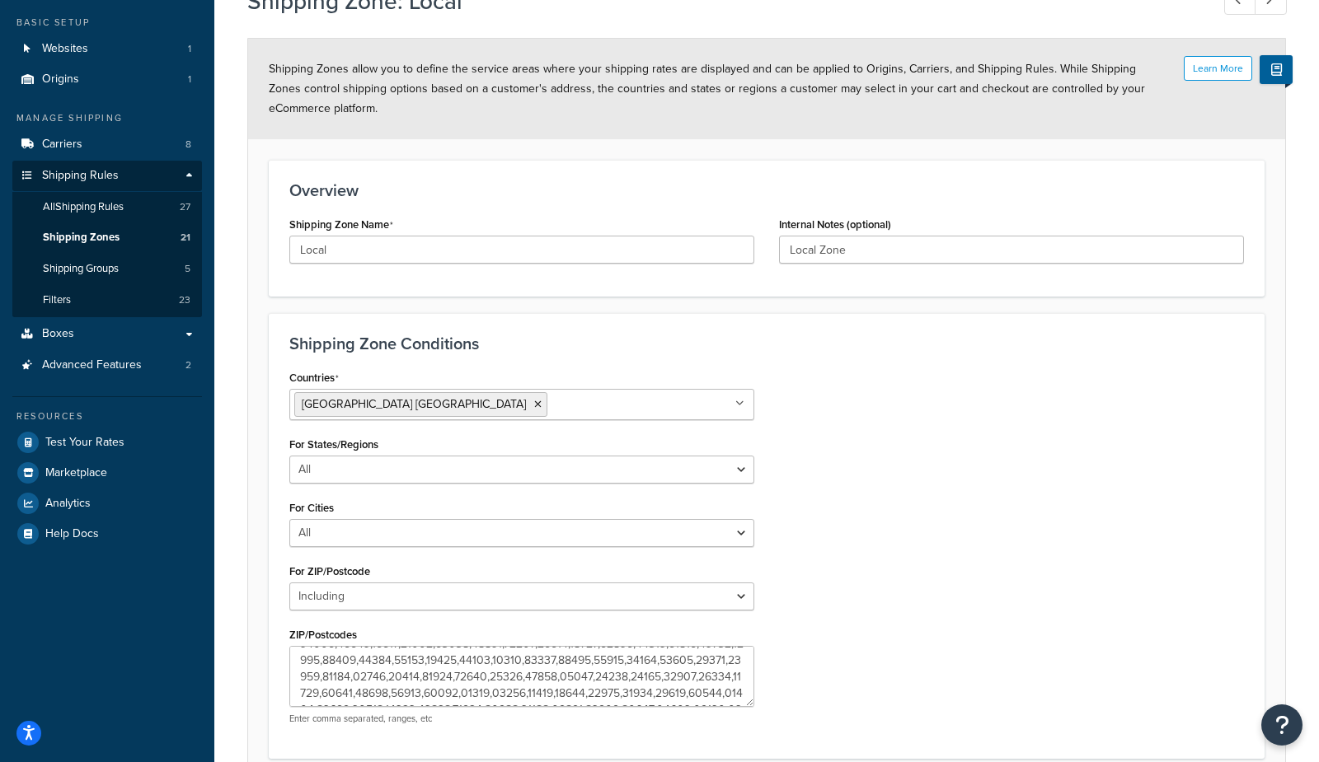
scroll to position [0, 0]
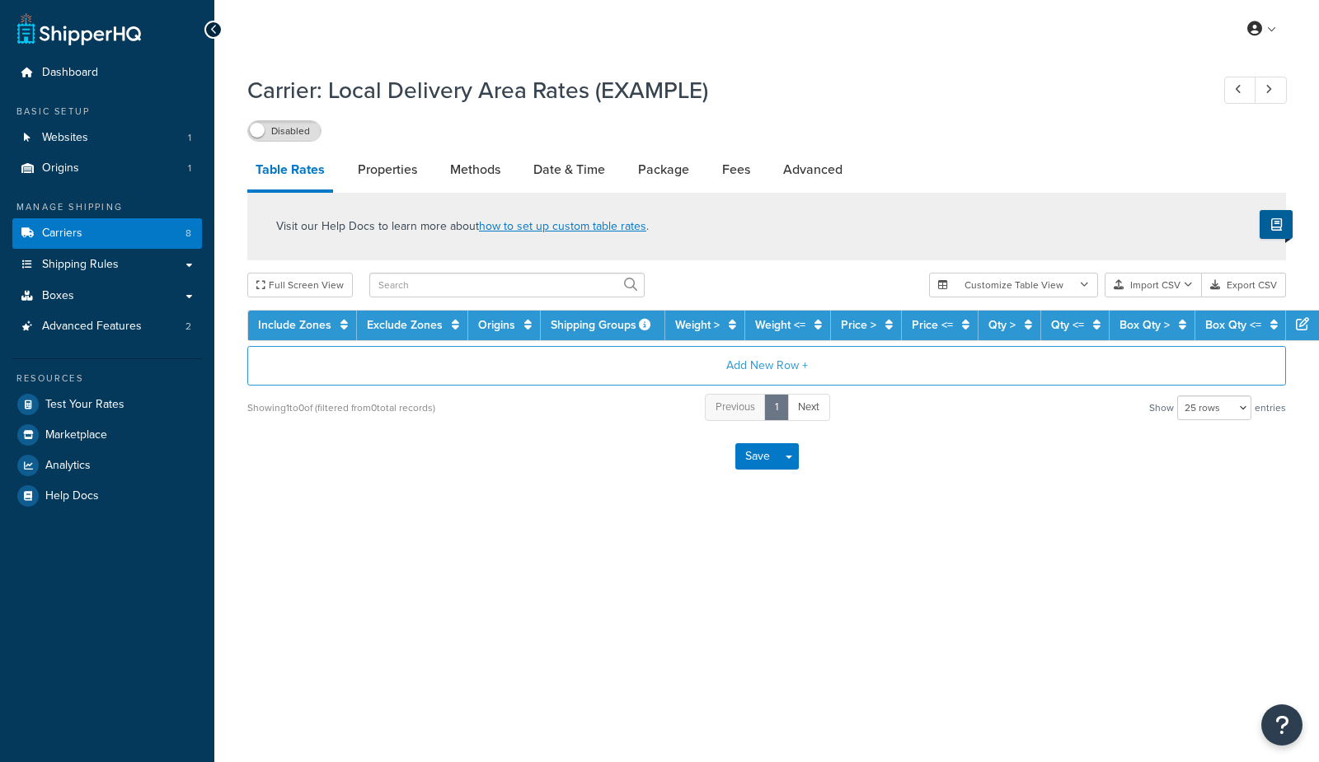
select select "25"
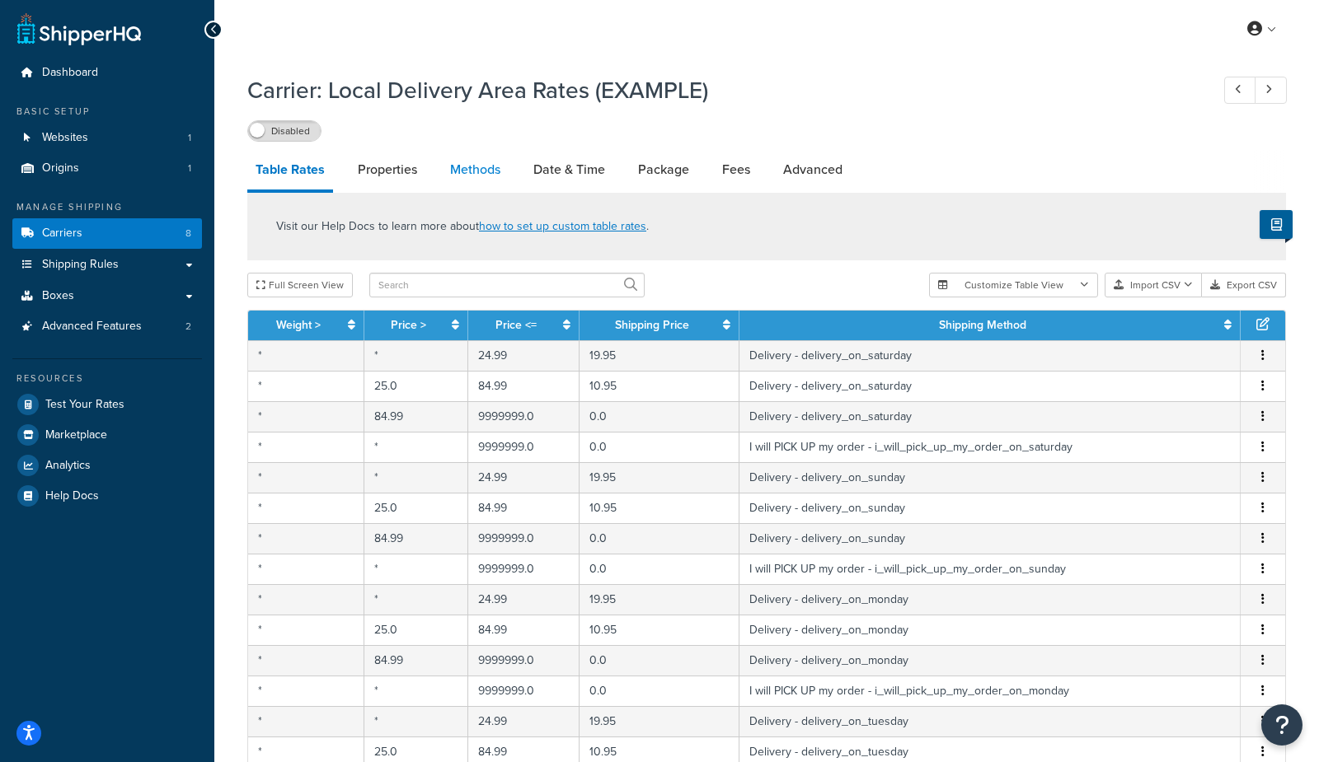
click at [472, 169] on link "Methods" at bounding box center [475, 170] width 67 height 40
select select "25"
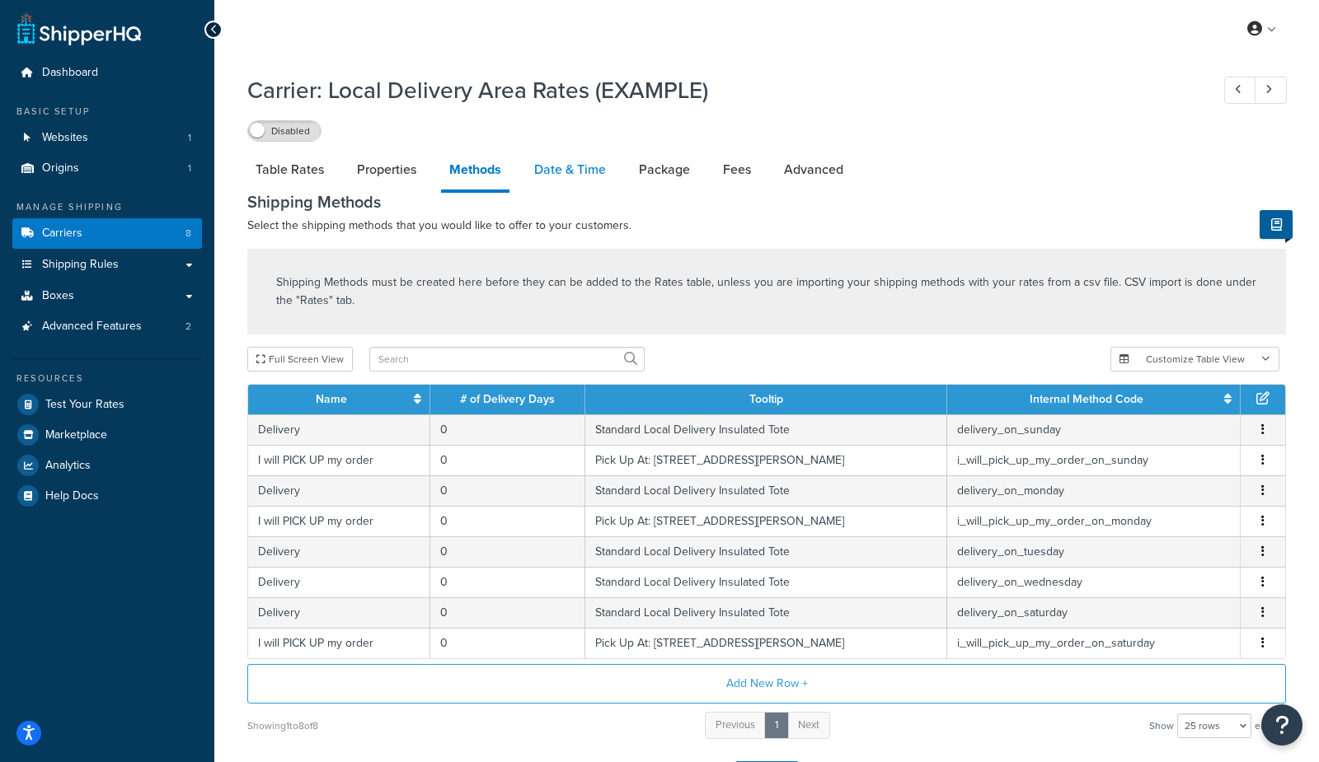
click at [558, 168] on link "Date & Time" at bounding box center [570, 170] width 88 height 40
select select "yMEd"
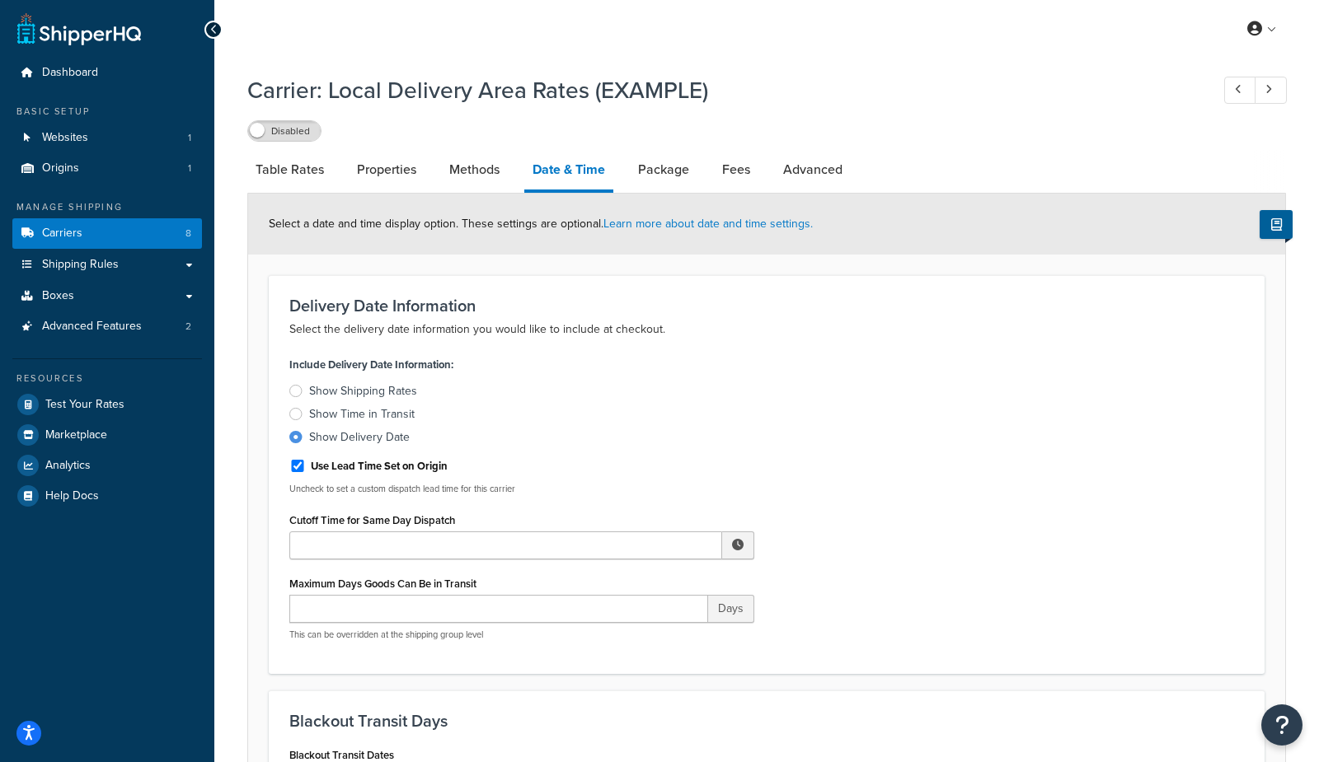
click at [299, 133] on label "Disabled" at bounding box center [284, 131] width 73 height 20
click at [288, 140] on label "Enabled" at bounding box center [284, 131] width 73 height 20
click at [84, 238] on link "Carriers 8" at bounding box center [107, 233] width 190 height 30
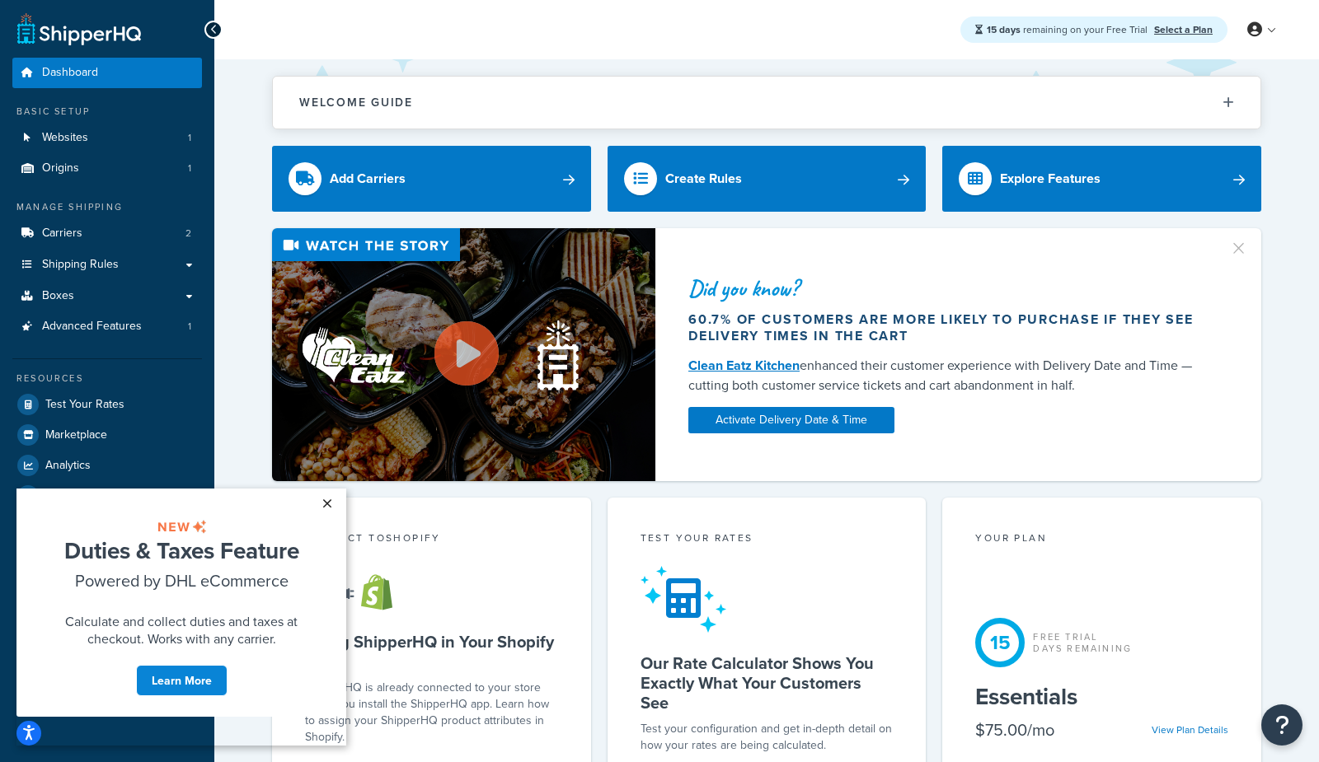
drag, startPoint x: 331, startPoint y: 501, endPoint x: 312, endPoint y: 495, distance: 19.8
click at [327, 498] on link "×" at bounding box center [326, 504] width 29 height 30
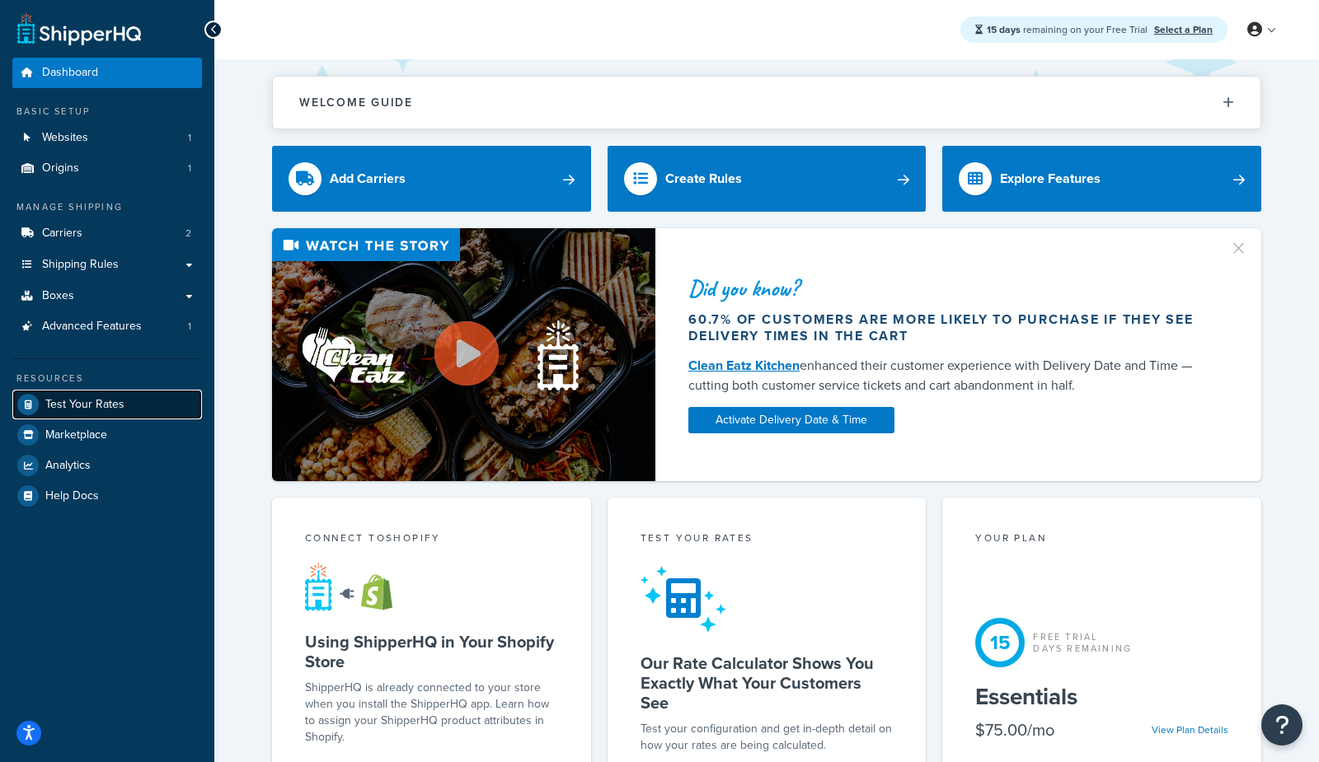
click at [99, 402] on span "Test Your Rates" at bounding box center [84, 405] width 79 height 14
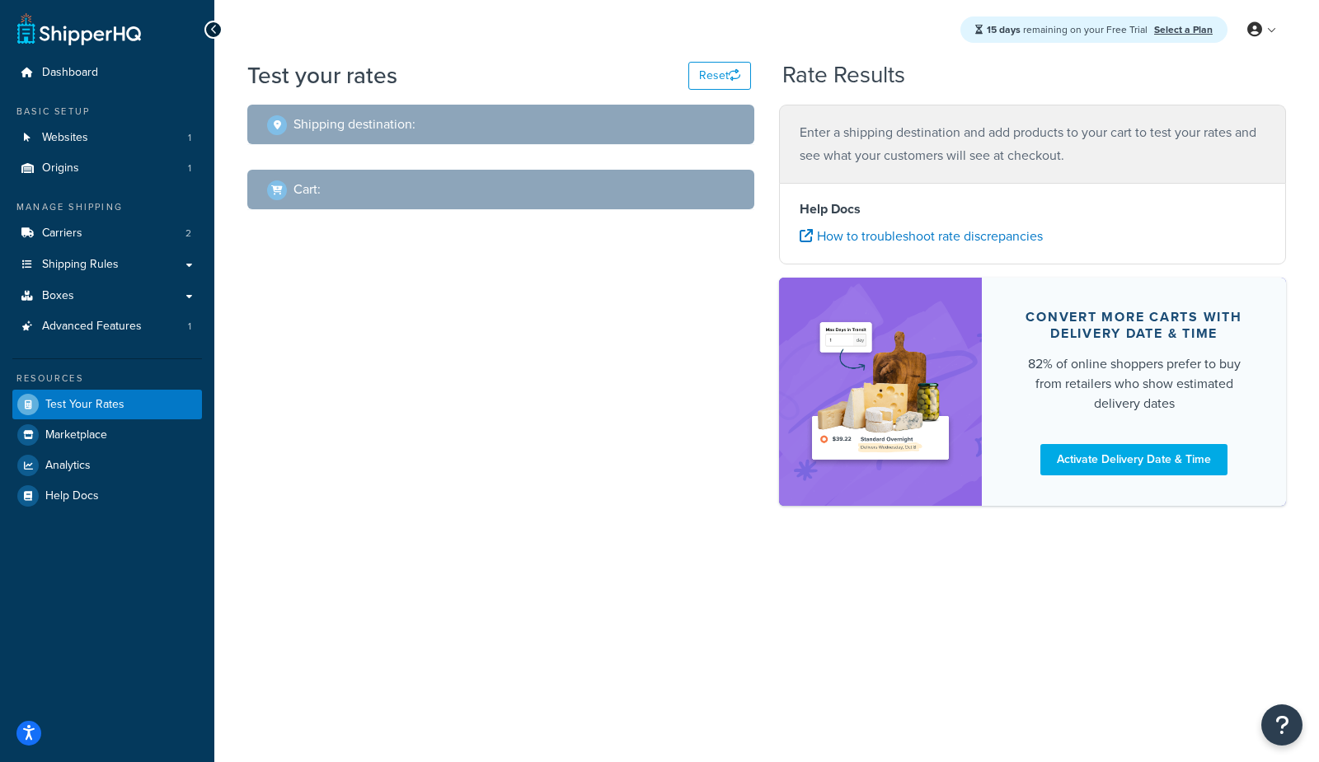
select select "TX"
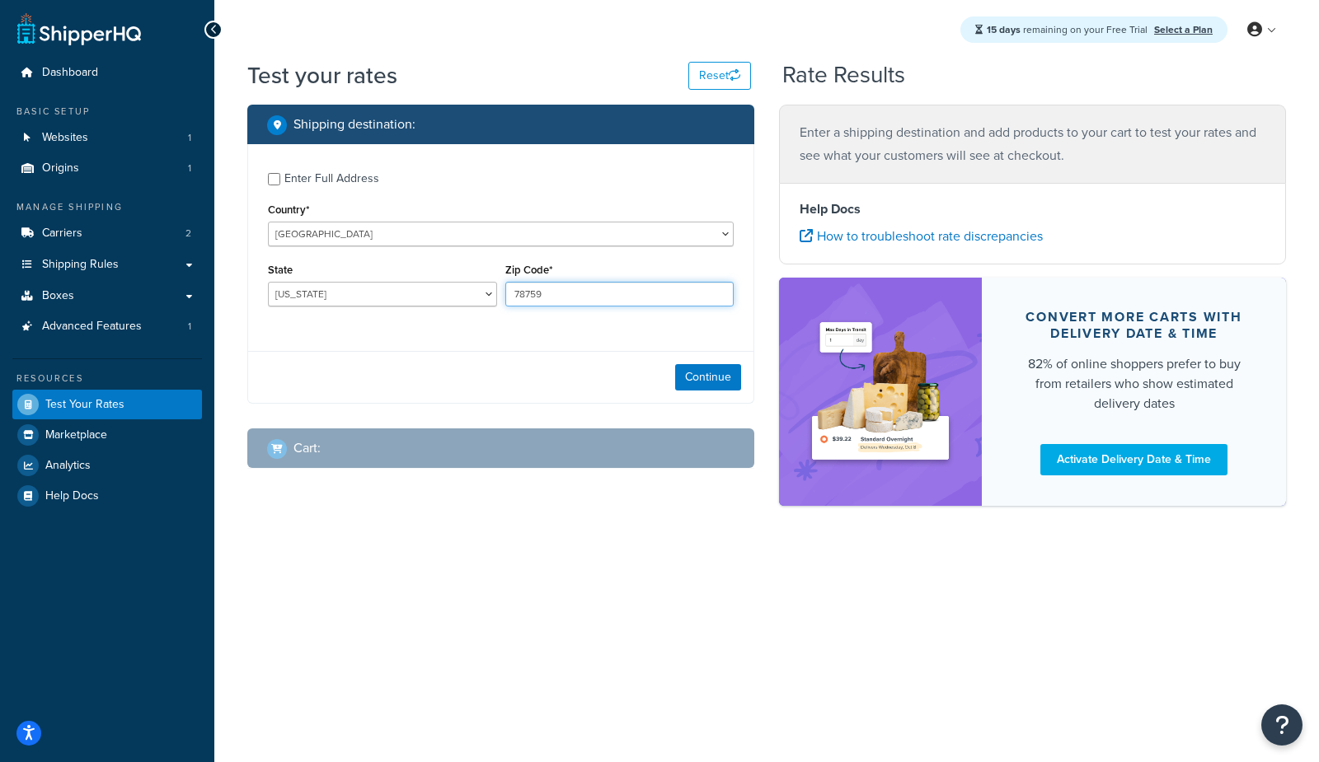
drag, startPoint x: 593, startPoint y: 296, endPoint x: 404, endPoint y: 285, distance: 189.8
click at [404, 285] on div "State Alabama Alaska American Samoa Arizona Arkansas Armed Forces Americas Arme…" at bounding box center [501, 289] width 474 height 60
type input "78745"
click at [710, 375] on button "Continue" at bounding box center [708, 377] width 66 height 26
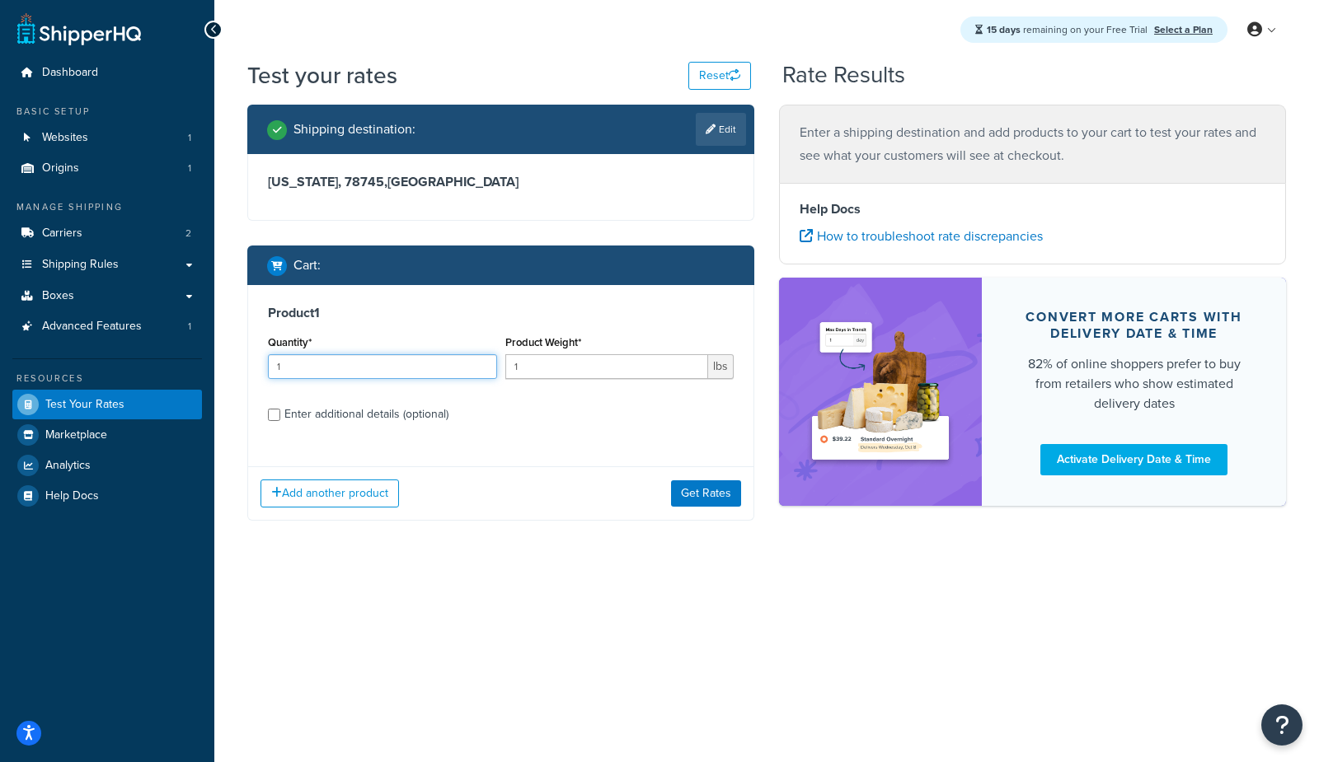
drag, startPoint x: 358, startPoint y: 367, endPoint x: 521, endPoint y: 372, distance: 162.4
click at [358, 367] on input "1" at bounding box center [382, 366] width 229 height 25
type input "11"
drag, startPoint x: 591, startPoint y: 367, endPoint x: 304, endPoint y: 358, distance: 286.9
click at [305, 358] on div "Quantity* 11 Product Weight* 1 lbs" at bounding box center [501, 361] width 474 height 60
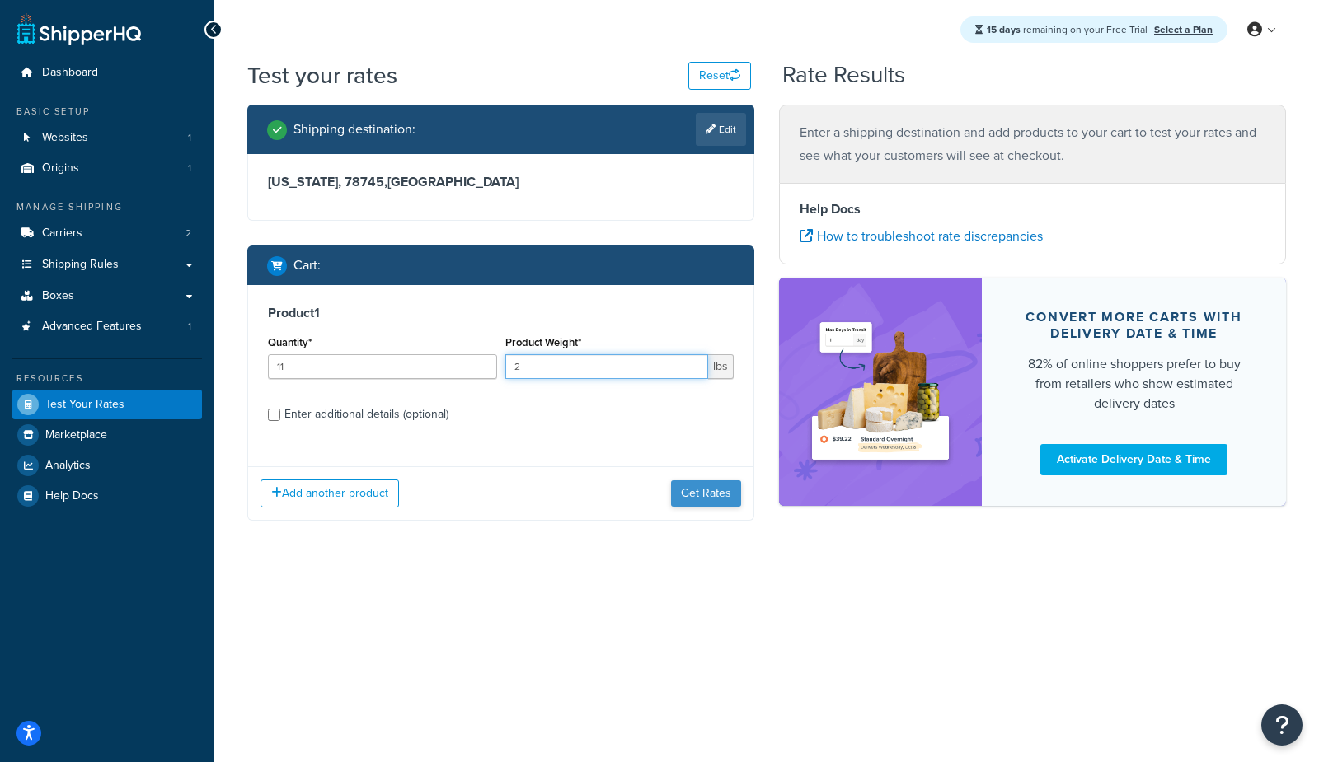
type input "2"
click at [689, 501] on button "Get Rates" at bounding box center [706, 493] width 70 height 26
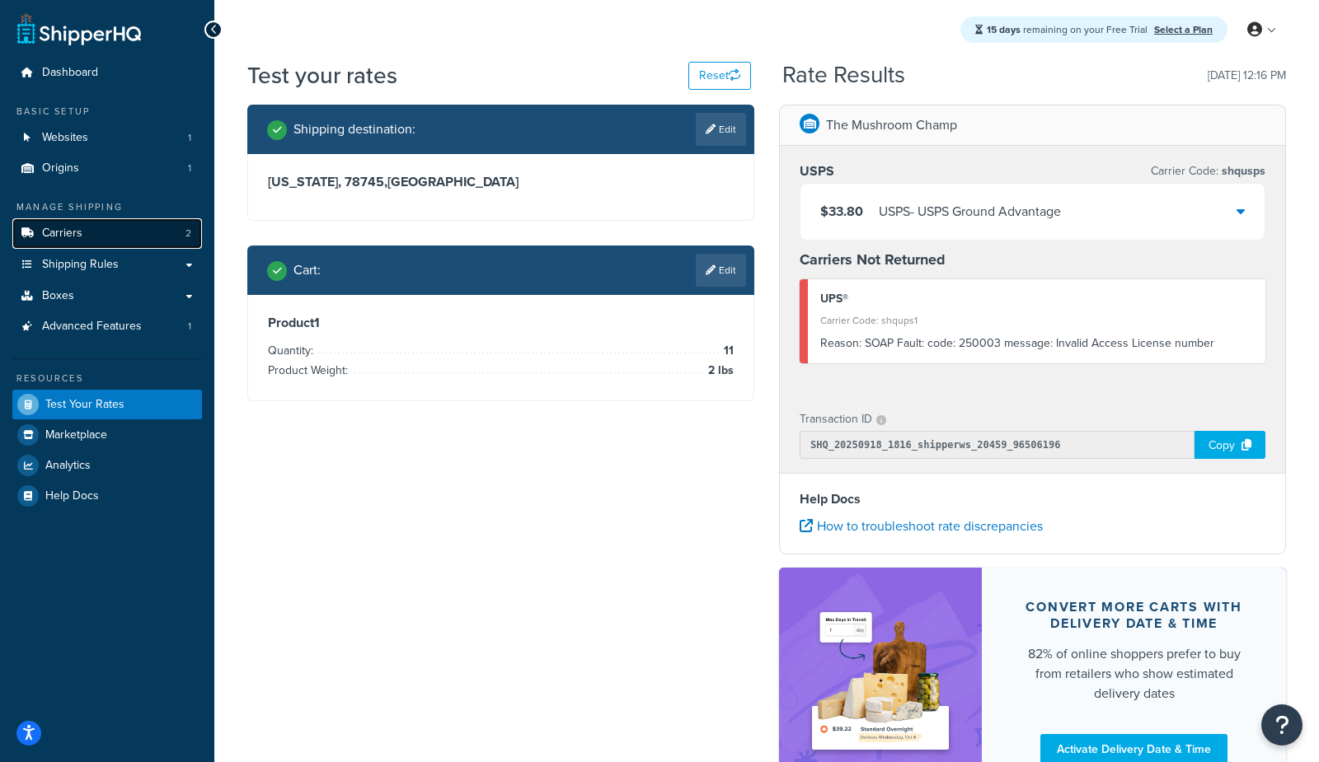
click at [75, 243] on link "Carriers 2" at bounding box center [107, 233] width 190 height 30
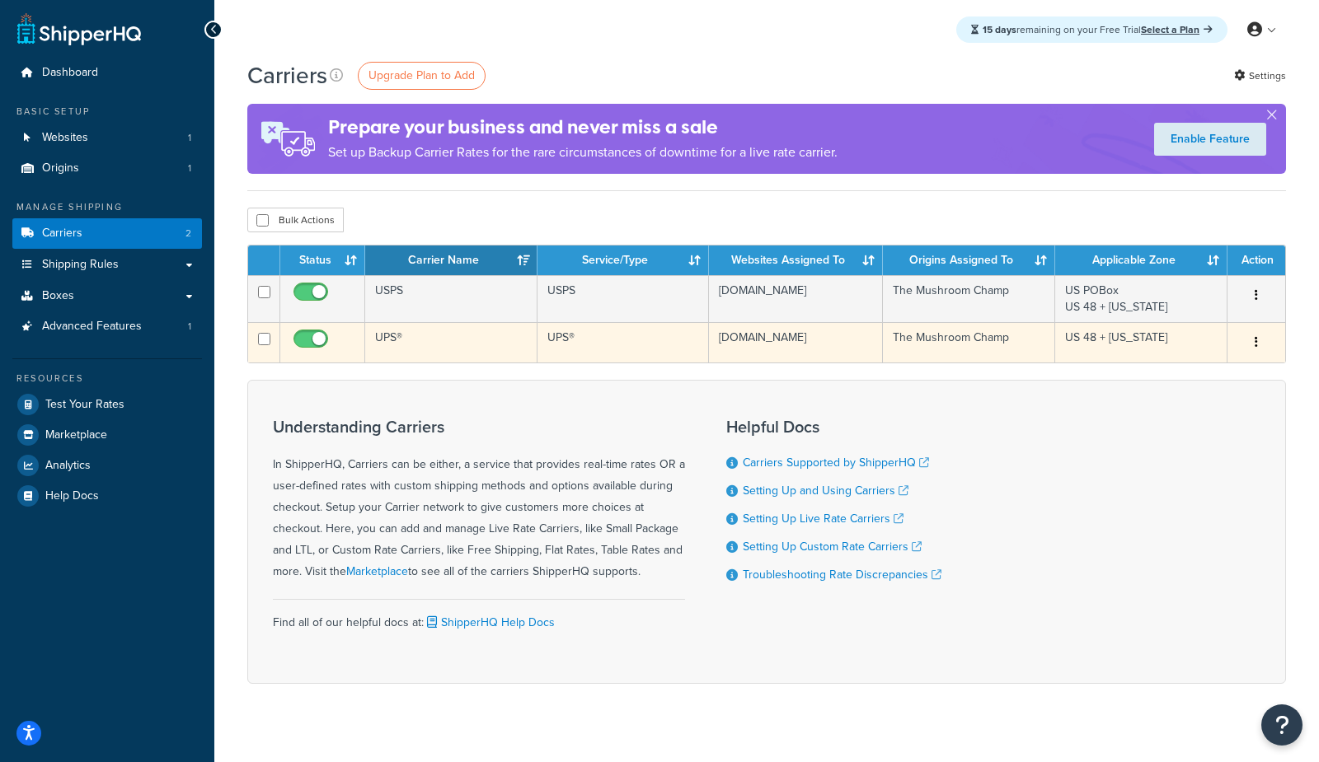
click at [409, 346] on td "UPS®" at bounding box center [451, 342] width 172 height 40
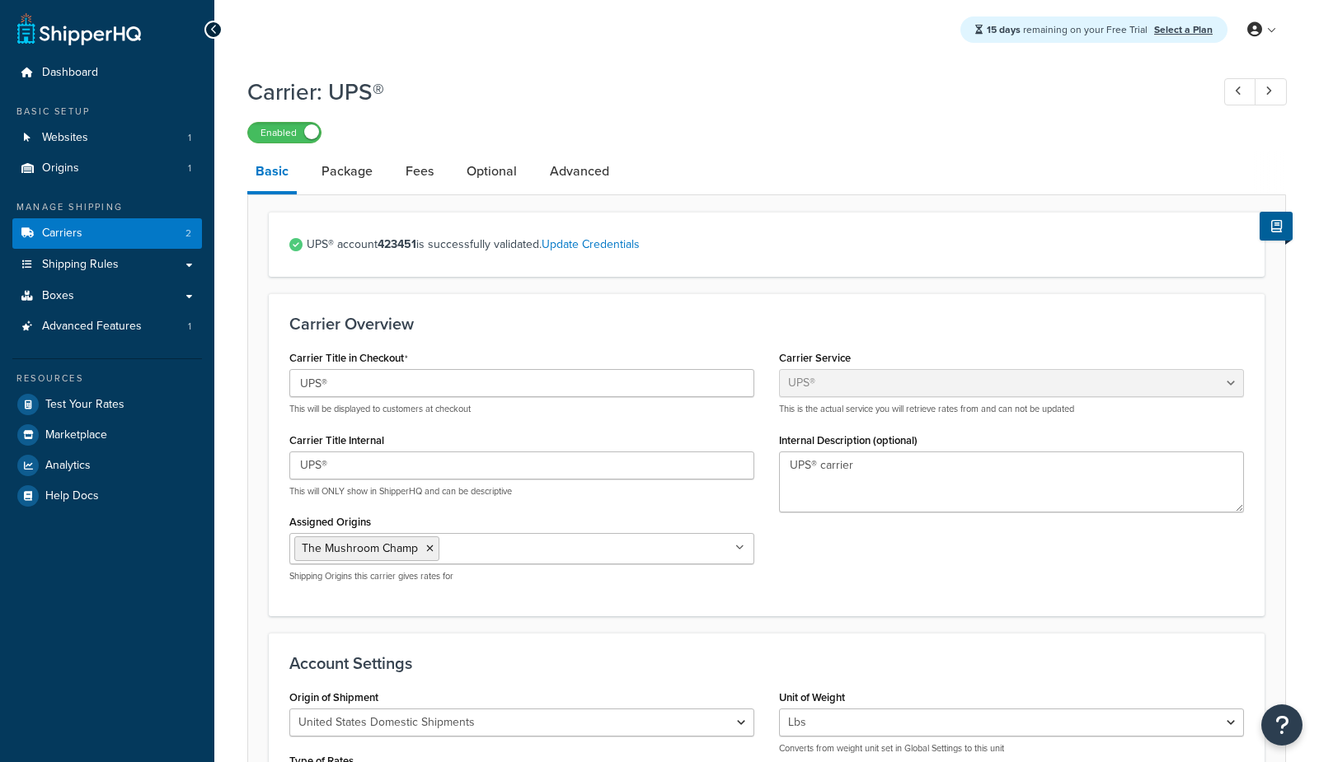
select select "ups"
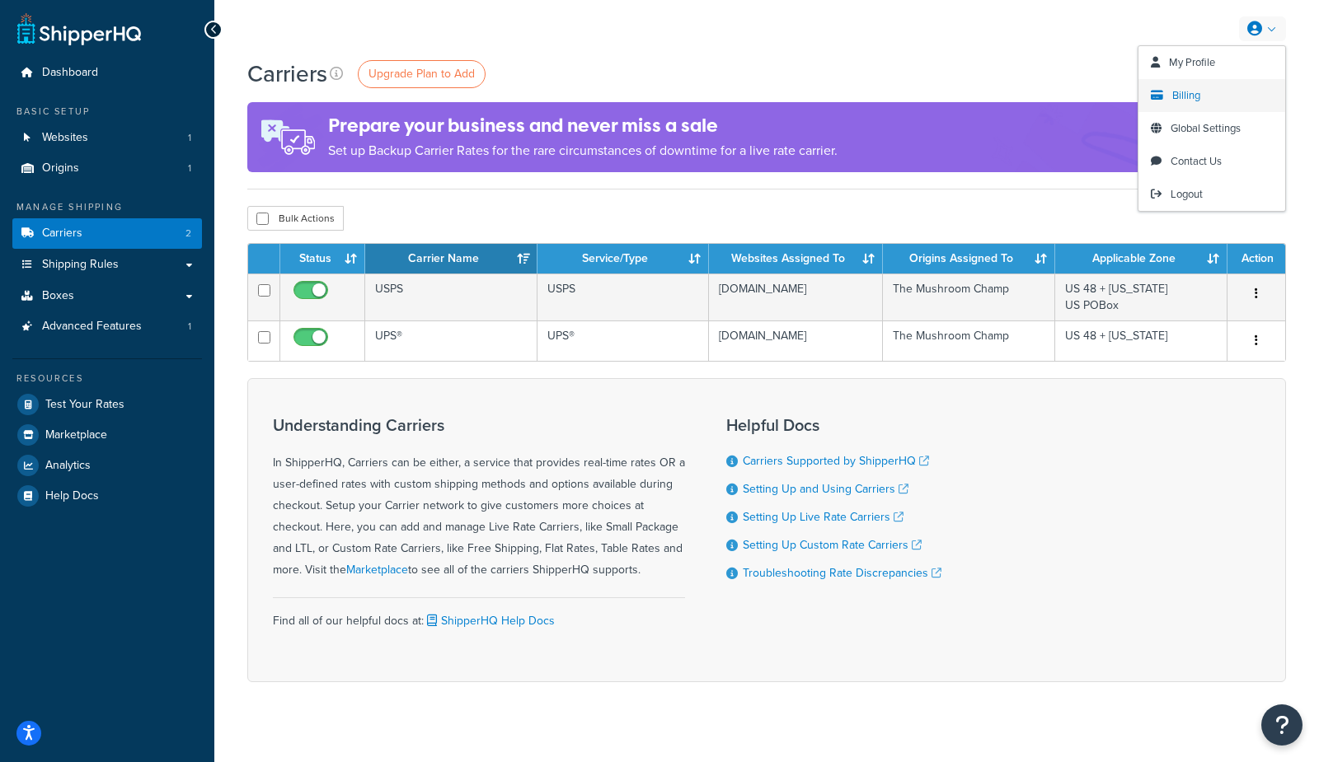
click at [1183, 96] on span "Billing" at bounding box center [1186, 95] width 28 height 16
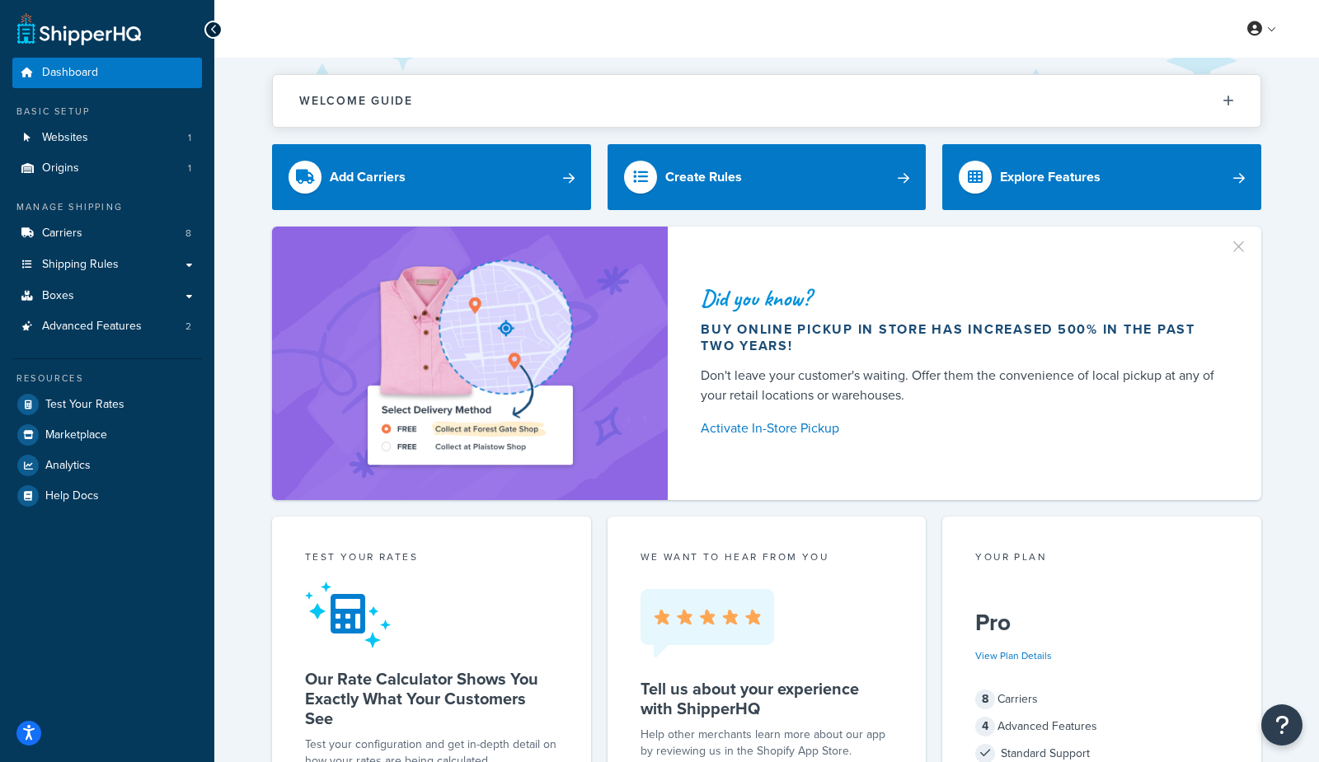
click at [161, 237] on link "Carriers 8" at bounding box center [107, 233] width 190 height 30
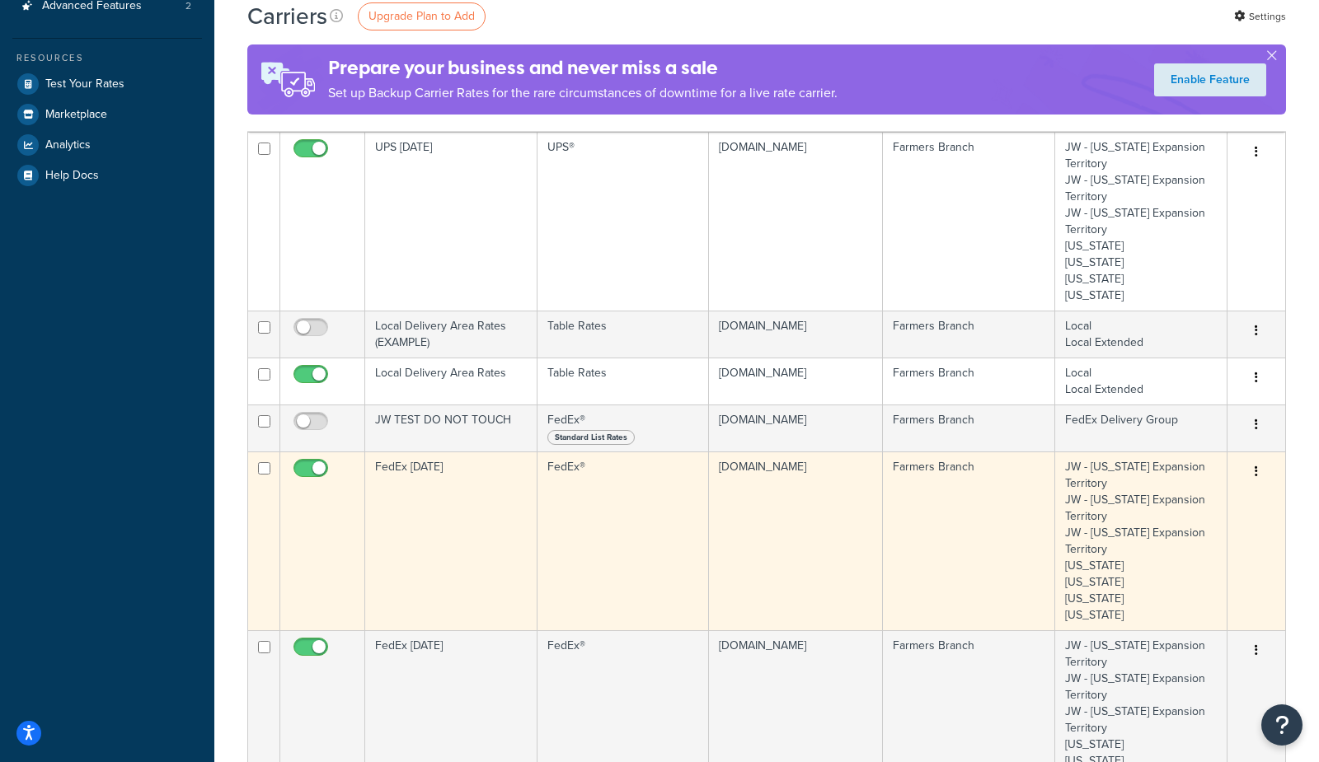
scroll to position [321, 0]
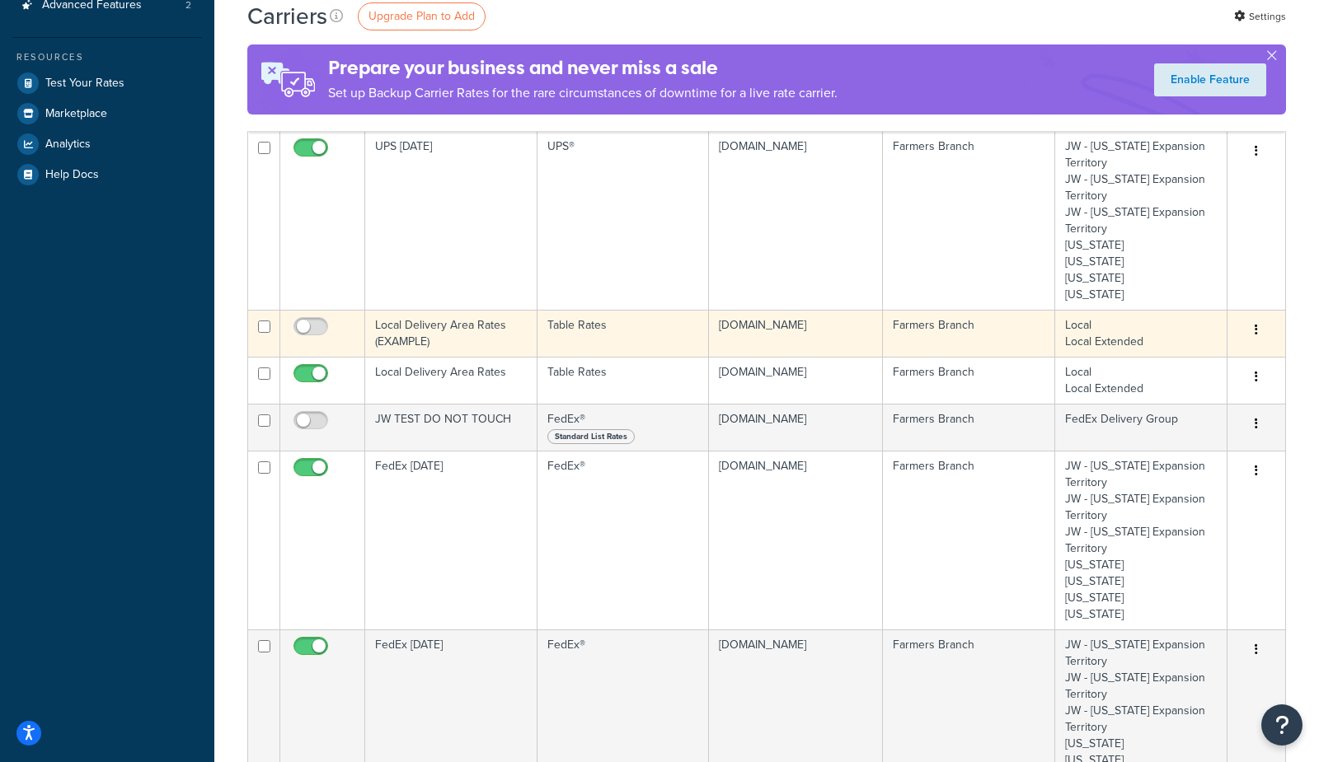
click at [459, 335] on td "Local Delivery Area Rates (EXAMPLE)" at bounding box center [451, 333] width 172 height 47
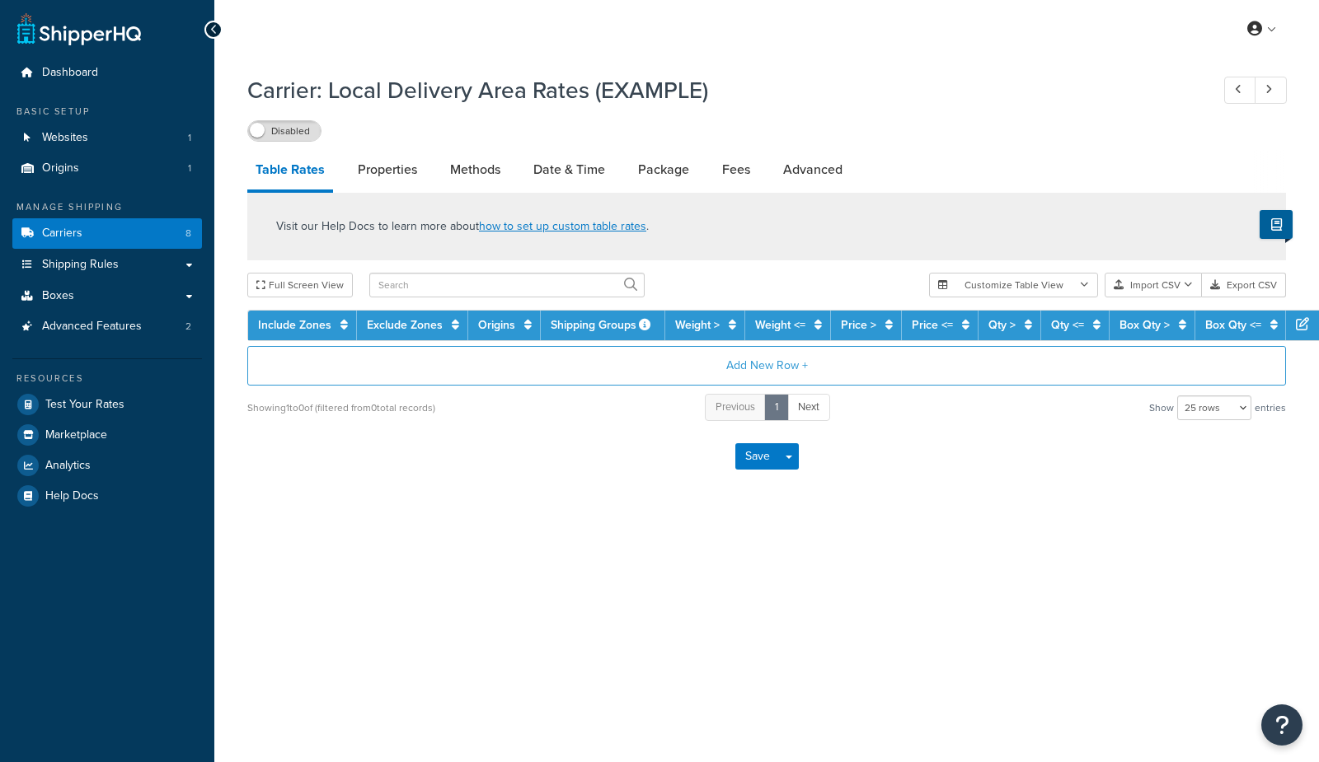
select select "25"
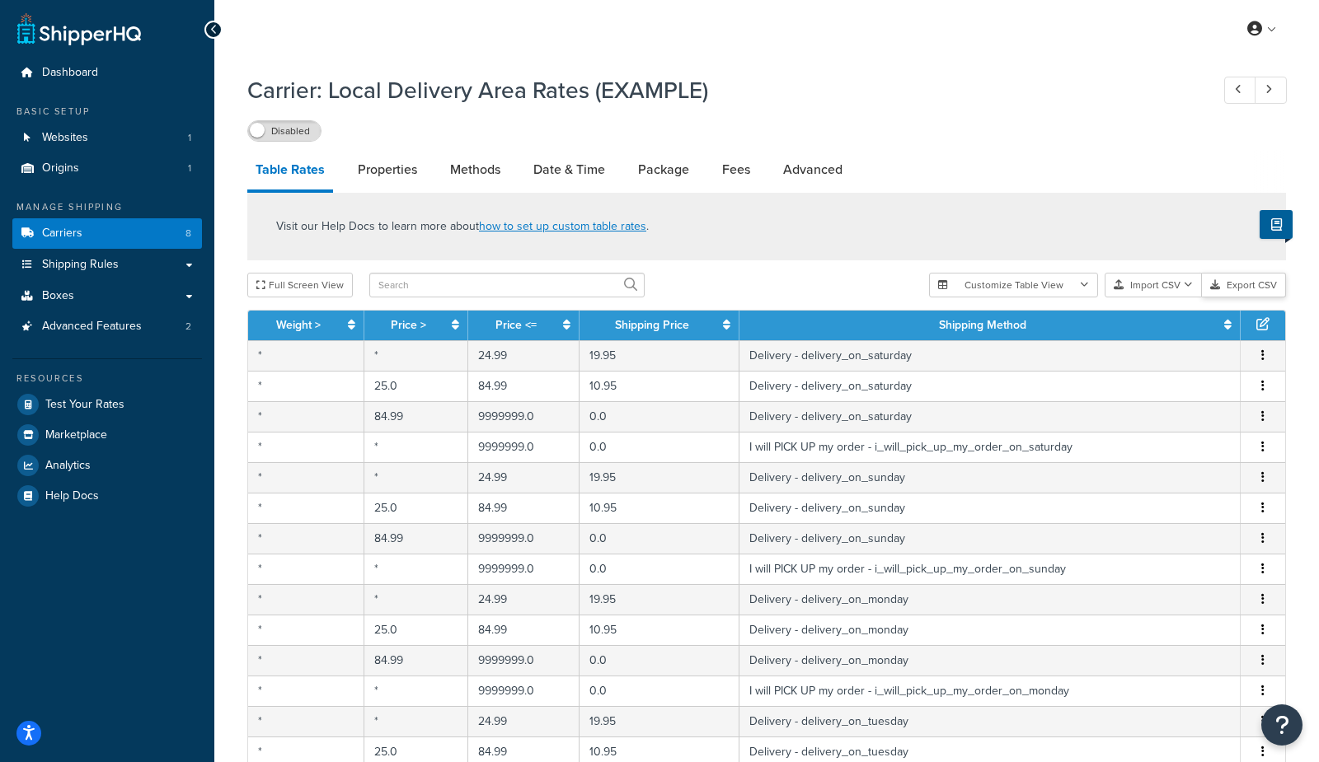
click at [1243, 286] on button "Export CSV" at bounding box center [1244, 285] width 84 height 25
click at [1161, 288] on button "Import CSV" at bounding box center [1152, 285] width 97 height 25
click at [1157, 297] on div "Customize Table View Show all columns Show selected columns Import CSV Import a…" at bounding box center [1107, 285] width 357 height 25
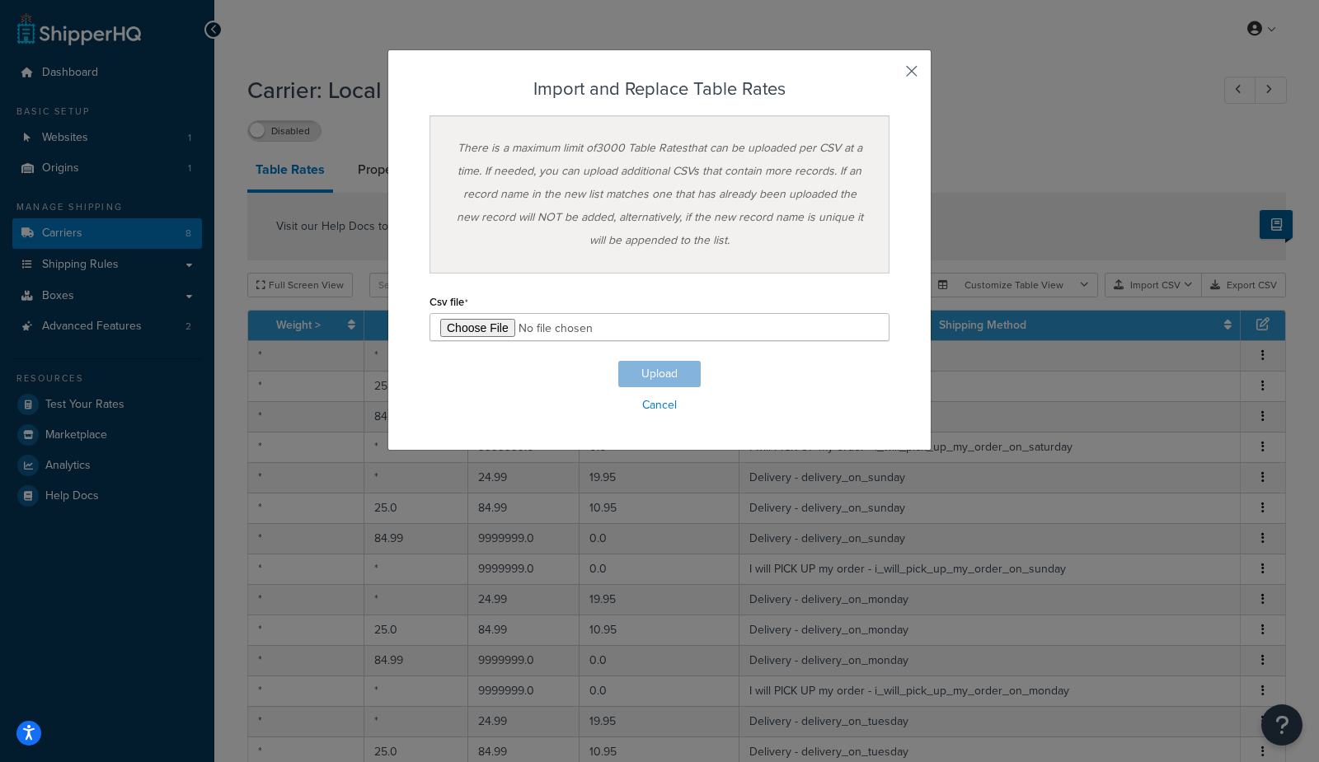
click at [889, 75] on button "button" at bounding box center [887, 77] width 4 height 4
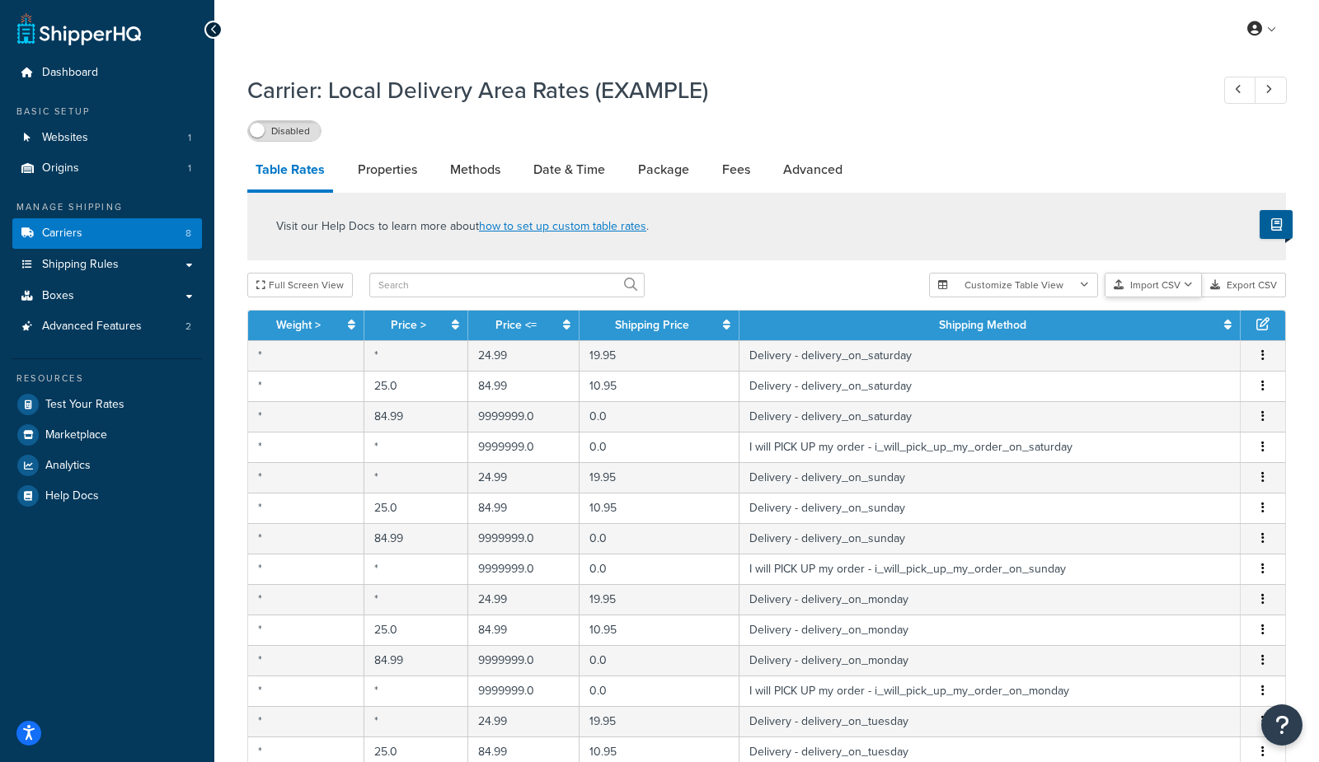
click at [1159, 285] on button "Import CSV" at bounding box center [1152, 285] width 97 height 25
click at [1158, 297] on div "Customize Table View Show all columns Show selected columns Import CSV Import a…" at bounding box center [1107, 285] width 357 height 25
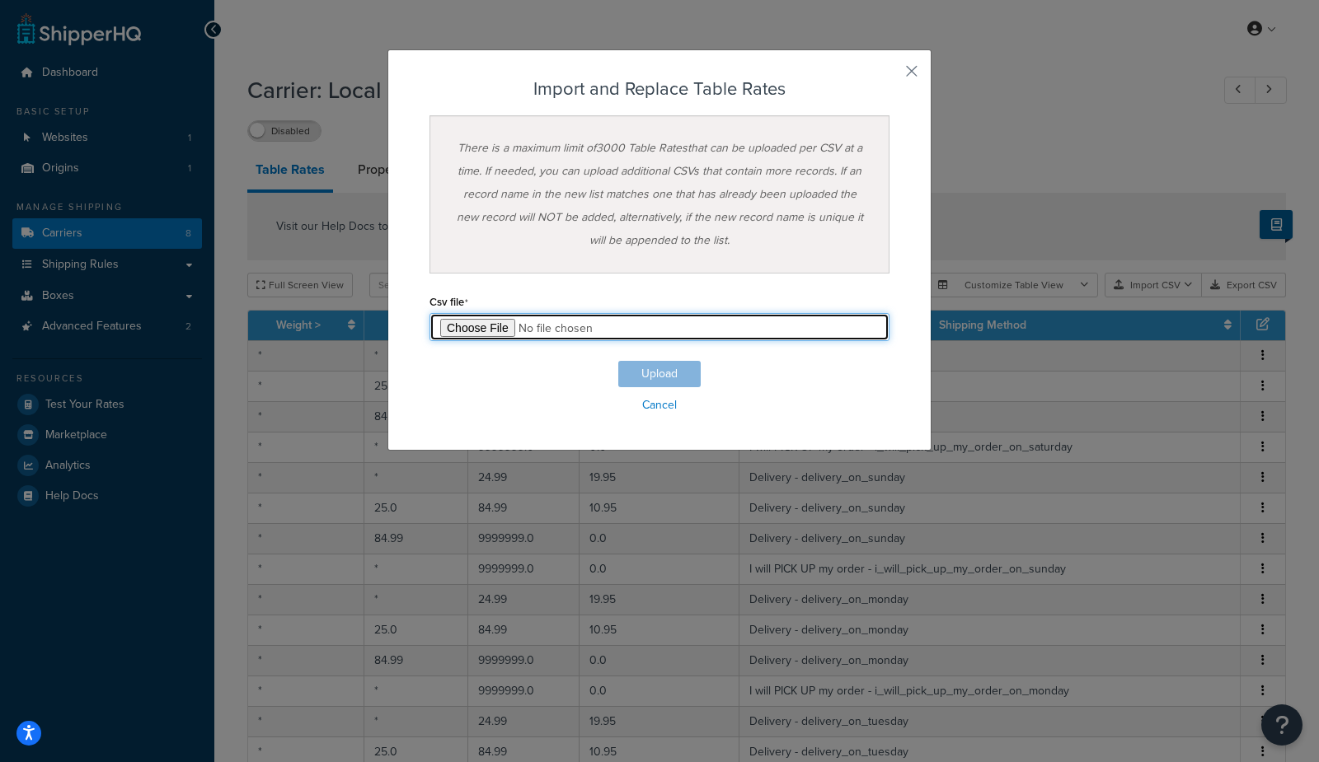
click at [468, 317] on input "file" at bounding box center [659, 327] width 460 height 28
type input "C:\fakepath\Table Rate Export-2025-09-18 0625.csv"
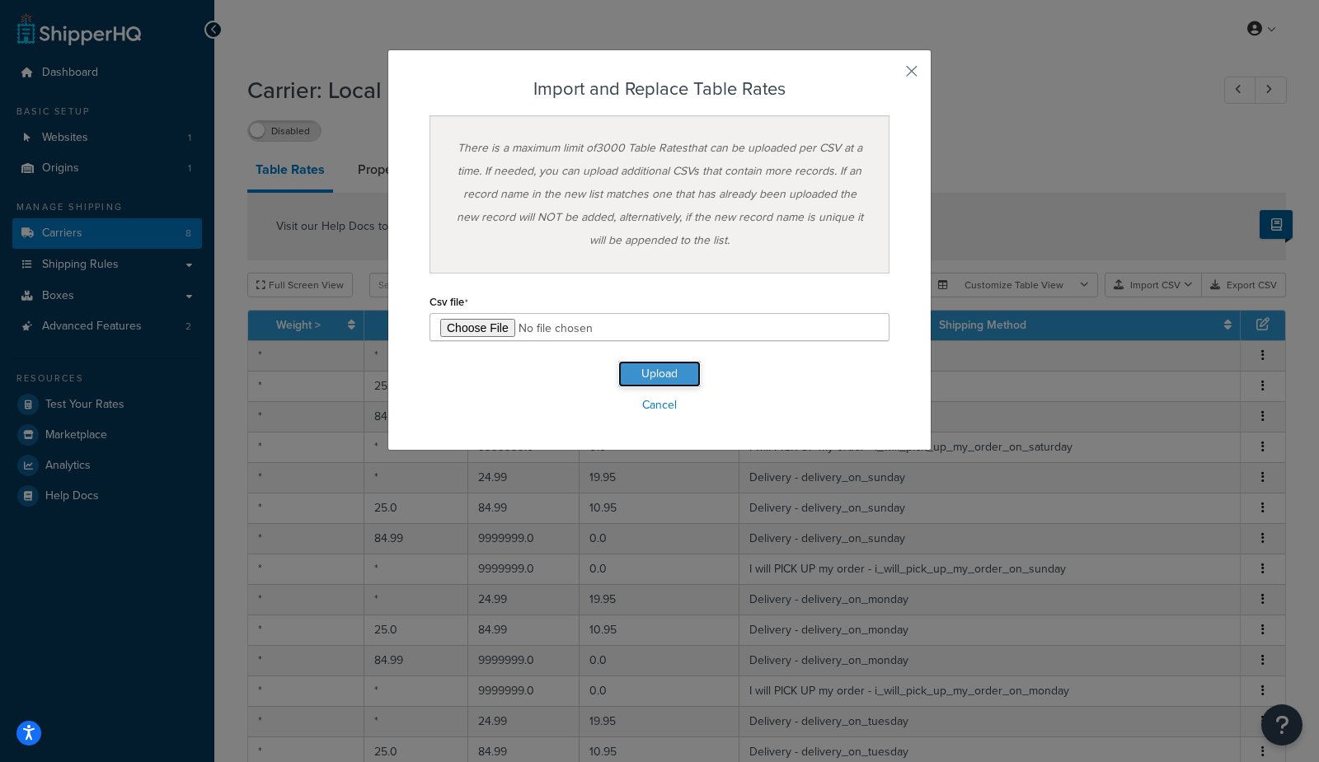
click at [671, 366] on button "Upload" at bounding box center [659, 374] width 82 height 26
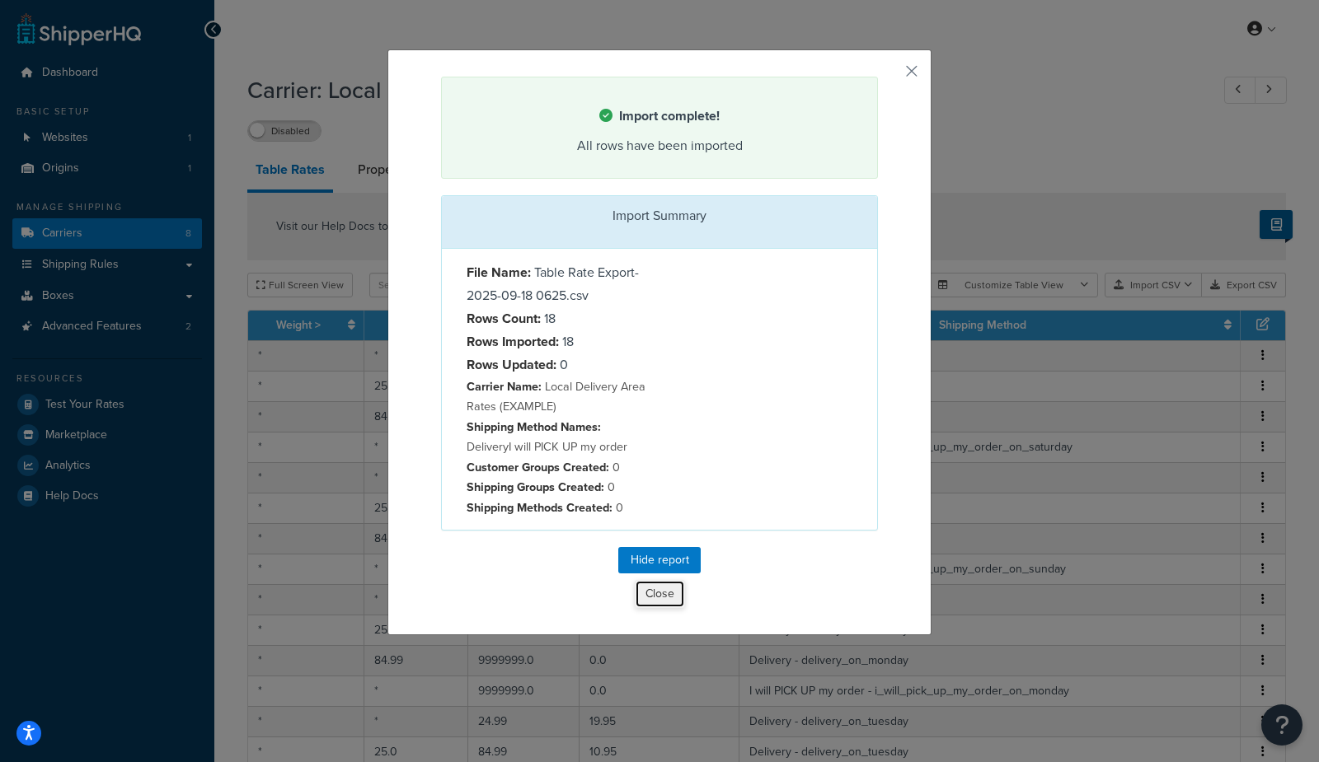
click at [649, 589] on button "Close" at bounding box center [660, 594] width 50 height 28
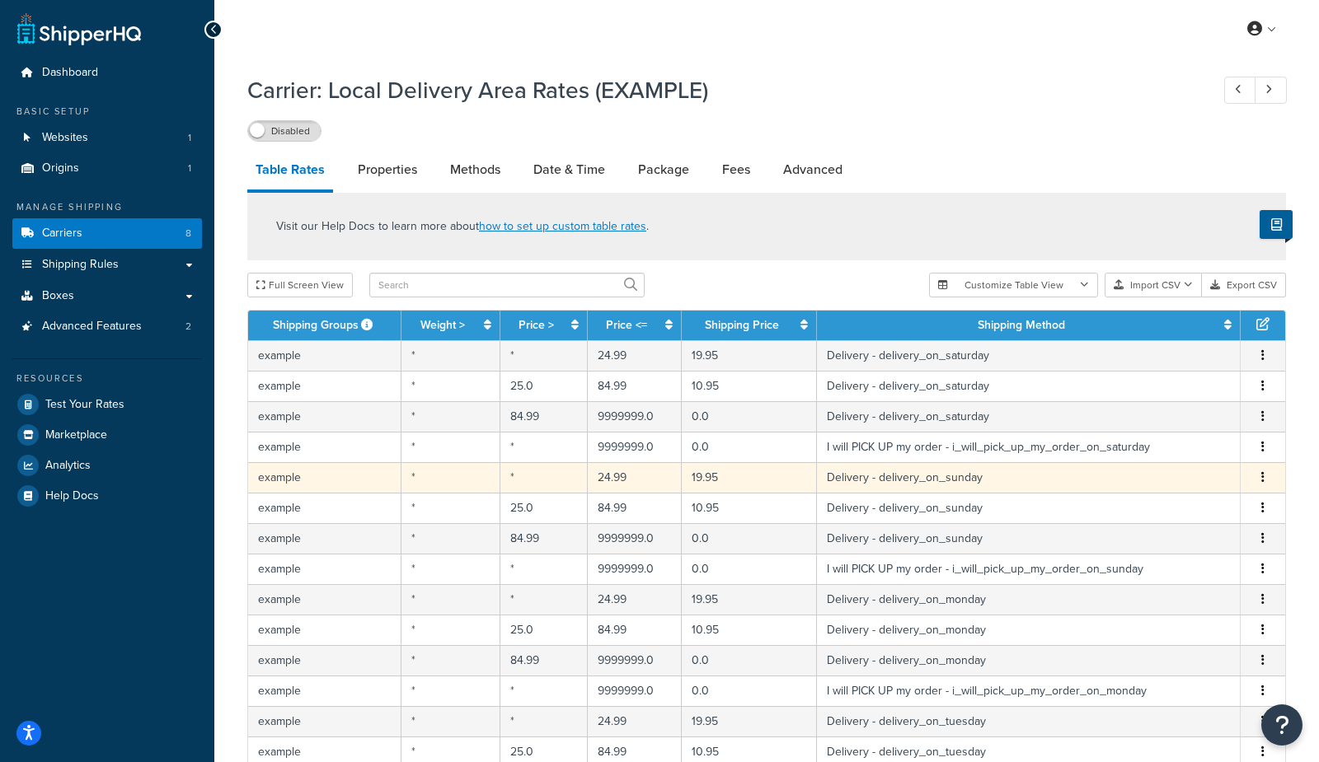
scroll to position [353, 0]
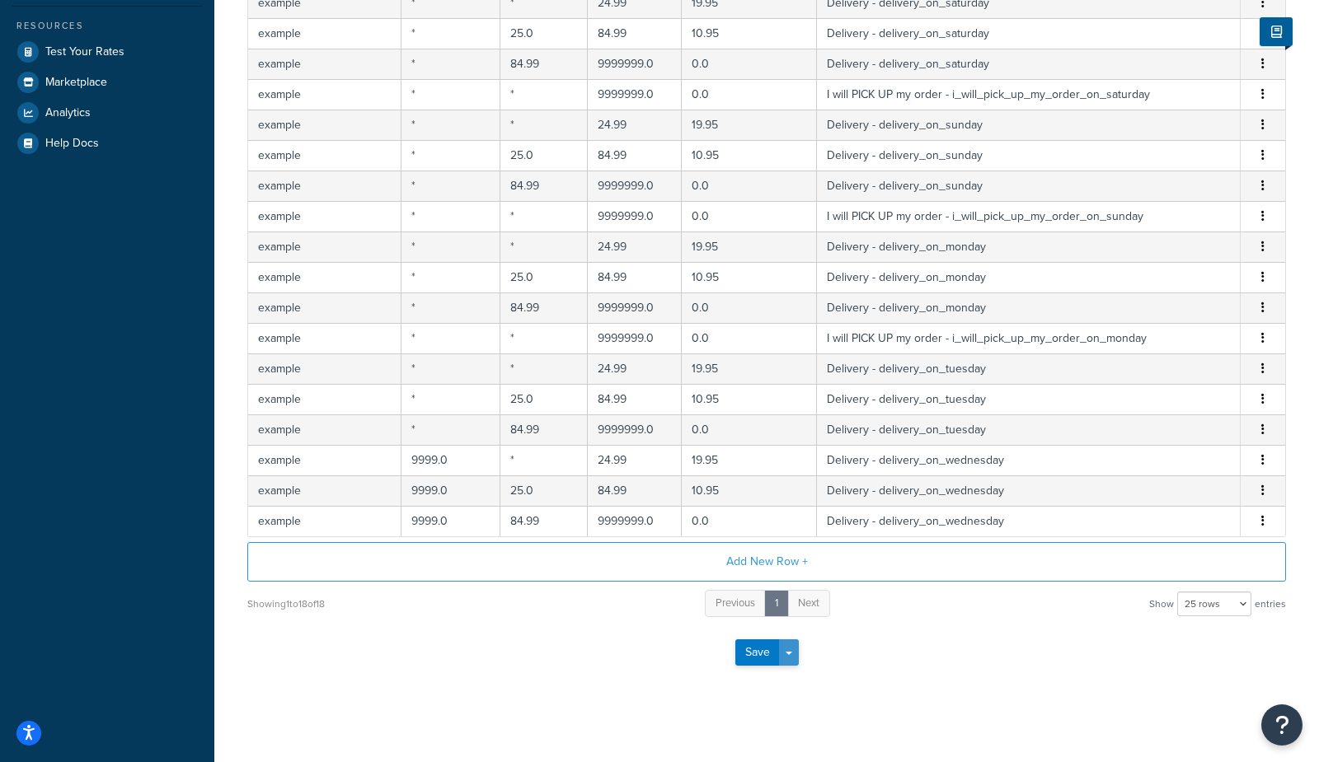
click at [792, 644] on button "Save Dropdown" at bounding box center [789, 652] width 20 height 26
click at [794, 672] on button "Save and Edit" at bounding box center [795, 683] width 120 height 35
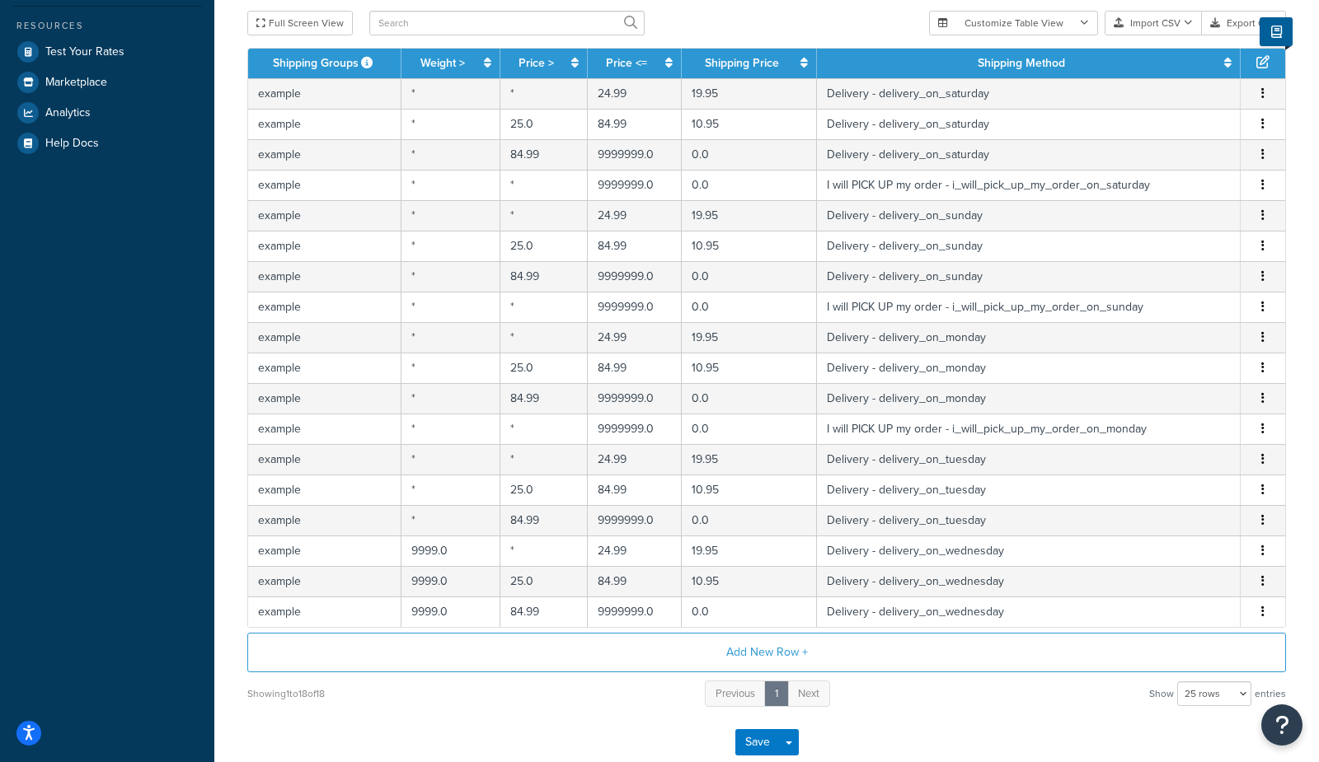
scroll to position [0, 0]
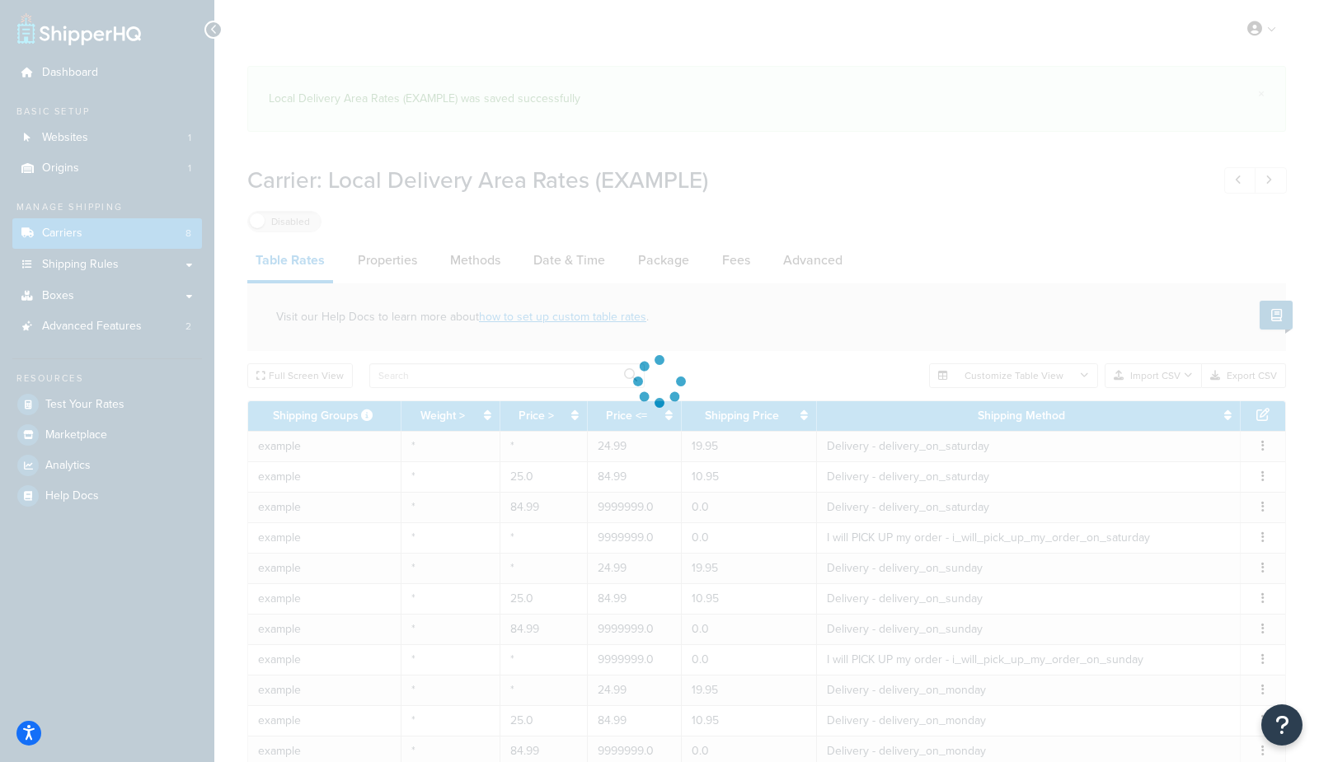
select select "25"
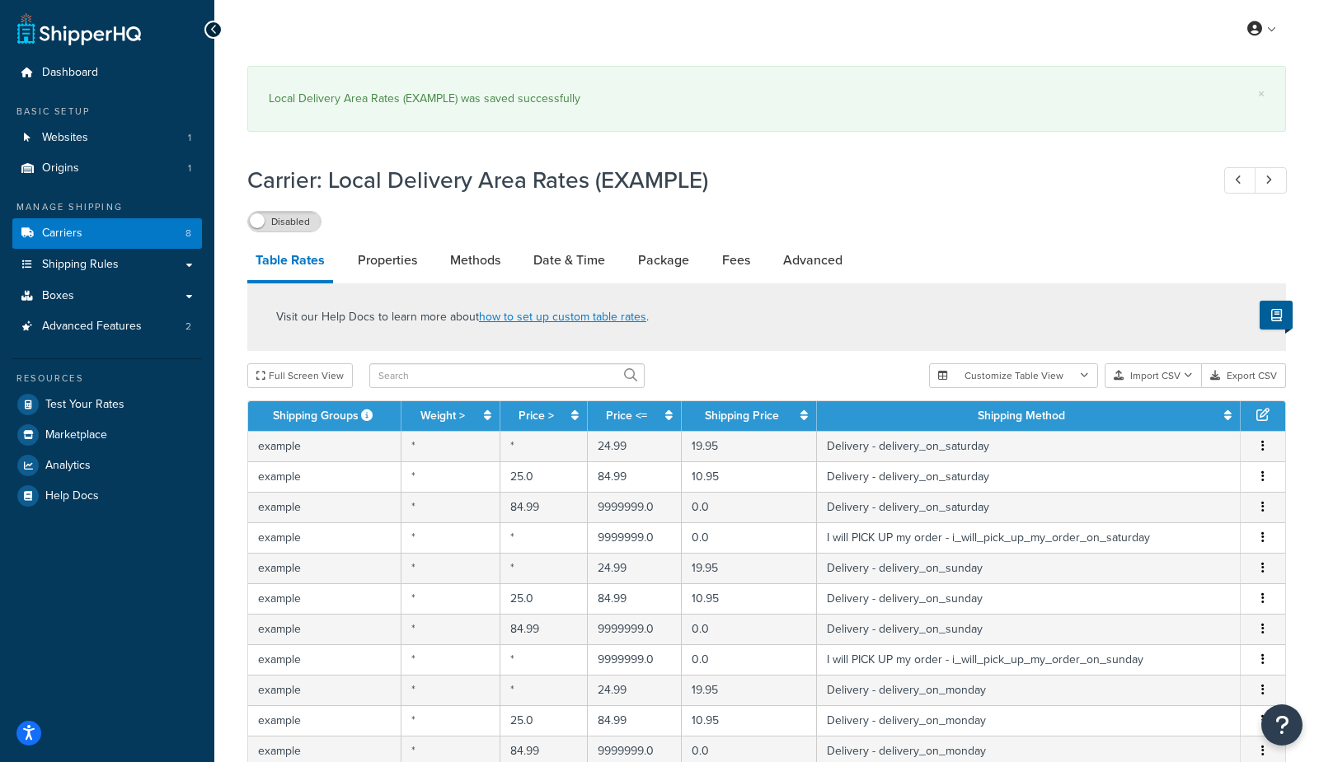
click at [640, 134] on div "× Local Delivery Area Rates (EXAMPLE) was saved successfully" at bounding box center [766, 103] width 1038 height 91
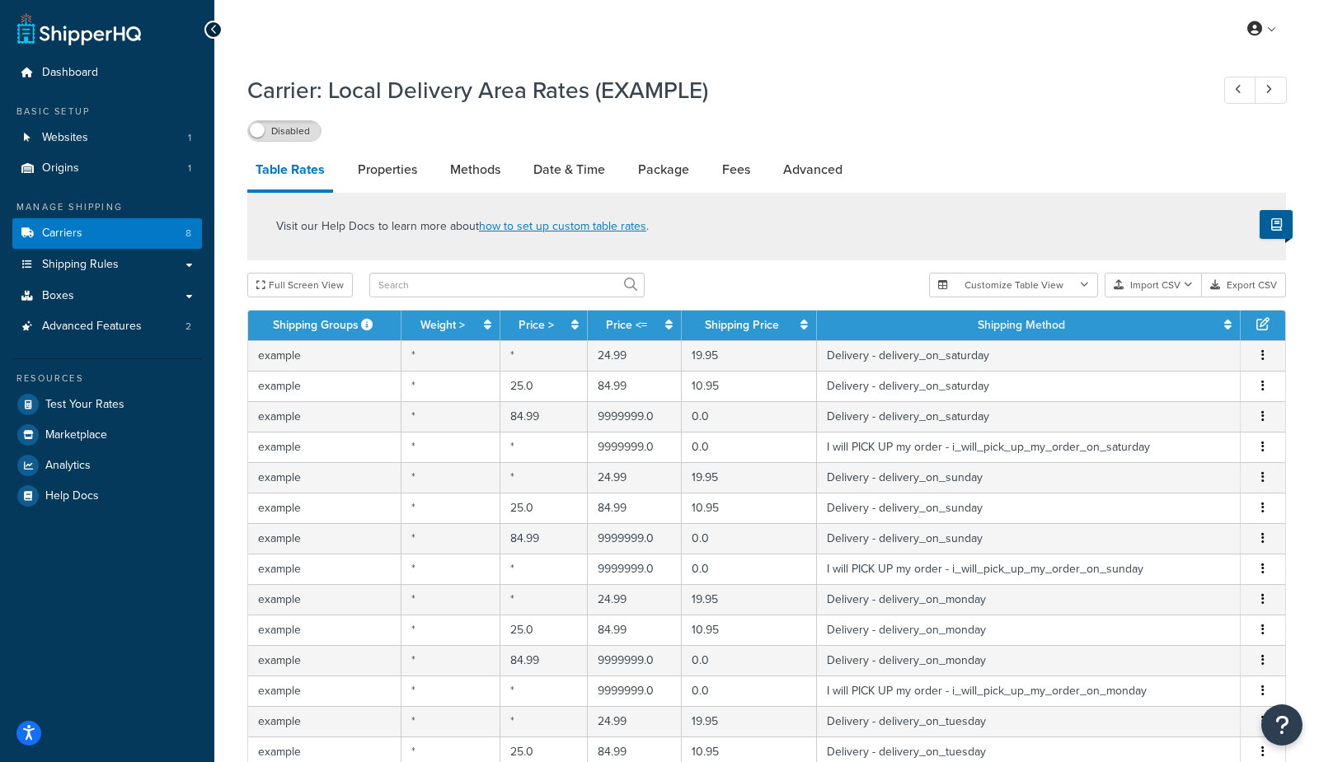
scroll to position [353, 0]
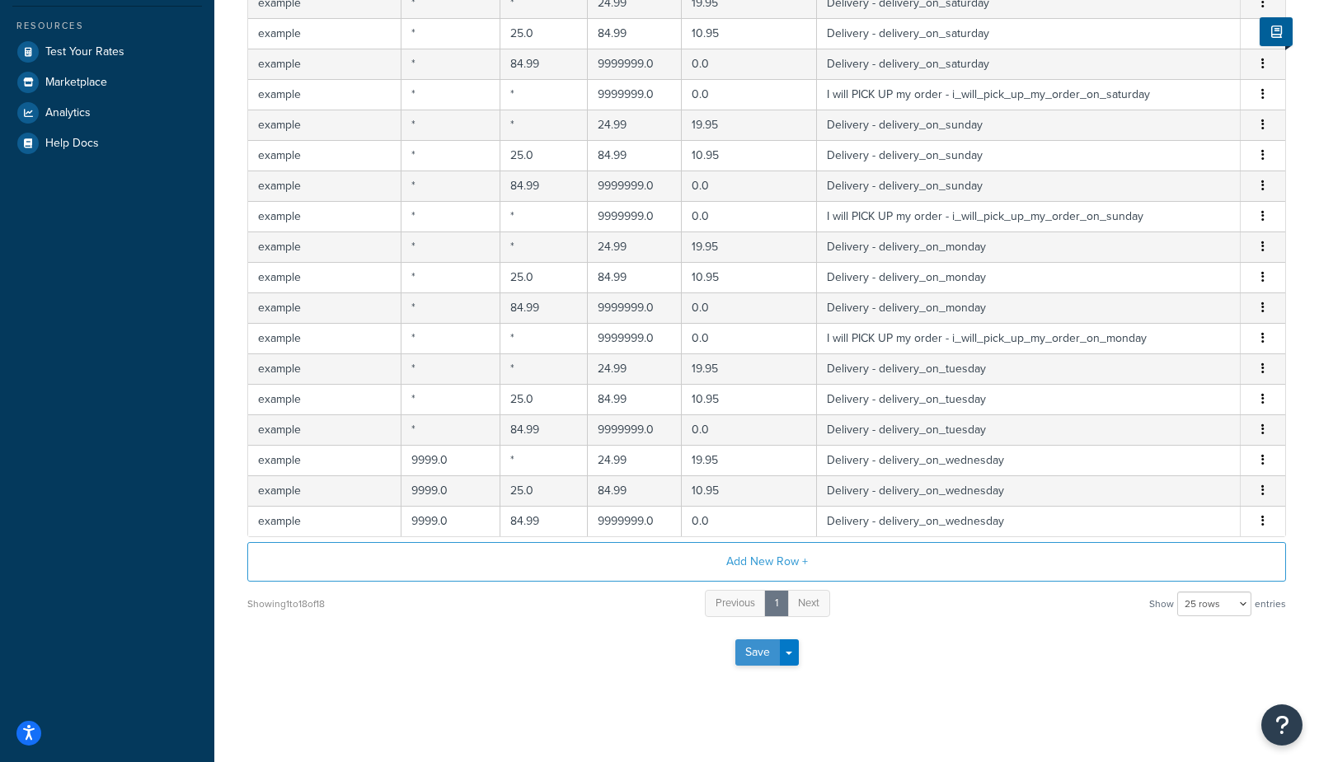
click at [744, 642] on button "Save" at bounding box center [757, 652] width 45 height 26
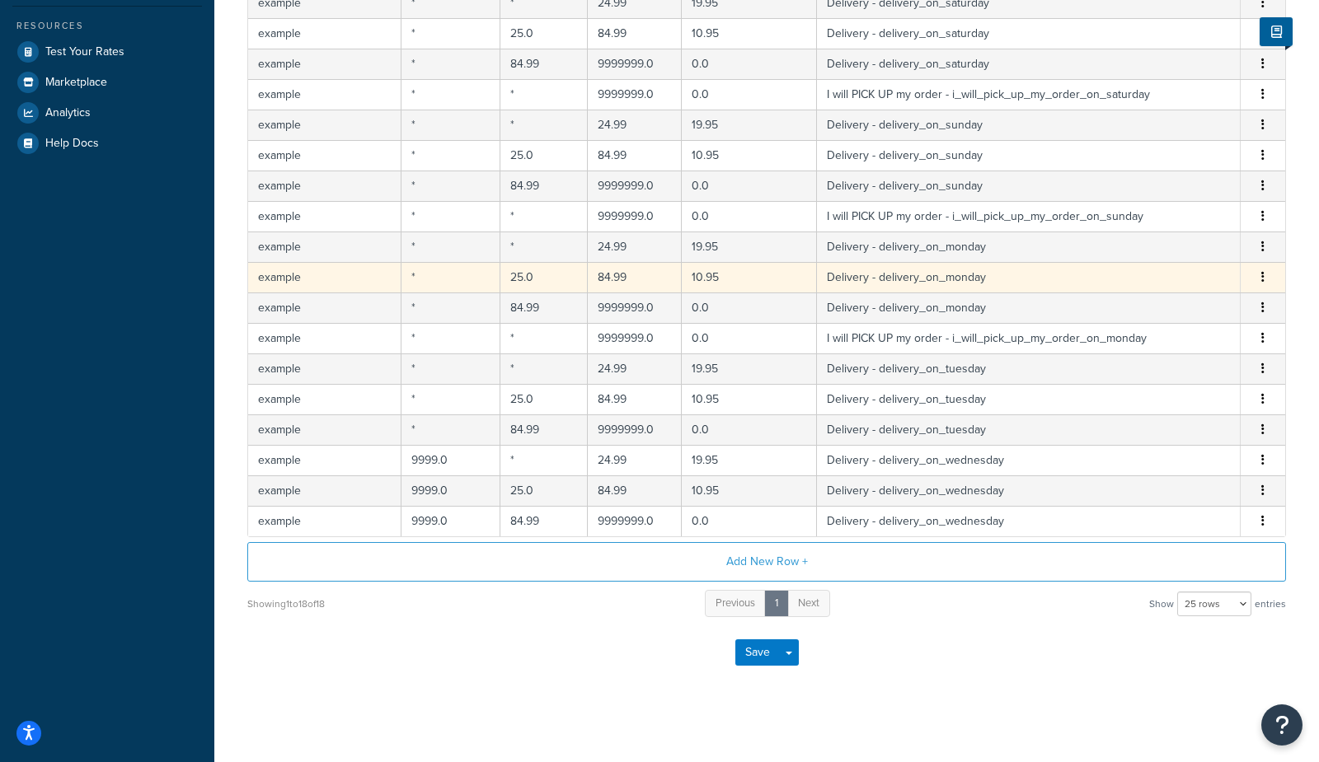
scroll to position [0, 0]
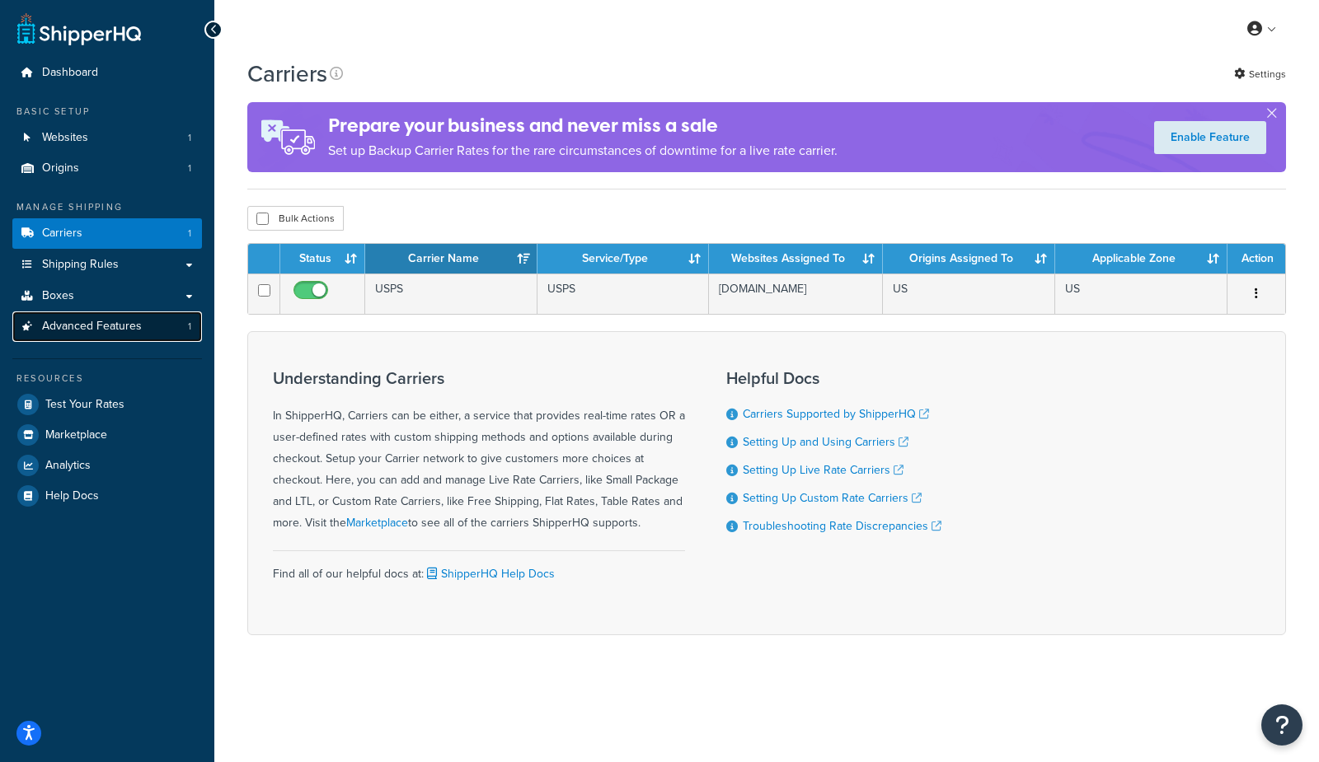
click at [97, 326] on span "Advanced Features" at bounding box center [92, 327] width 100 height 14
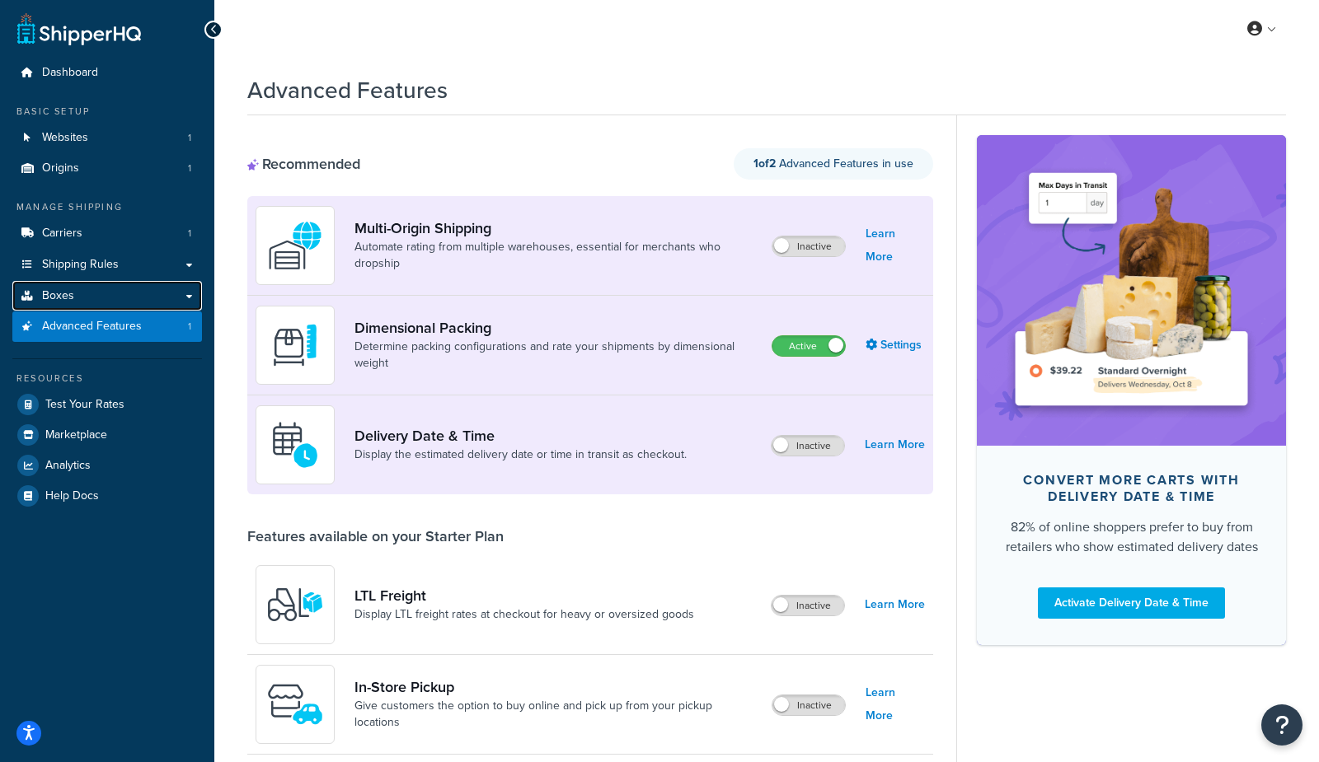
click at [84, 293] on link "Boxes" at bounding box center [107, 296] width 190 height 30
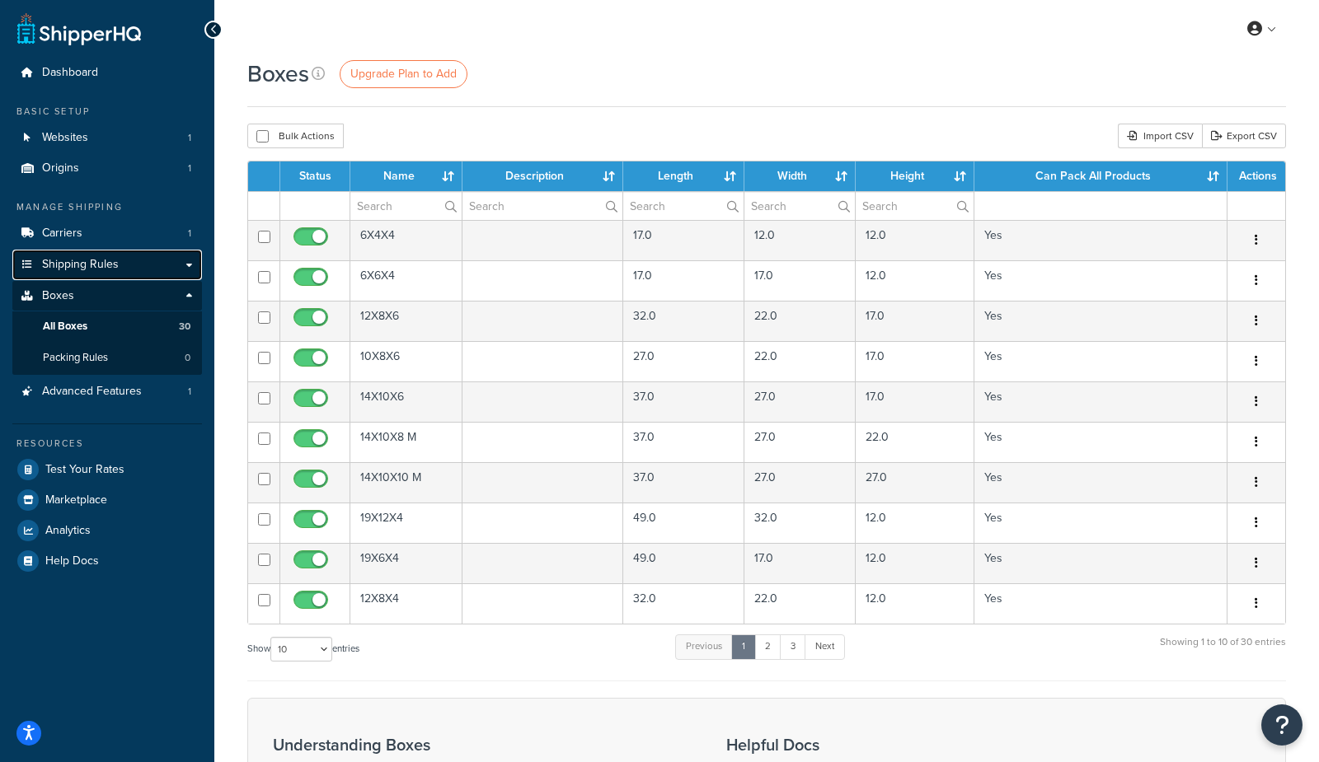
click at [67, 262] on span "Shipping Rules" at bounding box center [80, 265] width 77 height 14
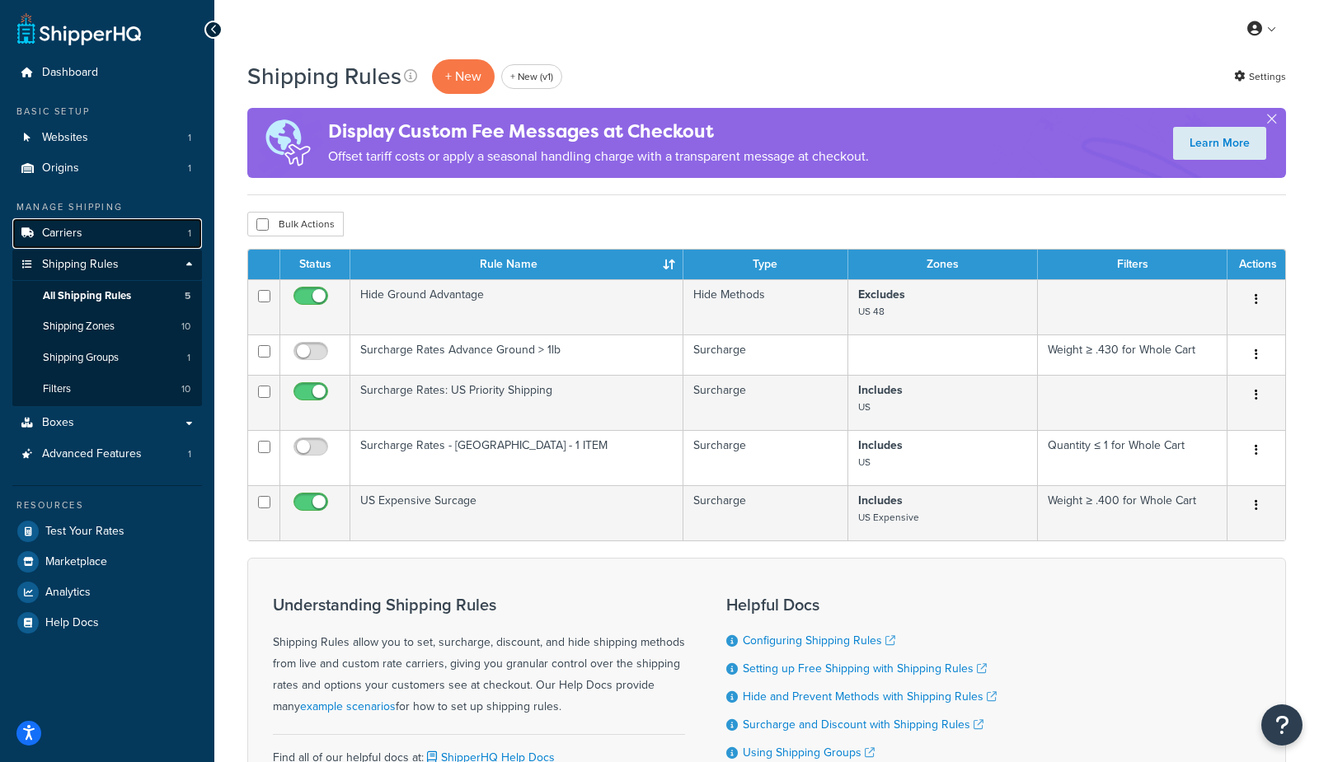
click at [69, 234] on span "Carriers" at bounding box center [62, 234] width 40 height 14
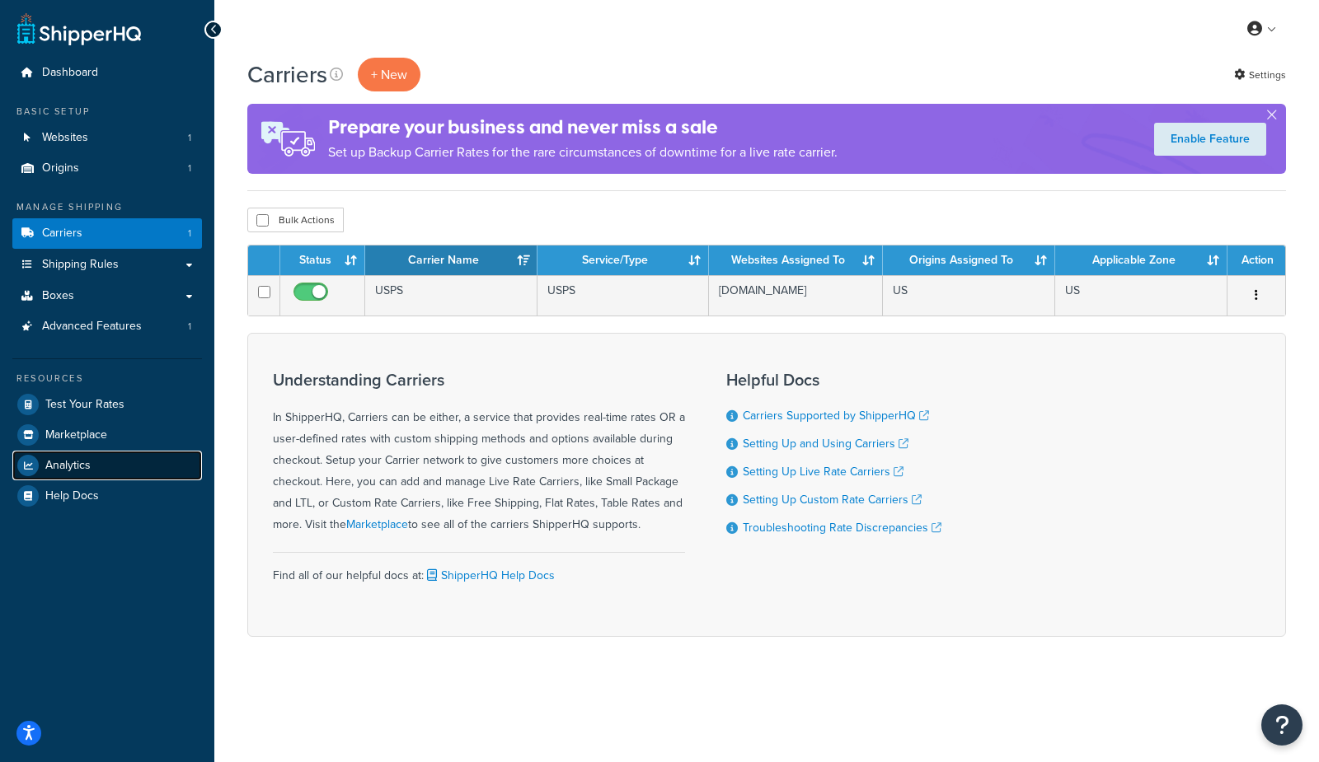
click at [59, 460] on span "Analytics" at bounding box center [67, 466] width 45 height 14
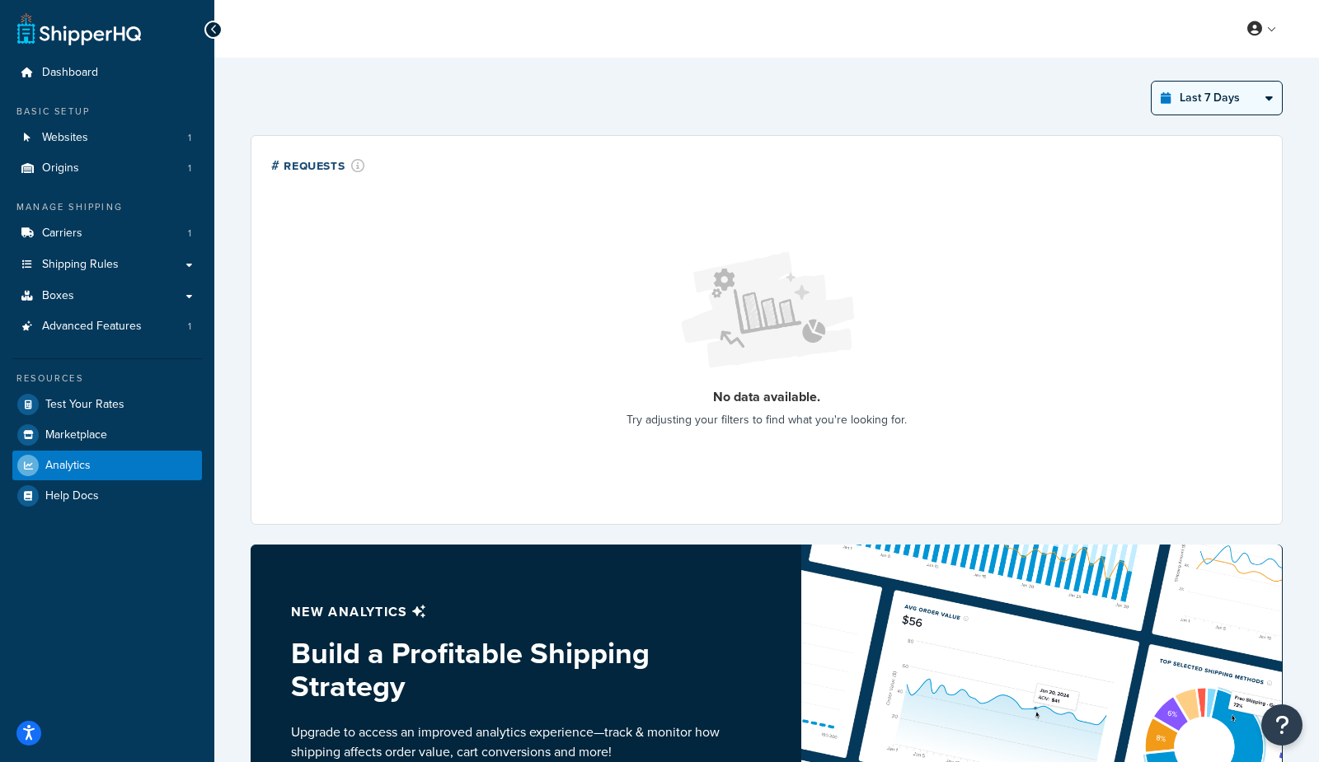
click at [1186, 105] on select "Last 24 Hours Last 7 Days Last 30 Days Last 3 Months Last 6 Months Last 12 Mont…" at bounding box center [1216, 98] width 130 height 33
select select "last_6_months"
click at [1152, 82] on select "Last 24 Hours Last 7 Days Last 30 Days Last 3 Months Last 6 Months Last 12 Mont…" at bounding box center [1216, 98] width 130 height 33
